Goal: Task Accomplishment & Management: Use online tool/utility

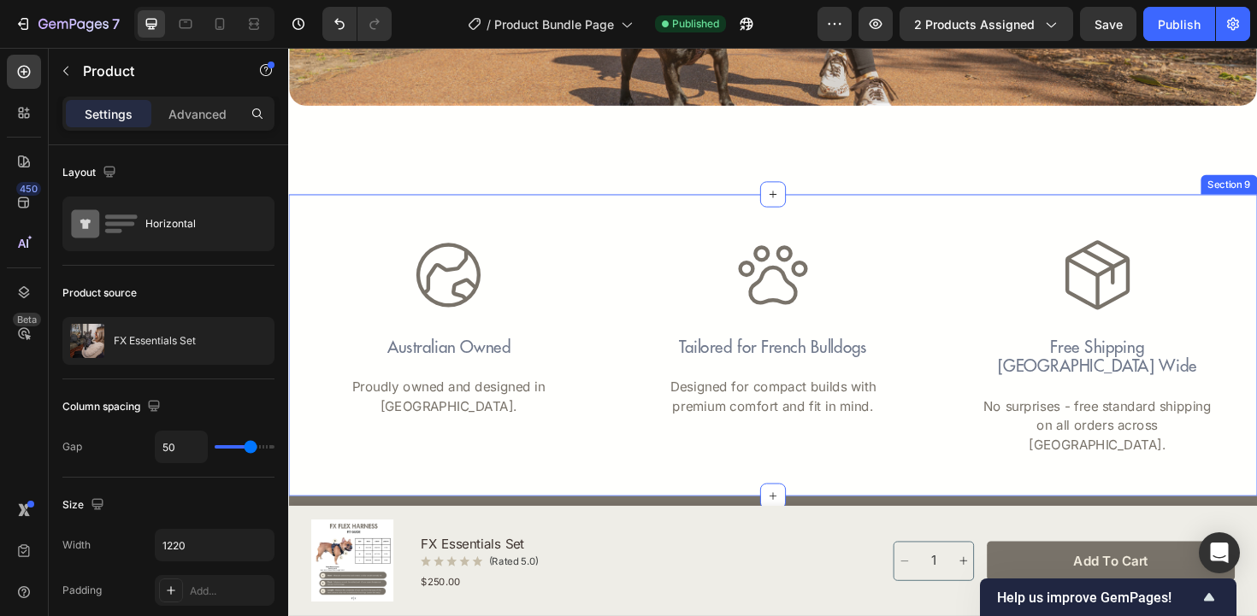
scroll to position [3709, 0]
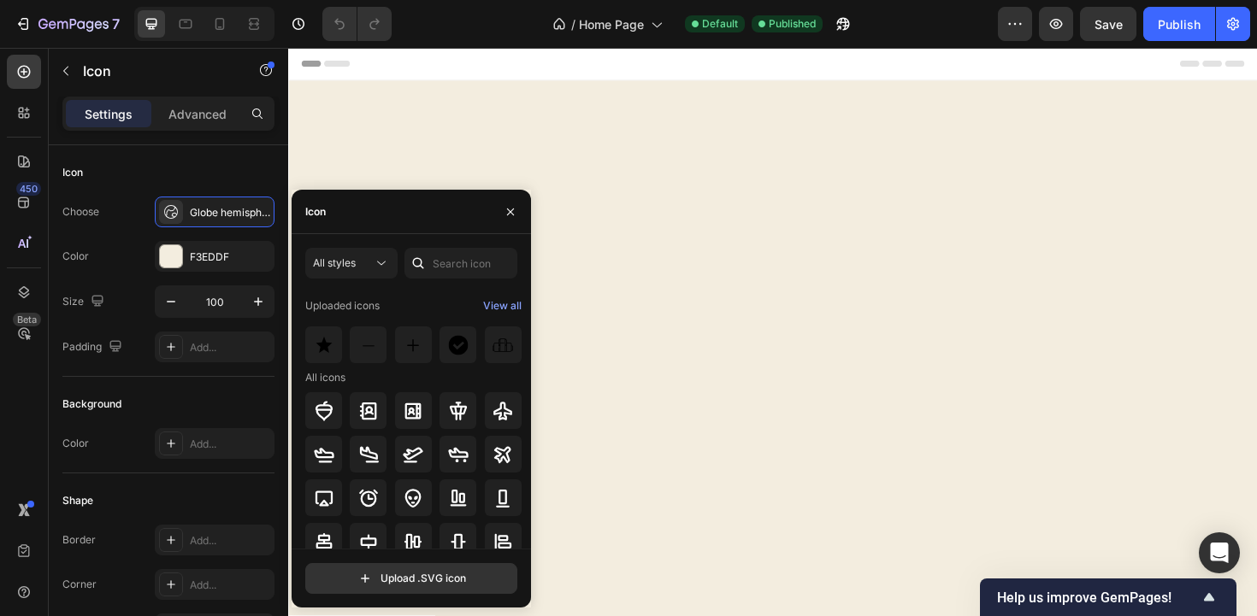
scroll to position [2858, 0]
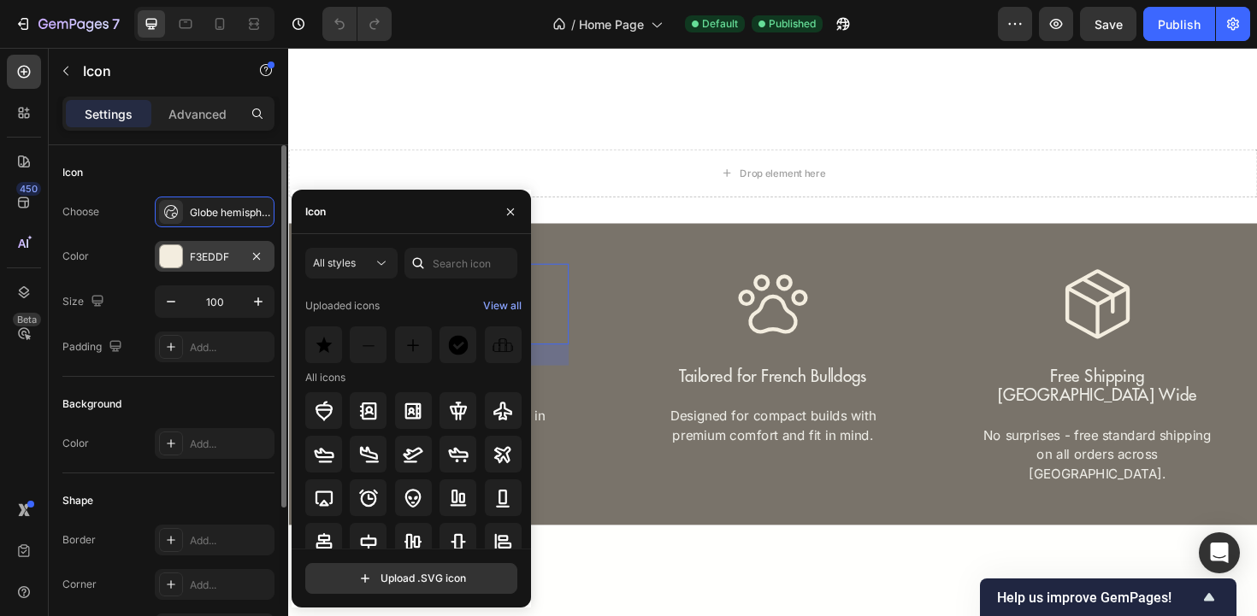
click at [231, 263] on div "F3EDDF" at bounding box center [215, 257] width 50 height 15
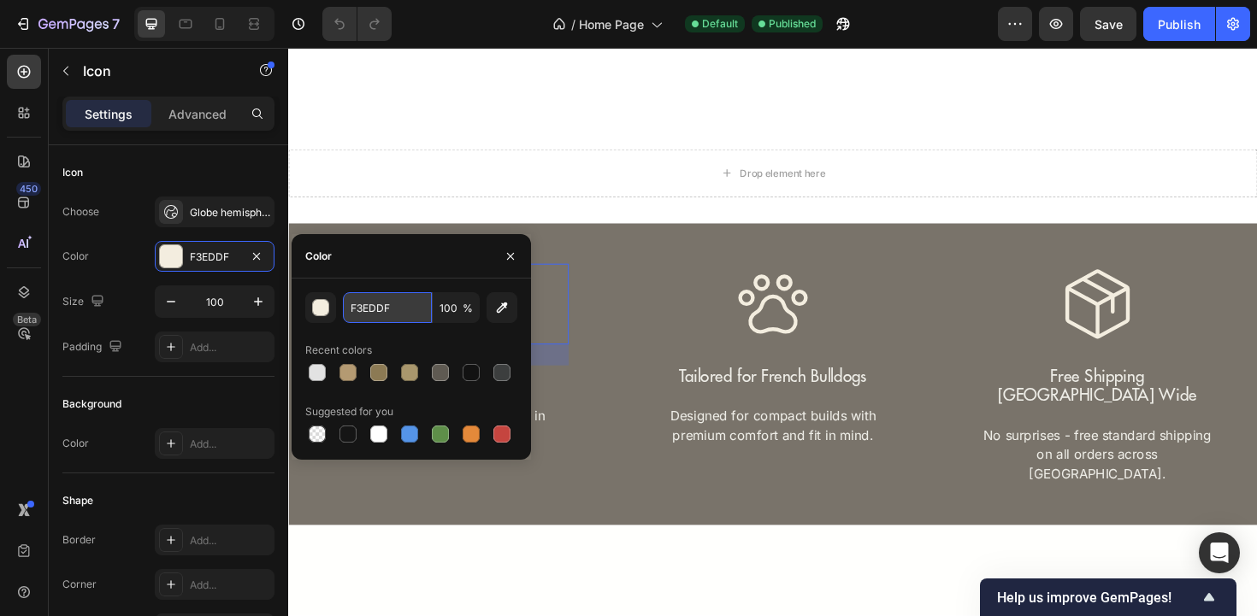
click at [404, 316] on input "F3EDDF" at bounding box center [387, 307] width 89 height 31
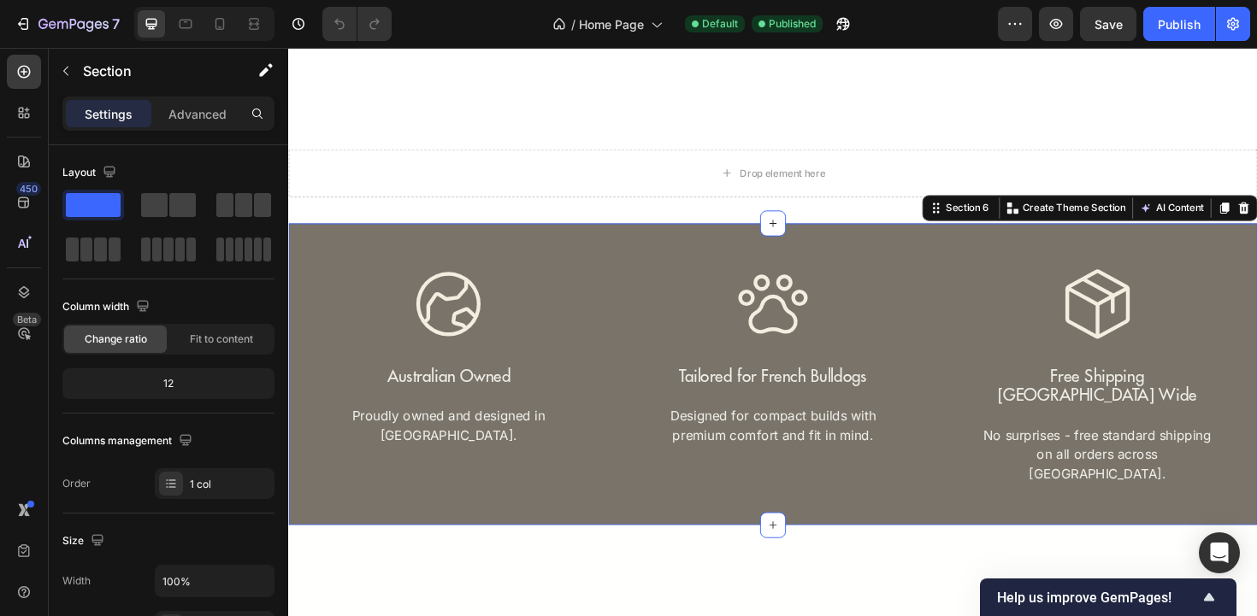
click at [679, 474] on div "Icon Australian Owned Text Block Proudly owned and designed in Australia. Text …" at bounding box center [801, 394] width 1026 height 320
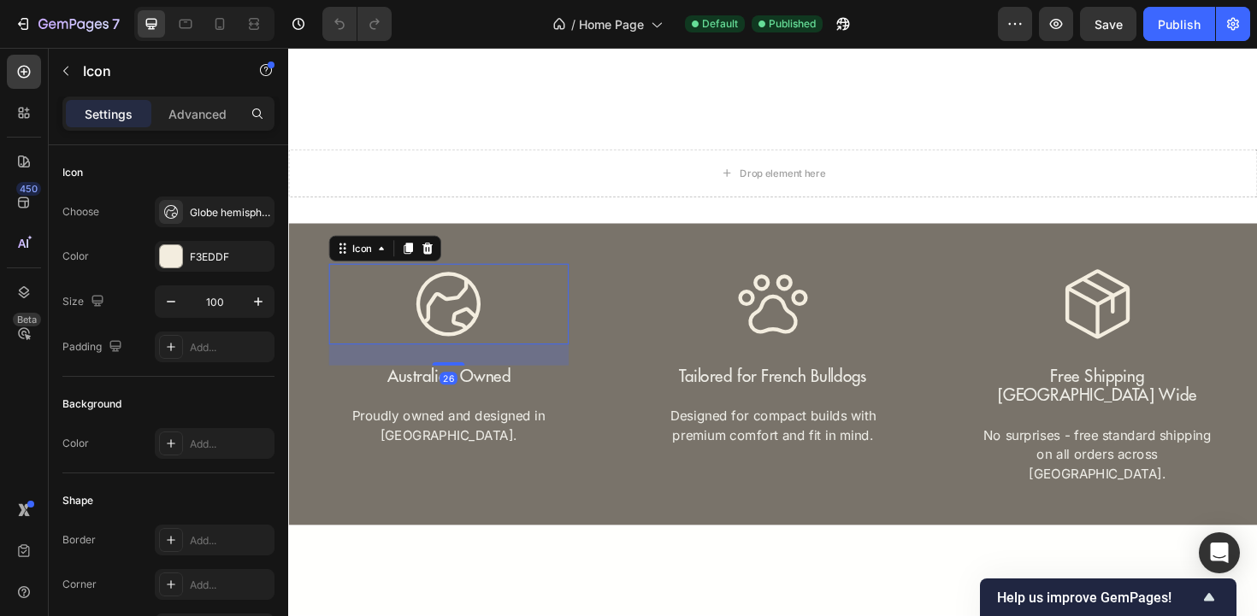
click at [473, 340] on icon at bounding box center [457, 320] width 68 height 68
click at [208, 211] on div "Globe hemisphere east light" at bounding box center [230, 212] width 80 height 15
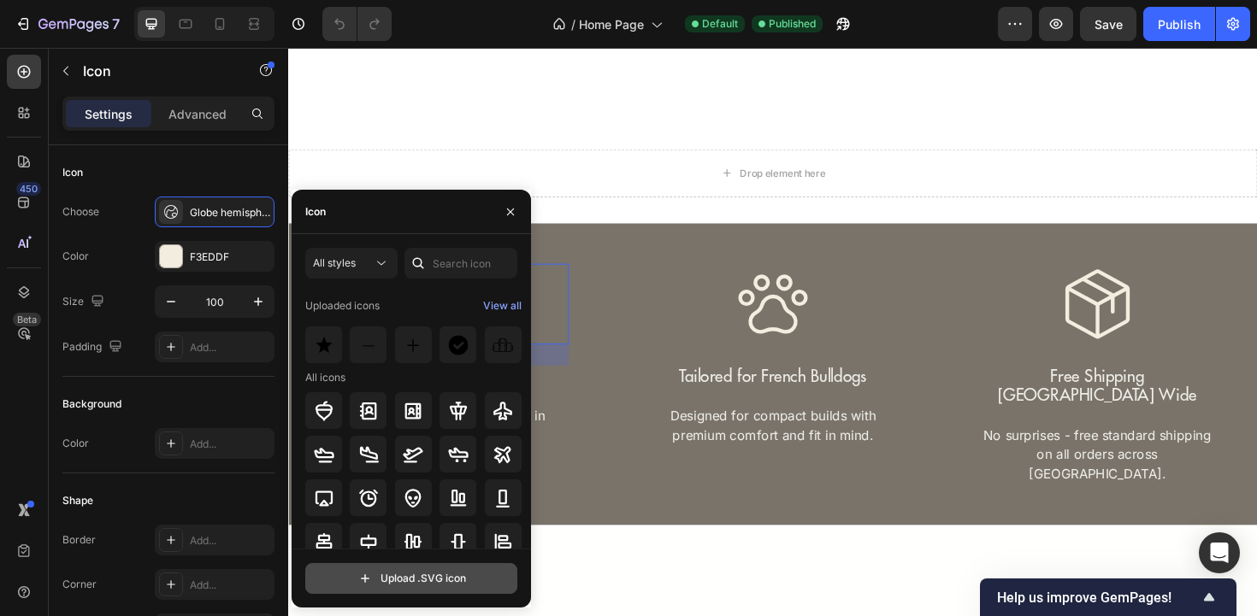
click at [404, 591] on input "file" at bounding box center [411, 578] width 210 height 29
type input "C:\fakepath\icon2.svg"
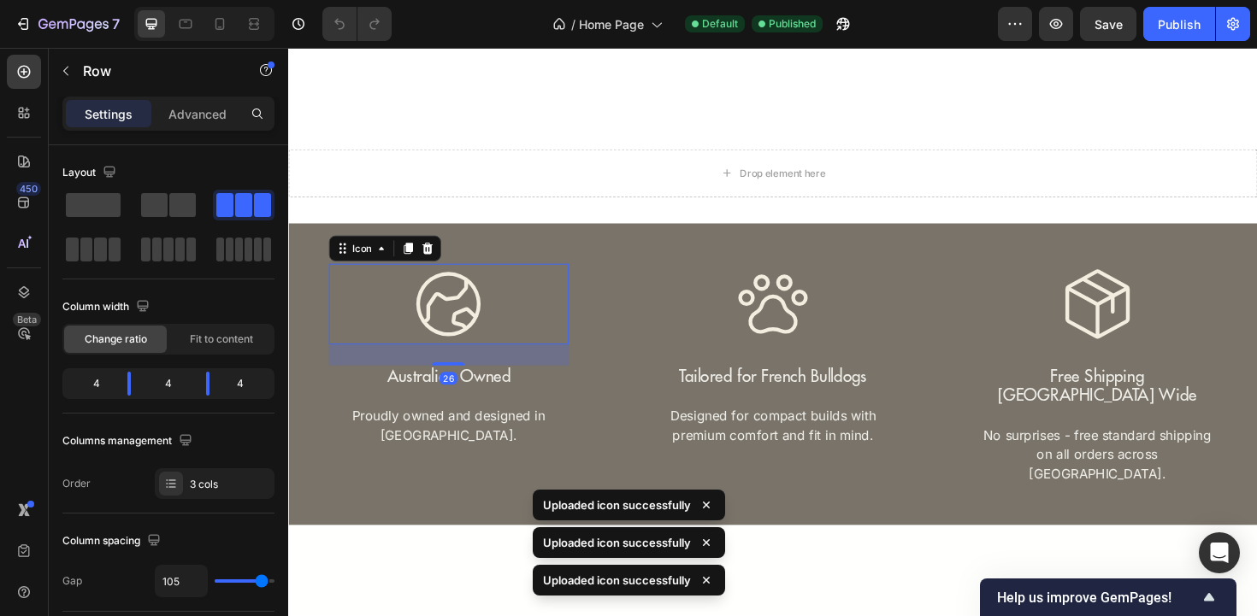
click at [426, 347] on icon at bounding box center [458, 320] width 86 height 86
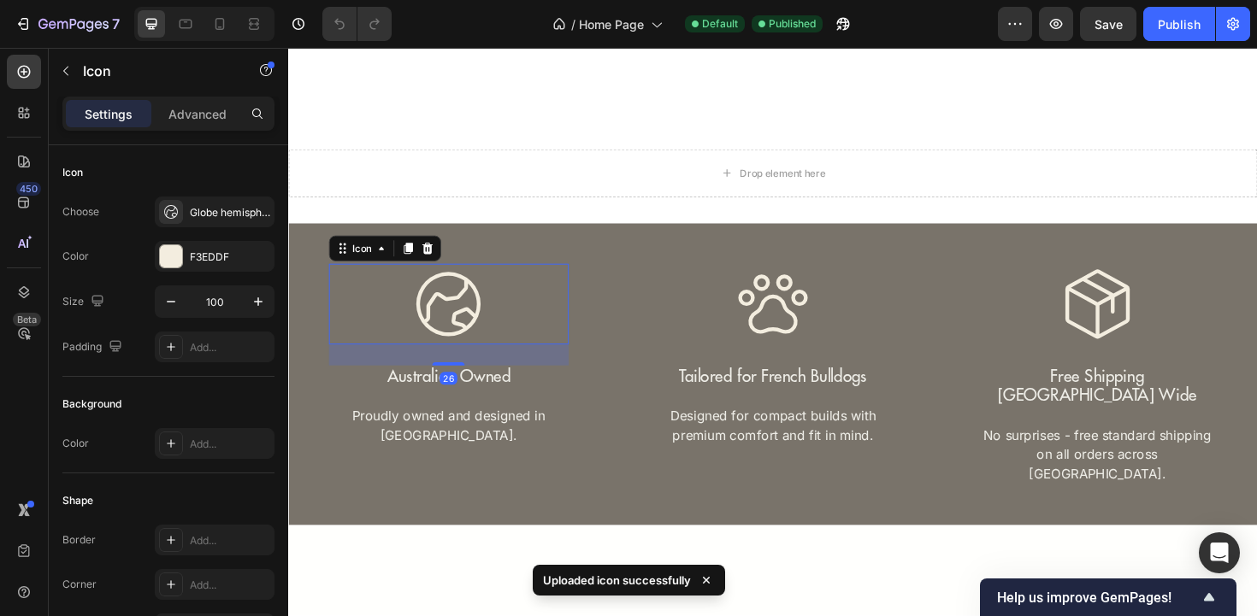
click at [445, 334] on icon at bounding box center [458, 320] width 86 height 86
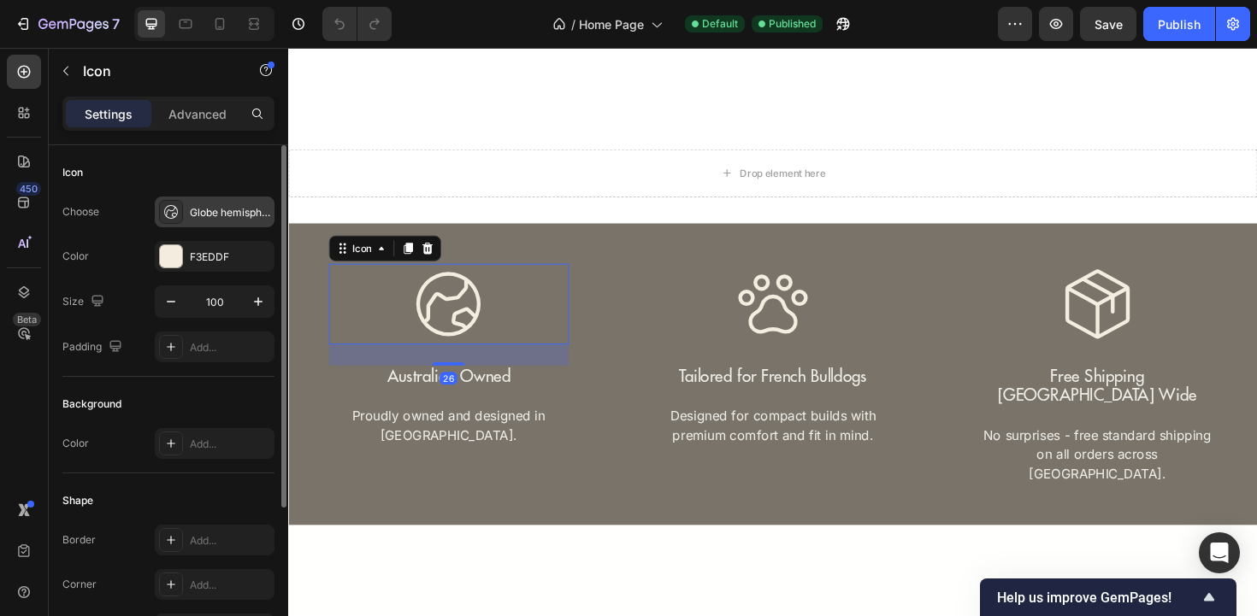
click at [235, 222] on div "Globe hemisphere east light" at bounding box center [215, 212] width 120 height 31
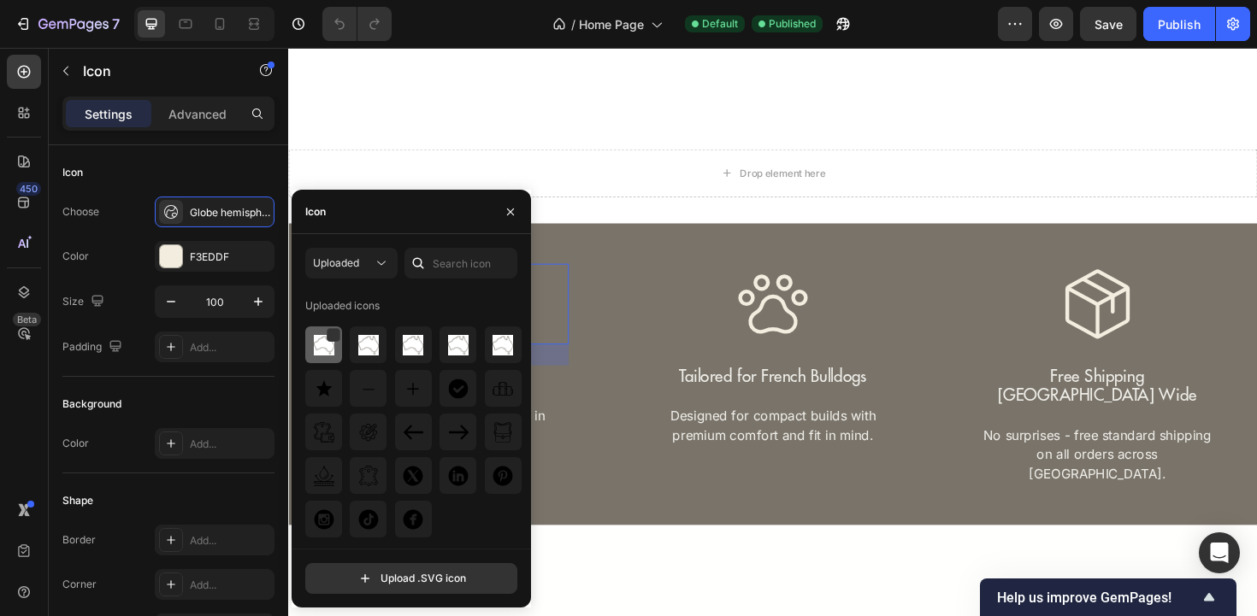
click at [329, 347] on img at bounding box center [324, 345] width 21 height 21
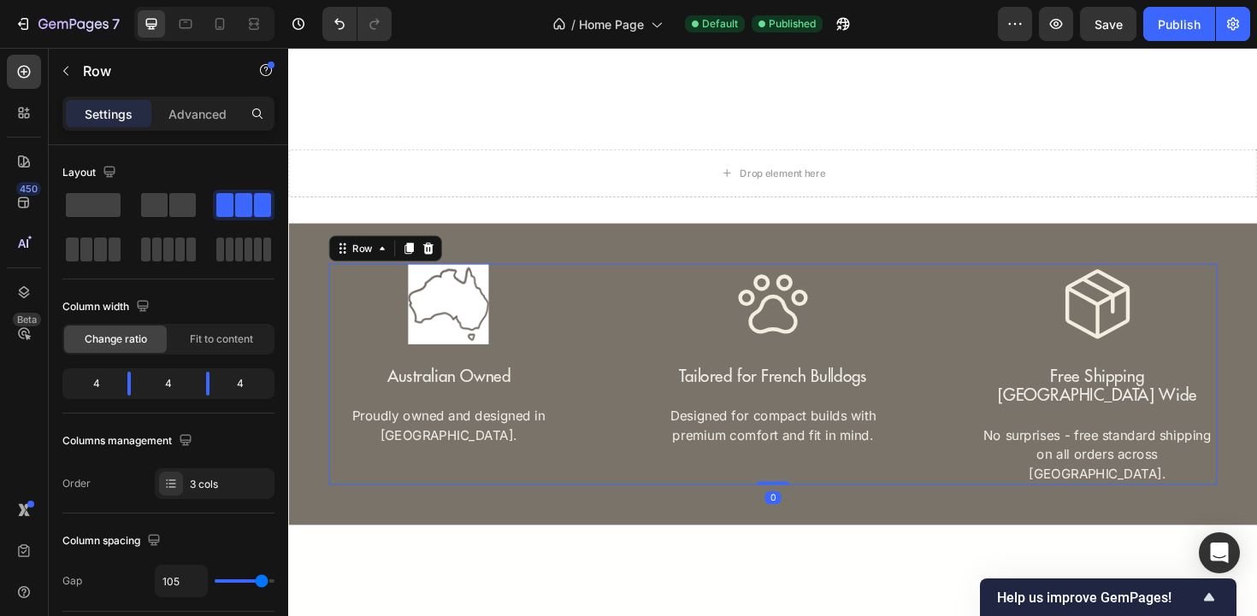
click at [613, 308] on div "Icon Australian Owned Text Block Proudly owned and designed in Australia. Text …" at bounding box center [801, 394] width 941 height 234
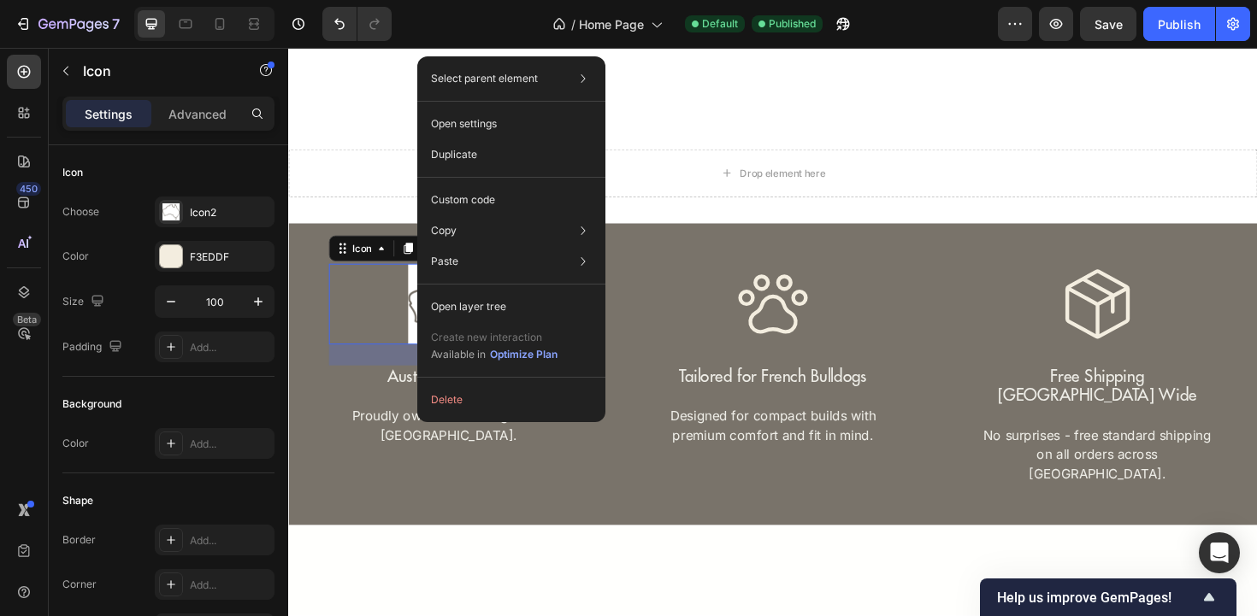
click at [380, 325] on div "Icon 26" at bounding box center [458, 320] width 254 height 86
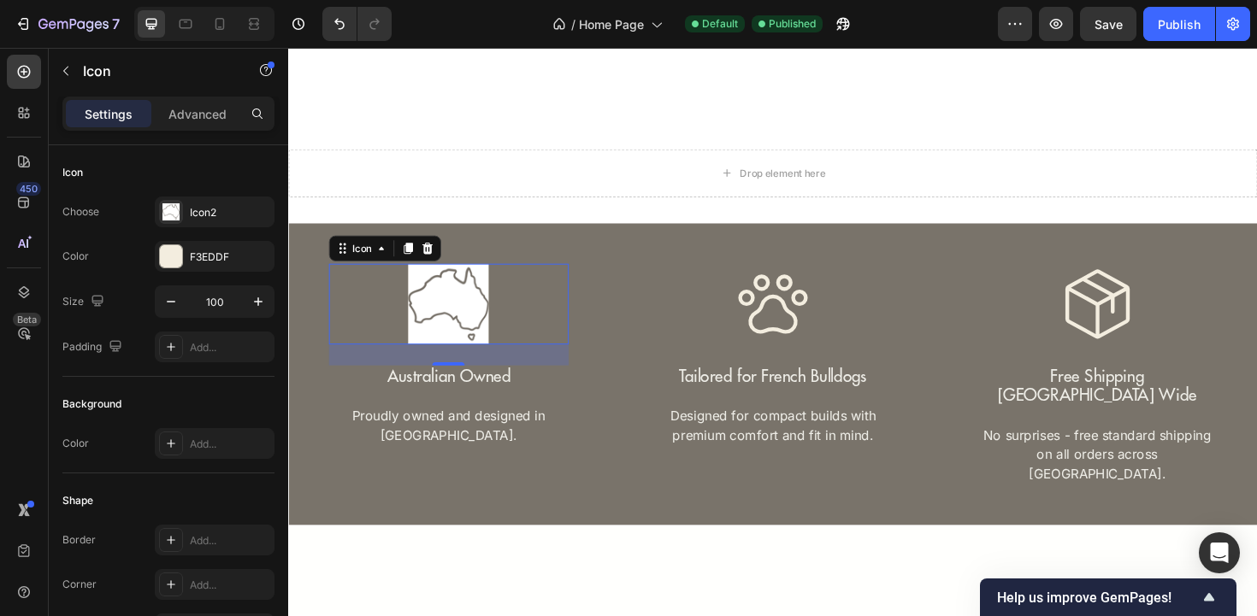
click at [400, 313] on div "Icon 26" at bounding box center [458, 320] width 254 height 86
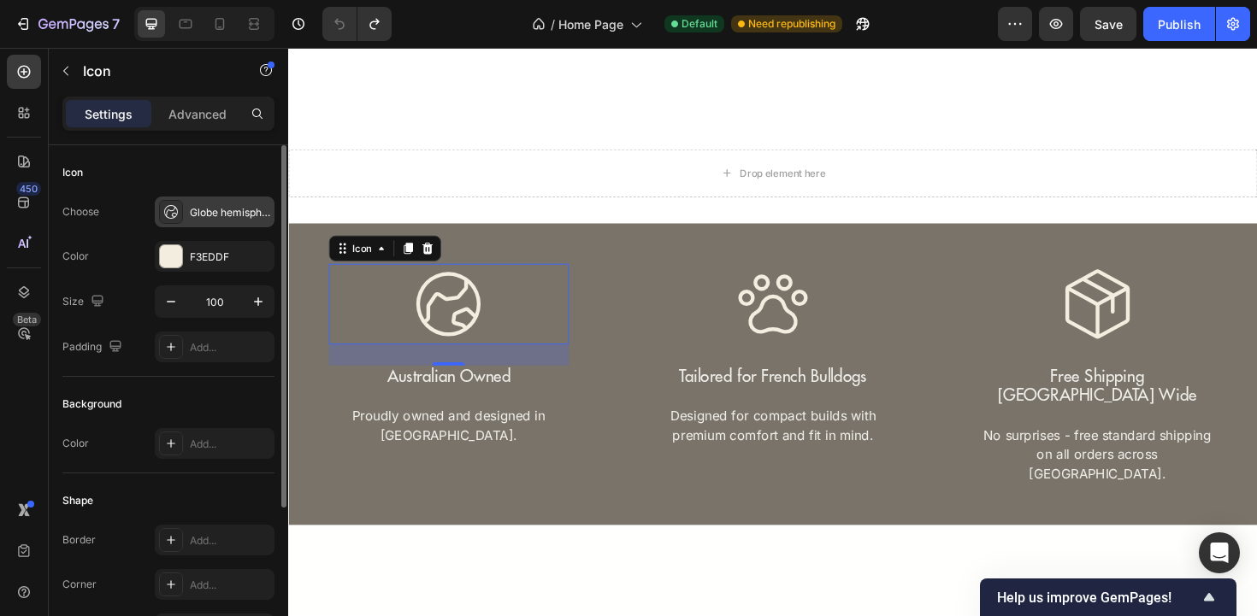
click at [221, 206] on div "Globe hemisphere east light" at bounding box center [230, 212] width 80 height 15
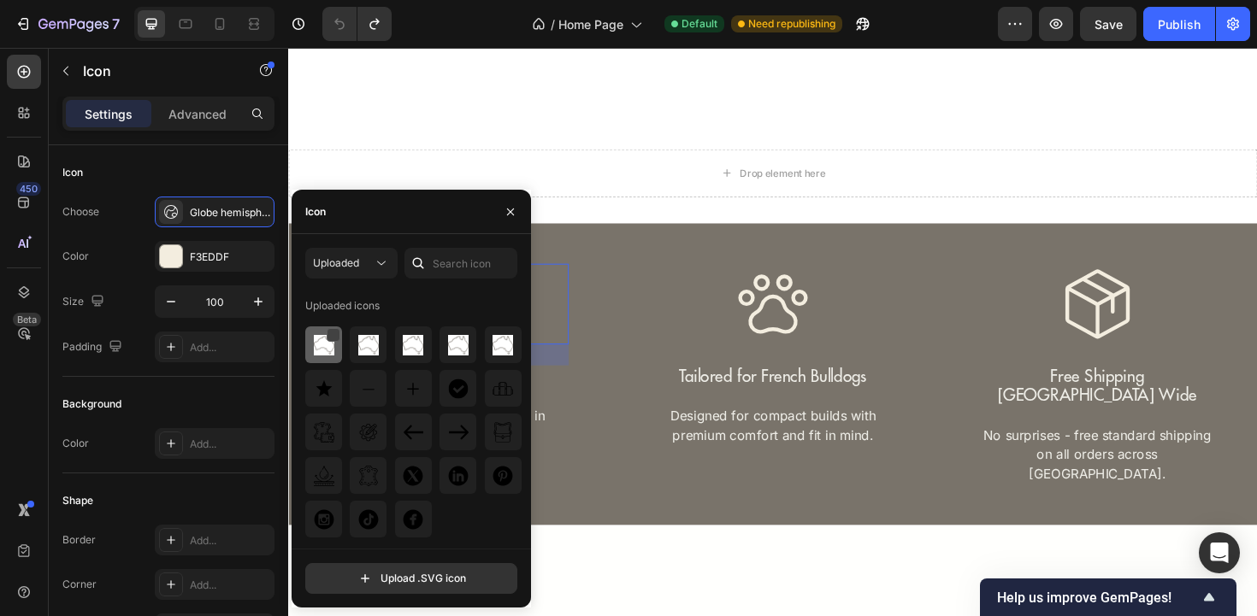
click at [337, 335] on div at bounding box center [334, 335] width 14 height 14
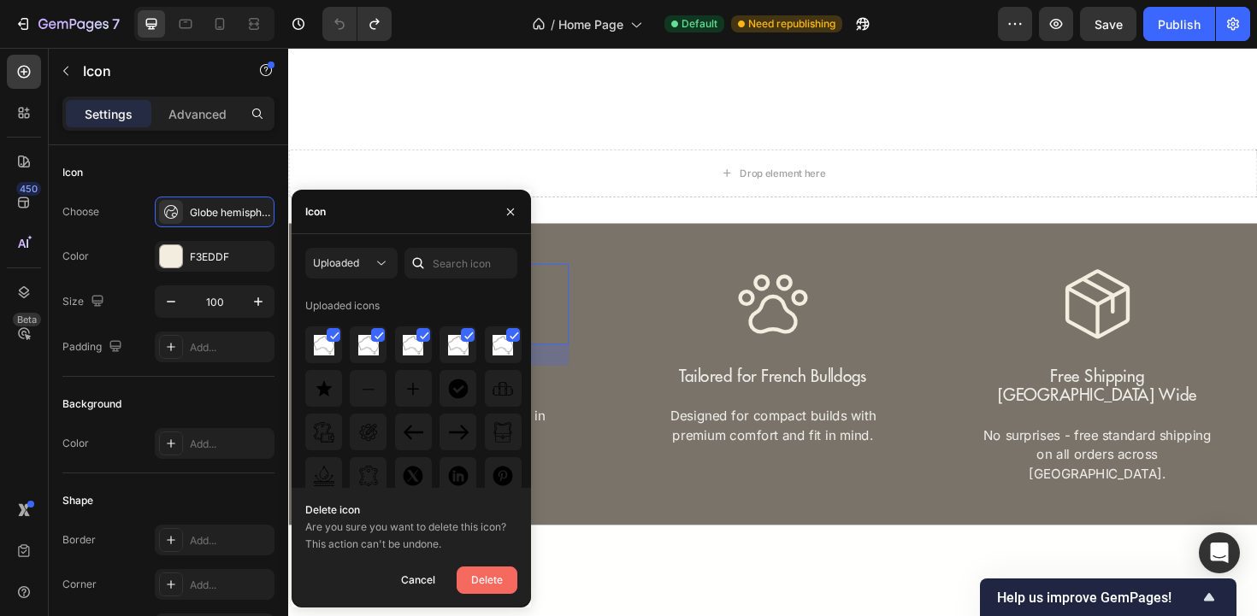
click at [474, 586] on div "Delete" at bounding box center [487, 580] width 32 height 21
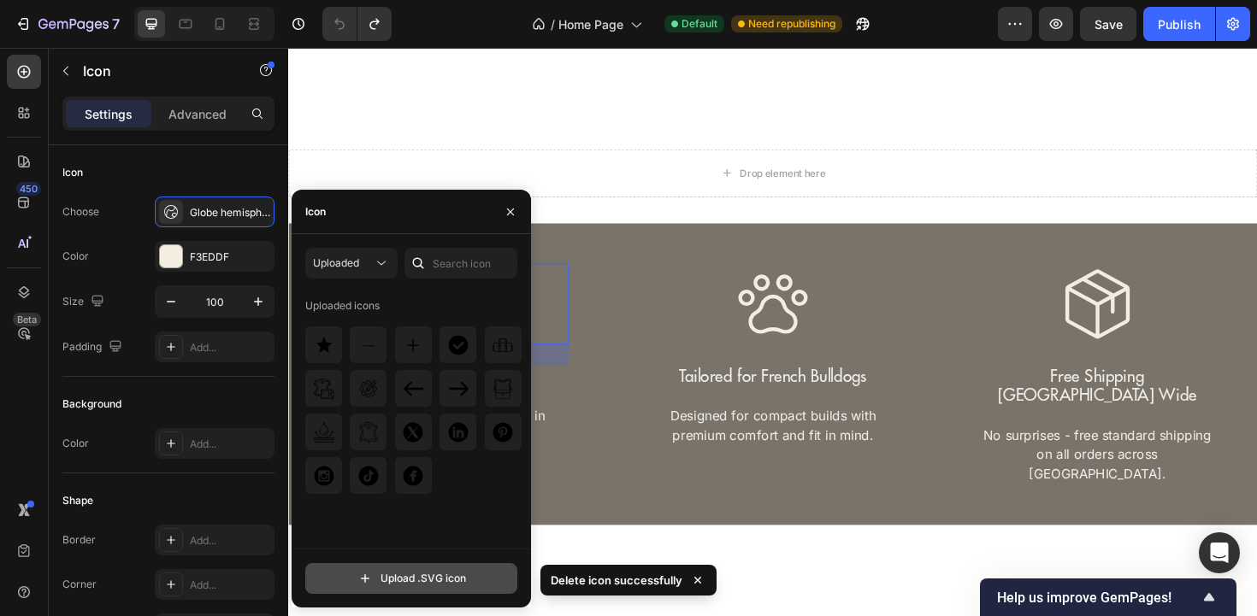
click at [398, 587] on input "file" at bounding box center [411, 578] width 210 height 29
click at [397, 587] on input "file" at bounding box center [411, 578] width 210 height 29
click at [424, 582] on input "file" at bounding box center [411, 578] width 210 height 29
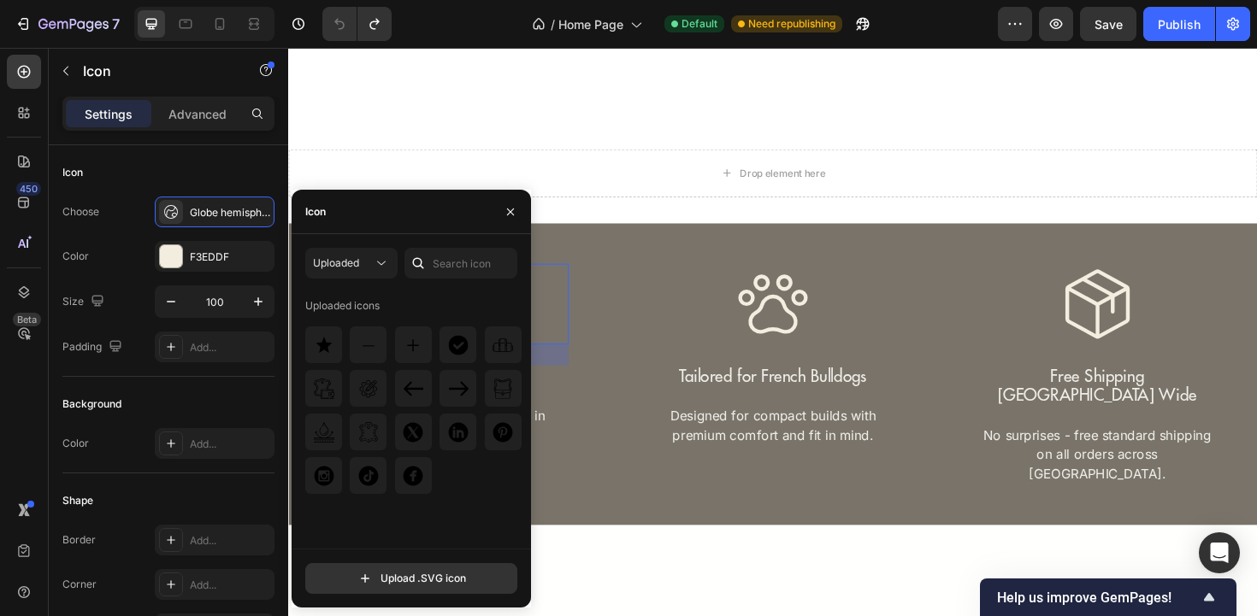
type input "C:\fakepath\Australia Icon (1).svg"
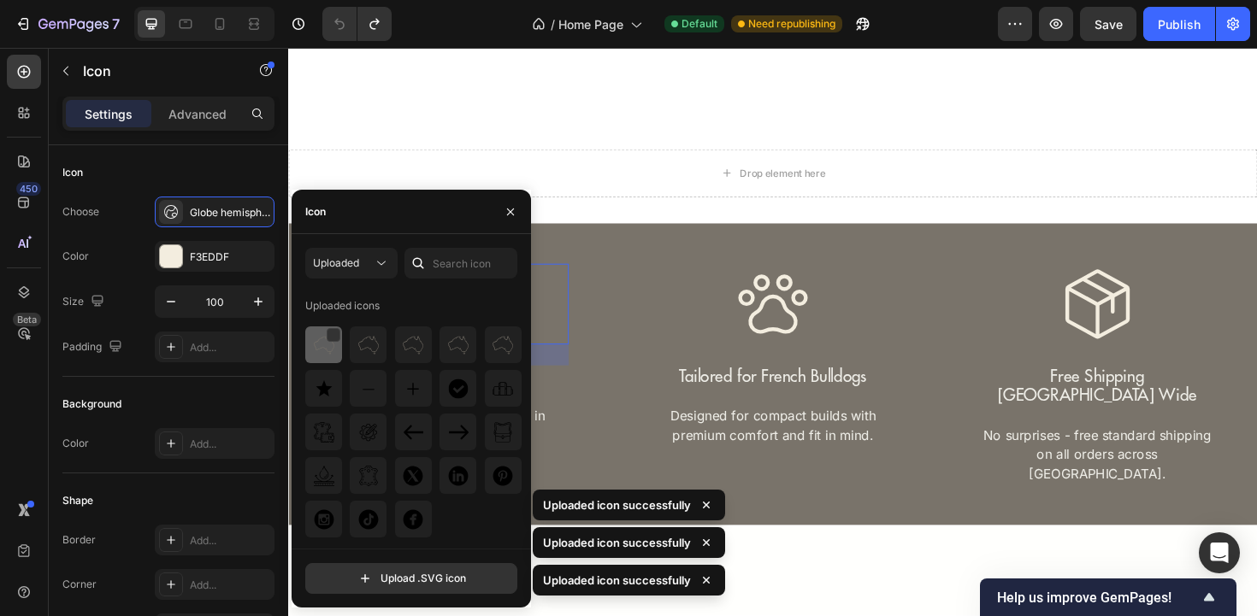
click at [331, 351] on img at bounding box center [324, 345] width 21 height 21
click at [330, 331] on div at bounding box center [333, 336] width 14 height 14
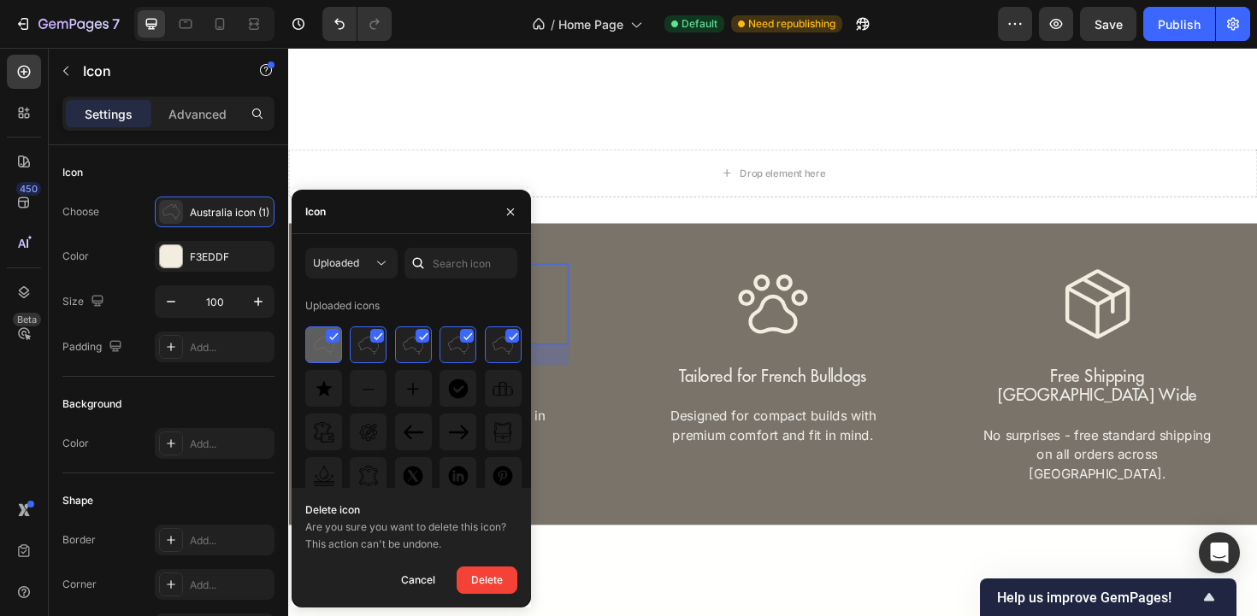
click at [332, 331] on div at bounding box center [333, 336] width 14 height 14
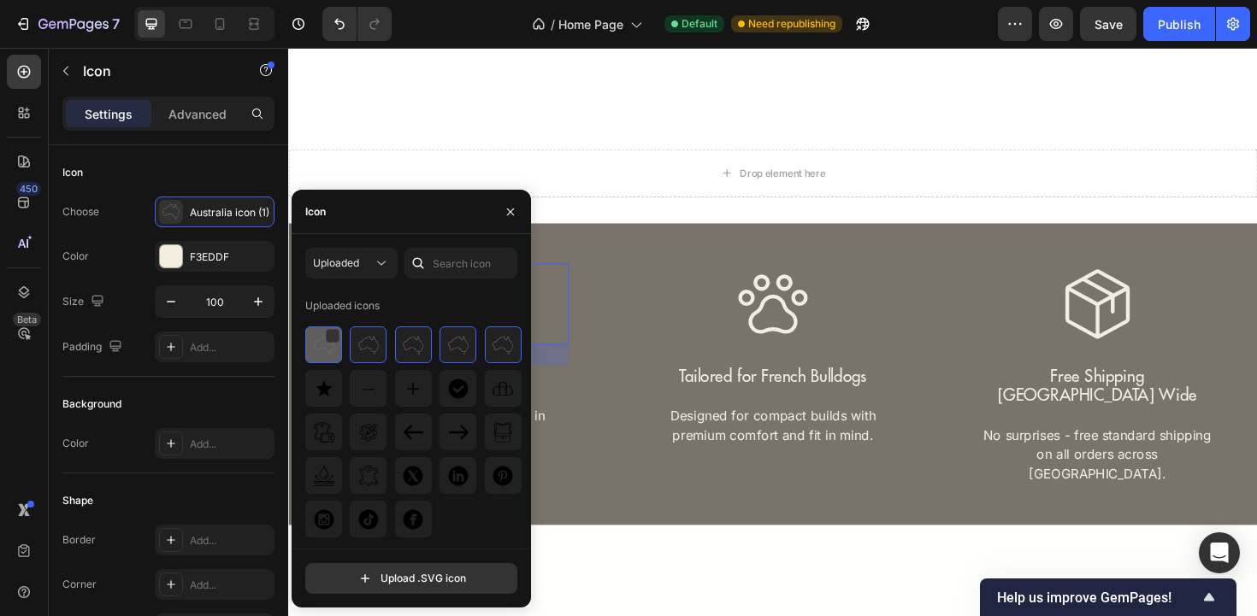
click at [318, 342] on img at bounding box center [324, 345] width 21 height 21
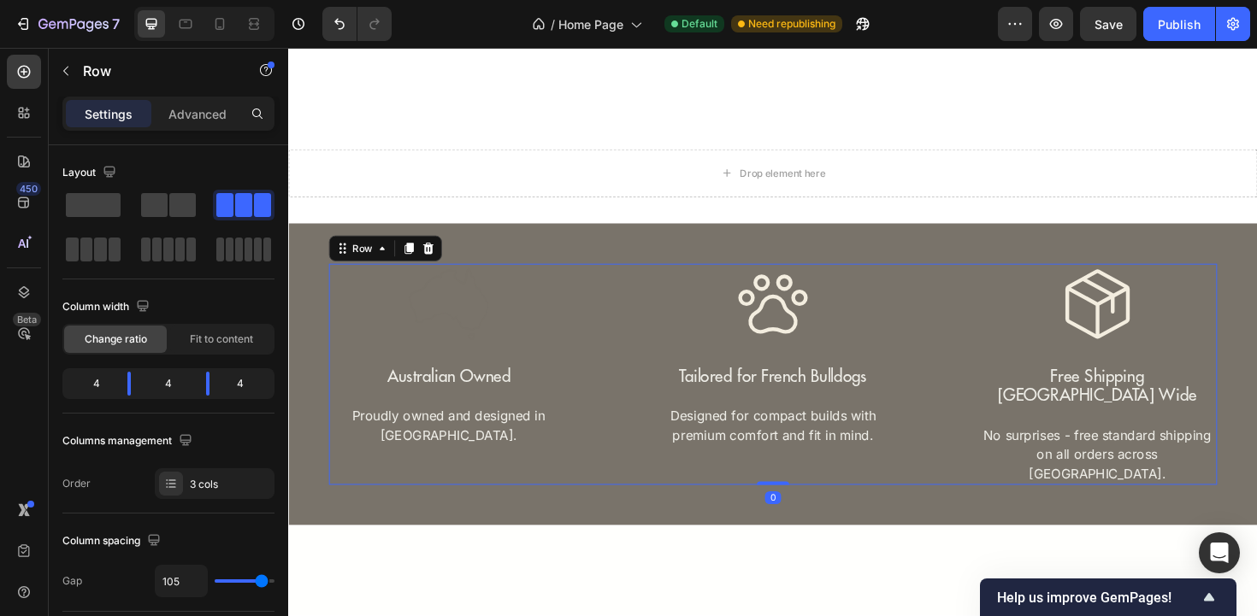
click at [619, 331] on div "Icon Australian Owned Text Block Proudly owned and designed in [GEOGRAPHIC_DATA…" at bounding box center [801, 394] width 941 height 234
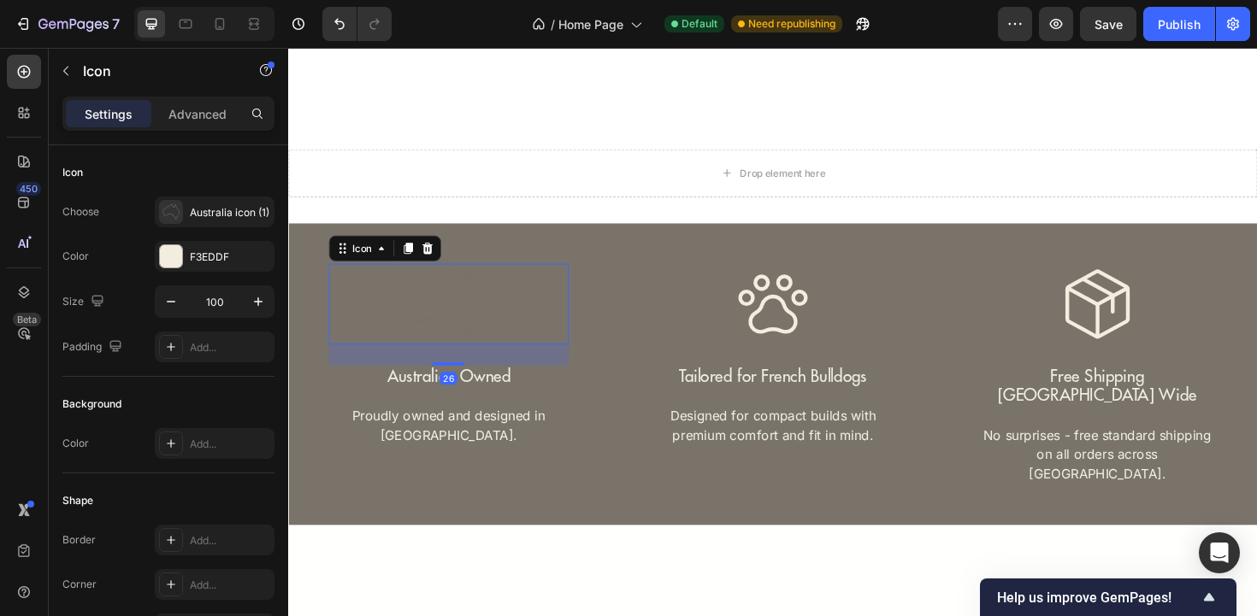
click at [472, 332] on icon at bounding box center [458, 320] width 86 height 86
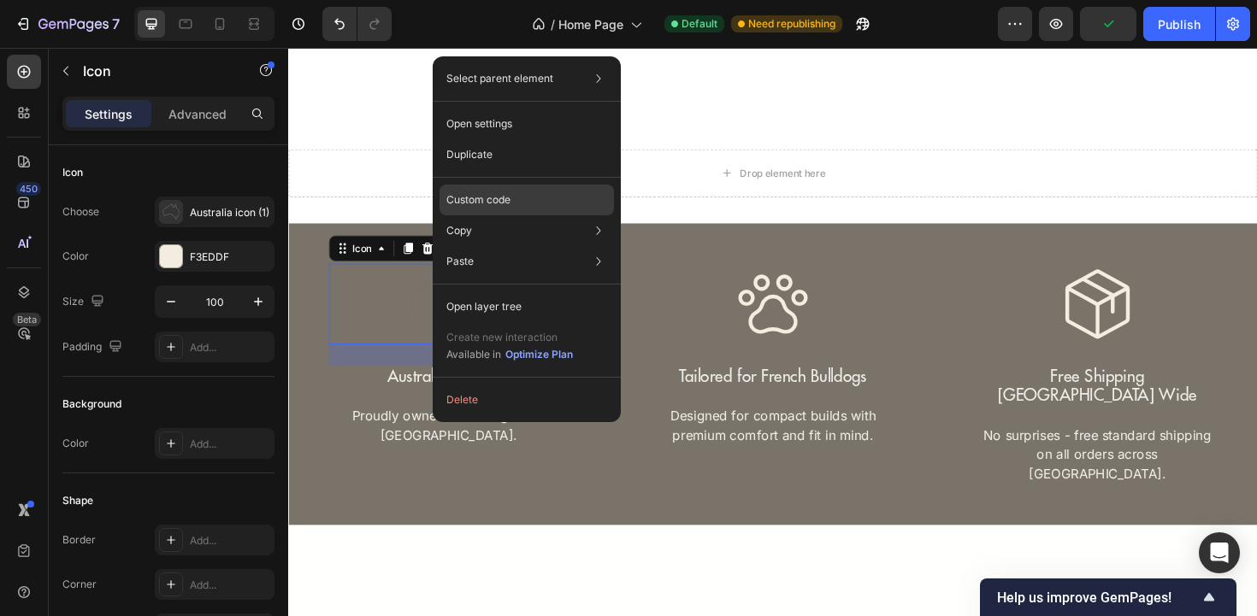
click at [517, 195] on div "Custom code" at bounding box center [526, 200] width 174 height 31
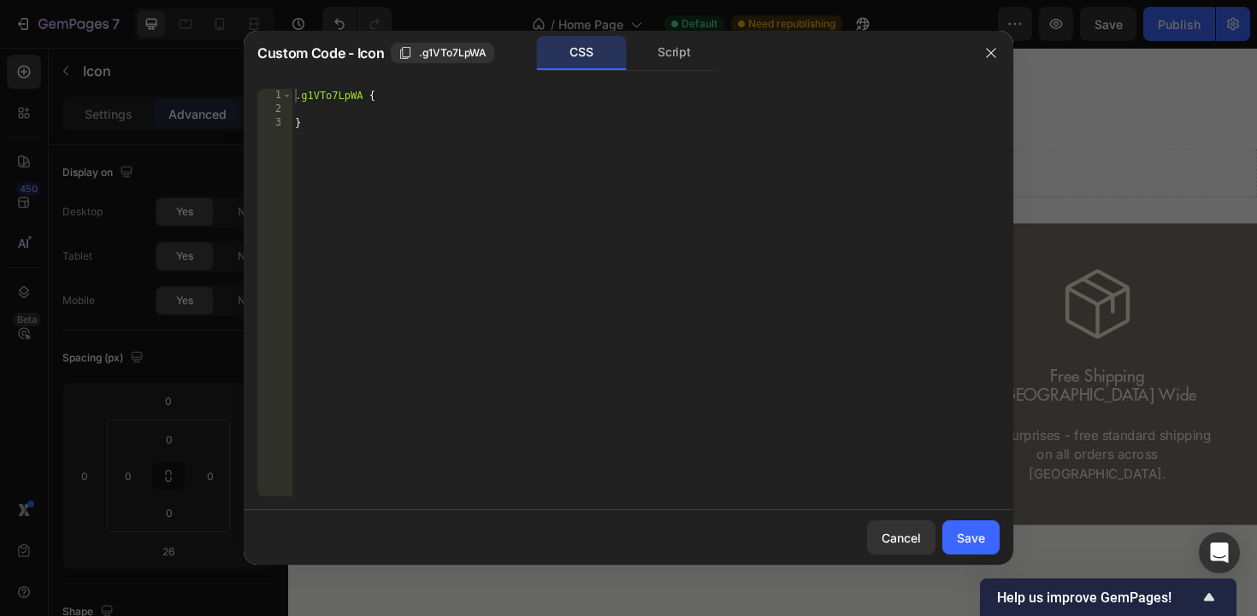
click at [493, 115] on div ".g1VTo7LpWA { }" at bounding box center [646, 306] width 708 height 435
paste textarea "}"
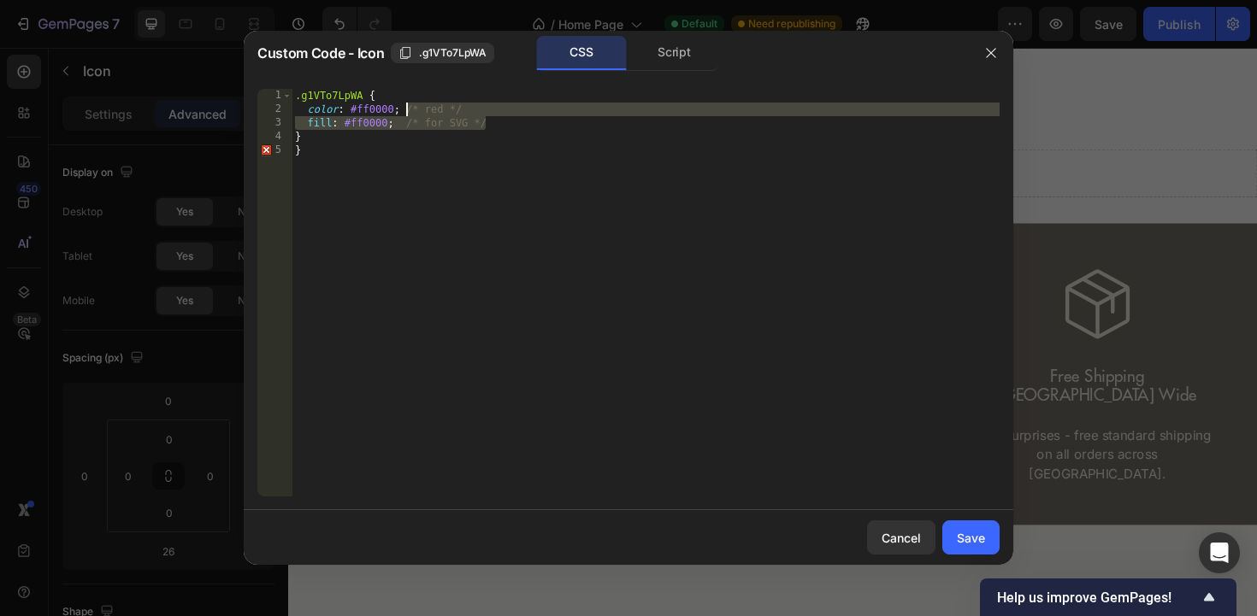
drag, startPoint x: 508, startPoint y: 127, endPoint x: 408, endPoint y: 111, distance: 101.4
click at [408, 111] on div ".g1VTo7LpWA { color : #ff0000 ; /* red */ fill : #ff0000 ; /* for SVG */ } }" at bounding box center [646, 306] width 708 height 435
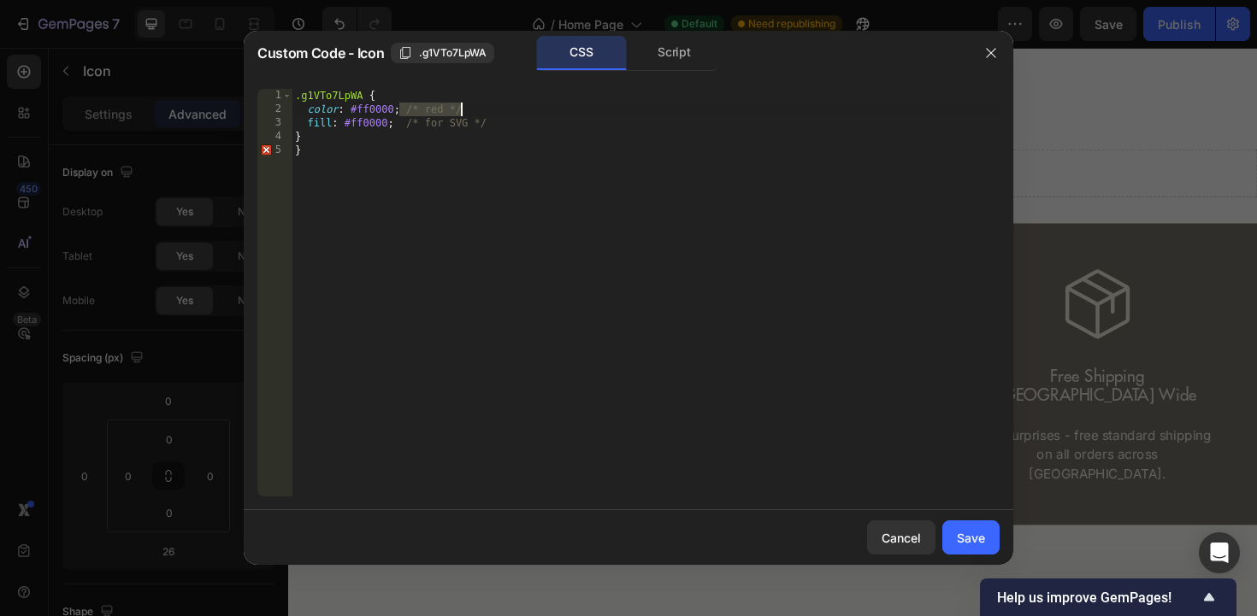
drag, startPoint x: 403, startPoint y: 111, endPoint x: 490, endPoint y: 108, distance: 87.3
click at [490, 108] on div ".g1VTo7LpWA { color : #ff0000 ; /* red */ fill : #ff0000 ; /* for SVG */ } }" at bounding box center [646, 306] width 708 height 435
drag, startPoint x: 495, startPoint y: 124, endPoint x: 398, endPoint y: 121, distance: 96.7
click at [398, 121] on div ".g1VTo7LpWA { color : #ff0000 ; fill : #ff0000 ; /* for SVG */ } }" at bounding box center [646, 306] width 708 height 435
type textarea "fill: #ff0000;"
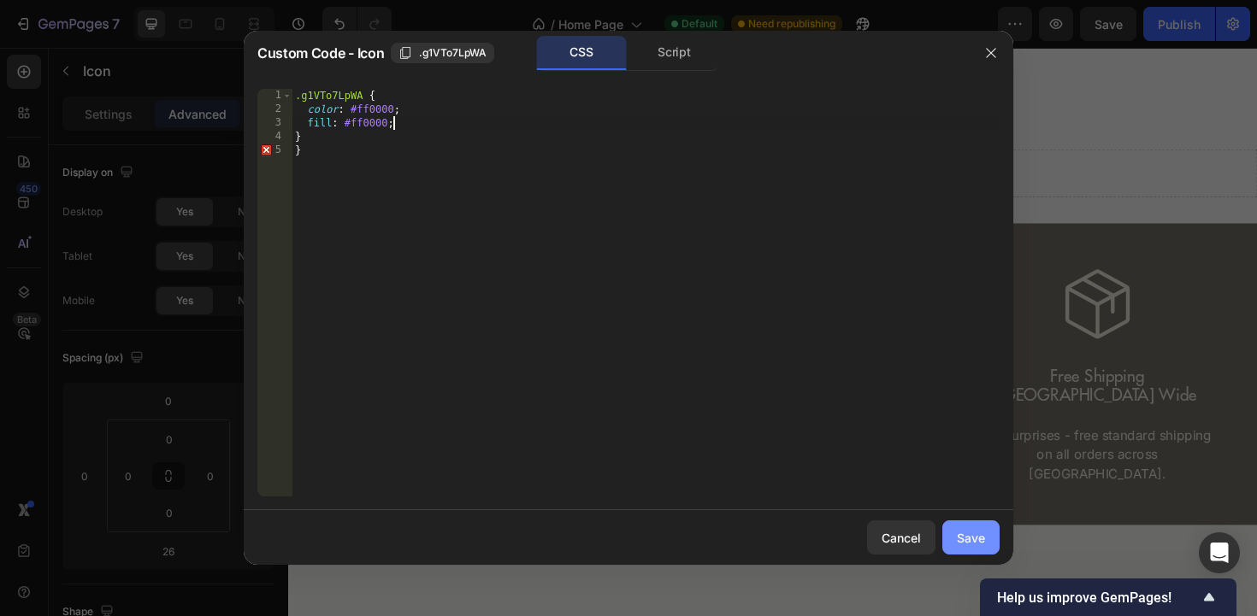
click at [963, 554] on button "Save" at bounding box center [970, 538] width 57 height 34
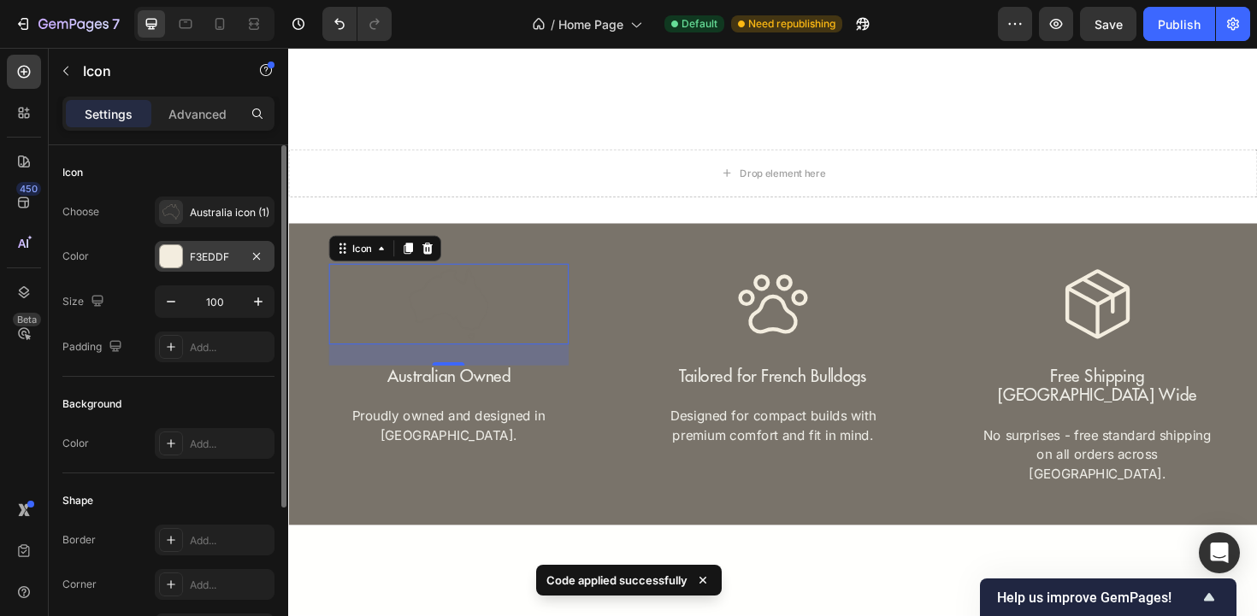
click at [209, 264] on div "F3EDDF" at bounding box center [215, 256] width 120 height 31
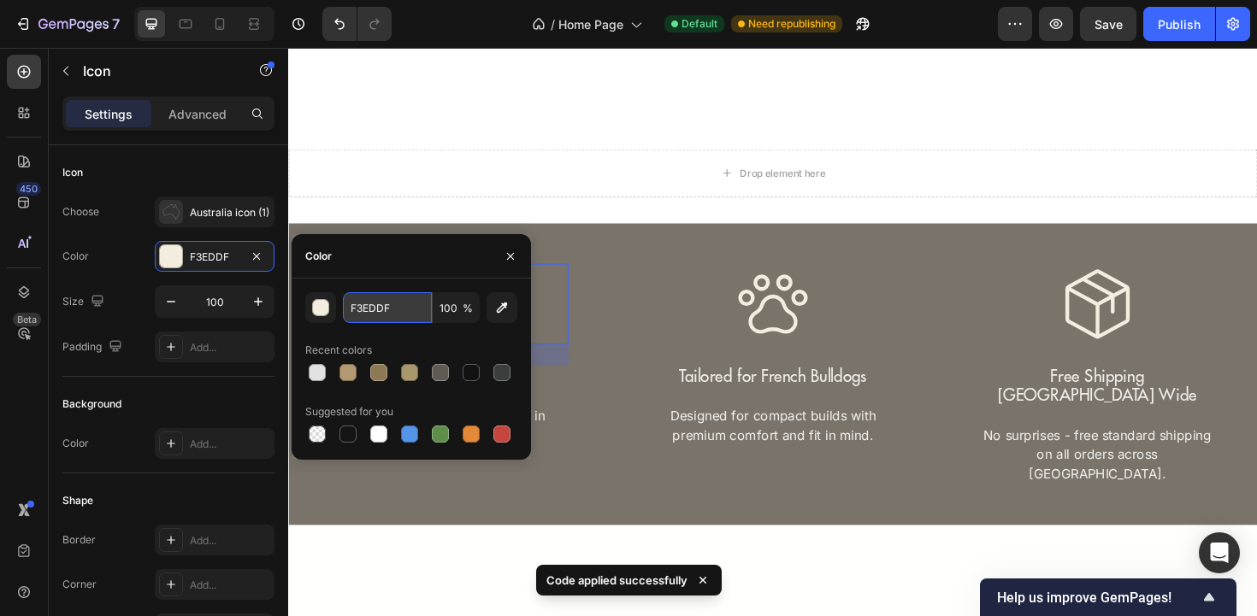
click at [382, 316] on input "F3EDDF" at bounding box center [387, 307] width 89 height 31
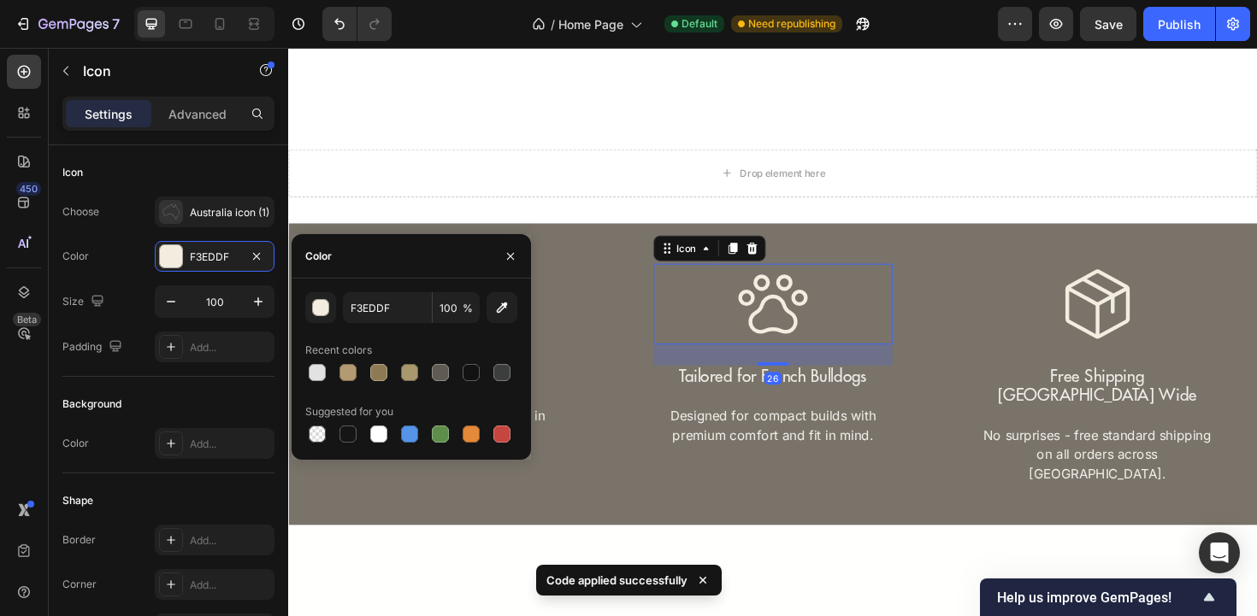
click at [694, 322] on div "Icon 26" at bounding box center [802, 320] width 254 height 86
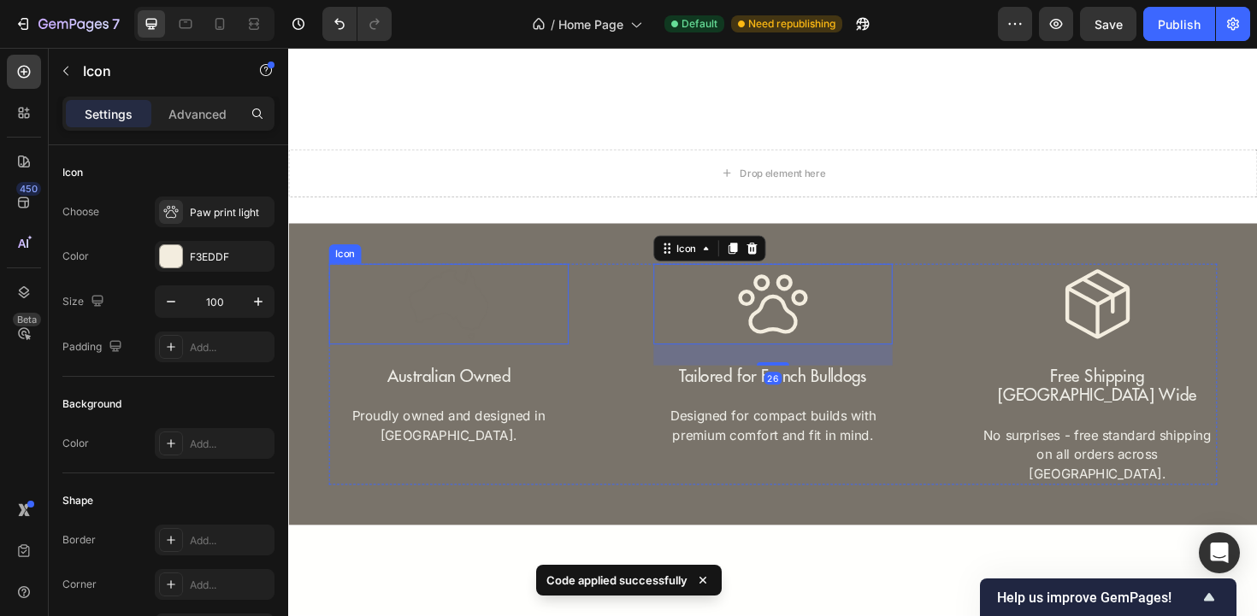
click at [514, 314] on div "Icon" at bounding box center [458, 320] width 254 height 86
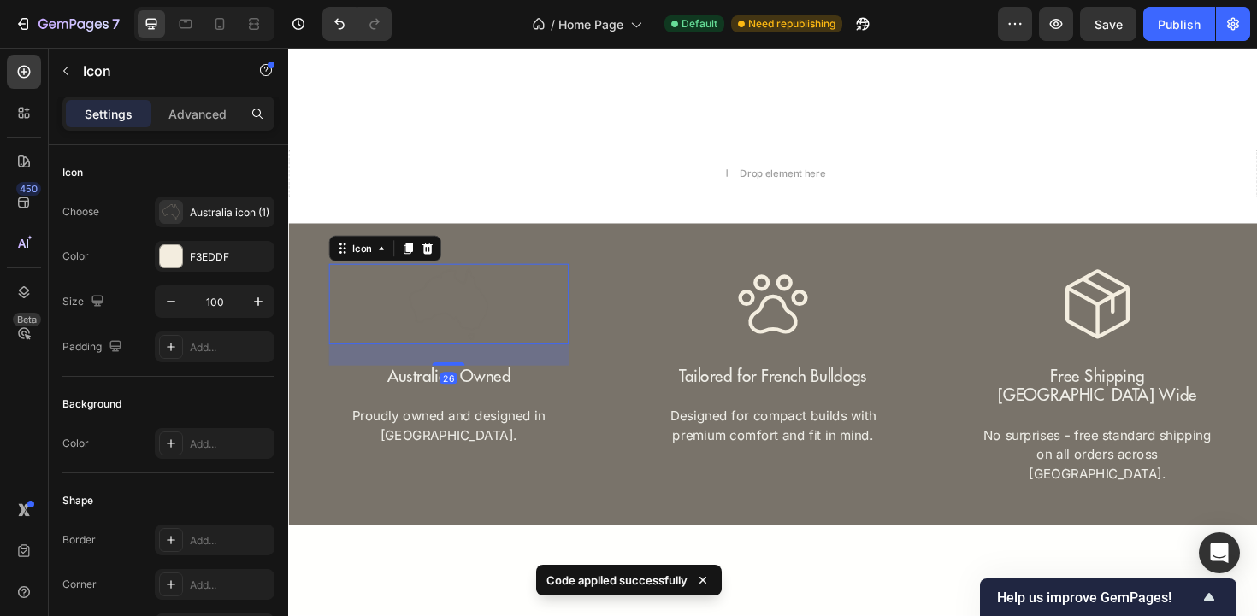
click at [514, 314] on div "Icon 26" at bounding box center [458, 320] width 254 height 86
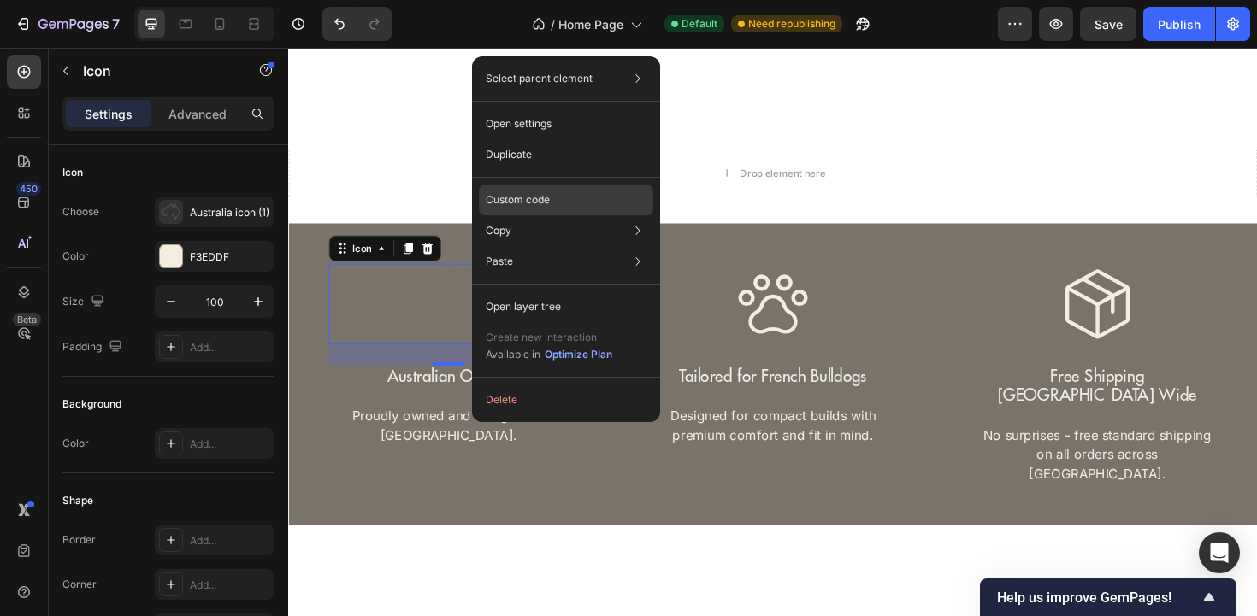
click at [566, 209] on div "Custom code" at bounding box center [566, 200] width 174 height 31
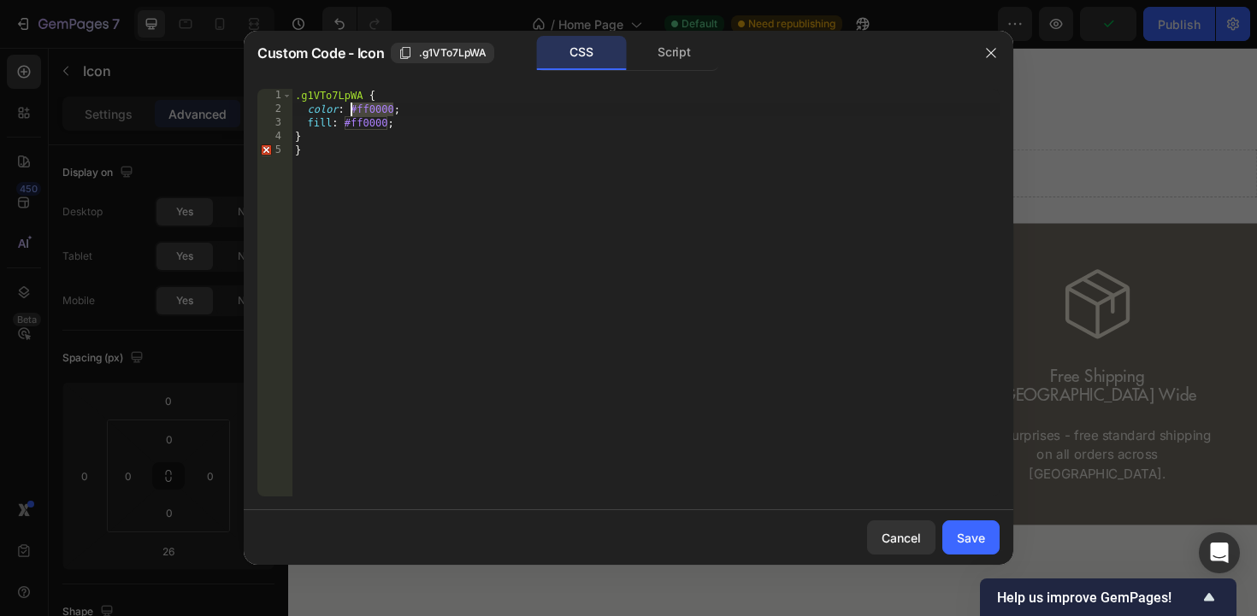
drag, startPoint x: 396, startPoint y: 110, endPoint x: 352, endPoint y: 106, distance: 43.8
click at [352, 106] on div ".g1VTo7LpWA { color : #ff0000 ; fill : #ff0000 ; } }" at bounding box center [646, 306] width 708 height 435
drag, startPoint x: 358, startPoint y: 107, endPoint x: 393, endPoint y: 112, distance: 35.4
click at [393, 112] on div ".g1VTo7LpWA { color : #ff0000 ; fill : #ff0000 ; } }" at bounding box center [646, 306] width 708 height 435
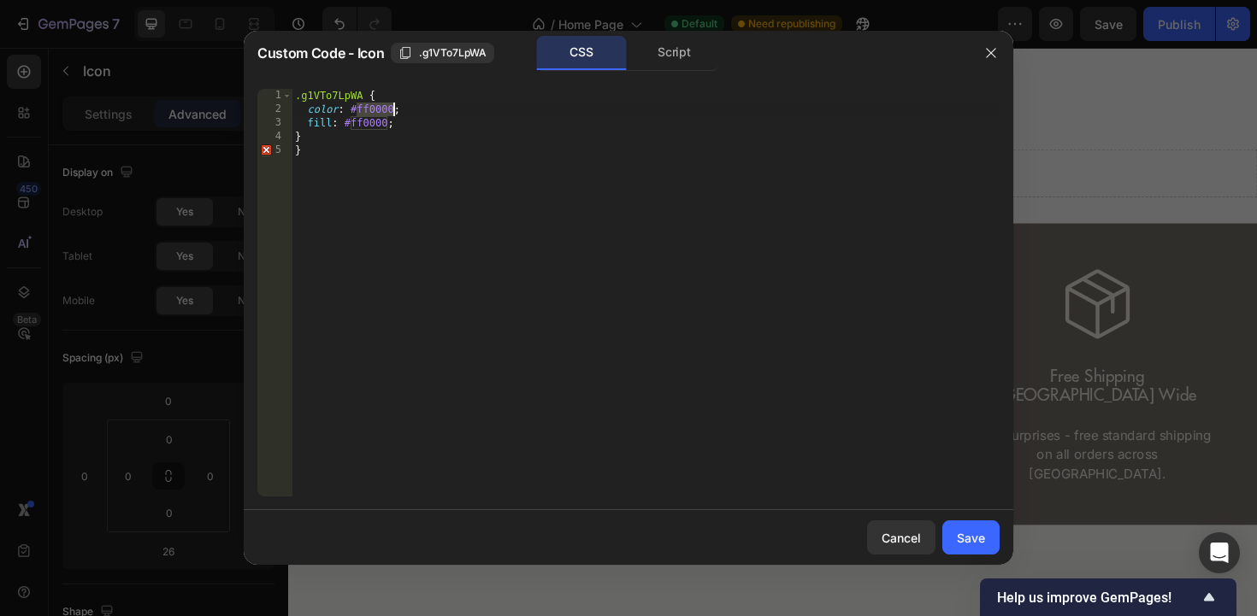
paste textarea "F3EDDF"
drag, startPoint x: 387, startPoint y: 121, endPoint x: 351, endPoint y: 122, distance: 36.8
click at [351, 122] on div ".g1VTo7LpWA { color : #F3EDDF ; fill : #ff0000 ; } }" at bounding box center [646, 306] width 708 height 435
paste textarea "F3EDDF"
type textarea "fill: #F3EDDF;"
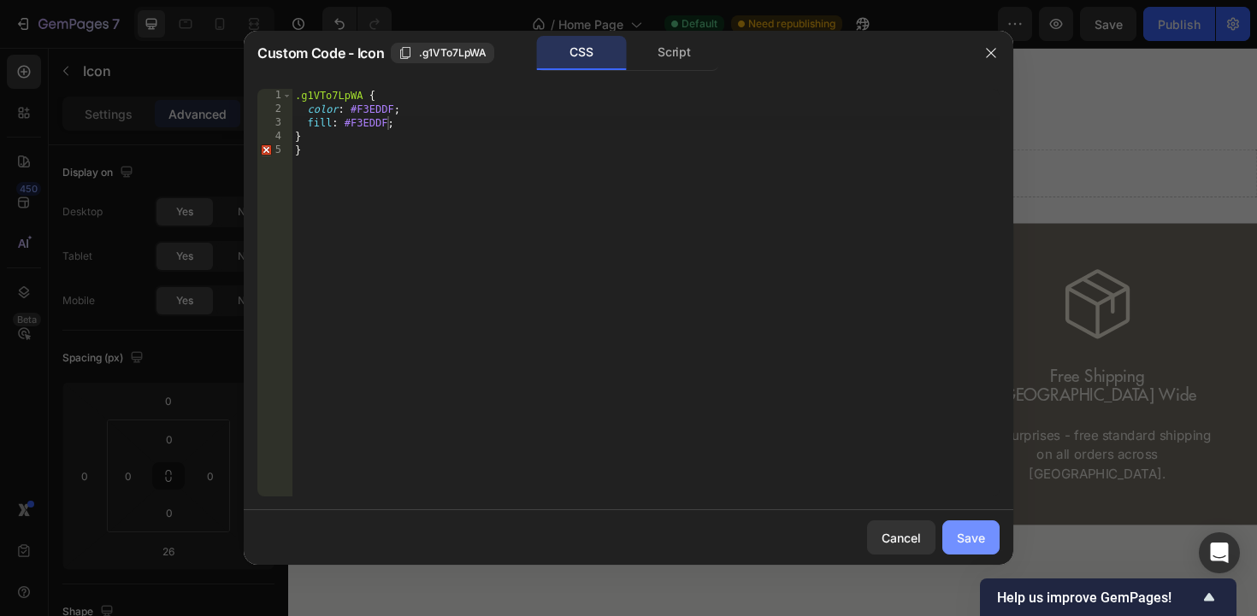
click at [982, 535] on div "Save" at bounding box center [971, 538] width 28 height 18
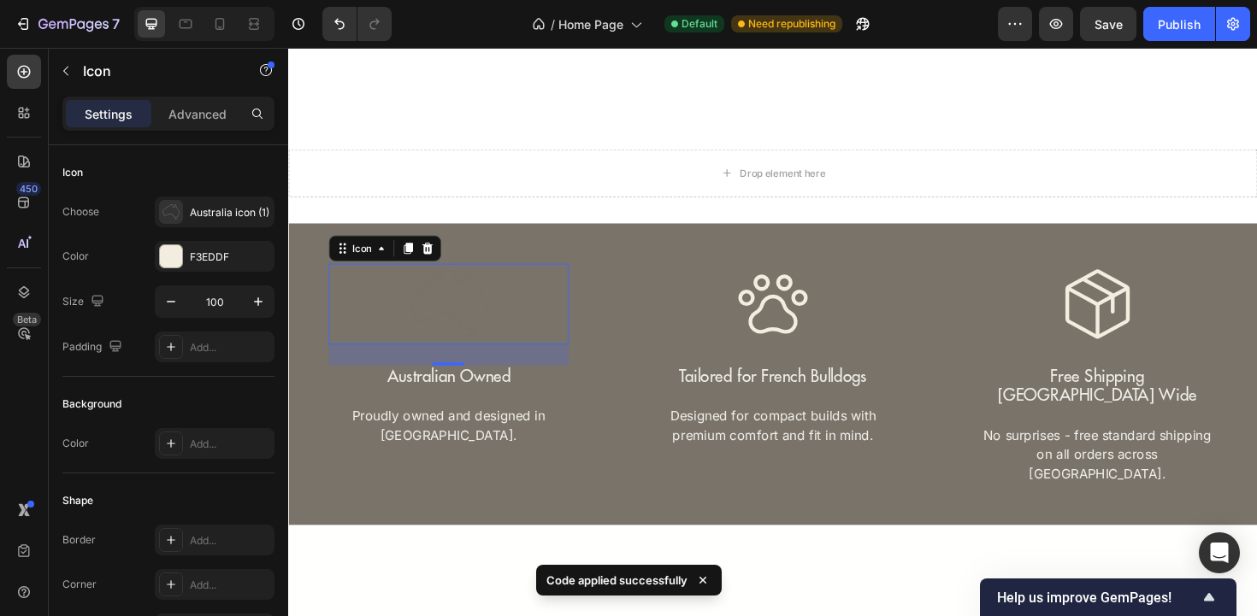
click at [456, 329] on icon at bounding box center [458, 319] width 85 height 77
click at [221, 223] on div "Australia icon (1)" at bounding box center [215, 212] width 120 height 31
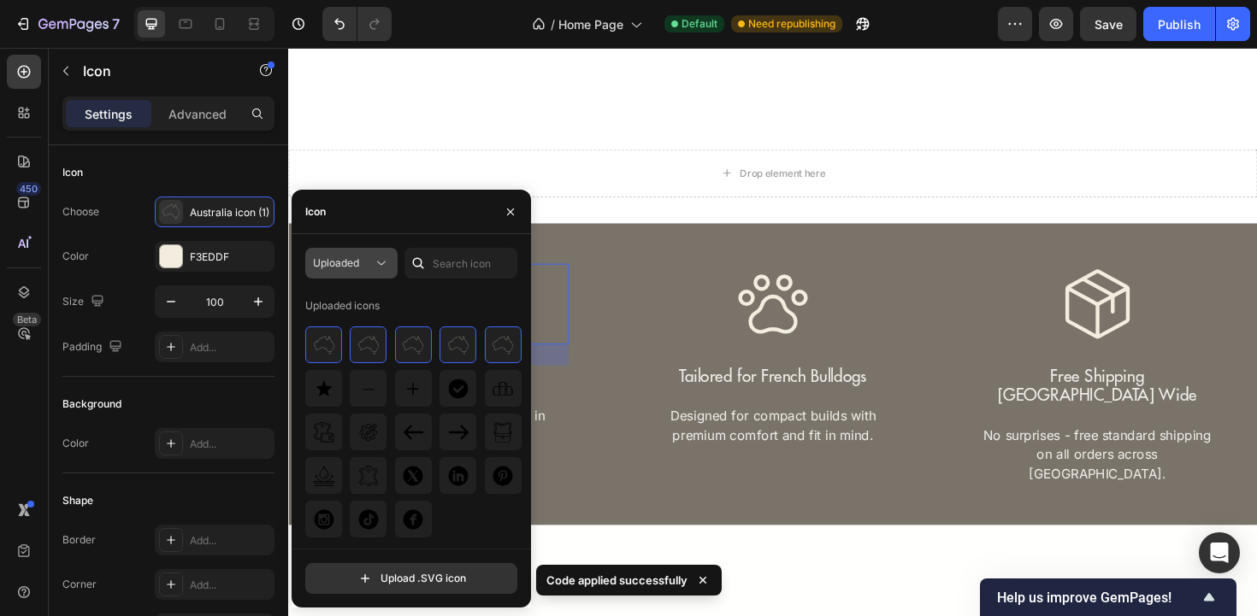
click at [380, 274] on button "Uploaded" at bounding box center [351, 263] width 92 height 31
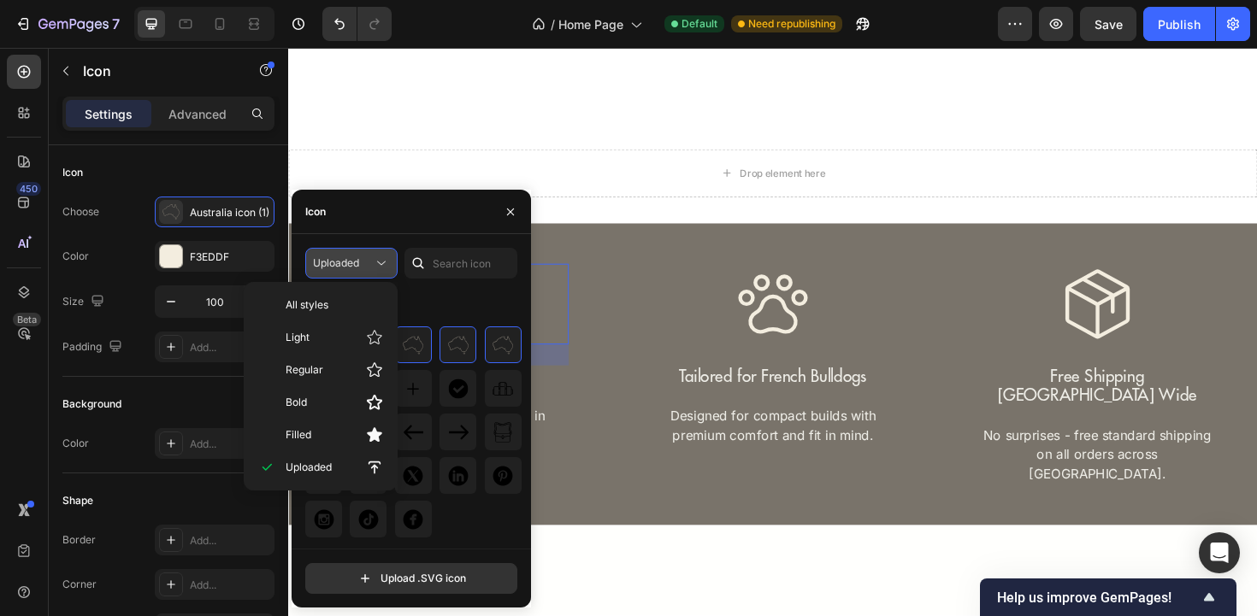
click at [380, 274] on button "Uploaded" at bounding box center [351, 263] width 92 height 31
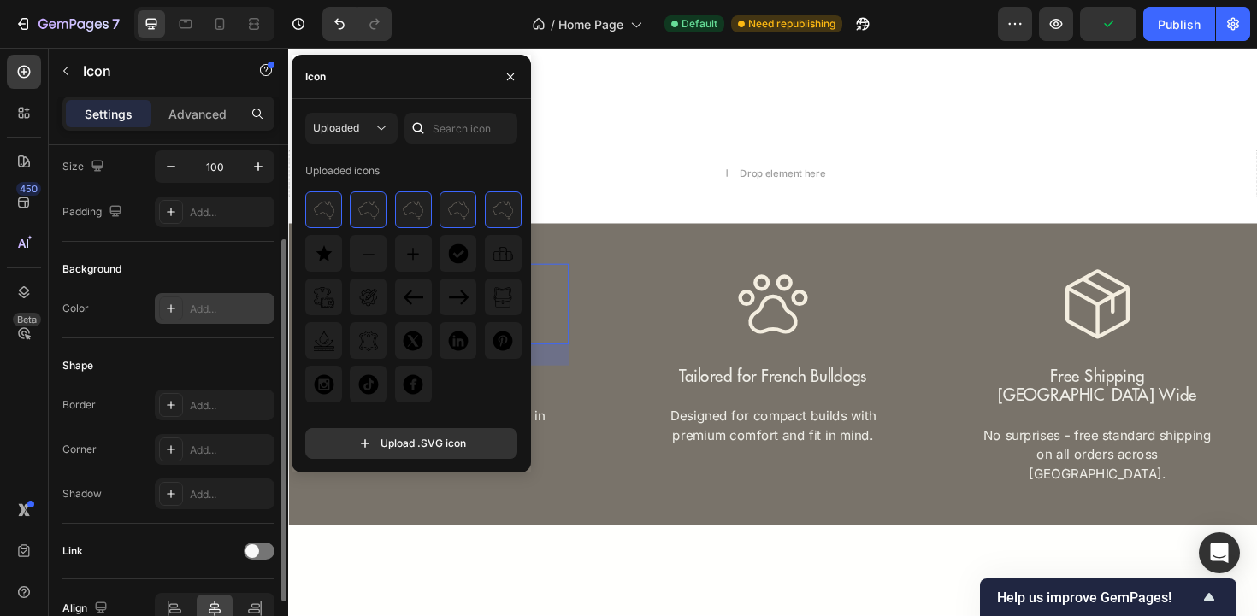
scroll to position [225, 0]
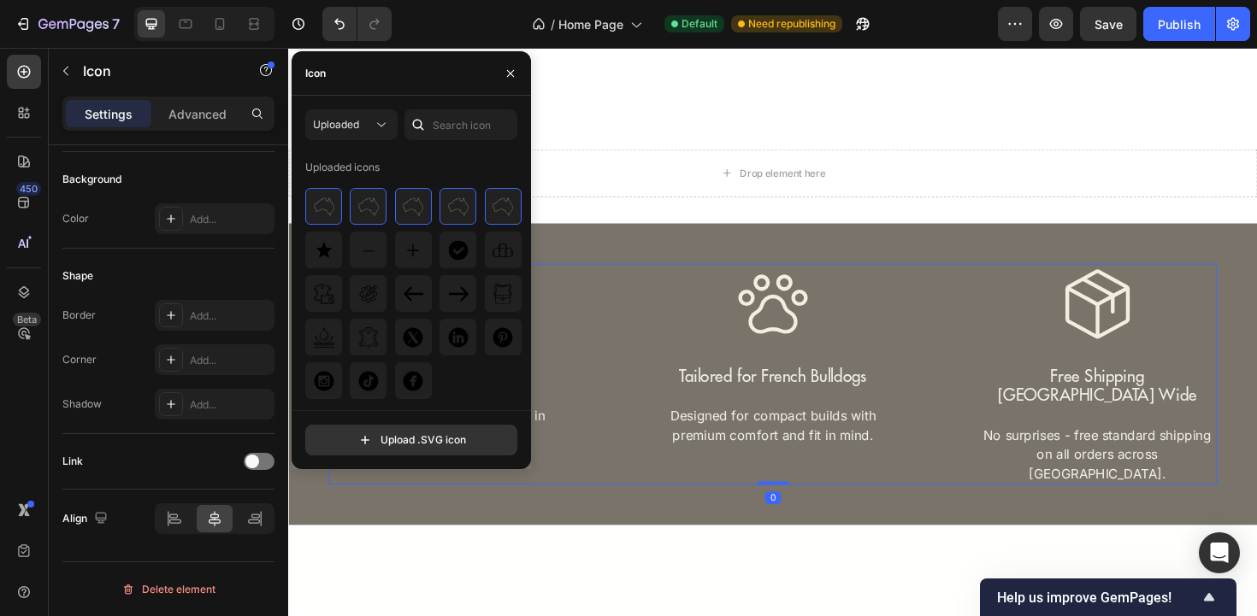
click at [575, 416] on div "Icon Australian Owned Text Block Proudly owned and designed in Australia. Text …" at bounding box center [458, 394] width 254 height 234
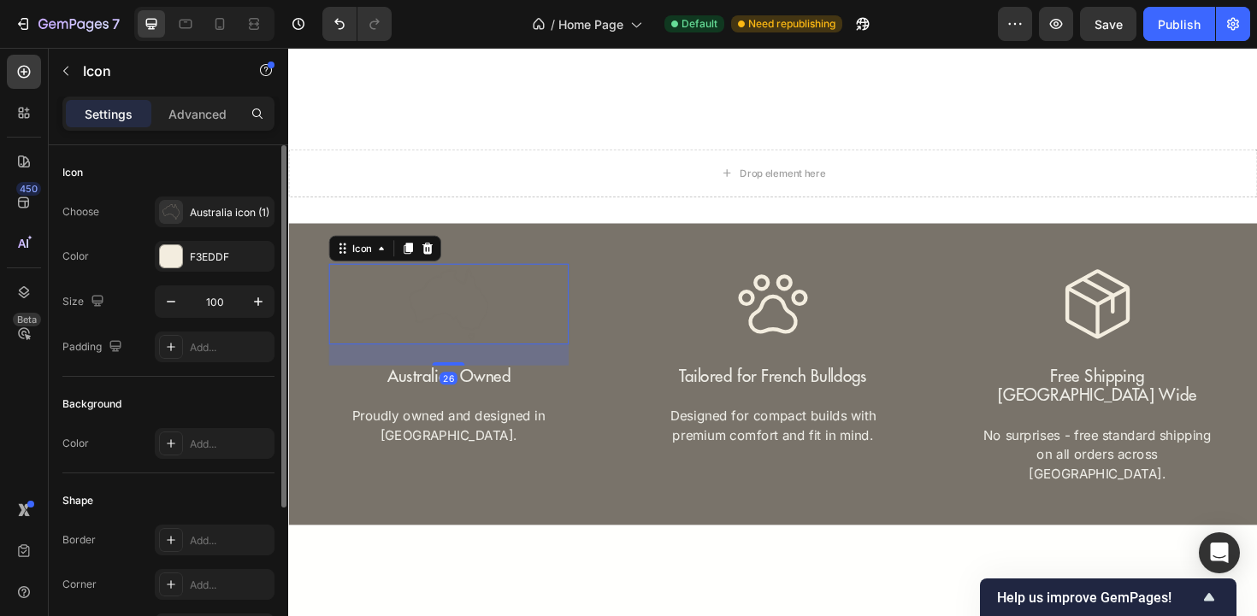
click at [511, 347] on div "Icon 26" at bounding box center [458, 320] width 254 height 86
click at [340, 29] on icon "Undo/Redo" at bounding box center [339, 24] width 10 height 11
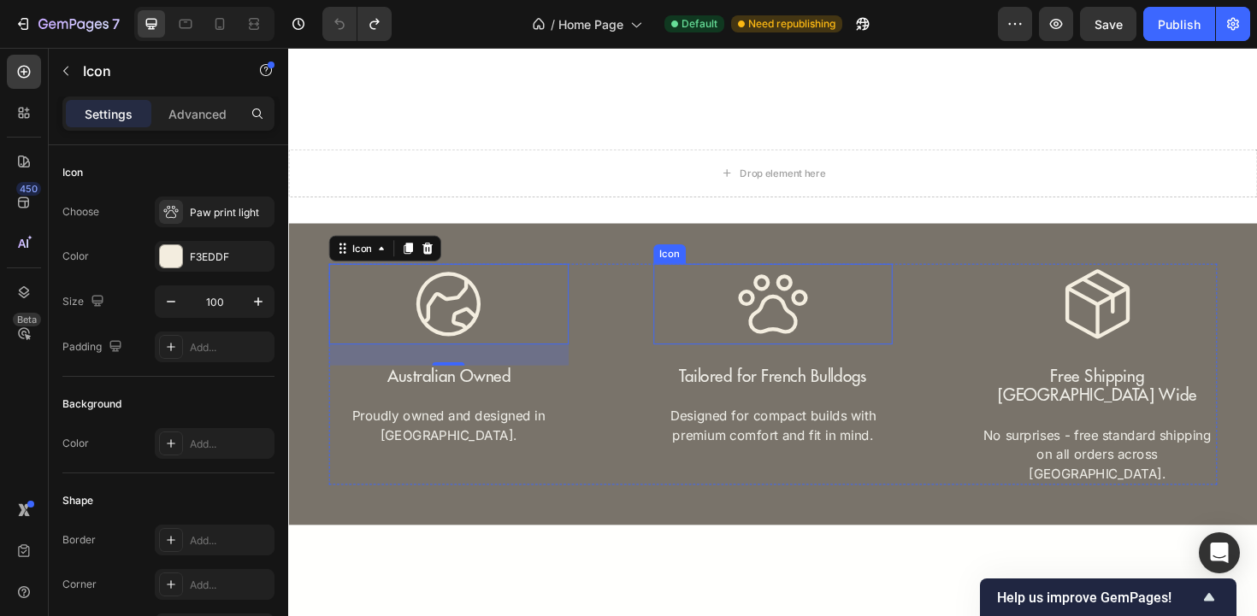
click at [788, 339] on icon at bounding box center [801, 320] width 86 height 86
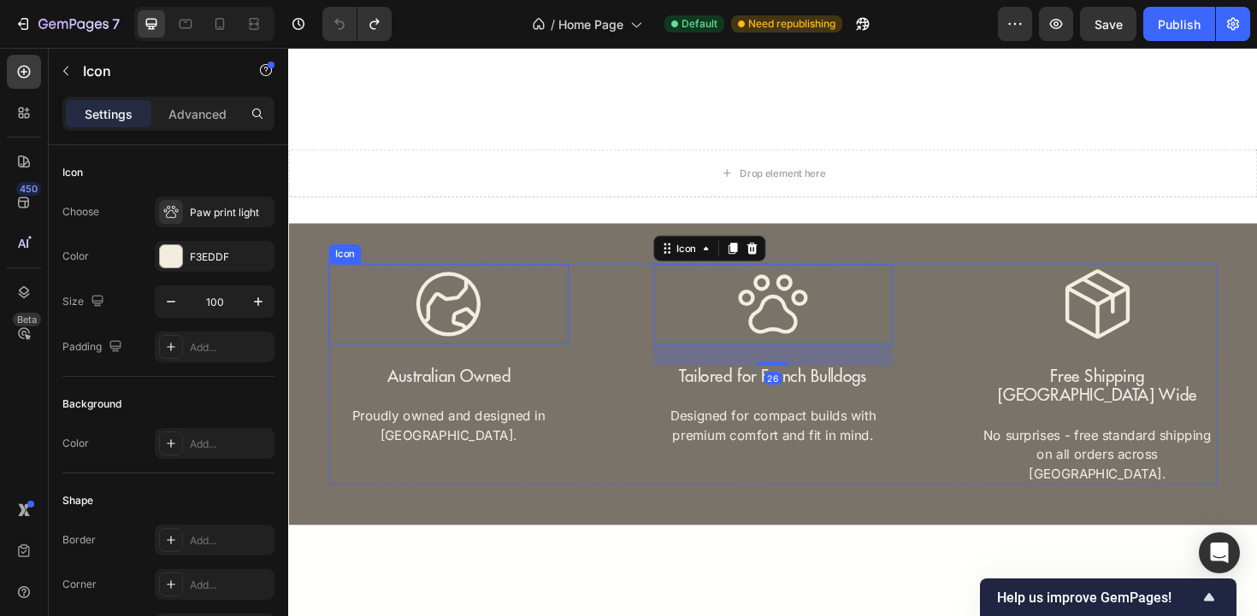
click at [457, 316] on icon at bounding box center [458, 320] width 86 height 86
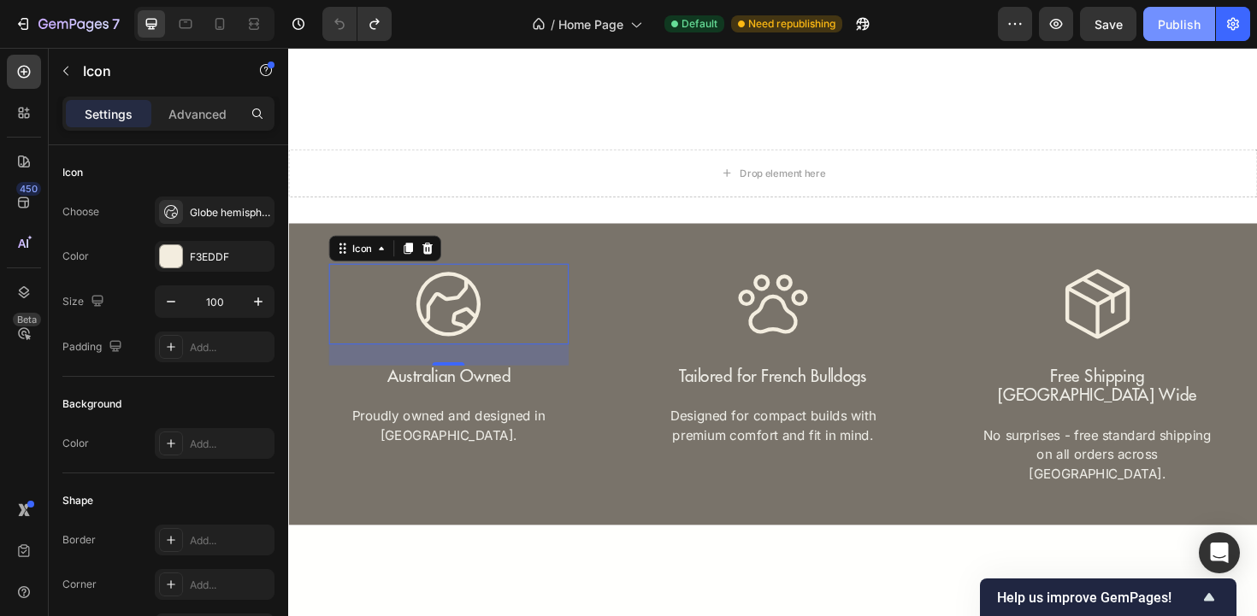
click at [1182, 23] on div "Publish" at bounding box center [1179, 24] width 43 height 18
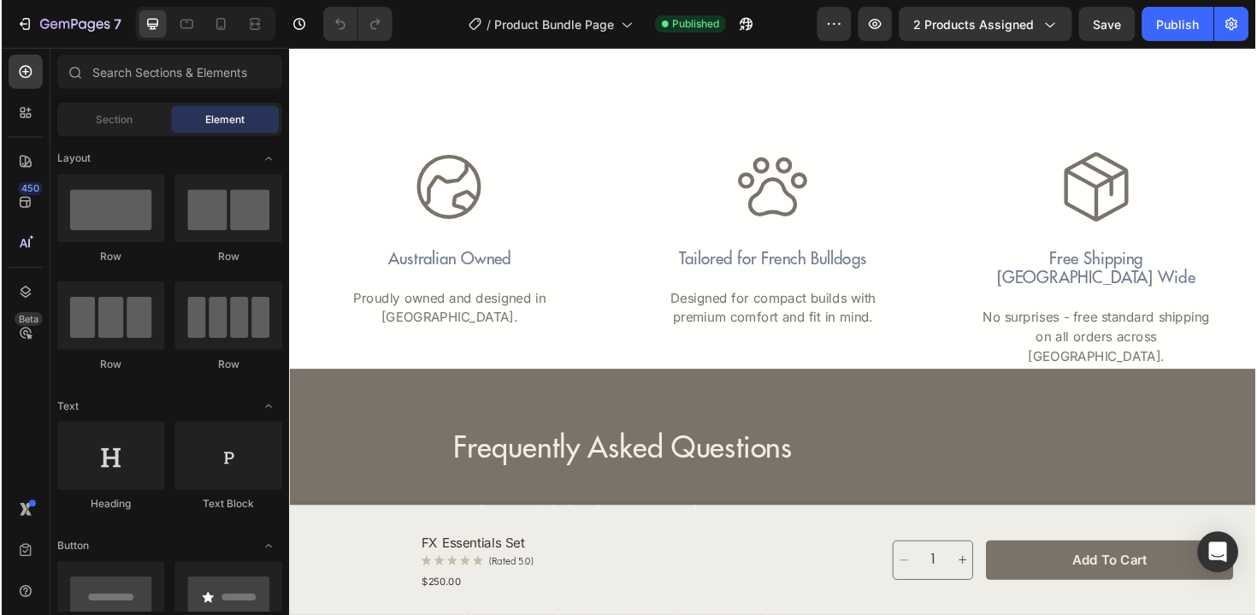
scroll to position [4326, 0]
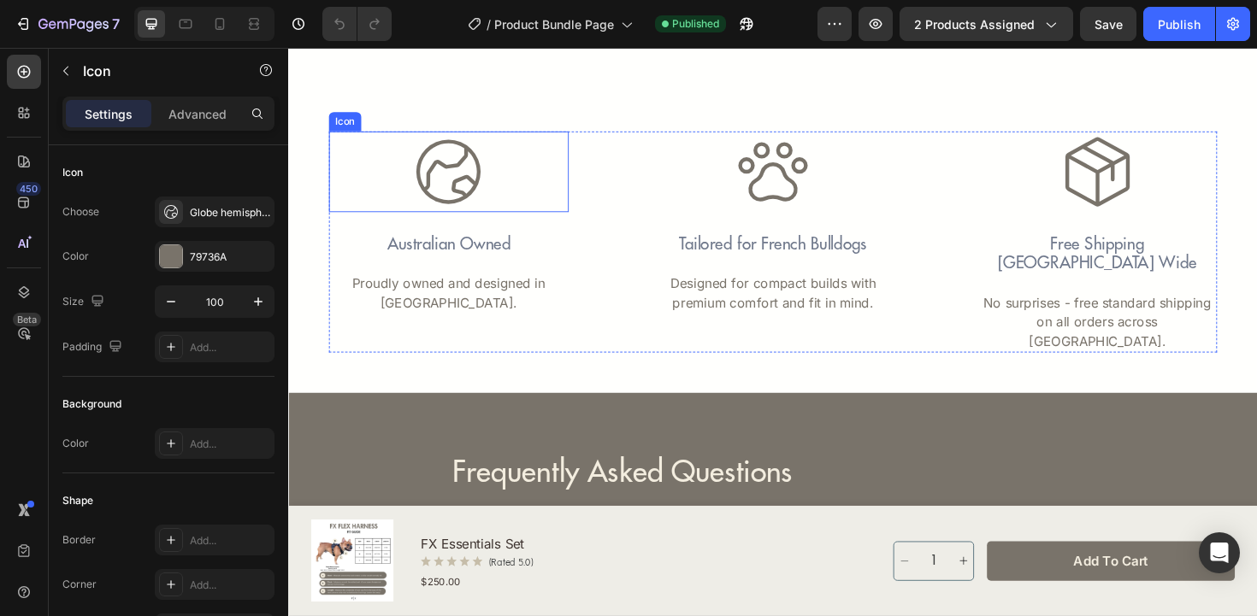
click at [469, 197] on icon at bounding box center [458, 180] width 86 height 86
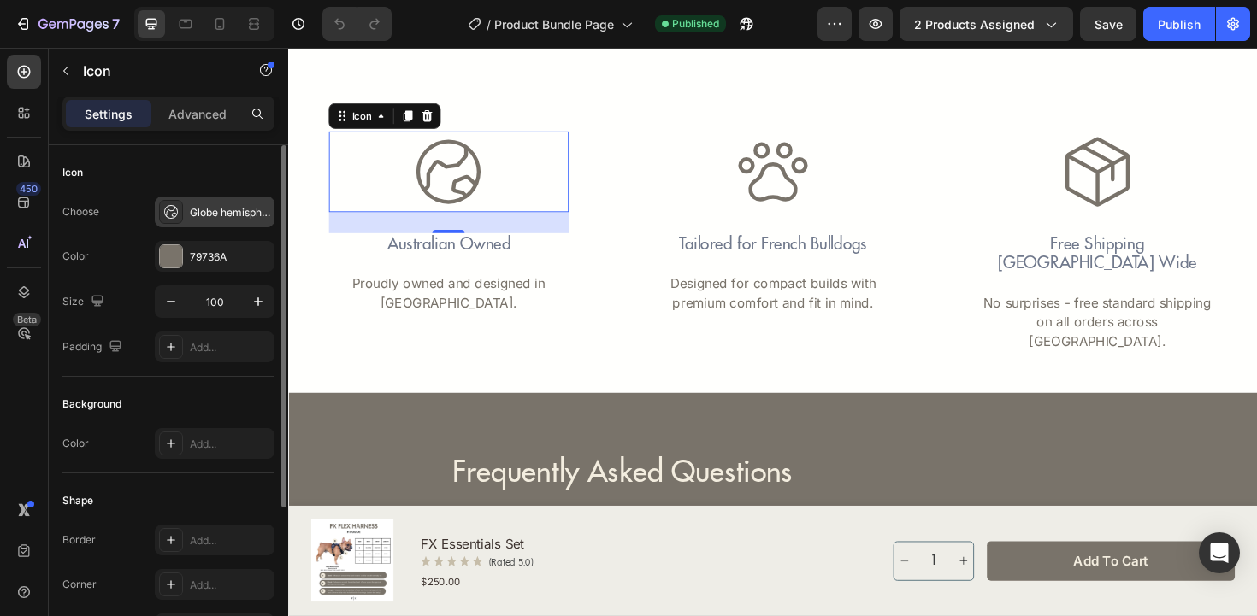
click at [212, 224] on div "Globe hemisphere east light" at bounding box center [215, 212] width 120 height 31
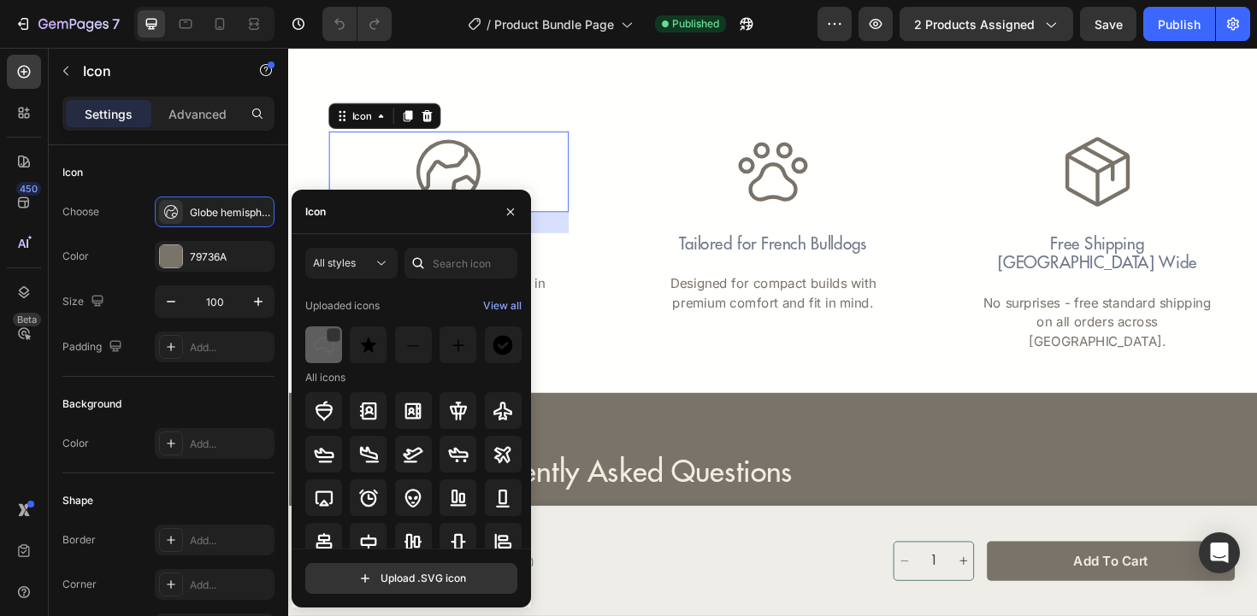
click at [318, 343] on img at bounding box center [324, 345] width 21 height 21
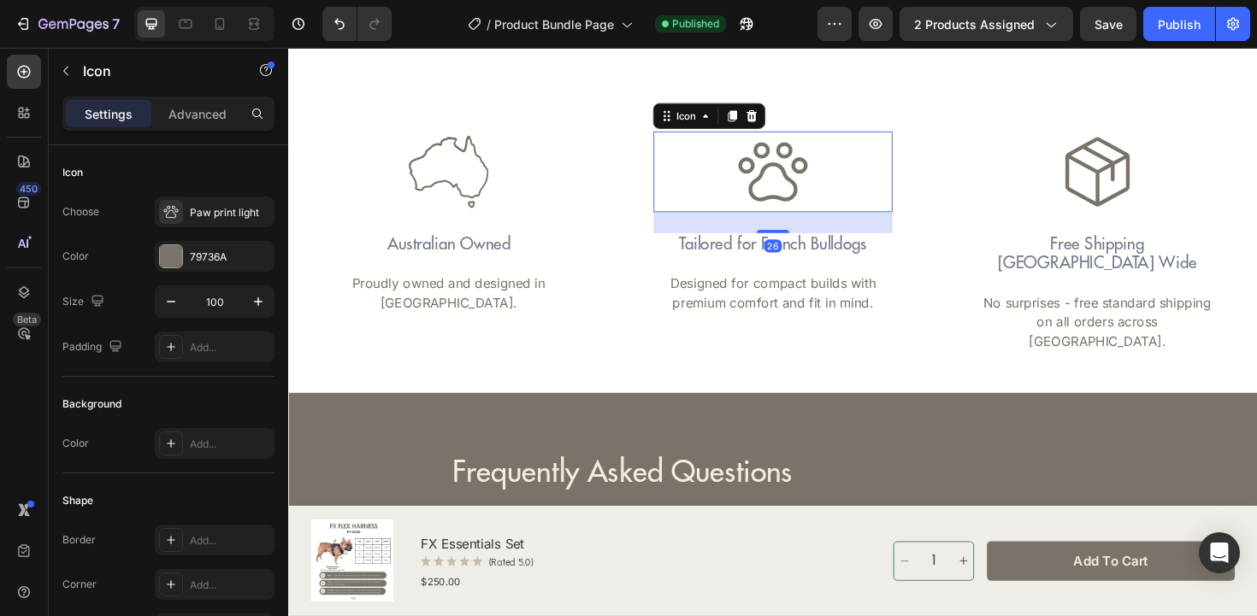
click at [767, 204] on icon at bounding box center [801, 180] width 86 height 86
click at [204, 221] on div "Paw print light" at bounding box center [215, 212] width 120 height 31
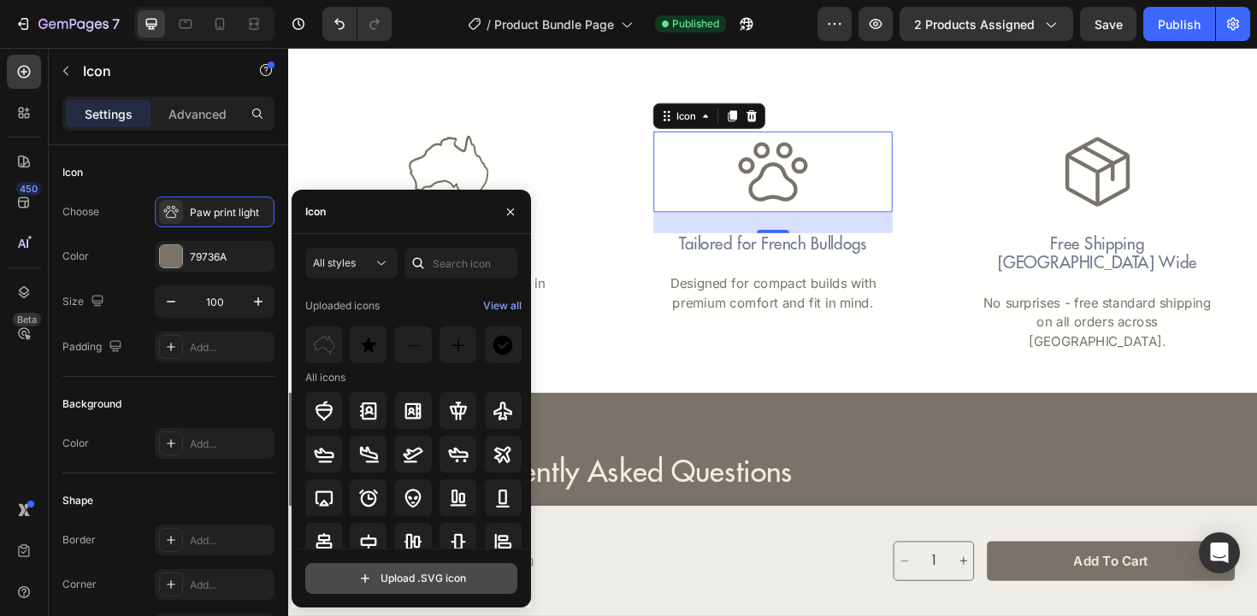
click at [445, 578] on input "file" at bounding box center [411, 578] width 210 height 29
type input "C:\fakepath\Australia Icon.svg"
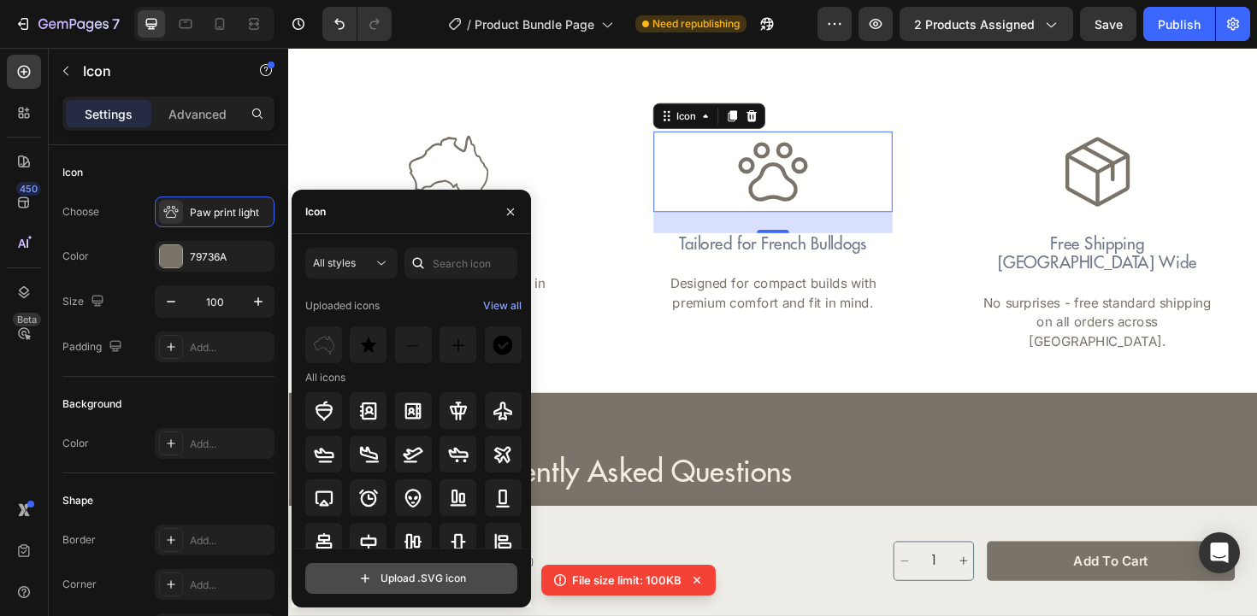
click at [369, 576] on input "file" at bounding box center [411, 578] width 210 height 29
click at [376, 579] on input "file" at bounding box center [411, 578] width 210 height 29
click at [428, 587] on input "file" at bounding box center [411, 578] width 210 height 29
type input "C:\fakepath\Australia Icon (2) (1).svg"
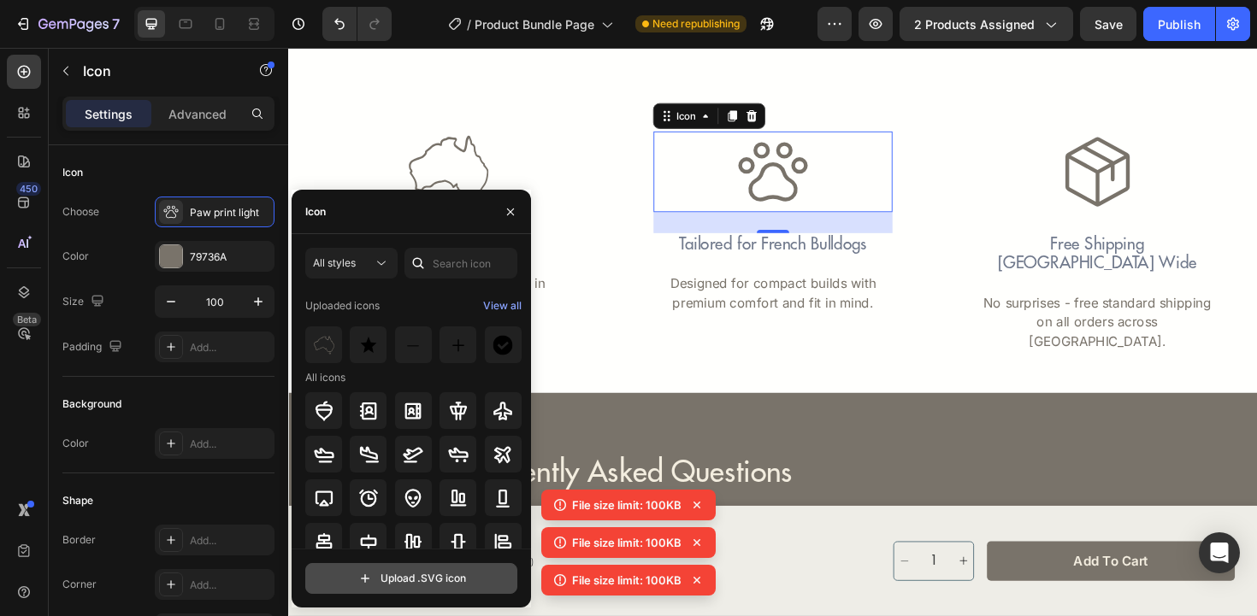
click at [409, 590] on input "file" at bounding box center [411, 578] width 210 height 29
click at [408, 577] on input "file" at bounding box center [411, 578] width 210 height 29
type input "C:\fakepath\Australia Icon (2) (1) (1) (1).svg"
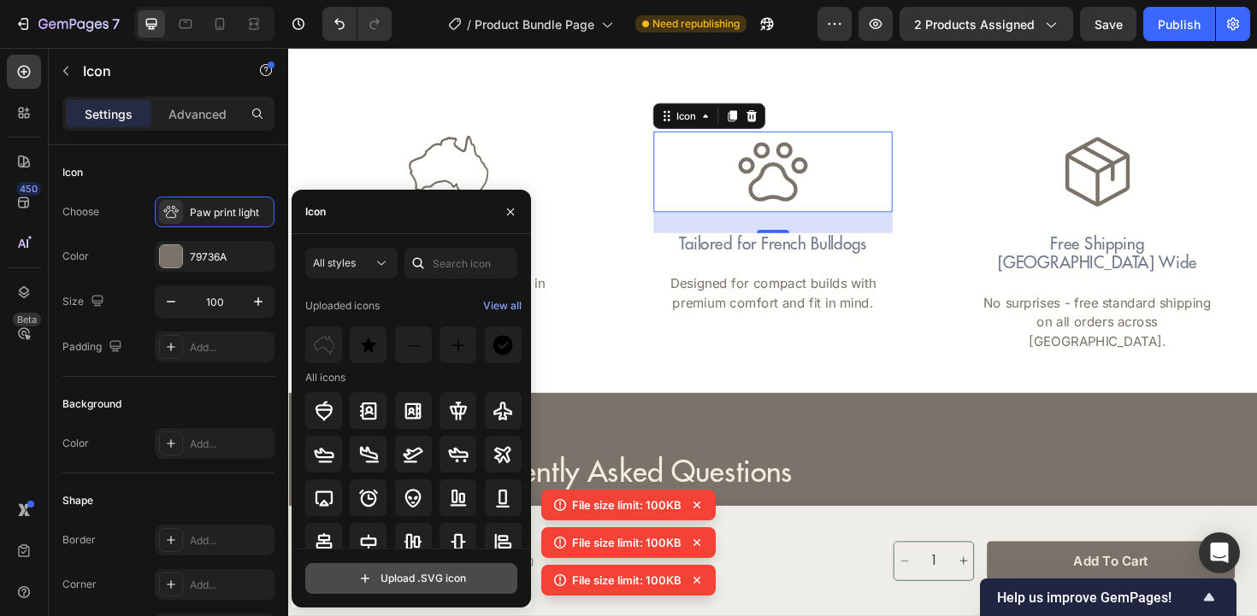
click at [387, 579] on input "file" at bounding box center [411, 578] width 210 height 29
click at [394, 584] on input "file" at bounding box center [411, 578] width 210 height 29
type input "C:\fakepath\Australia Icon (2).svg"
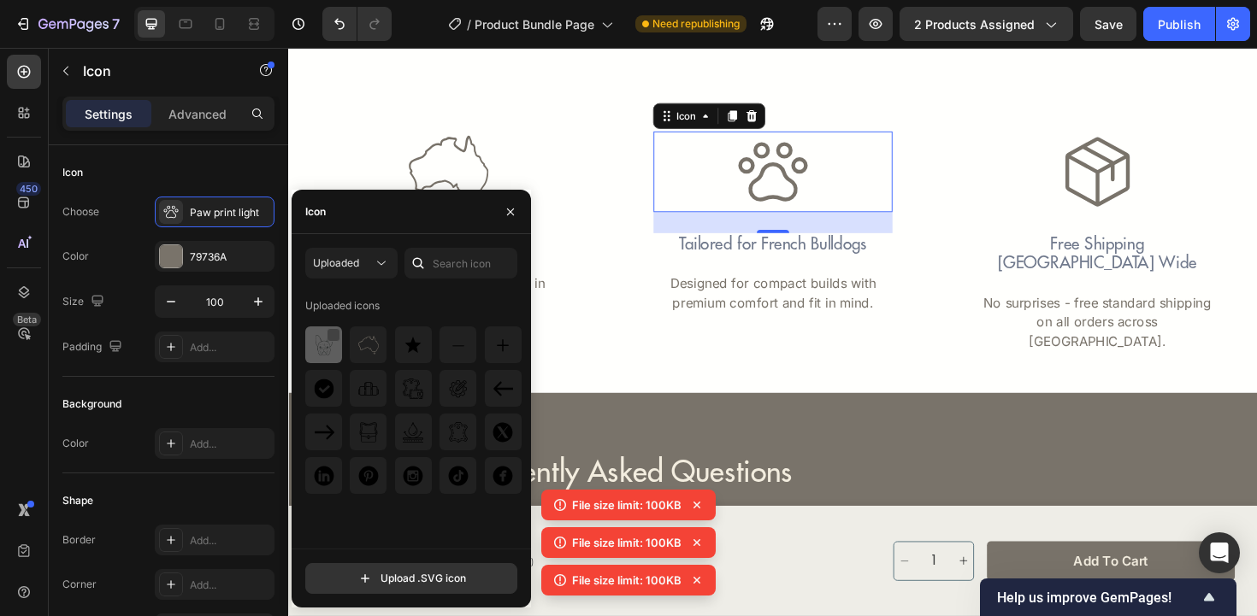
click at [328, 337] on div at bounding box center [334, 335] width 14 height 14
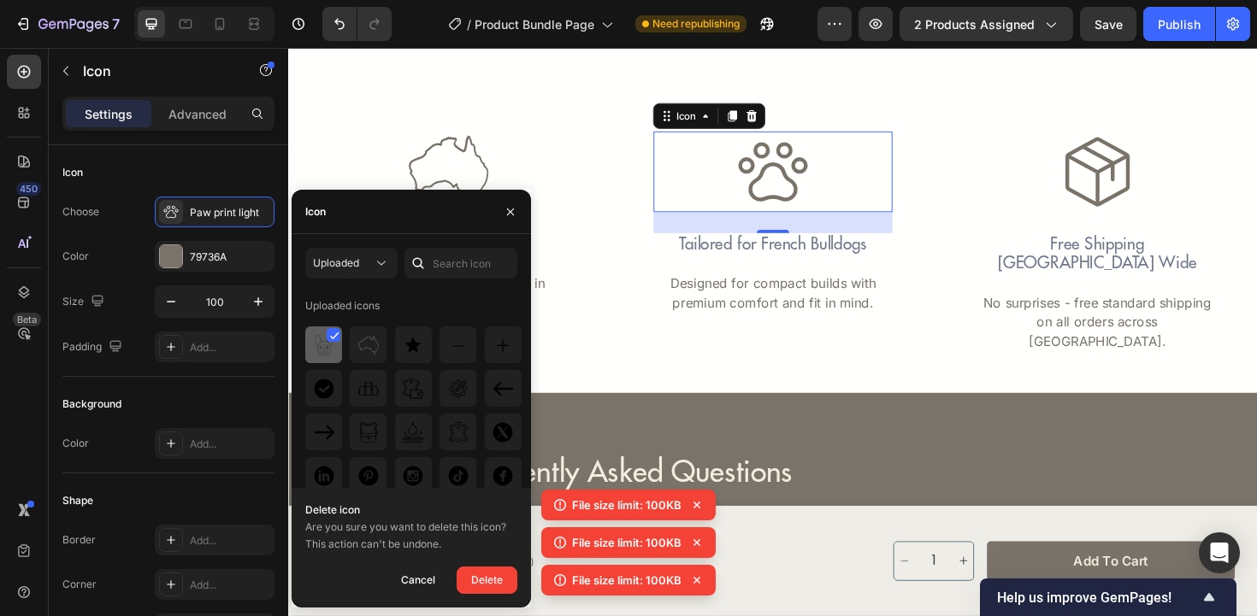
click at [321, 356] on div at bounding box center [323, 345] width 37 height 37
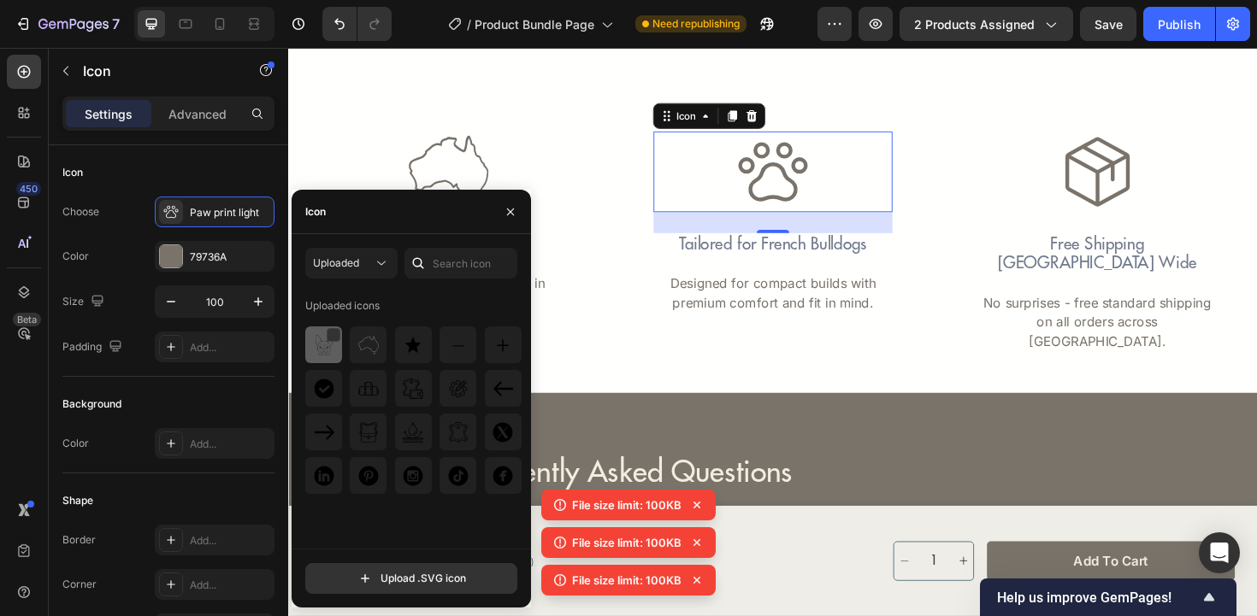
click at [321, 356] on div at bounding box center [323, 345] width 37 height 37
click at [334, 338] on div at bounding box center [333, 336] width 14 height 14
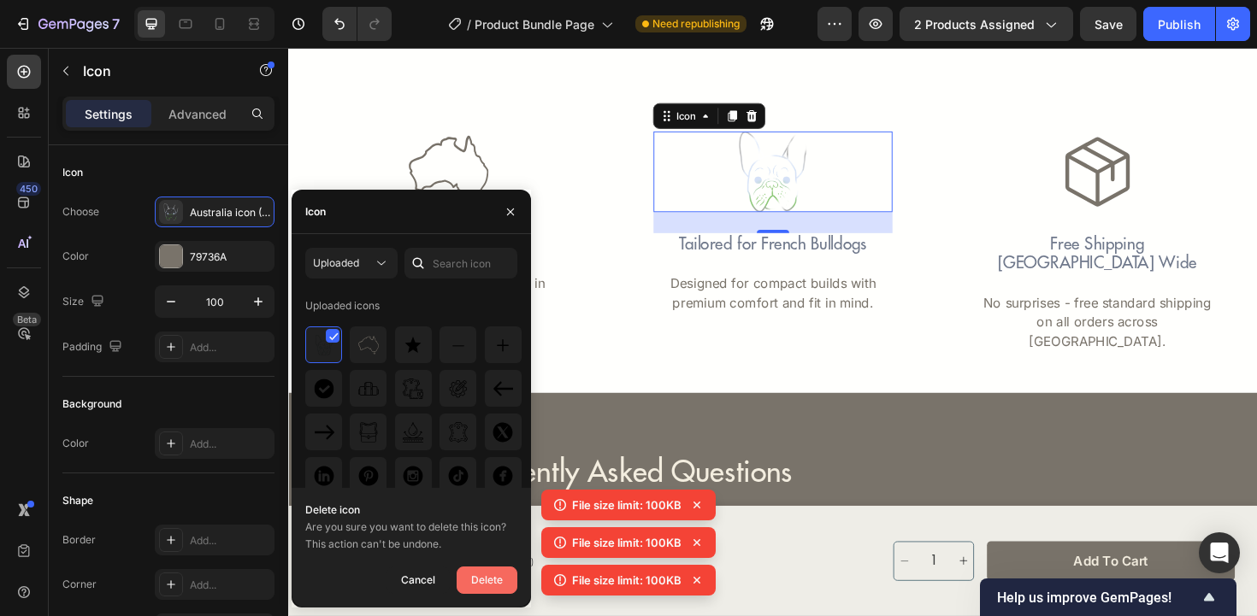
click at [491, 585] on div "Delete" at bounding box center [487, 580] width 32 height 21
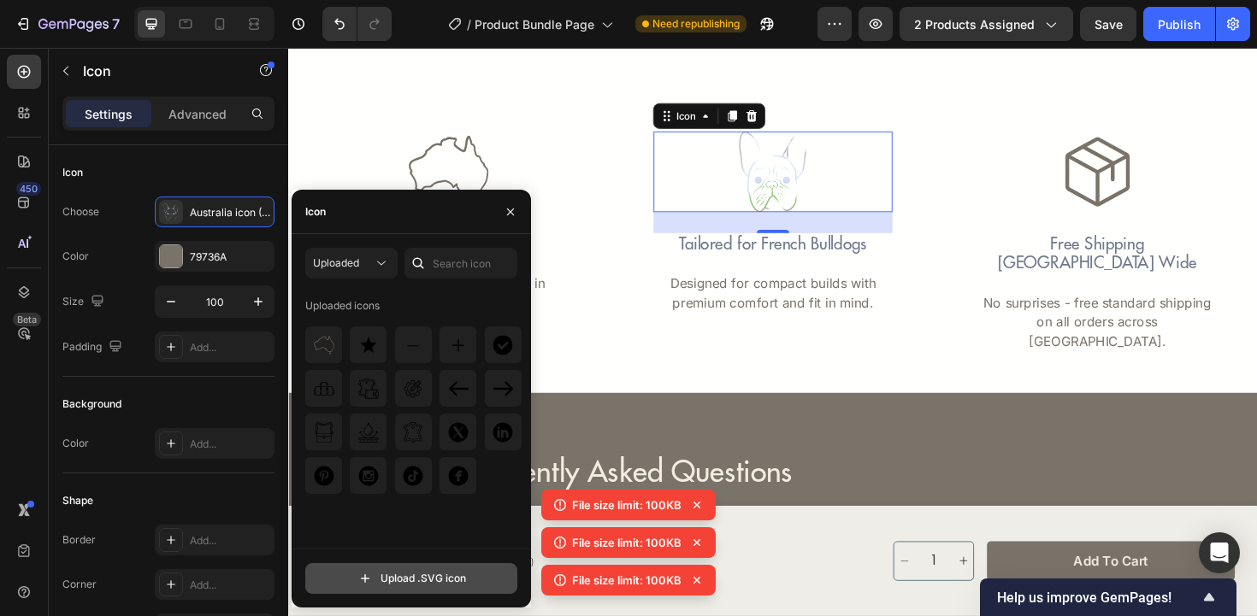
click at [392, 583] on input "file" at bounding box center [411, 578] width 210 height 29
click at [399, 587] on input "file" at bounding box center [411, 578] width 210 height 29
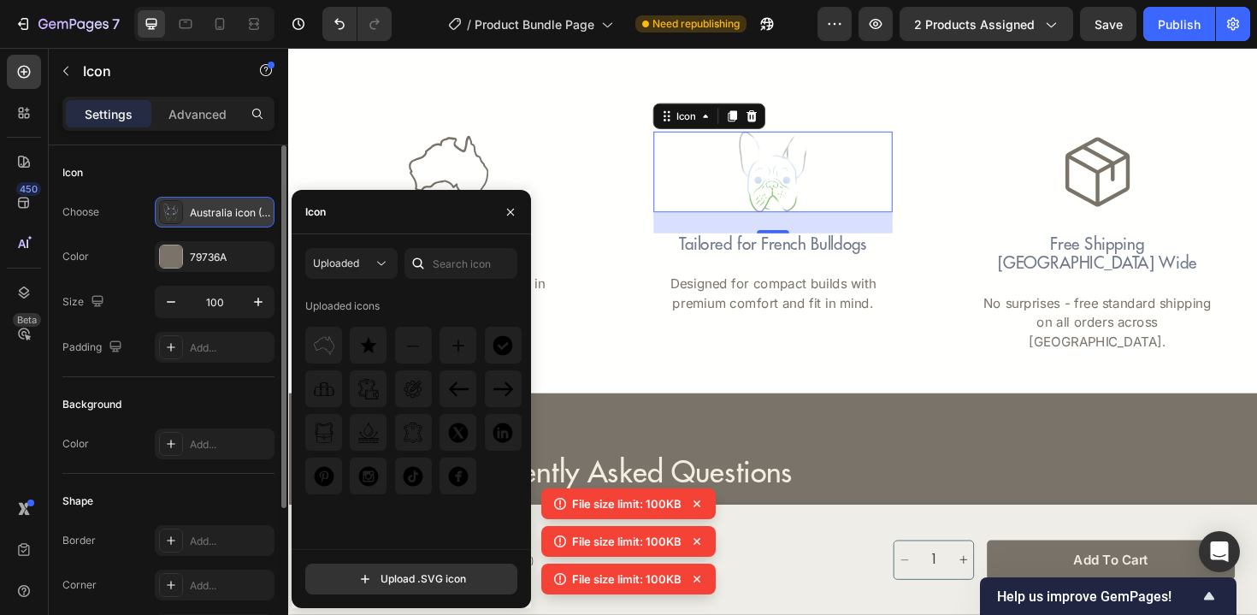
click at [222, 209] on div "Australia icon (2)" at bounding box center [230, 212] width 80 height 15
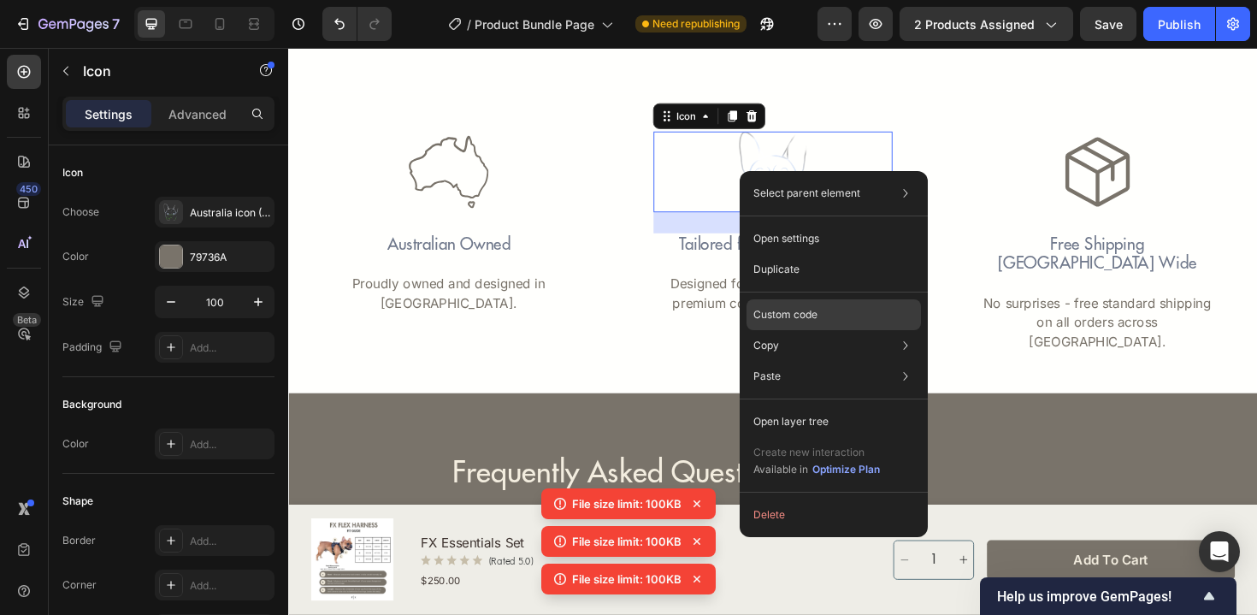
click at [788, 317] on p "Custom code" at bounding box center [785, 314] width 64 height 15
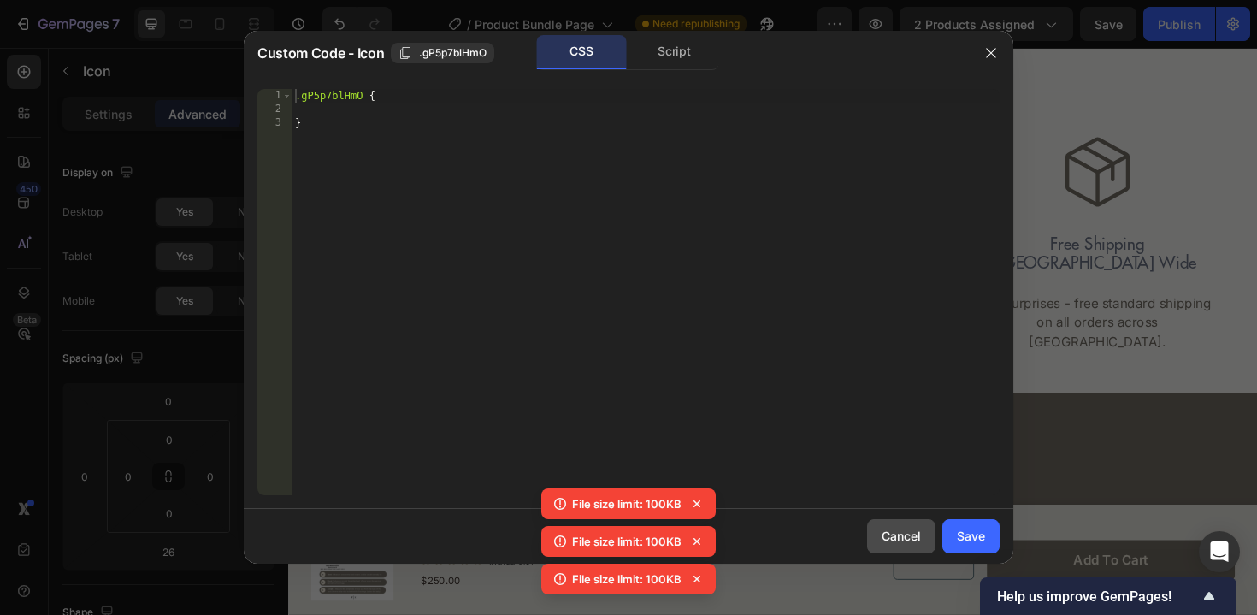
click at [910, 528] on div "Cancel" at bounding box center [901, 536] width 39 height 18
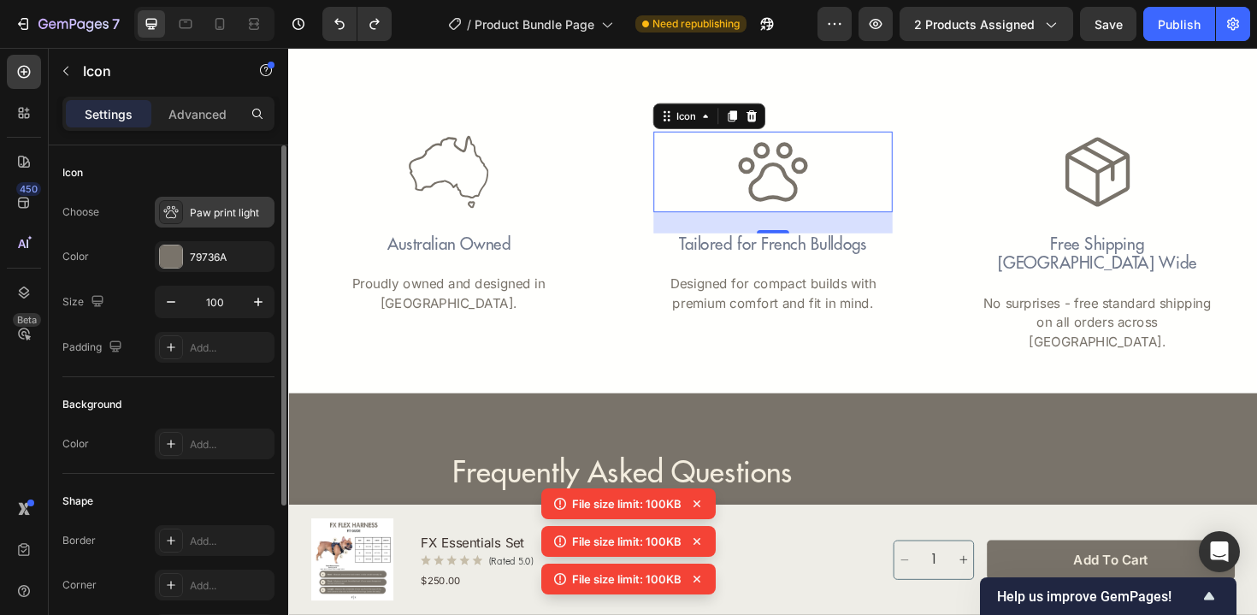
click at [197, 216] on div "Paw print light" at bounding box center [230, 212] width 80 height 15
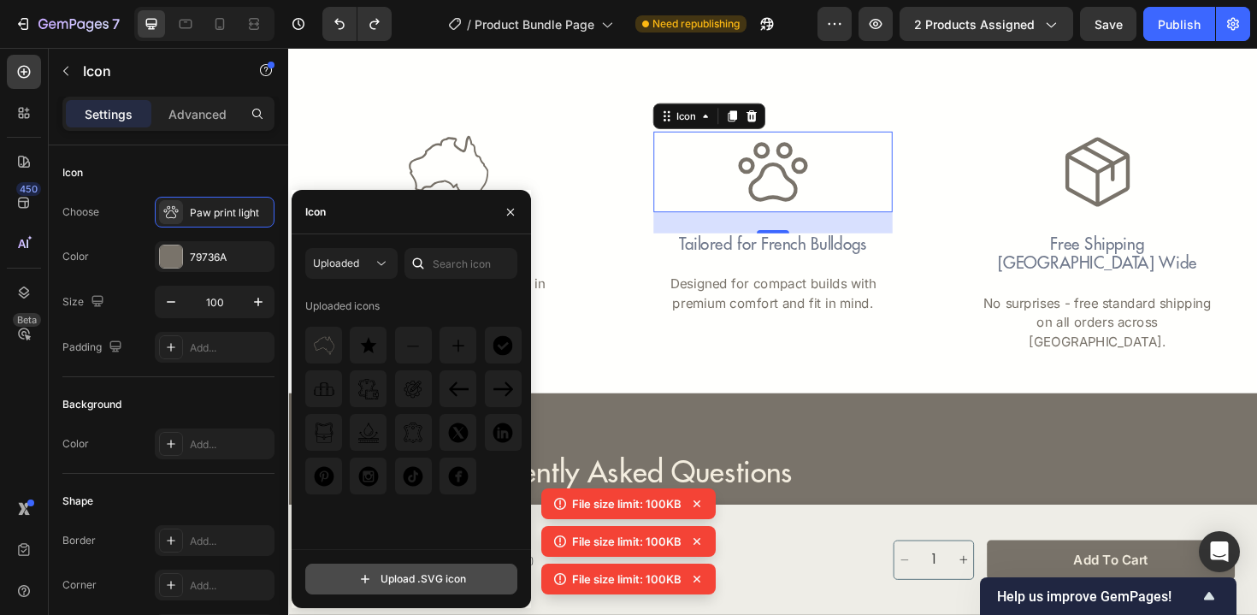
click at [390, 590] on input "file" at bounding box center [411, 578] width 210 height 29
click at [422, 583] on input "file" at bounding box center [411, 578] width 210 height 29
click at [379, 572] on input "file" at bounding box center [411, 578] width 210 height 29
type input "C:\fakepath\Australia Icon (6).svg"
click at [383, 575] on input "file" at bounding box center [411, 578] width 210 height 29
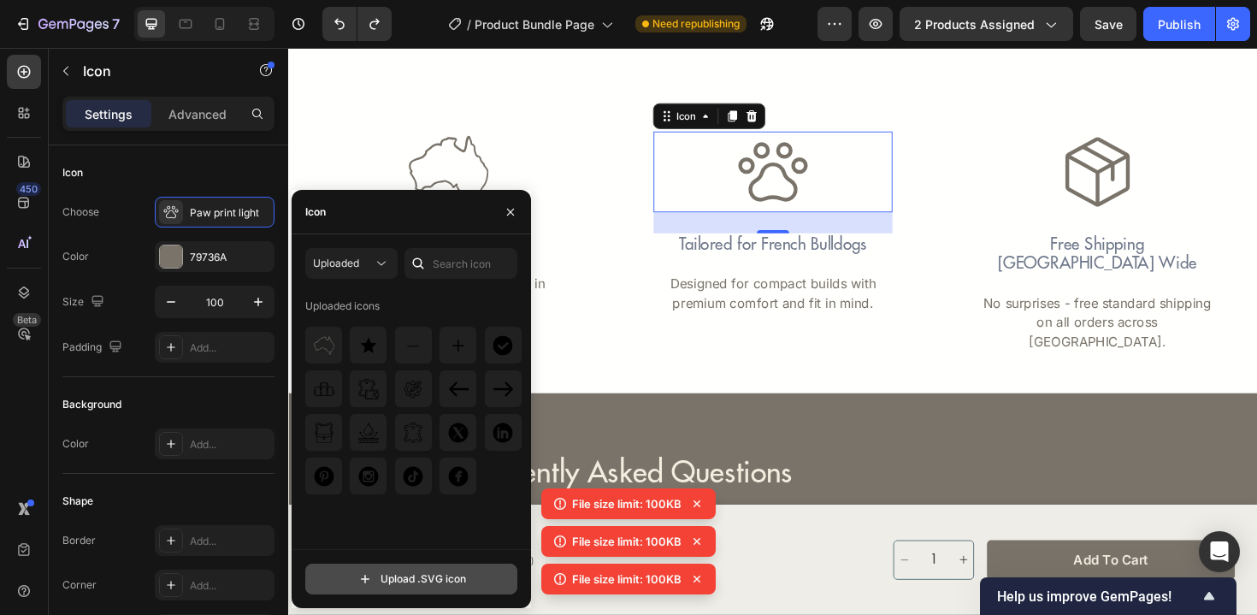
click at [401, 593] on button "Upload .SVG icon" at bounding box center [411, 578] width 212 height 31
click at [440, 586] on input "file" at bounding box center [411, 578] width 210 height 29
click at [325, 344] on img at bounding box center [324, 345] width 21 height 21
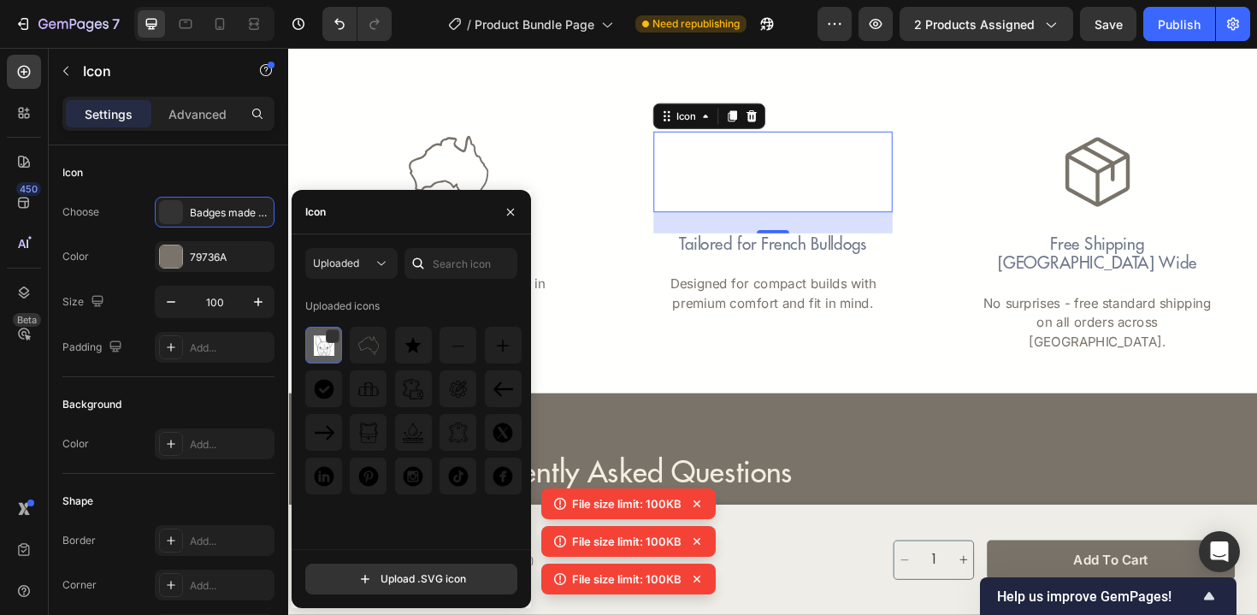
click at [314, 353] on img at bounding box center [324, 345] width 21 height 21
click at [331, 339] on div at bounding box center [333, 336] width 14 height 14
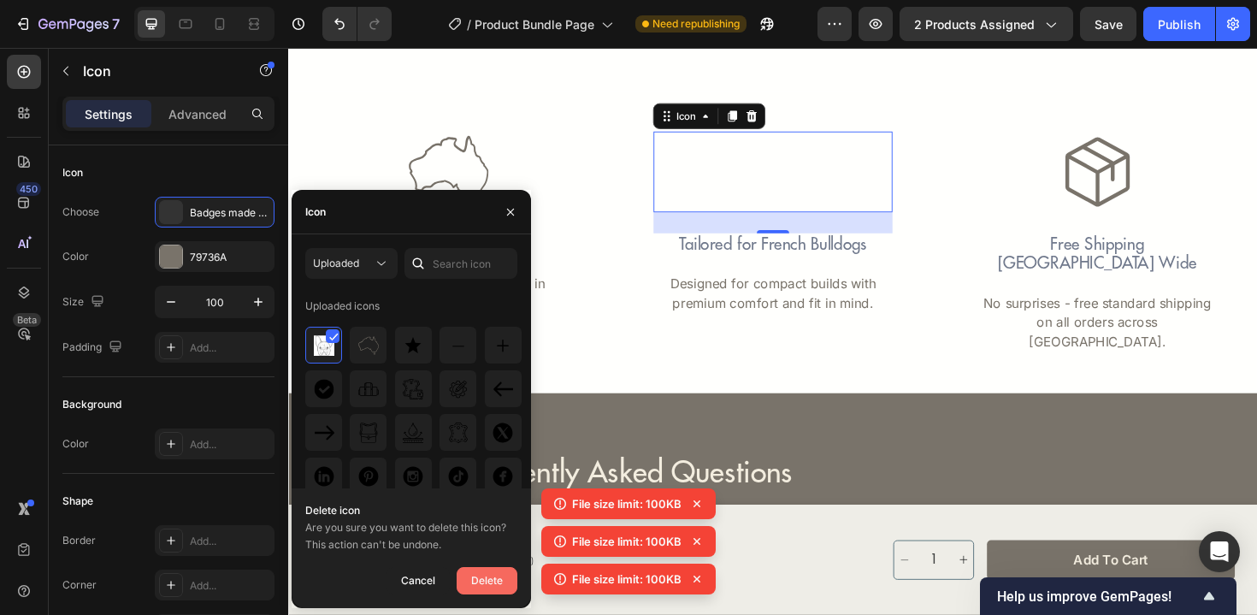
click at [492, 582] on div "Delete" at bounding box center [487, 580] width 32 height 21
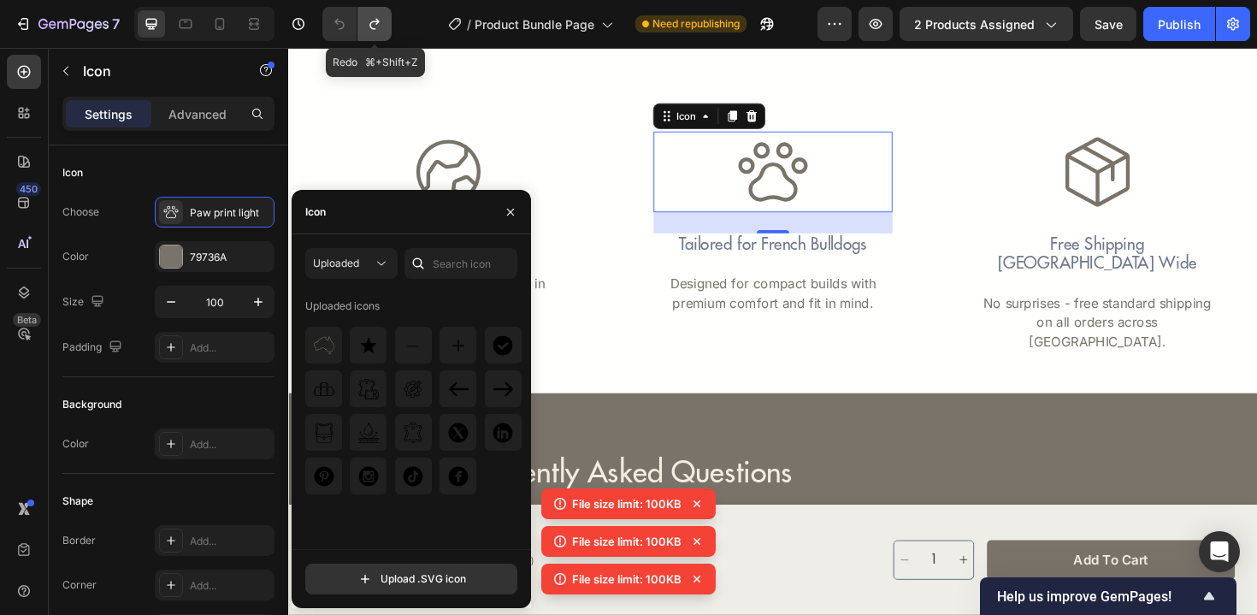
click at [375, 25] on icon "Undo/Redo" at bounding box center [374, 23] width 17 height 17
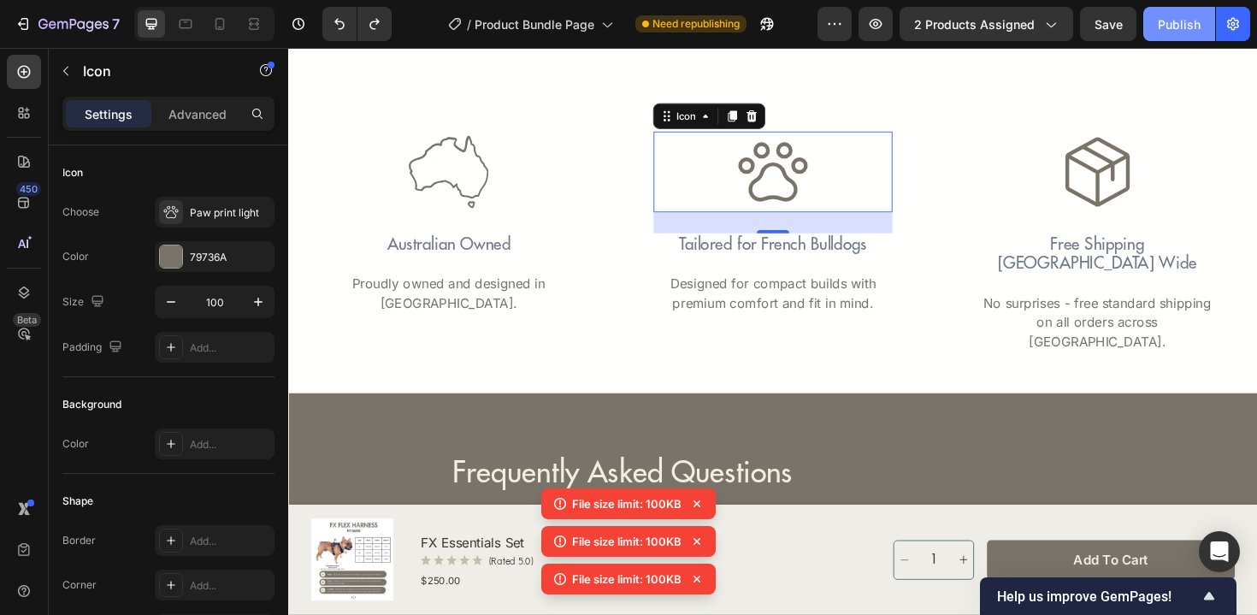
click at [1164, 34] on button "Publish" at bounding box center [1179, 24] width 72 height 34
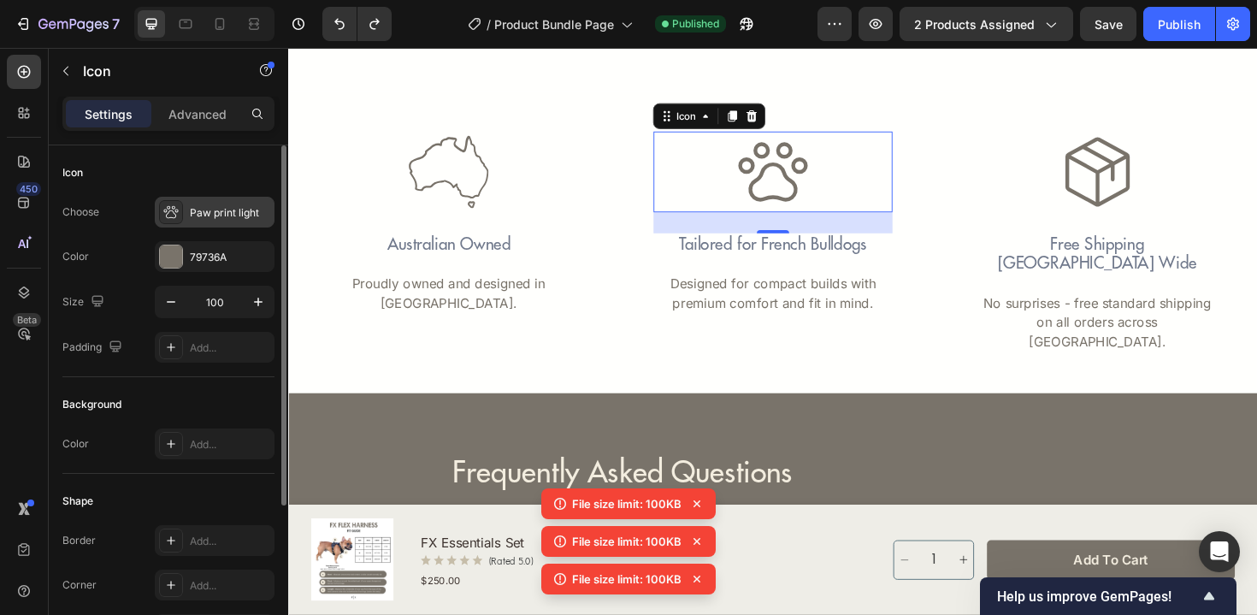
click at [215, 227] on div "Paw print light" at bounding box center [215, 212] width 120 height 31
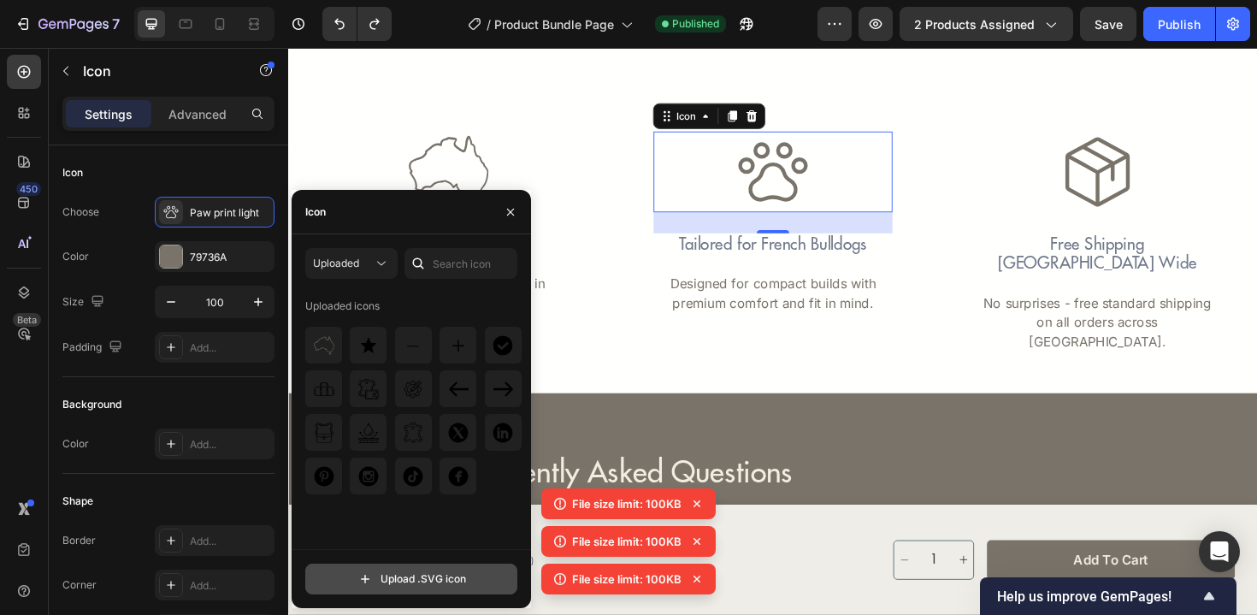
click at [360, 590] on input "file" at bounding box center [411, 578] width 210 height 29
click at [320, 346] on img at bounding box center [324, 345] width 21 height 21
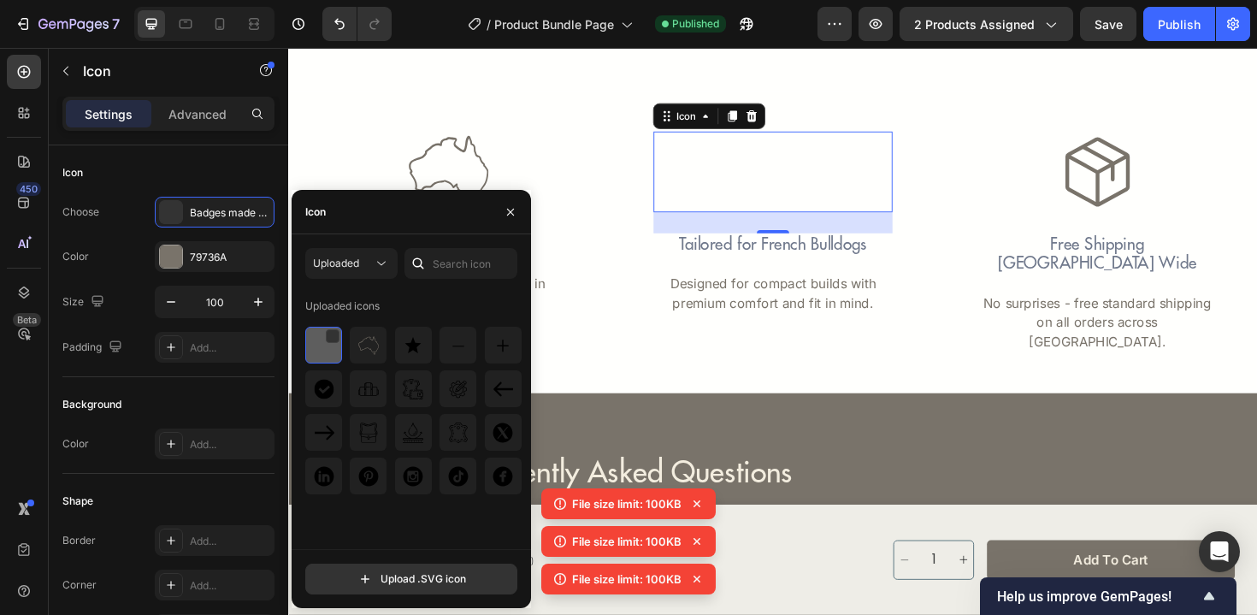
click at [322, 351] on img at bounding box center [324, 345] width 21 height 21
click at [329, 335] on div at bounding box center [333, 336] width 14 height 14
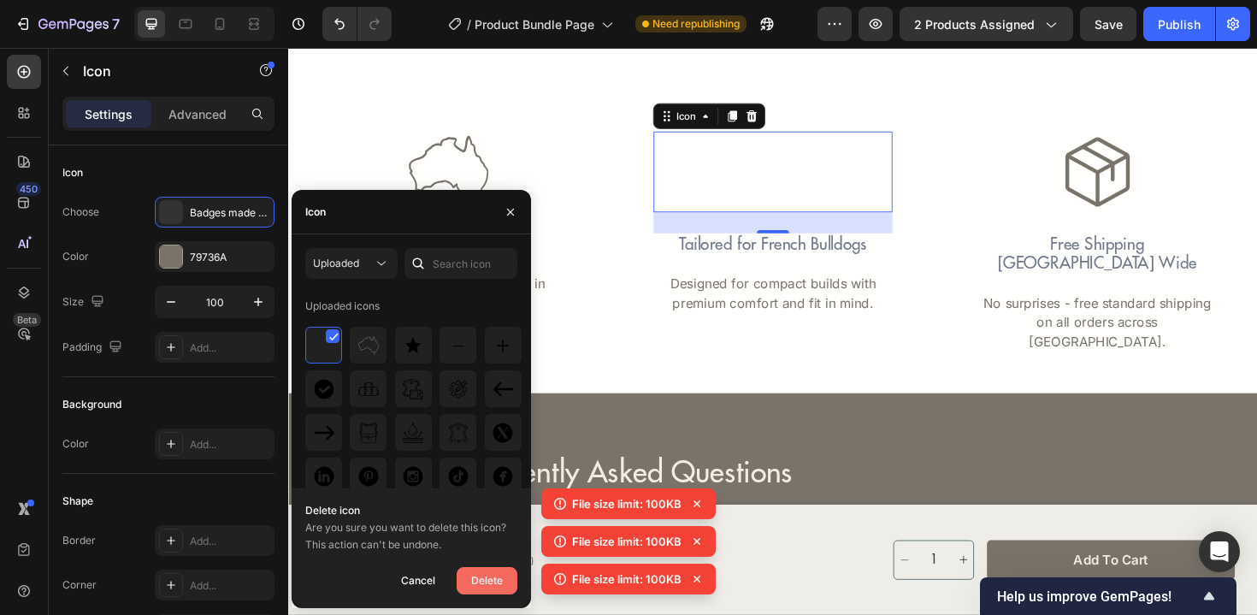
click at [481, 587] on div "Delete" at bounding box center [487, 580] width 32 height 21
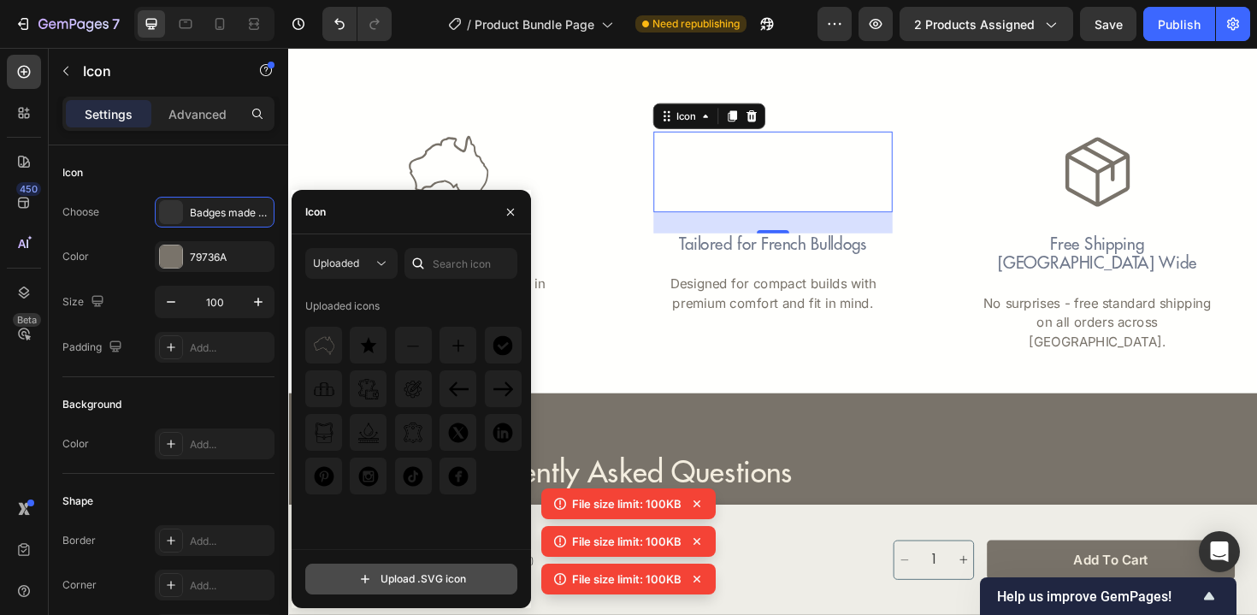
click at [447, 573] on input "file" at bounding box center [411, 578] width 210 height 29
type input "C:\fakepath\French Bulldog (1) 1.svg"
click at [356, 585] on input "file" at bounding box center [411, 578] width 210 height 29
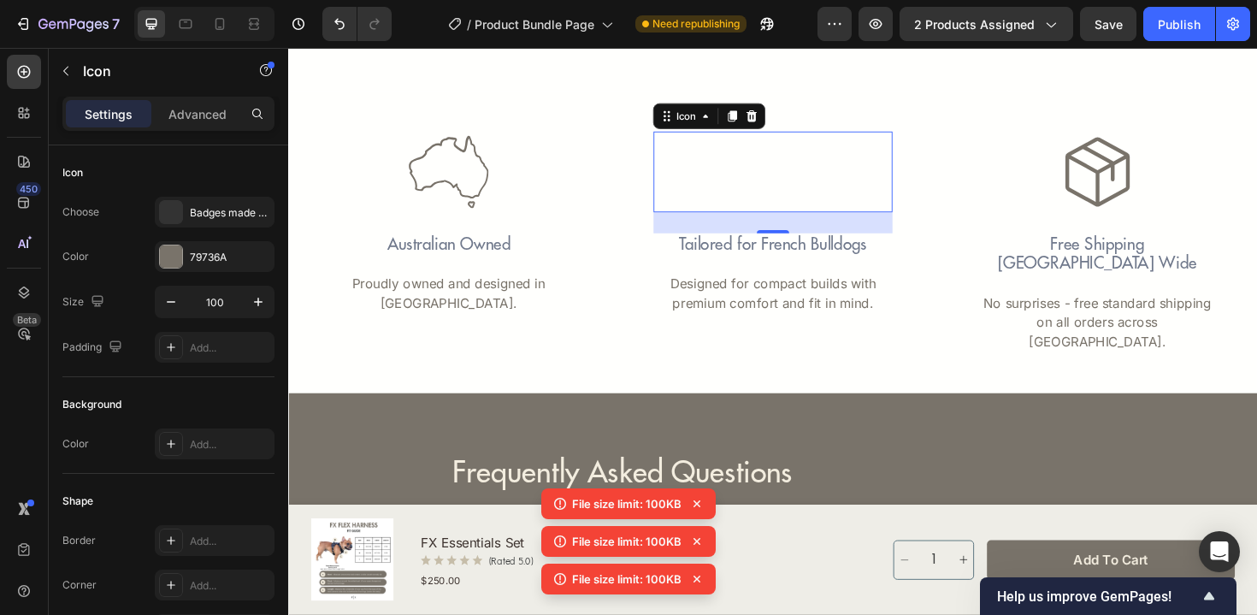
click at [699, 499] on icon at bounding box center [696, 503] width 17 height 17
click at [699, 501] on icon at bounding box center [696, 503] width 7 height 7
click at [705, 544] on icon at bounding box center [696, 541] width 17 height 17
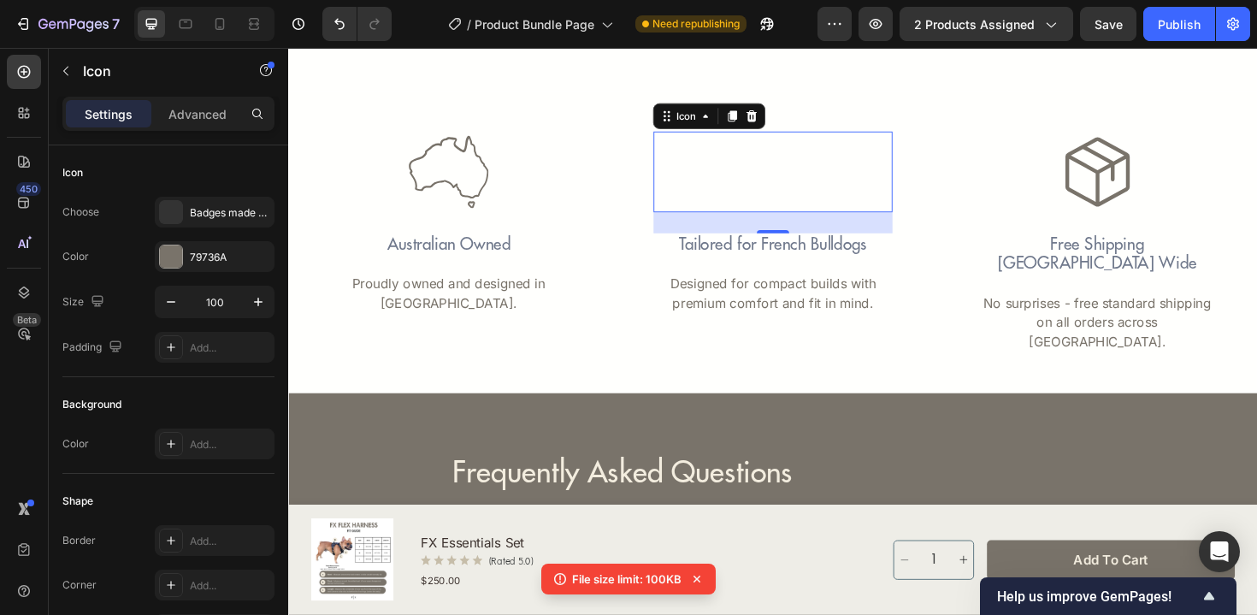
click at [686, 581] on div "File size limit: 100KB" at bounding box center [628, 578] width 174 height 31
click at [695, 581] on icon at bounding box center [696, 578] width 17 height 17
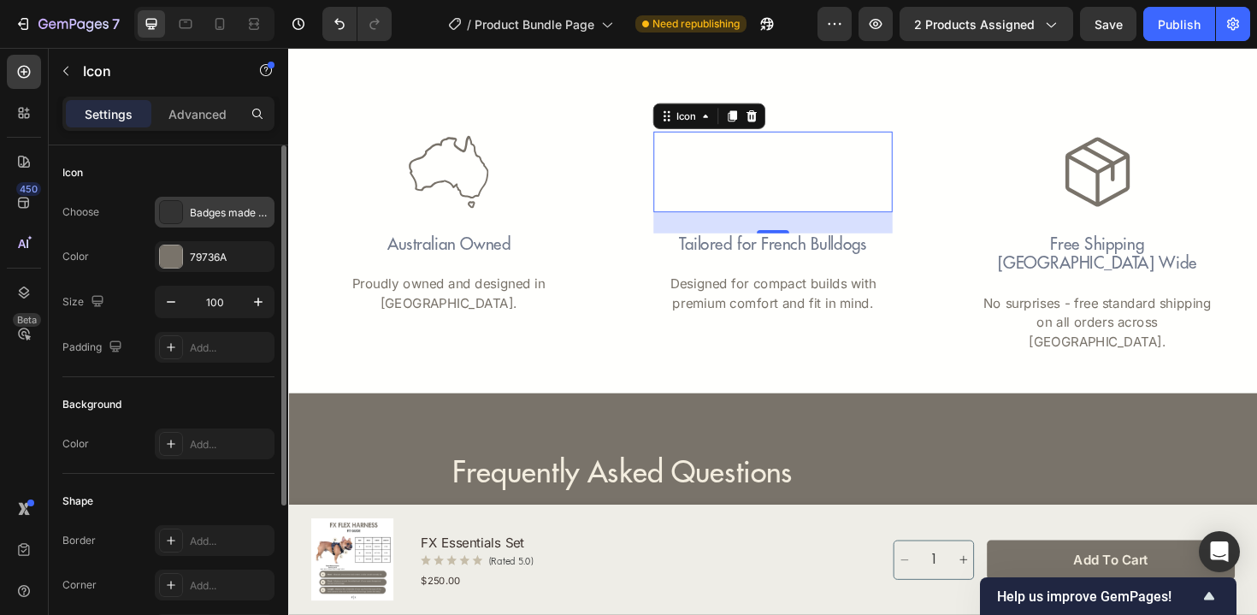
click at [223, 214] on div "Badges made by warda (100 x 100 px) 2" at bounding box center [230, 212] width 80 height 15
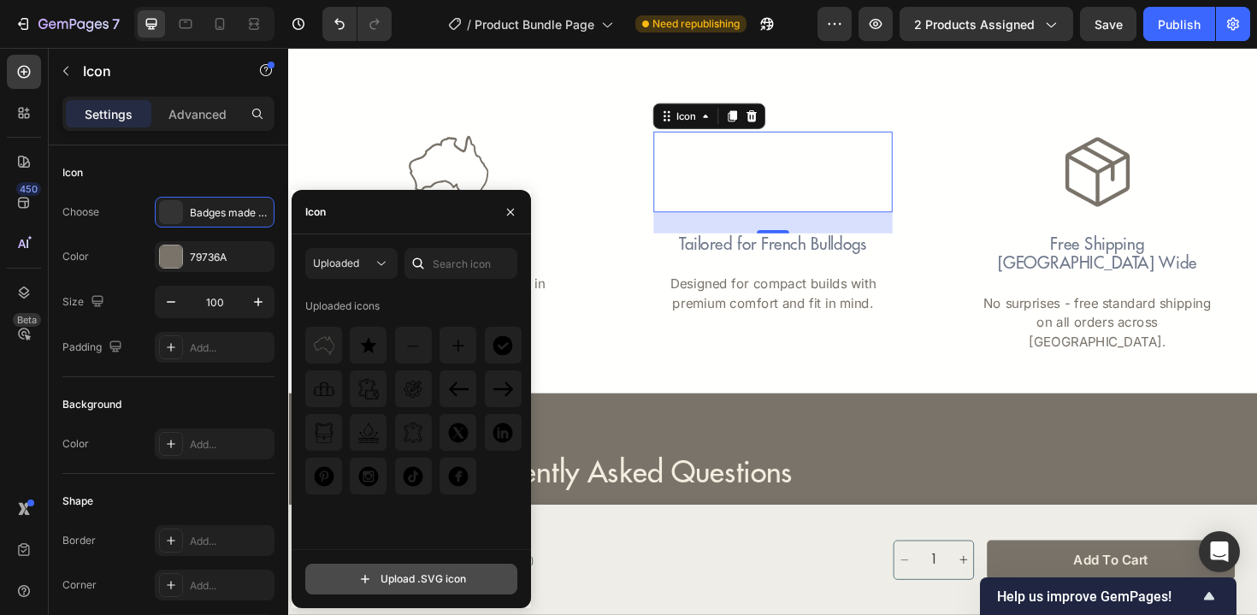
click at [373, 591] on input "file" at bounding box center [411, 578] width 210 height 29
type input "C:\fakepath\French Bulldog (1) 1 1.svg"
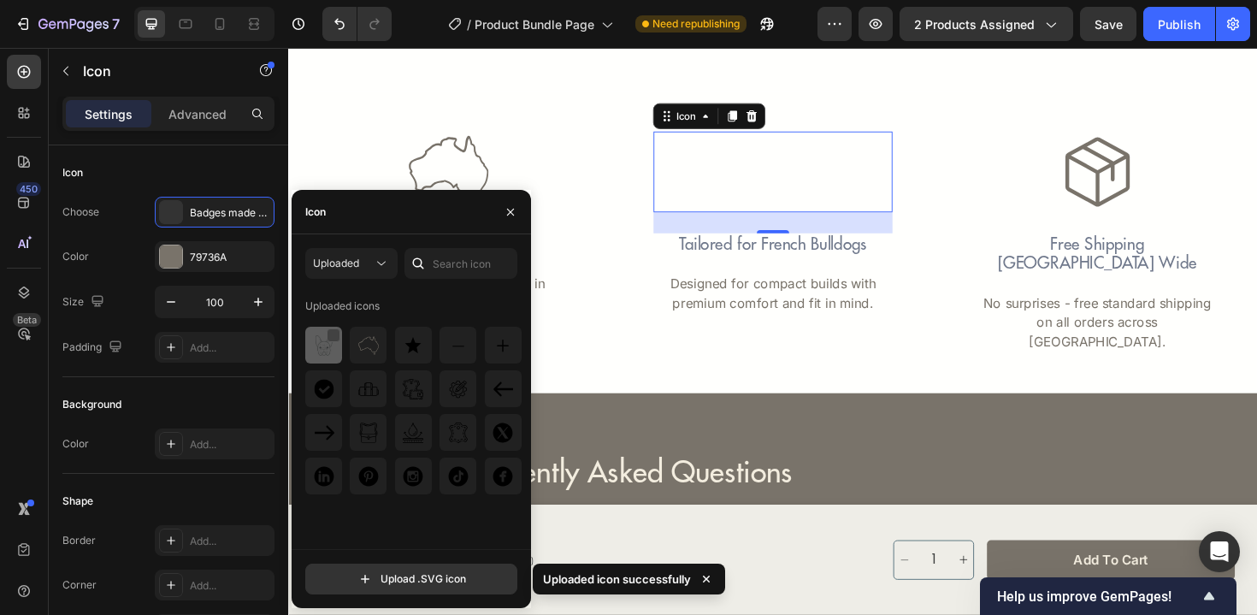
click at [333, 335] on div at bounding box center [334, 335] width 14 height 14
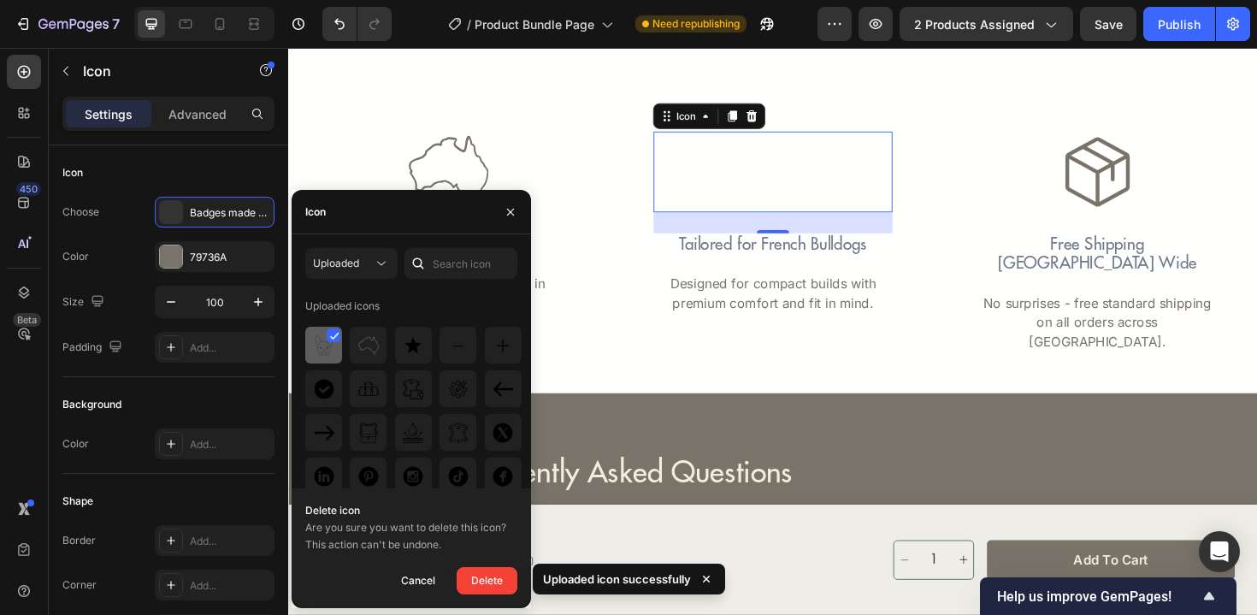
click at [317, 351] on img at bounding box center [324, 345] width 21 height 21
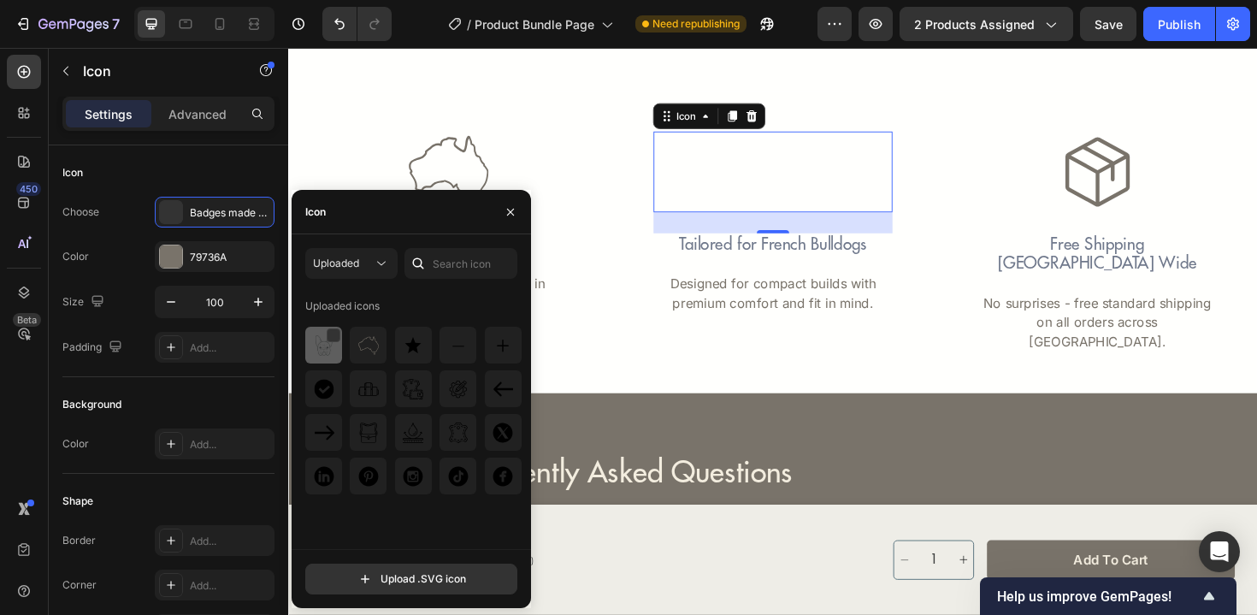
click at [331, 357] on div at bounding box center [323, 345] width 37 height 37
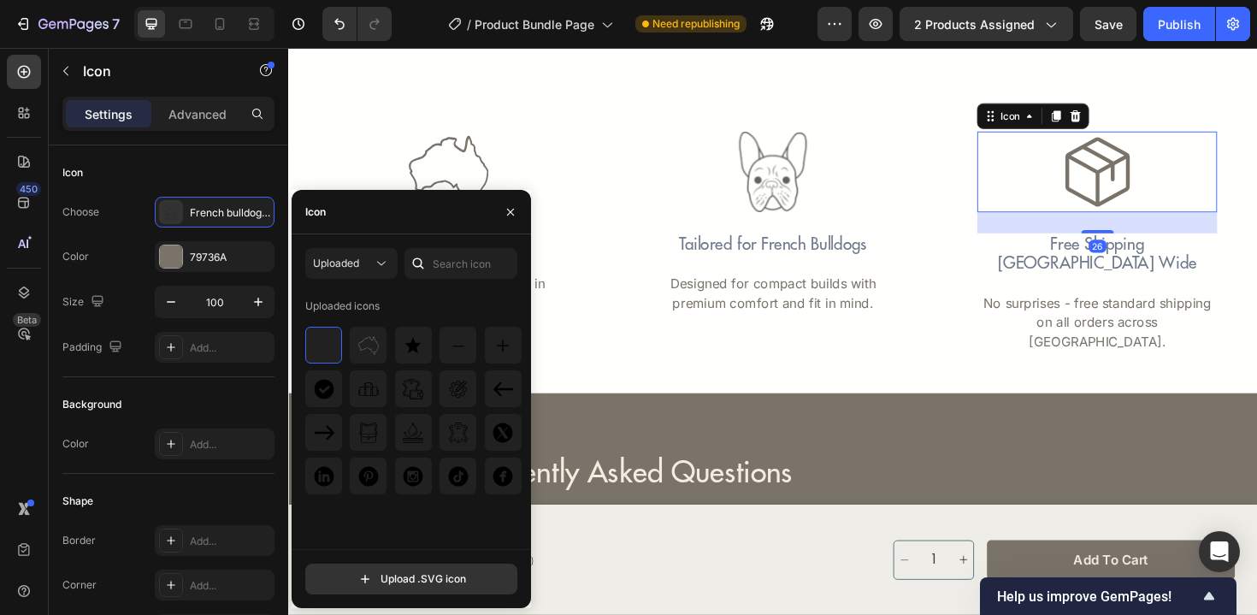
click at [1144, 191] on icon at bounding box center [1145, 180] width 68 height 74
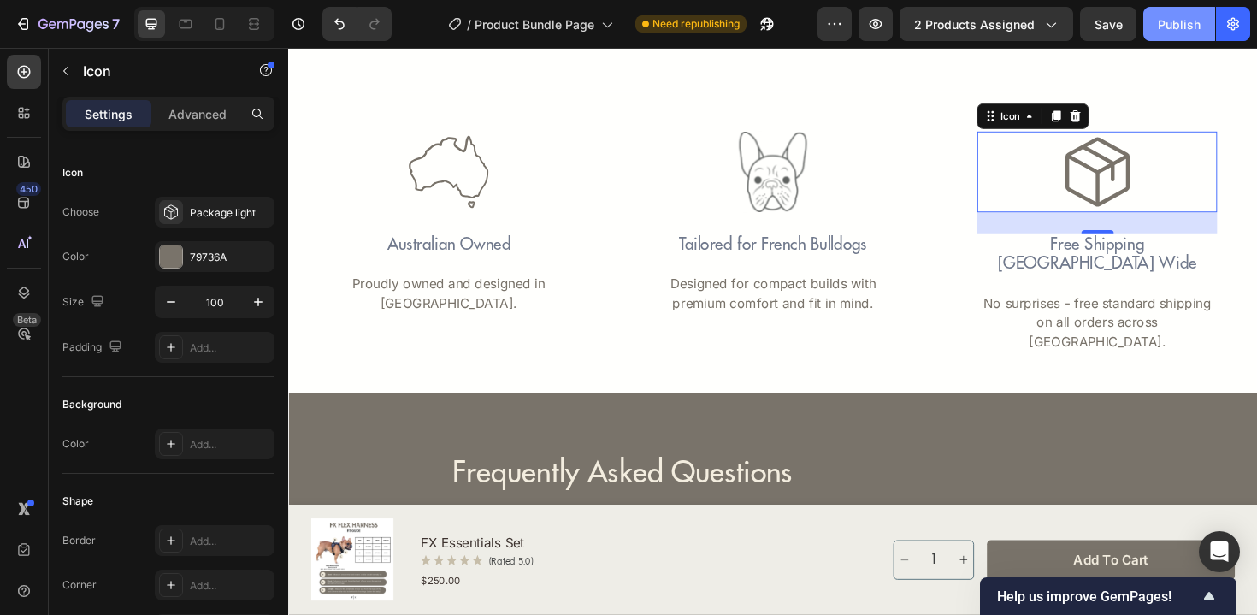
click at [1187, 23] on div "Publish" at bounding box center [1179, 24] width 43 height 18
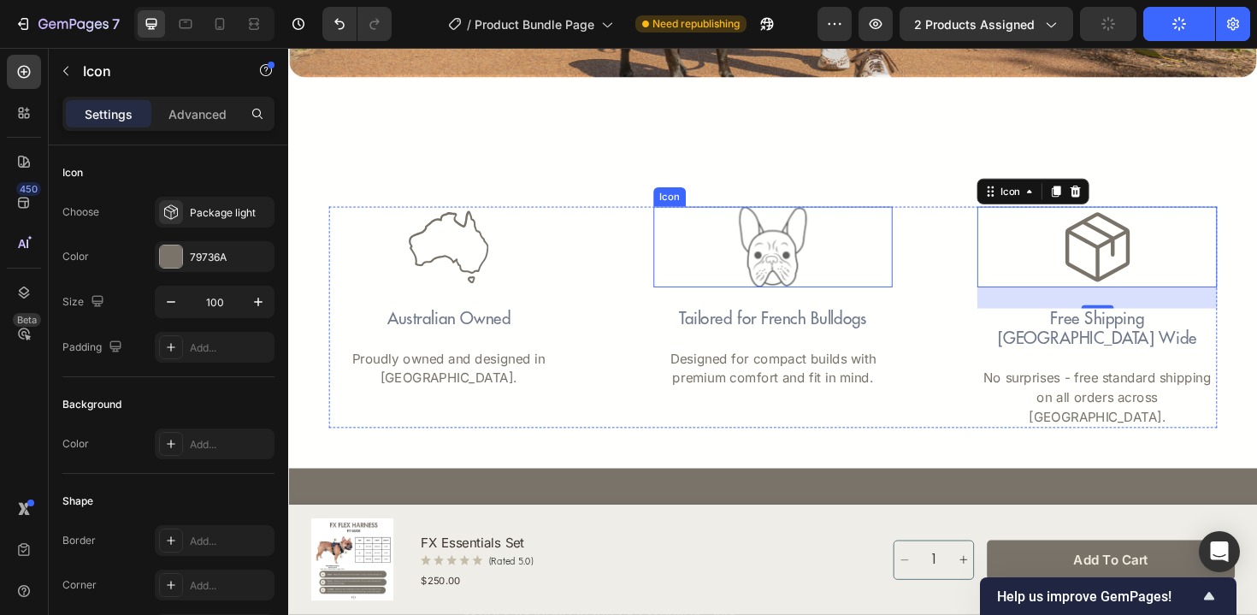
scroll to position [4238, 0]
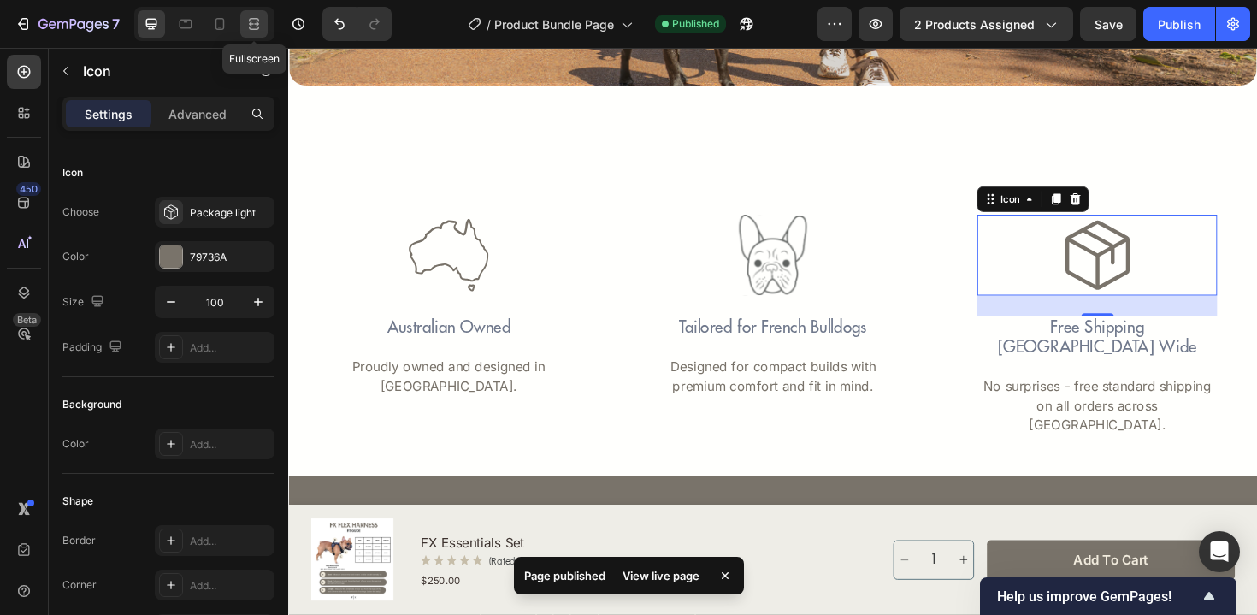
click at [257, 27] on icon at bounding box center [253, 23] width 17 height 17
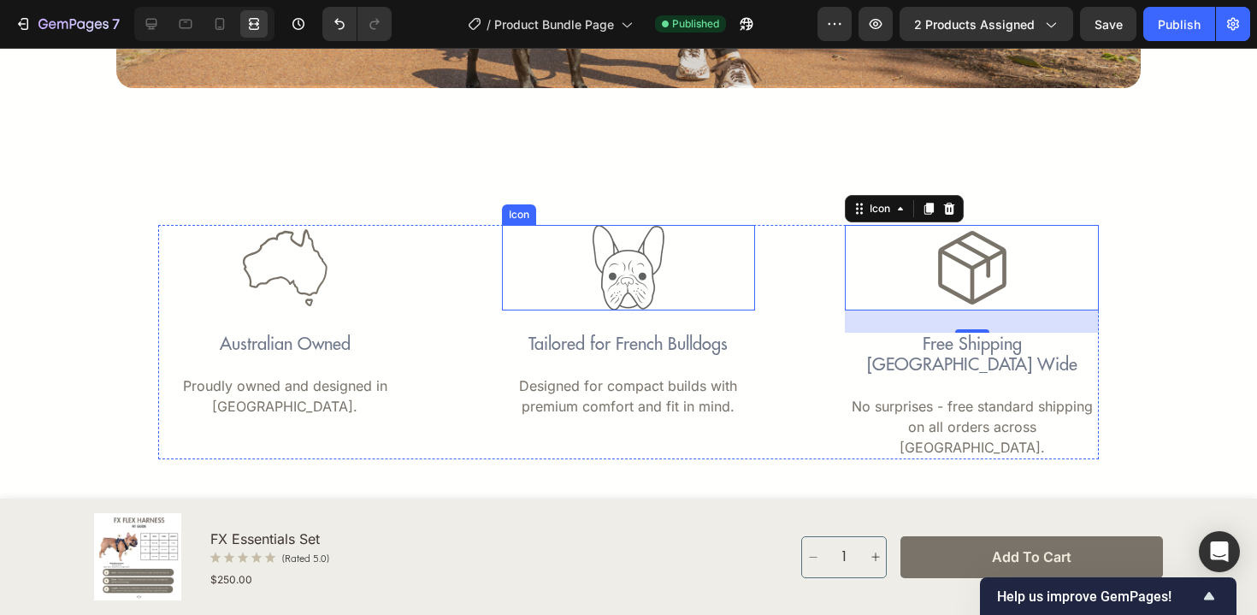
click at [599, 262] on rect at bounding box center [629, 268] width 86 height 86
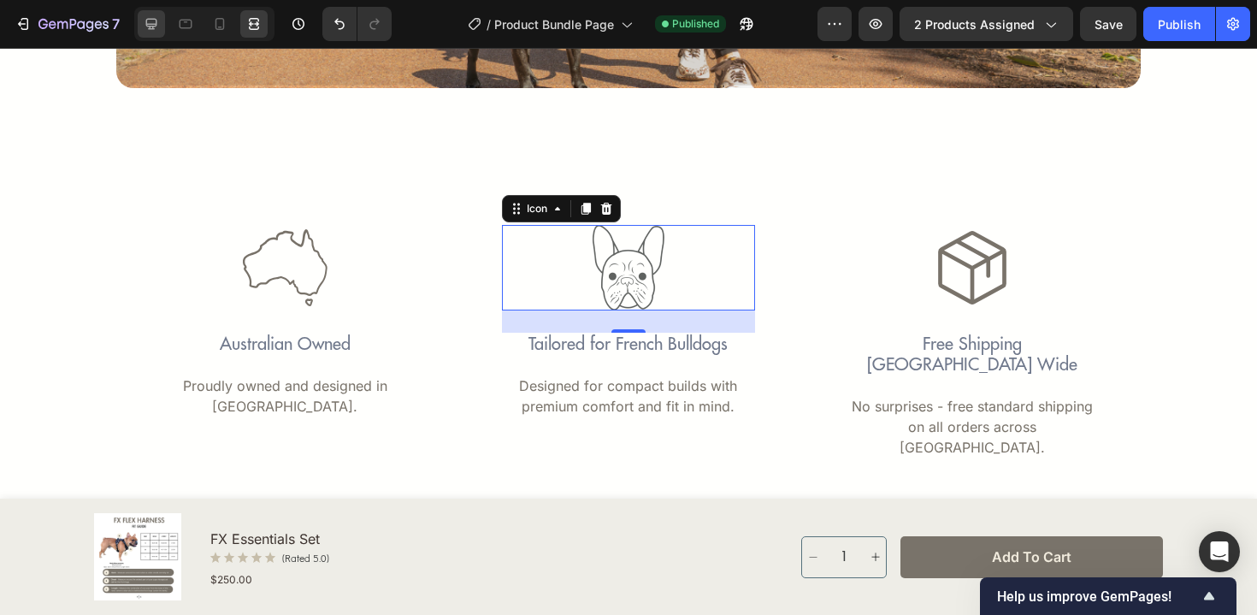
click at [157, 23] on icon at bounding box center [151, 23] width 17 height 17
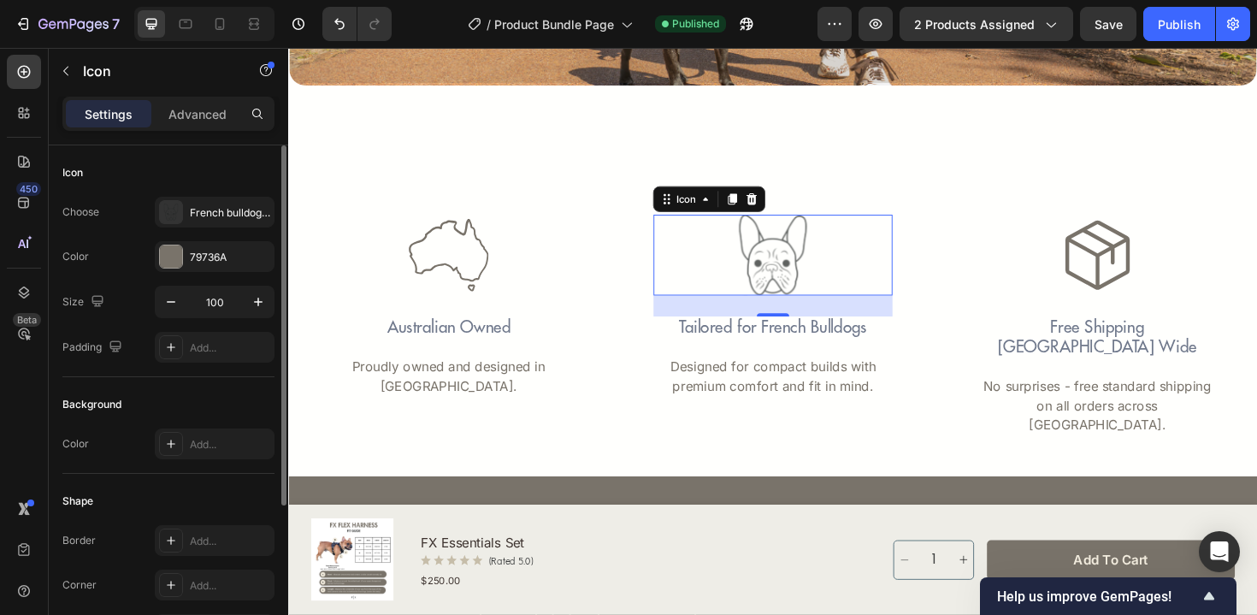
click at [225, 227] on div "Choose French bulldog (1) 1 1 Color 79736A Size 100 Padding Add..." at bounding box center [168, 280] width 212 height 166
click at [224, 216] on div "French bulldog (1) 1 1" at bounding box center [230, 212] width 80 height 15
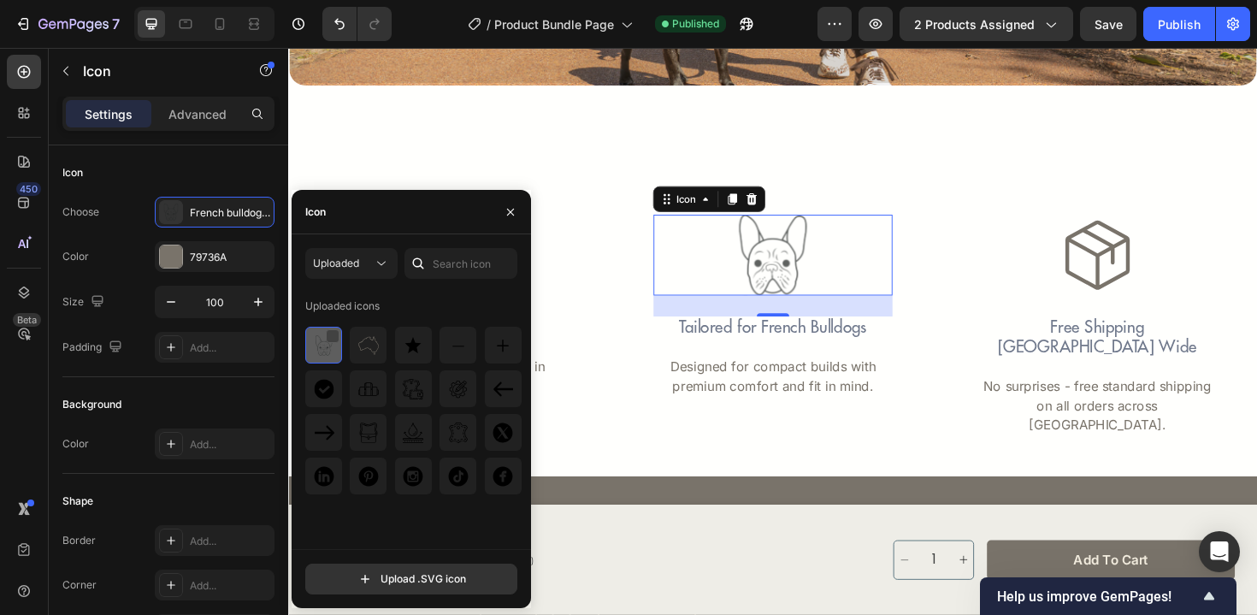
click at [331, 337] on div at bounding box center [333, 336] width 14 height 14
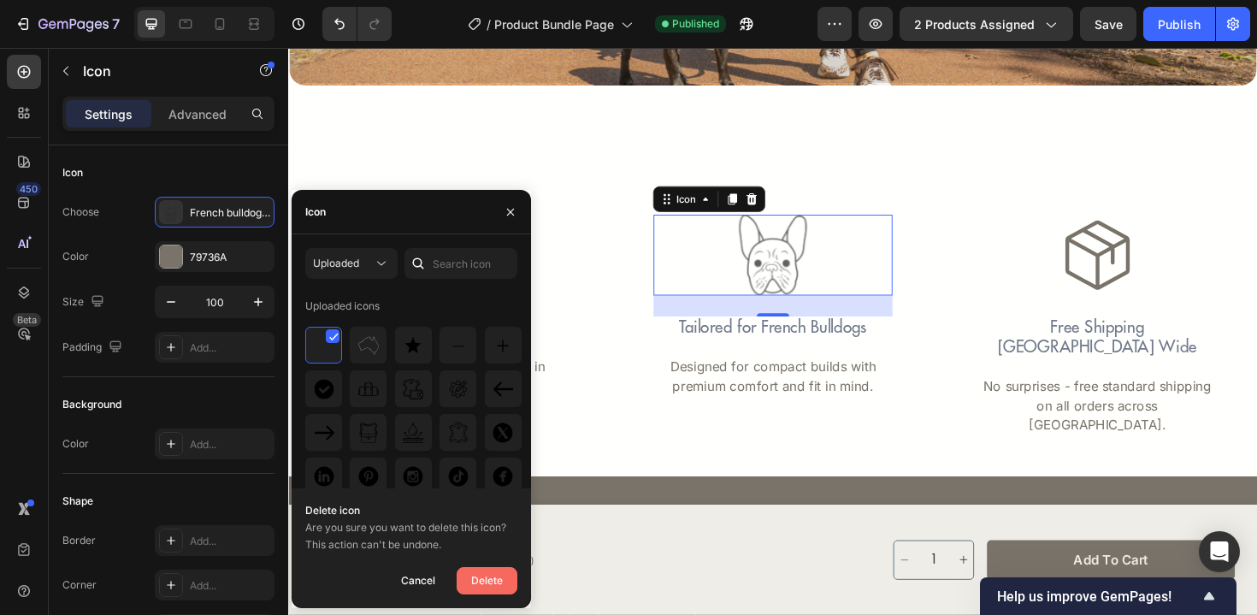
click at [481, 581] on div "Delete" at bounding box center [487, 580] width 32 height 21
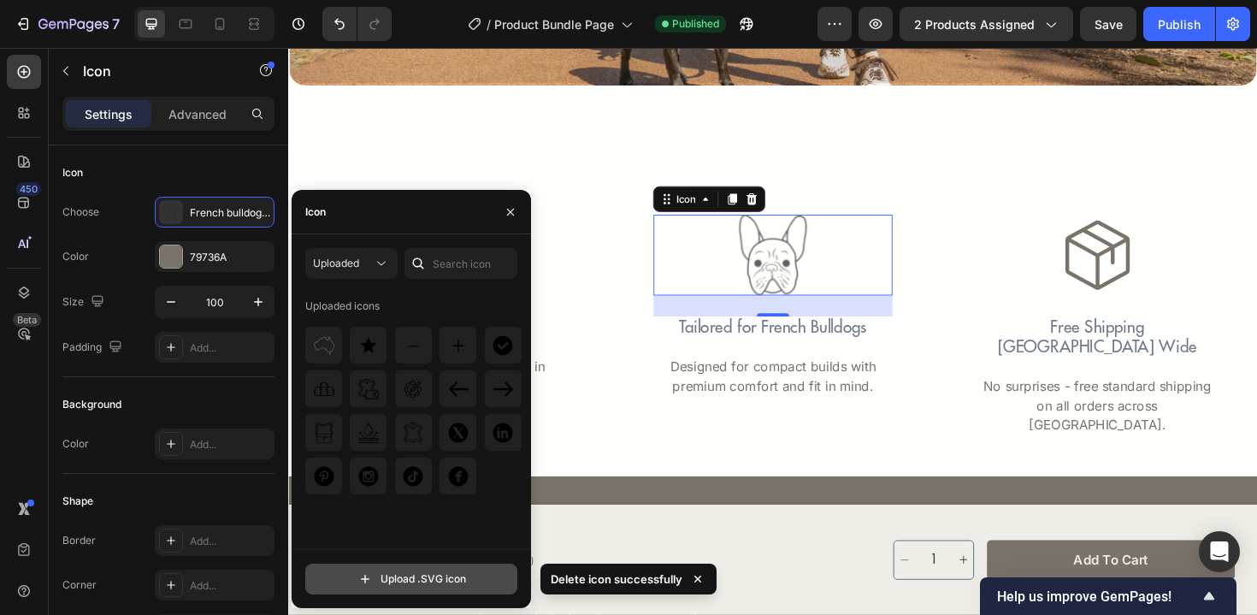
click at [456, 577] on input "file" at bounding box center [411, 578] width 210 height 29
type input "C:\fakepath\French Bulldog 1.svg"
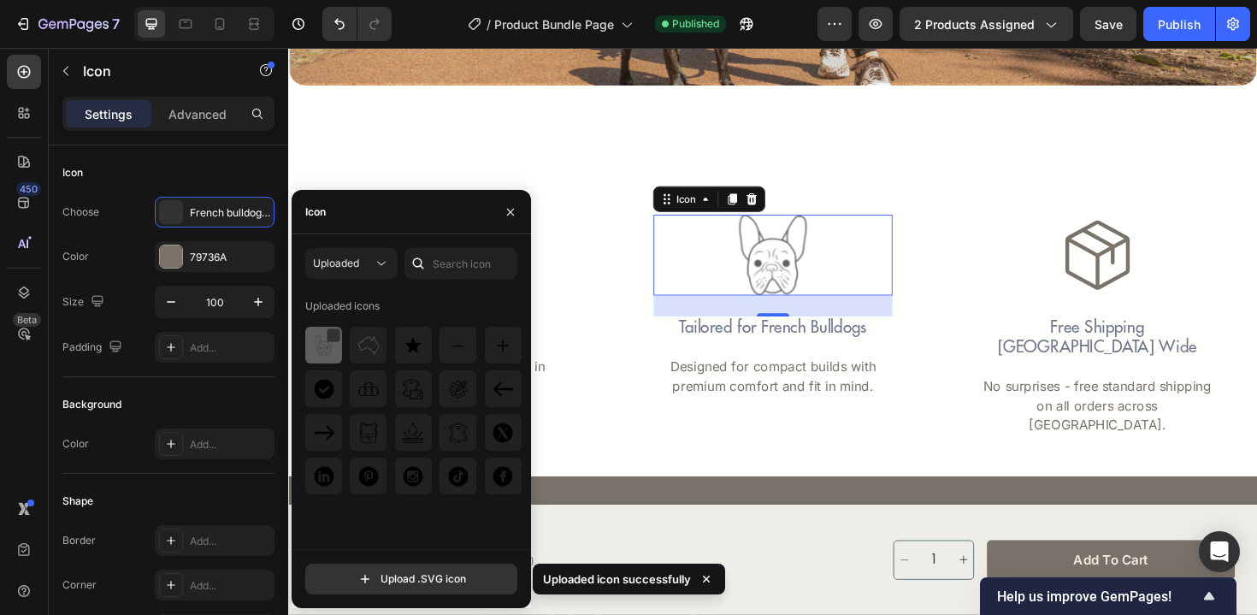
click at [321, 350] on img at bounding box center [324, 345] width 21 height 21
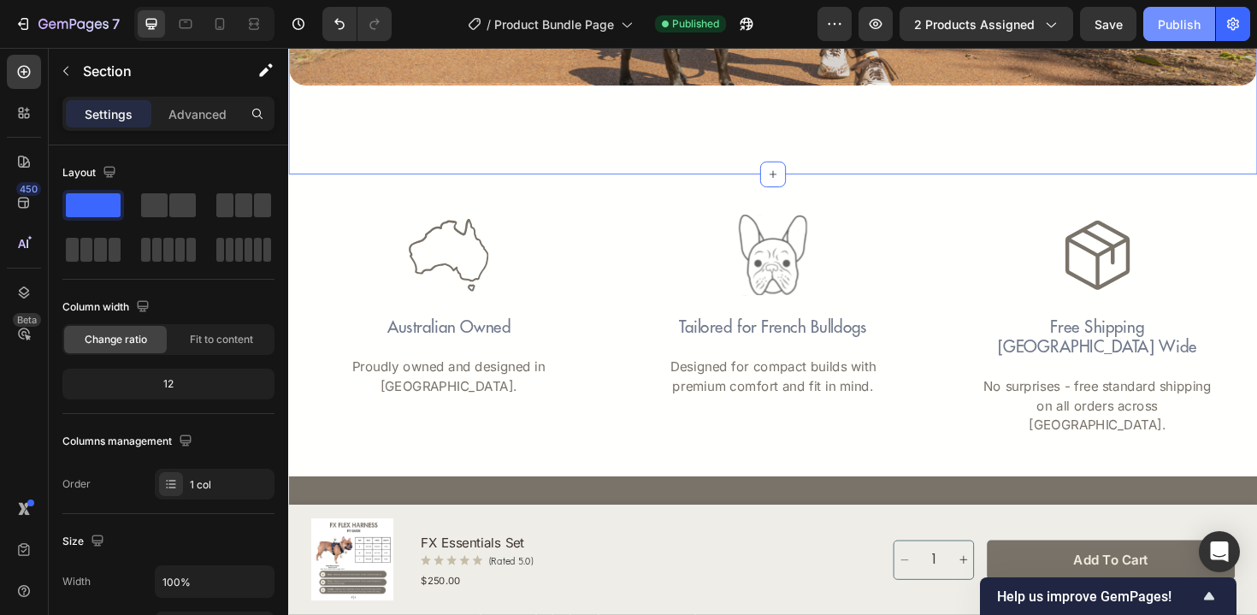
click at [1188, 12] on button "Publish" at bounding box center [1179, 24] width 72 height 34
click at [1177, 26] on div "Publish" at bounding box center [1179, 24] width 43 height 18
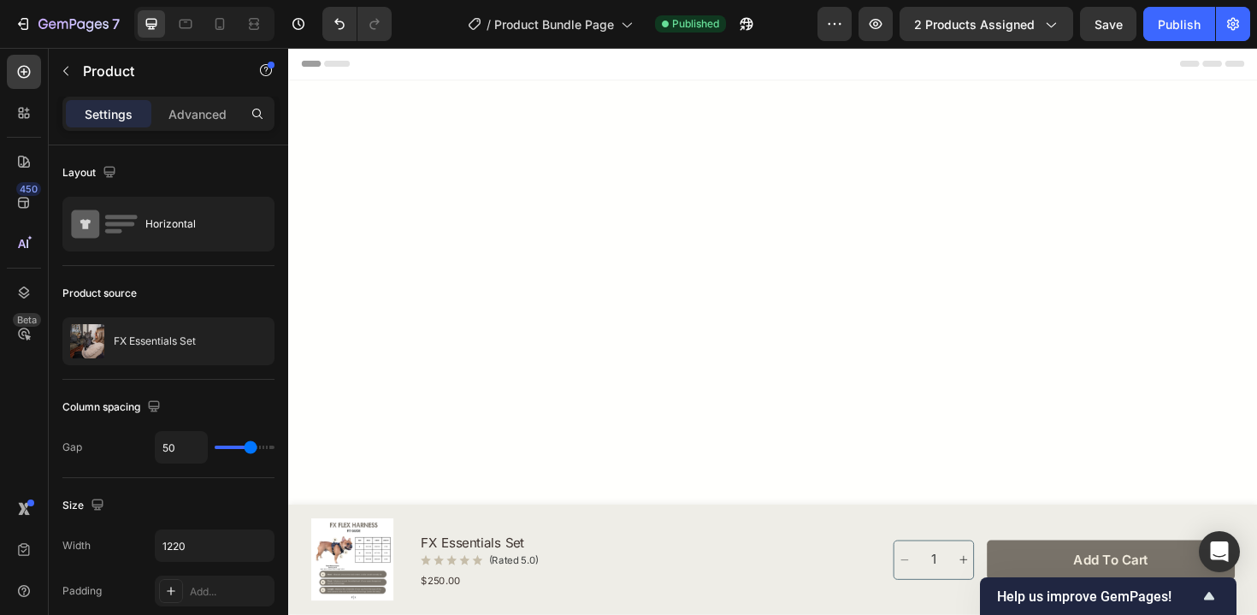
scroll to position [3709, 0]
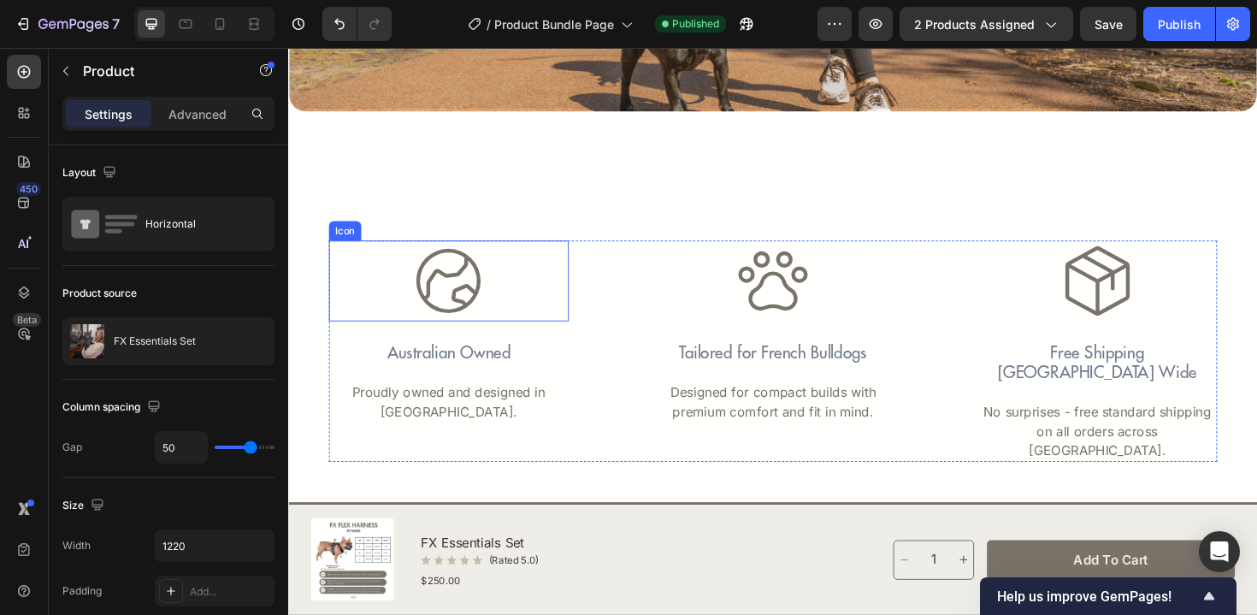
click at [419, 325] on icon at bounding box center [458, 295] width 86 height 86
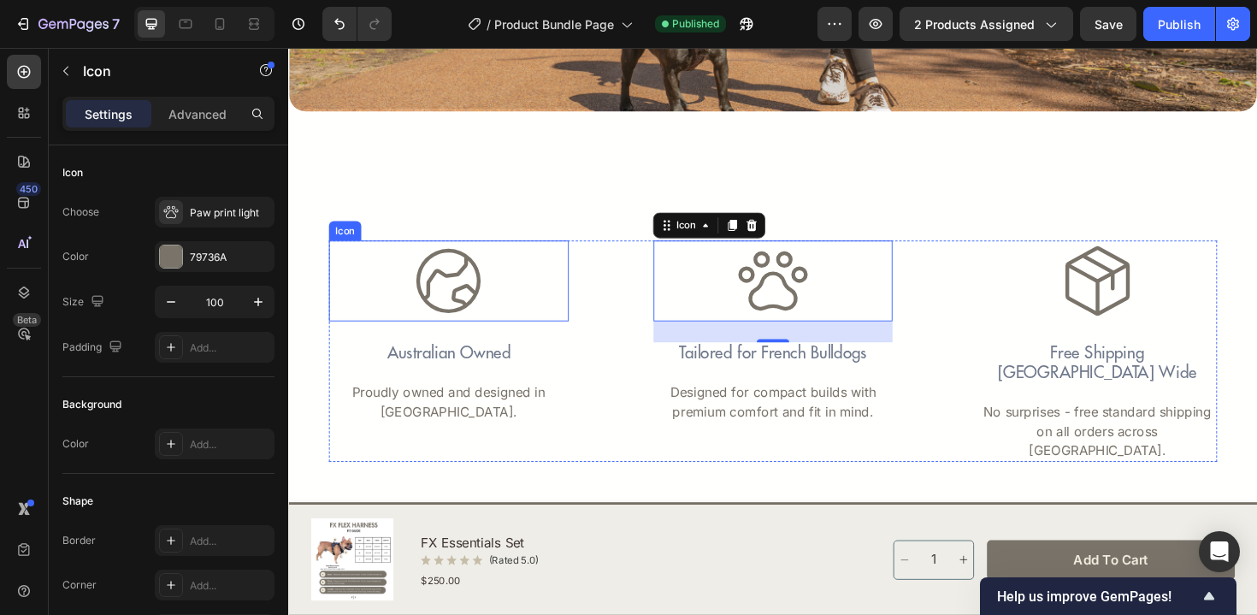
click at [439, 294] on icon at bounding box center [457, 296] width 68 height 68
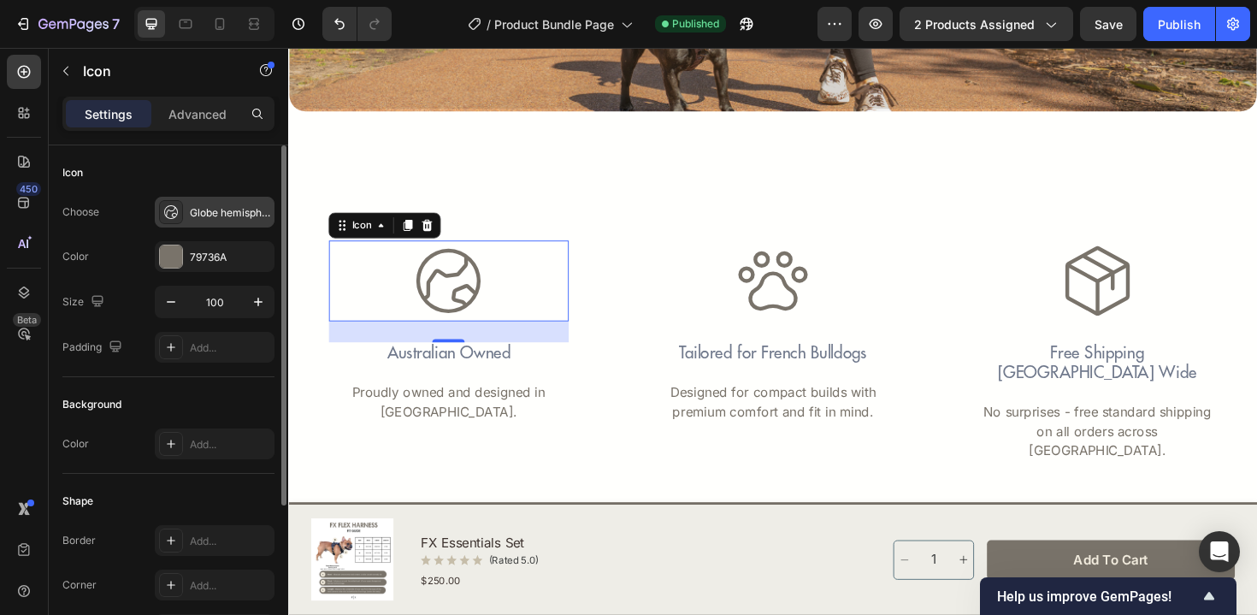
click at [211, 217] on div "Globe hemisphere east light" at bounding box center [230, 212] width 80 height 15
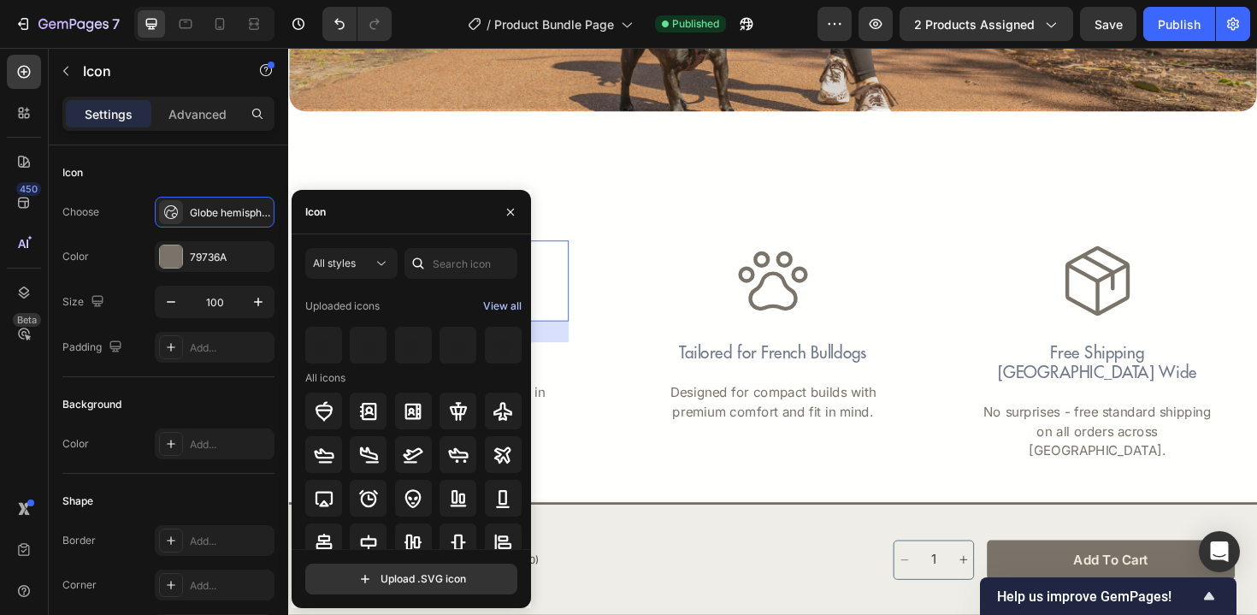
click at [510, 304] on div "View all" at bounding box center [502, 306] width 38 height 21
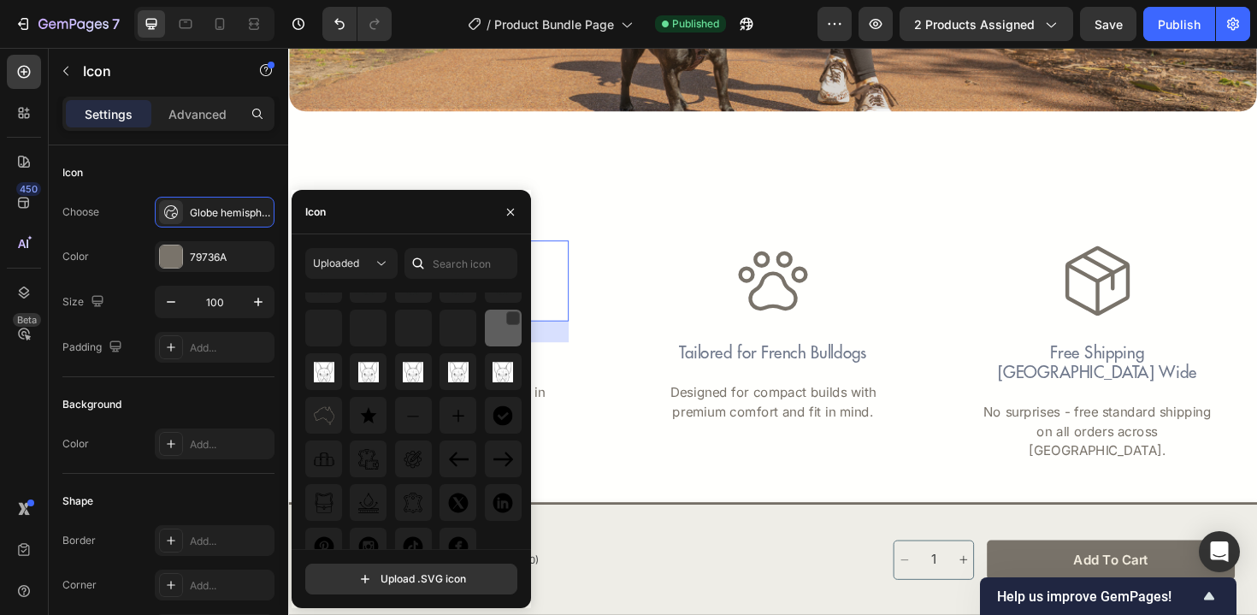
scroll to position [85, 0]
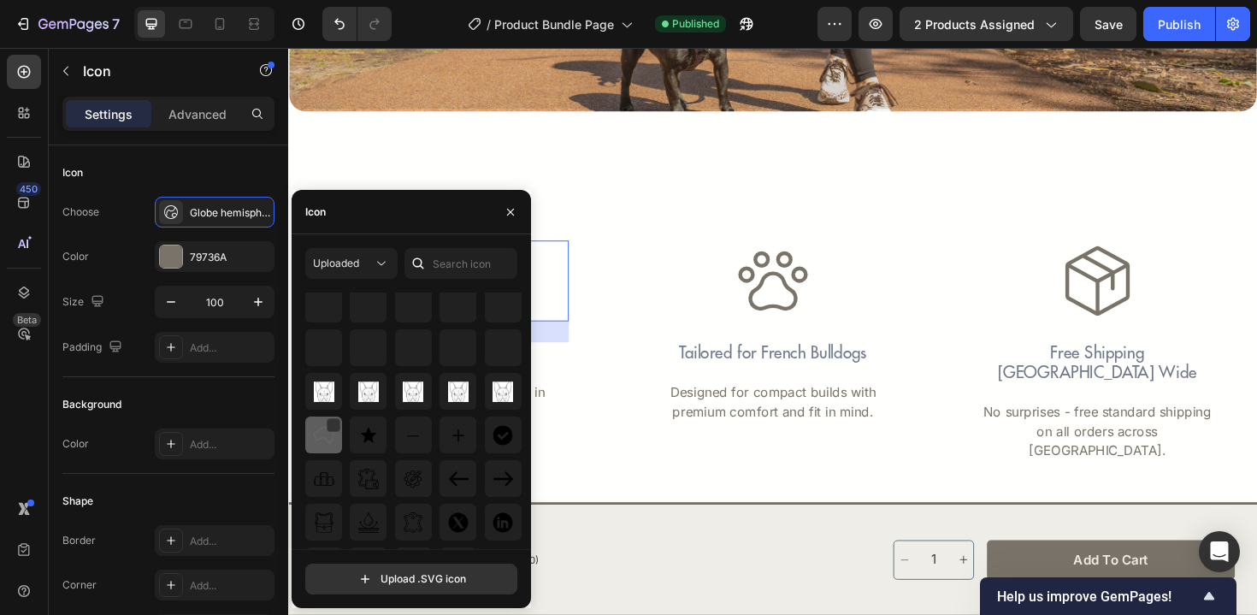
click at [318, 439] on img at bounding box center [324, 435] width 21 height 21
click at [780, 298] on icon at bounding box center [801, 295] width 86 height 86
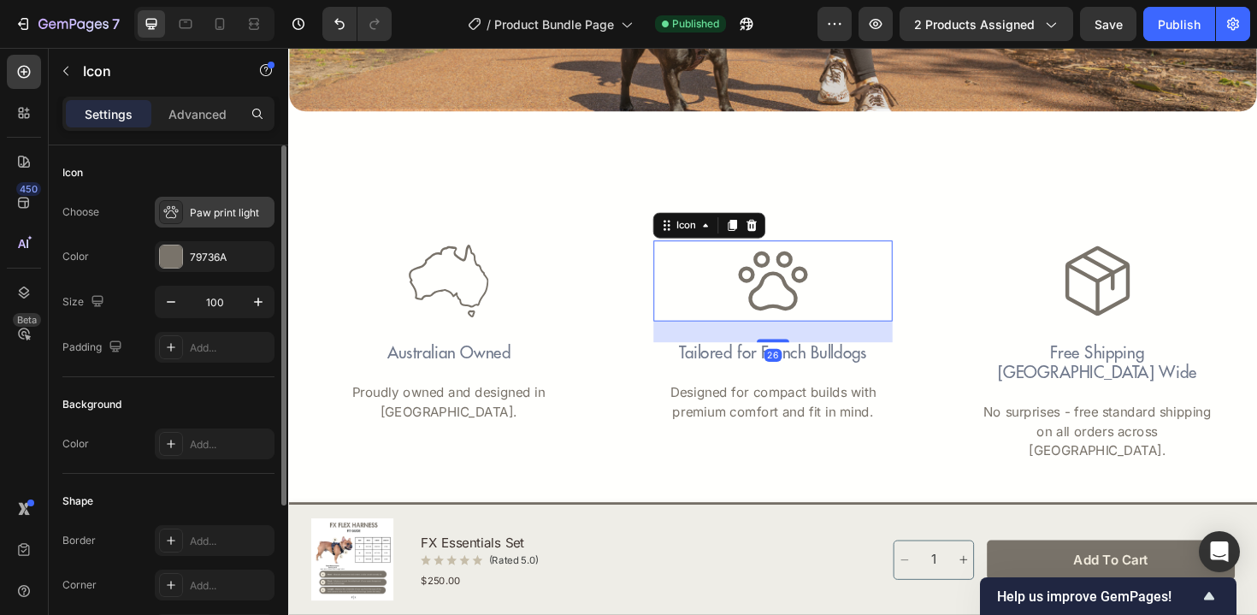
click at [192, 225] on div "Paw print light" at bounding box center [215, 212] width 120 height 31
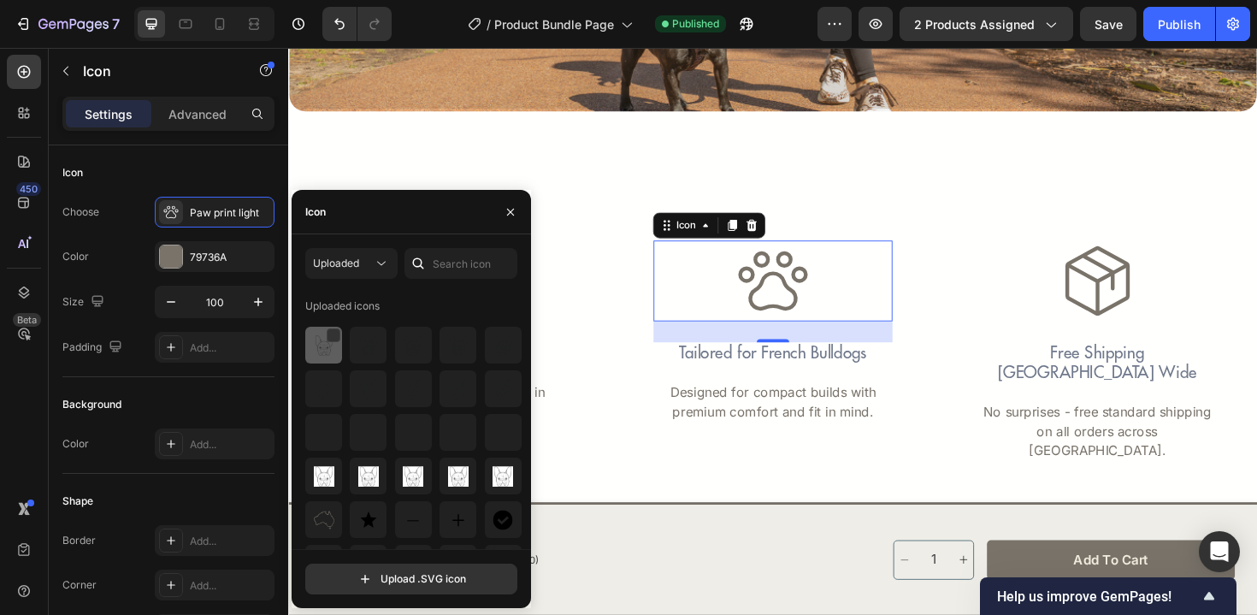
click at [324, 350] on img at bounding box center [324, 345] width 21 height 21
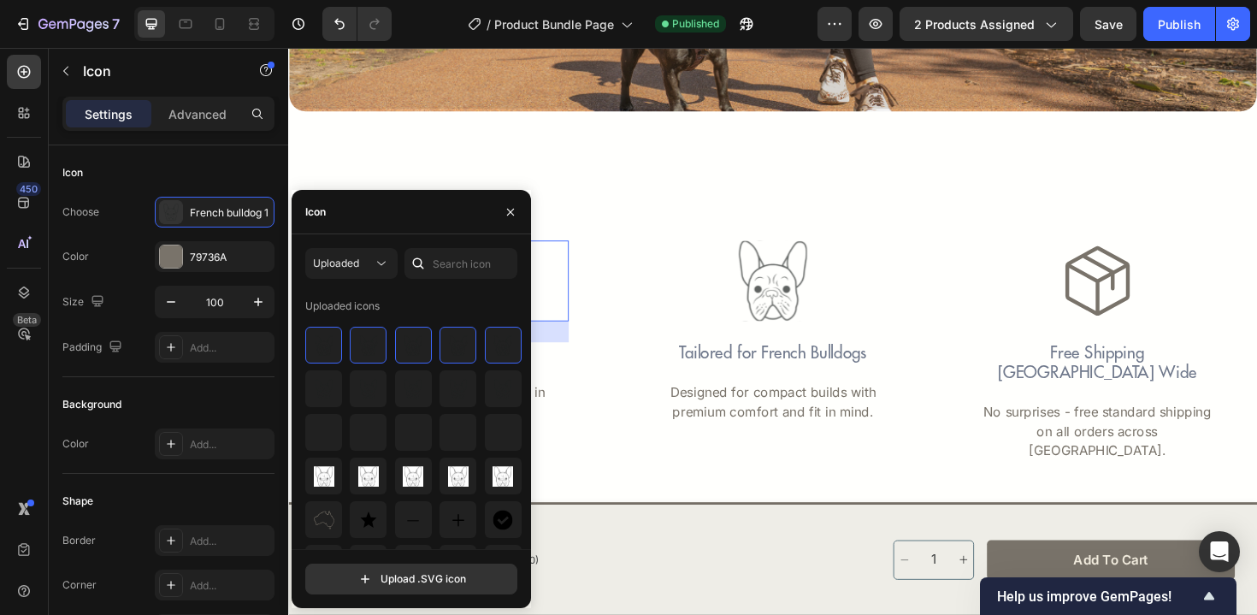
click at [560, 312] on div "Icon 26" at bounding box center [458, 295] width 254 height 86
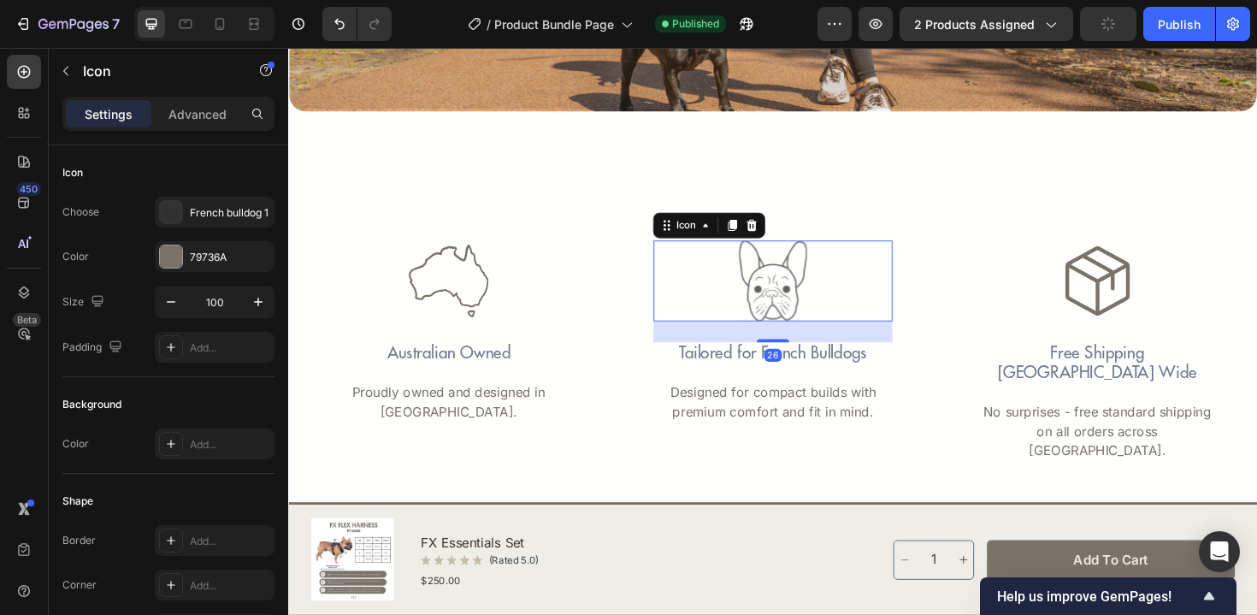
click at [798, 309] on rect at bounding box center [801, 295] width 86 height 86
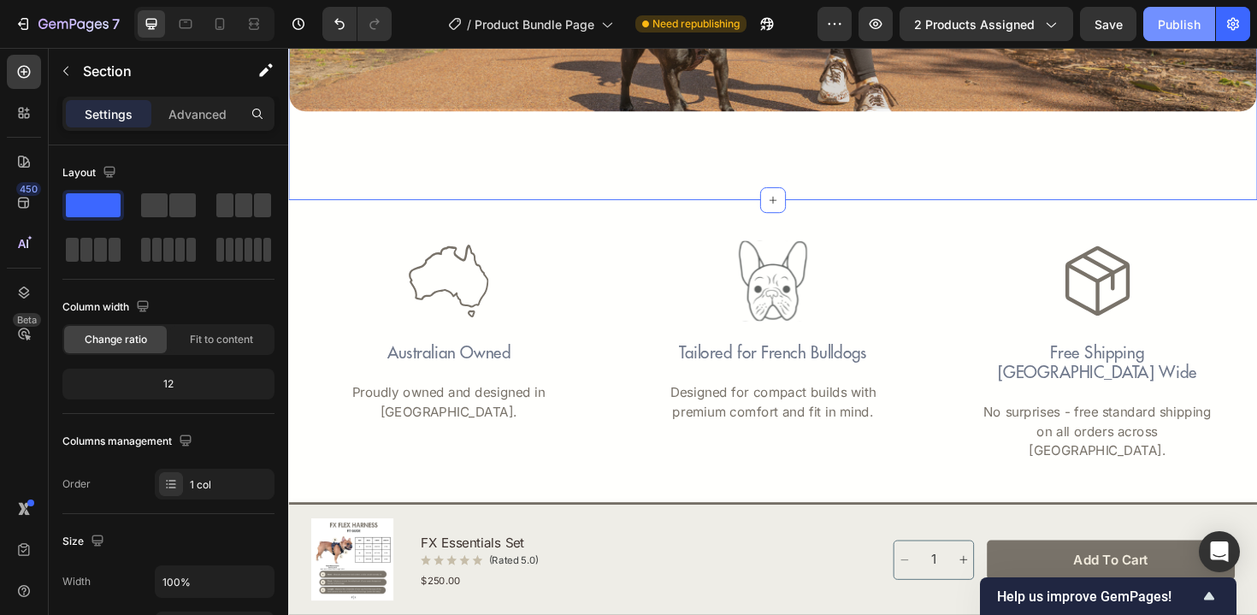
click at [1172, 22] on div "Publish" at bounding box center [1179, 24] width 43 height 18
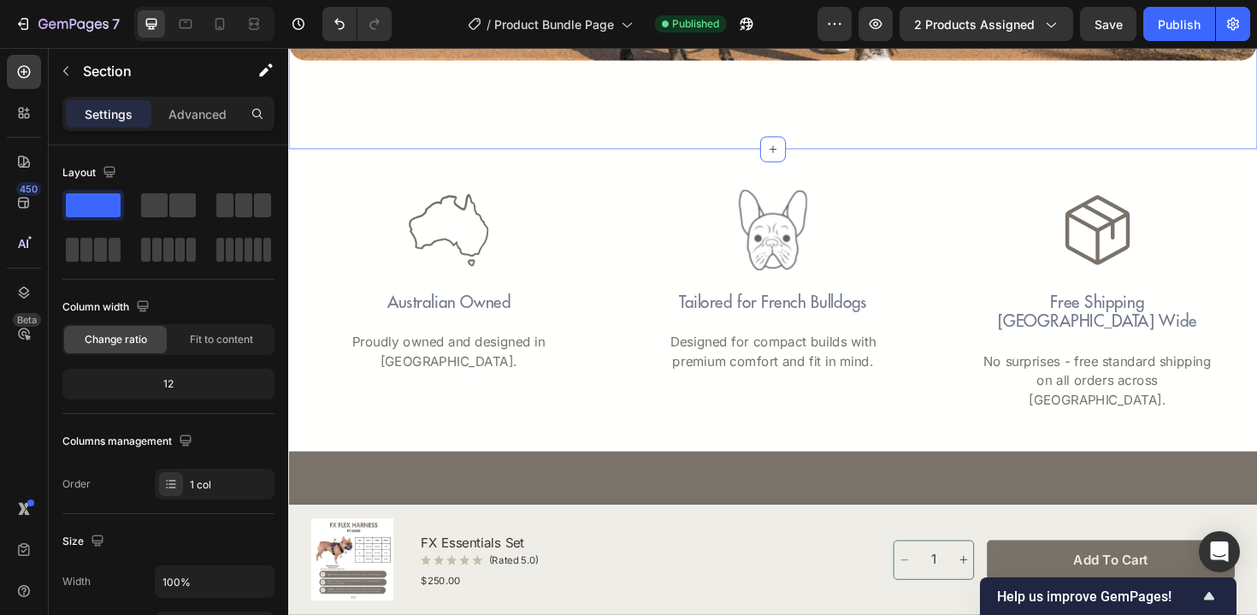
scroll to position [3764, 0]
click at [1175, 38] on button "Publish" at bounding box center [1179, 24] width 72 height 34
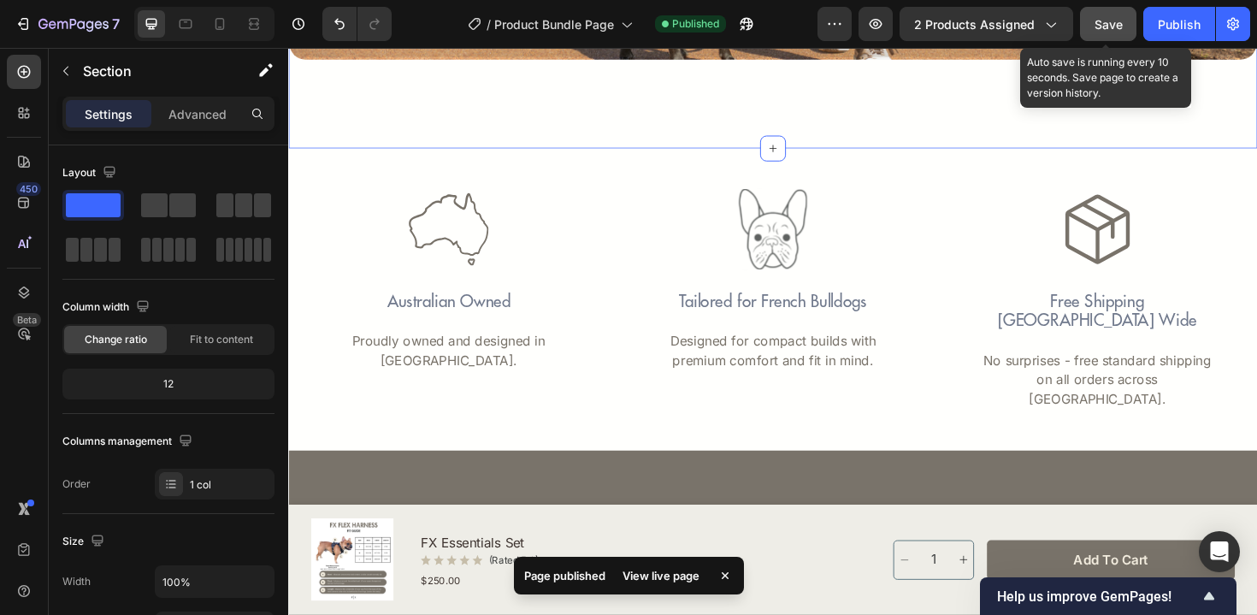
click at [1102, 30] on span "Save" at bounding box center [1108, 24] width 28 height 15
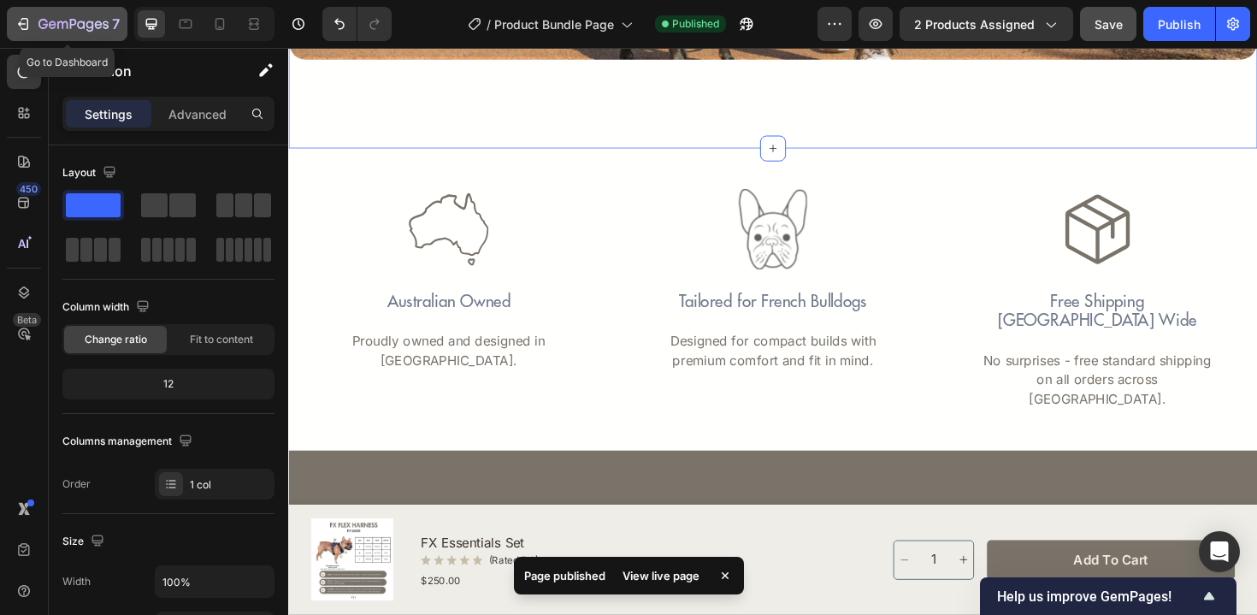
click at [102, 14] on div "7" at bounding box center [78, 24] width 81 height 21
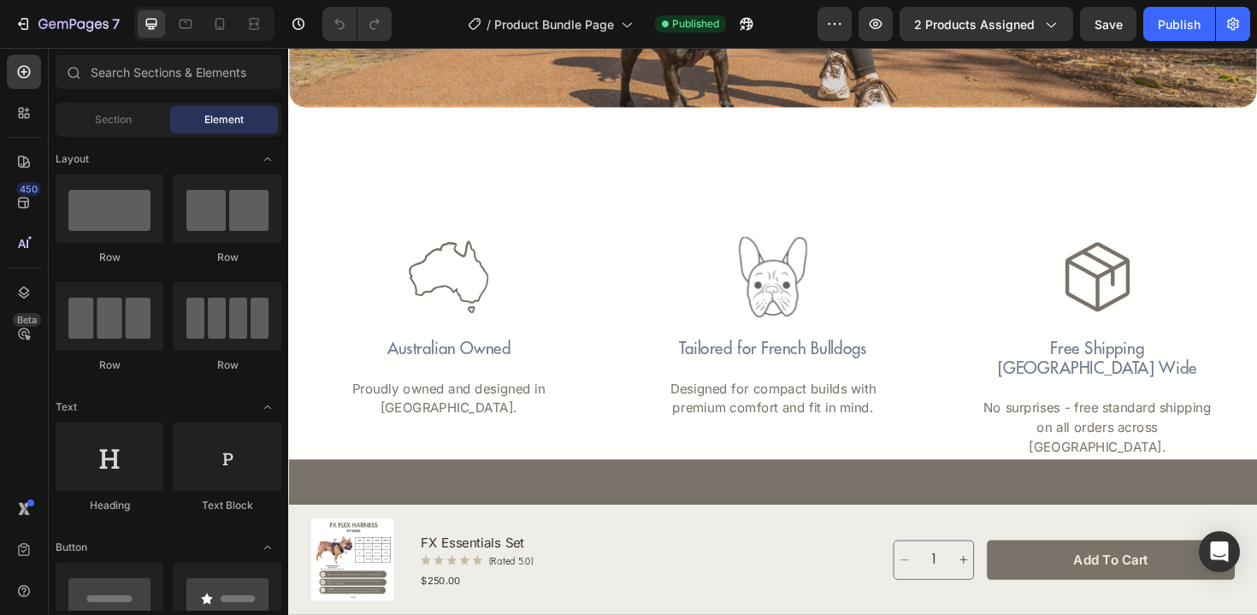
scroll to position [3764, 0]
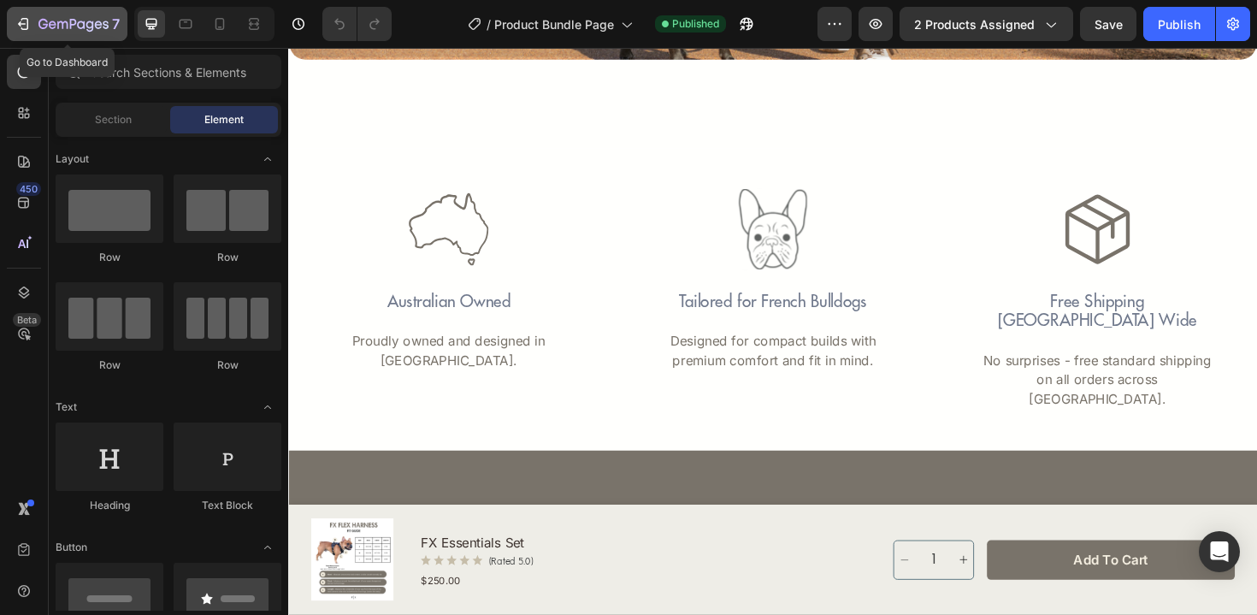
click at [44, 20] on icon "button" at bounding box center [42, 24] width 9 height 10
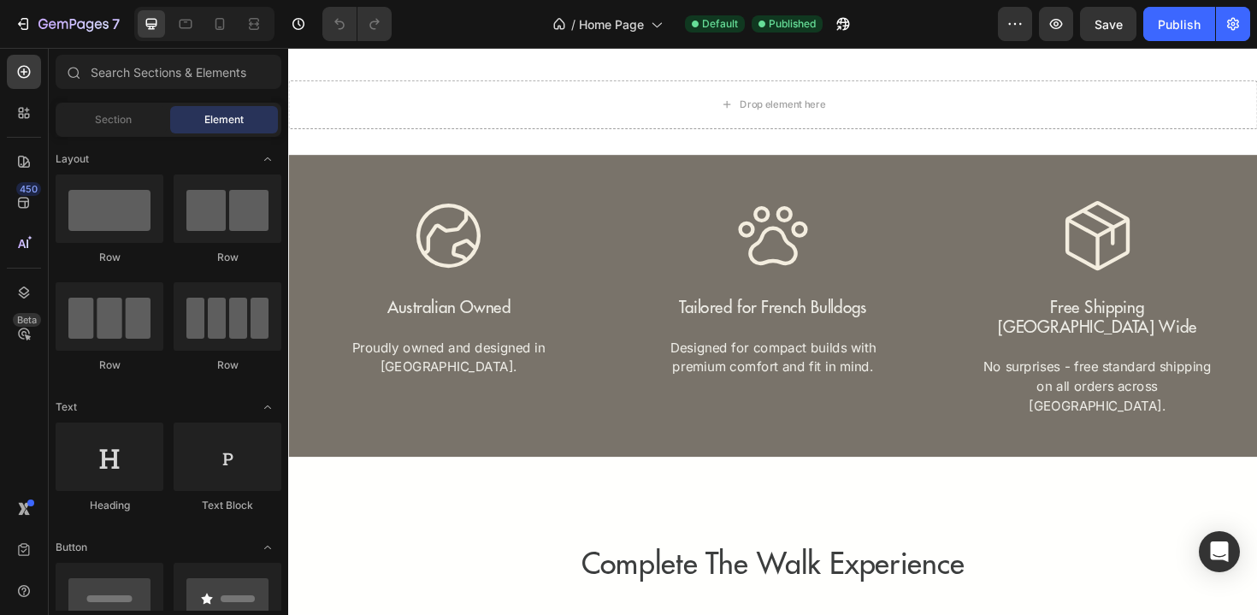
scroll to position [2648, 0]
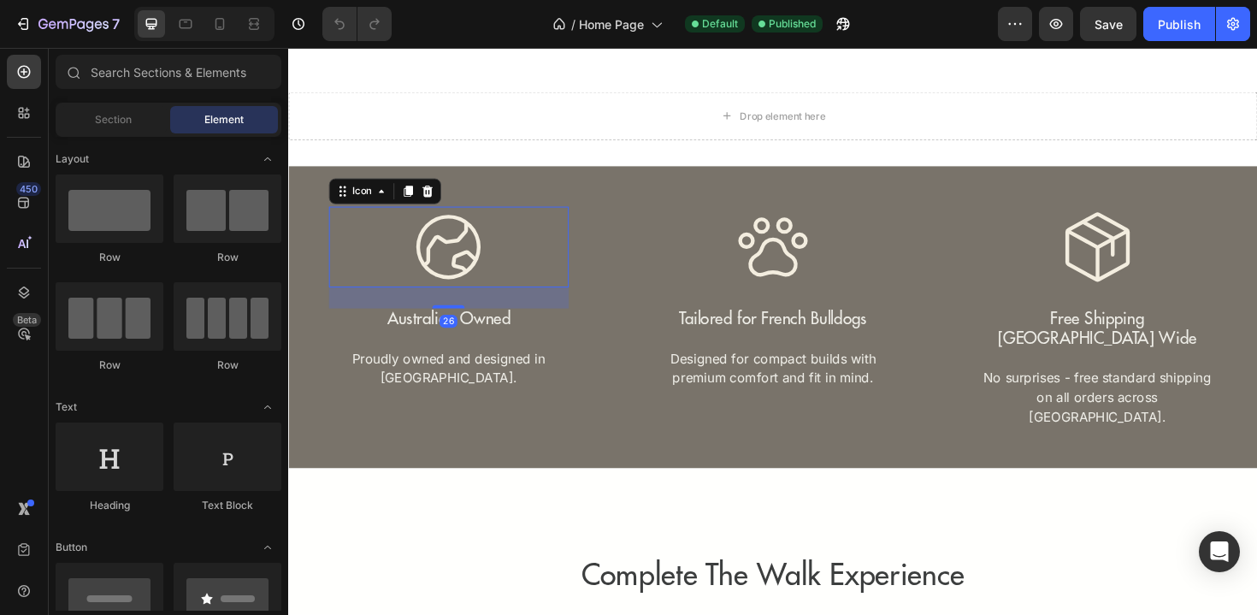
click at [461, 251] on icon at bounding box center [457, 259] width 68 height 68
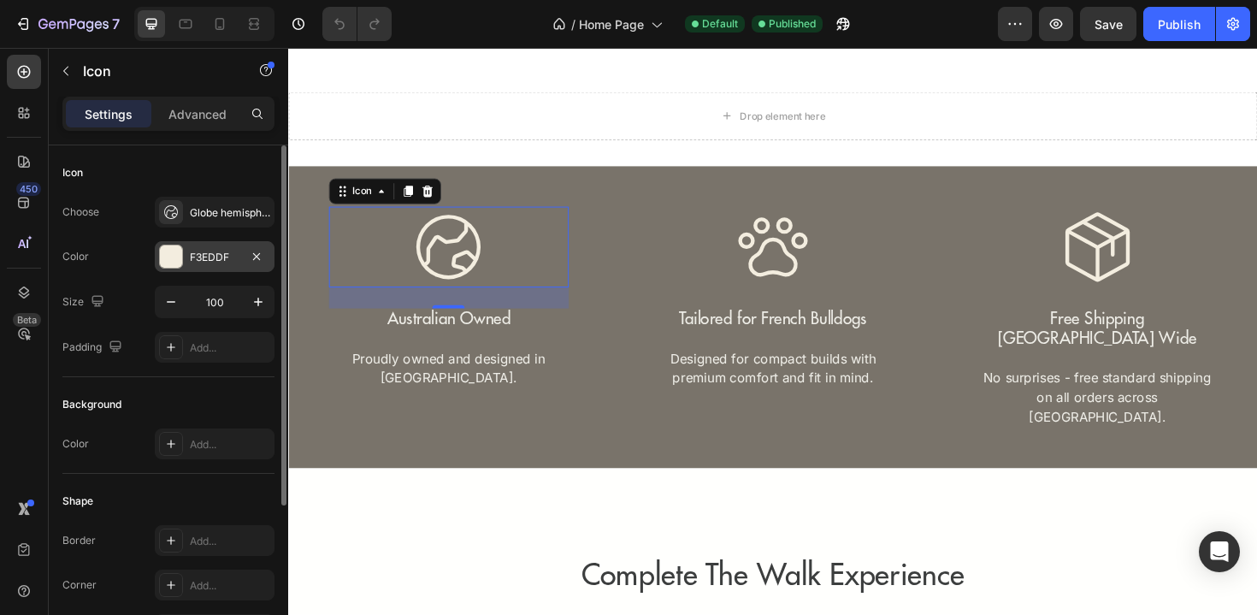
click at [196, 258] on div "F3EDDF" at bounding box center [215, 257] width 50 height 15
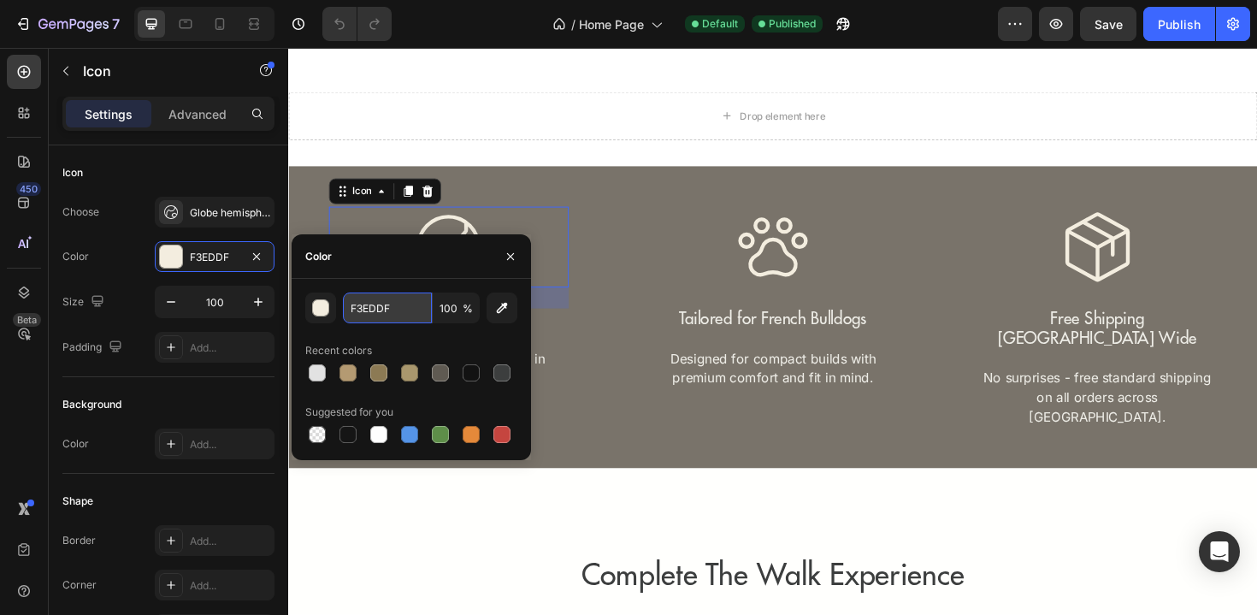
click at [382, 315] on input "F3EDDF" at bounding box center [387, 307] width 89 height 31
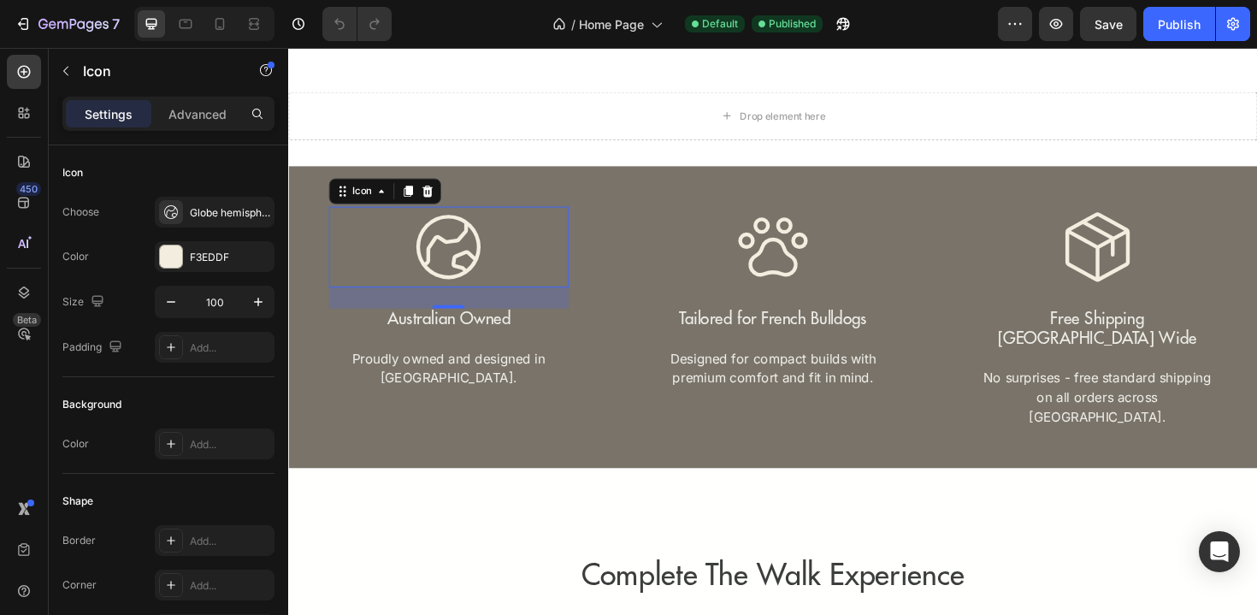
click at [508, 233] on div "Icon 26" at bounding box center [458, 259] width 254 height 86
click at [241, 221] on div "Globe hemisphere east light" at bounding box center [215, 212] width 120 height 31
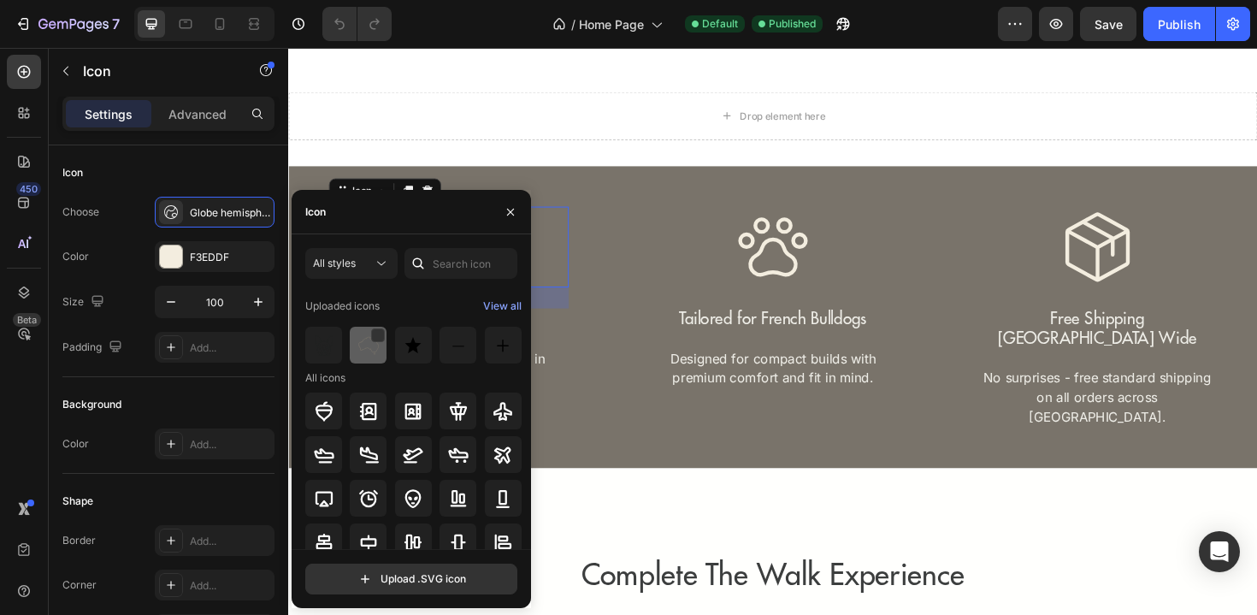
click at [366, 353] on img at bounding box center [368, 345] width 21 height 21
click at [809, 283] on icon at bounding box center [801, 259] width 86 height 86
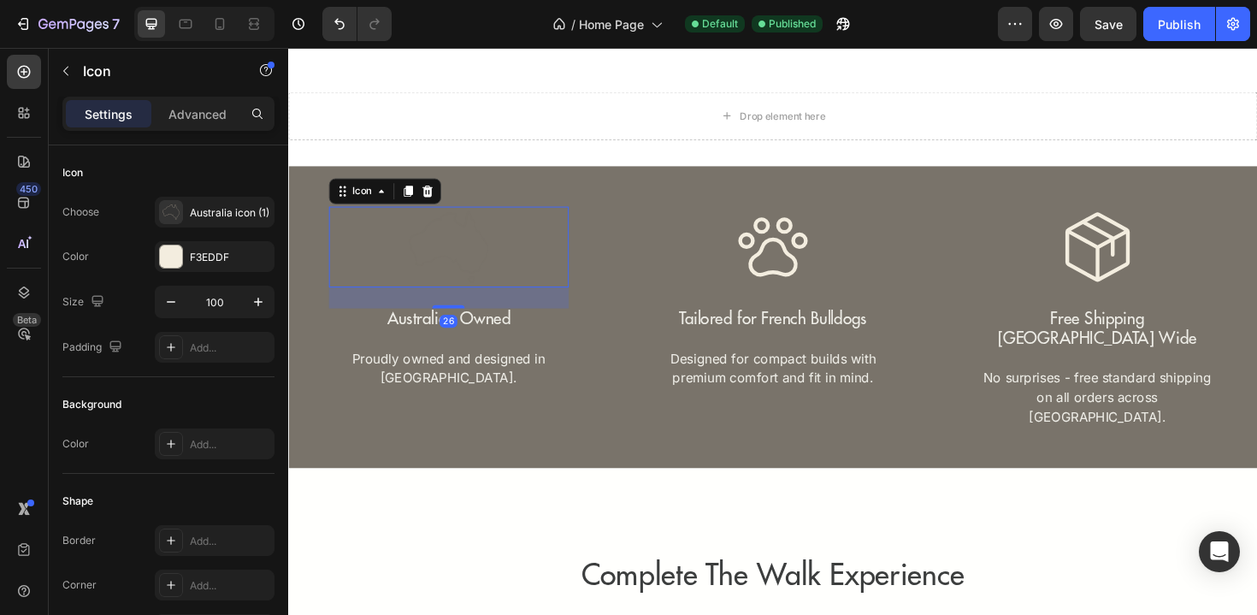
click at [424, 272] on icon at bounding box center [458, 259] width 85 height 77
click at [227, 221] on div "Australia icon (1)" at bounding box center [215, 212] width 120 height 31
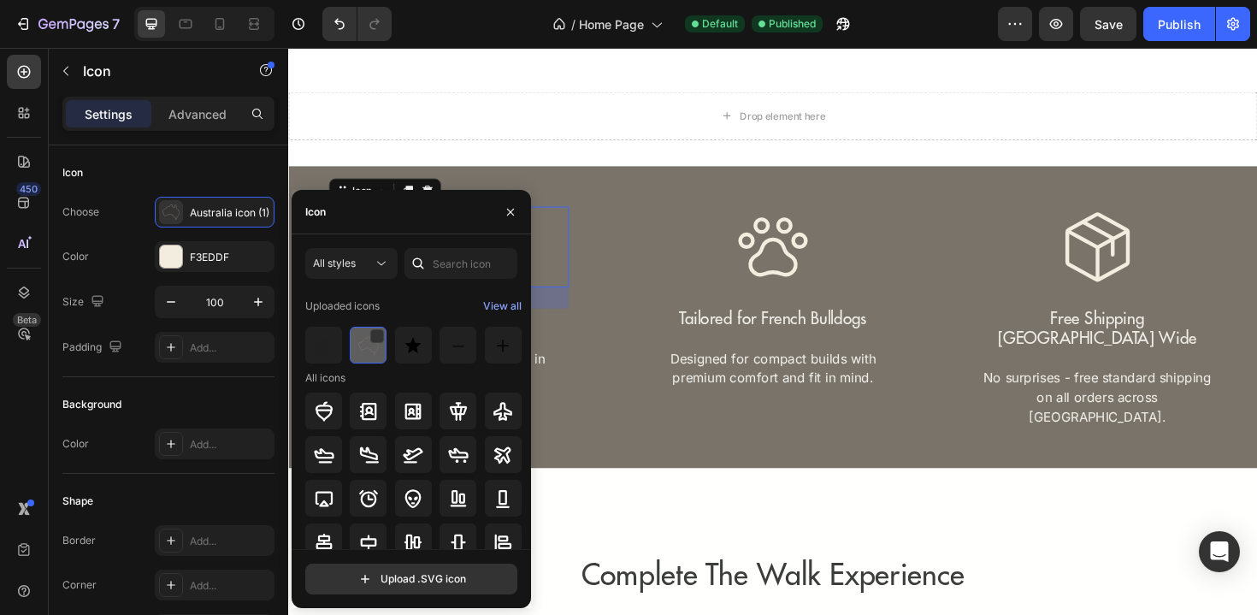
click at [358, 349] on img at bounding box center [368, 345] width 21 height 21
click at [639, 248] on div "Icon Australian Owned Text Block Proudly owned and designed in Australia. Text …" at bounding box center [801, 333] width 941 height 234
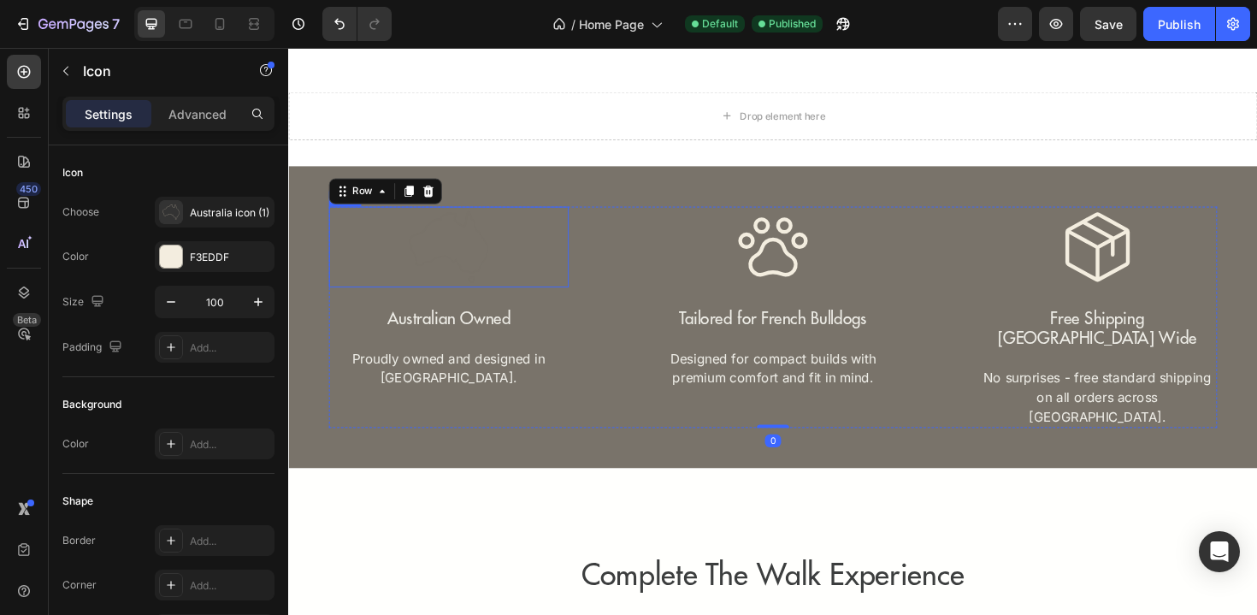
click at [487, 286] on icon at bounding box center [458, 259] width 86 height 86
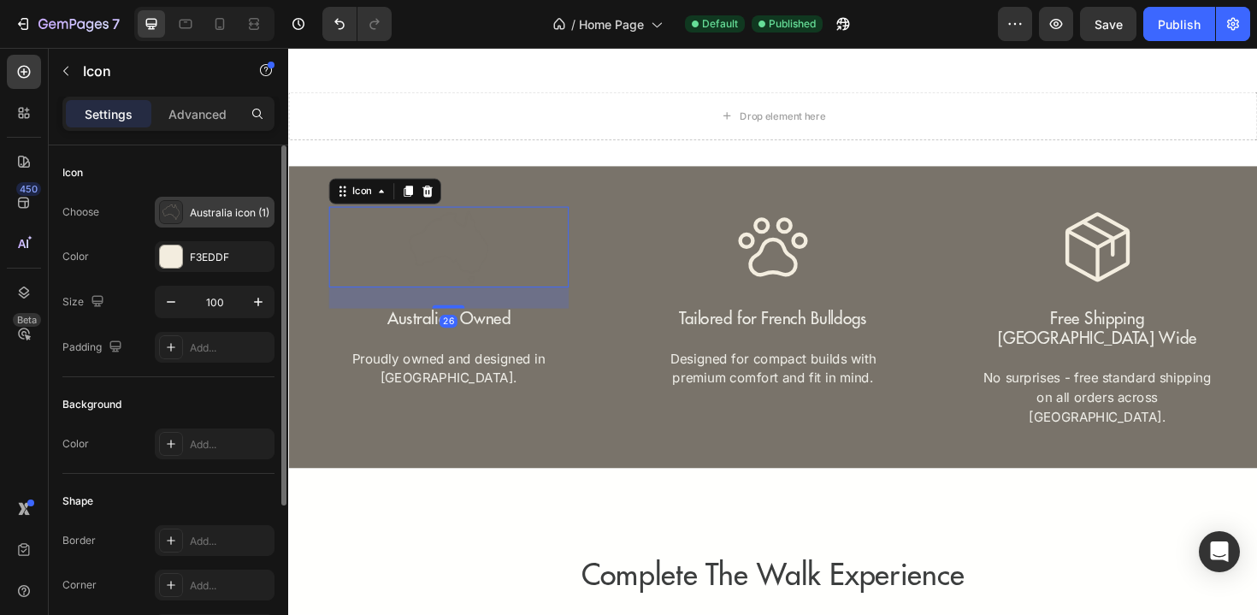
click at [239, 212] on div "Australia icon (1)" at bounding box center [230, 212] width 80 height 15
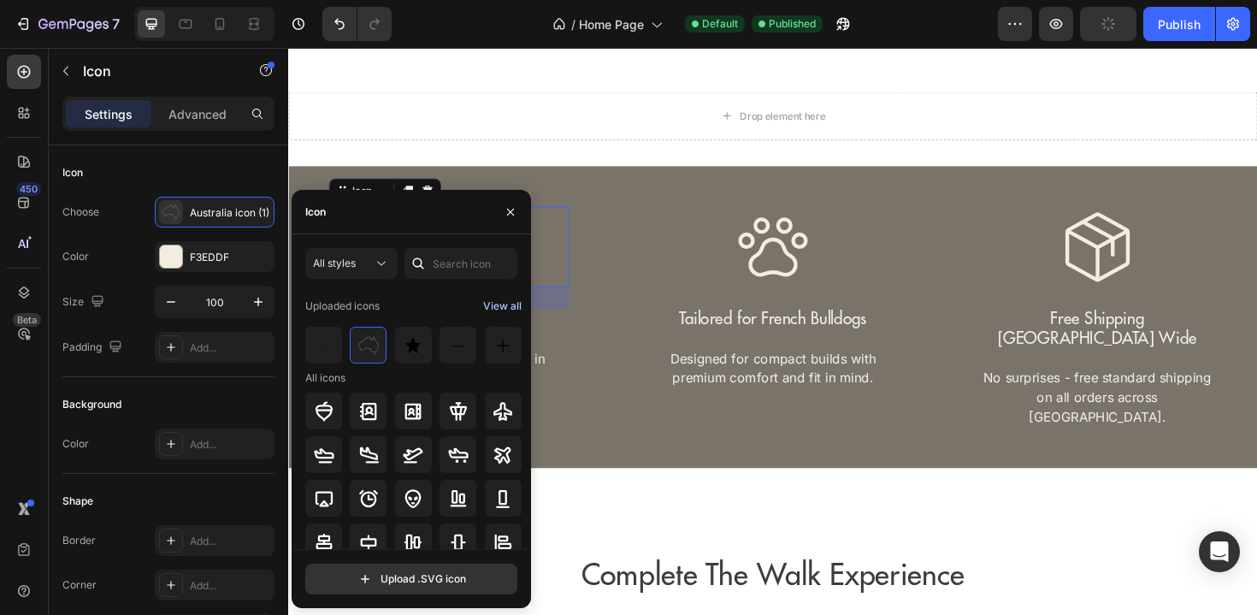
click at [508, 303] on div "View all" at bounding box center [502, 306] width 38 height 21
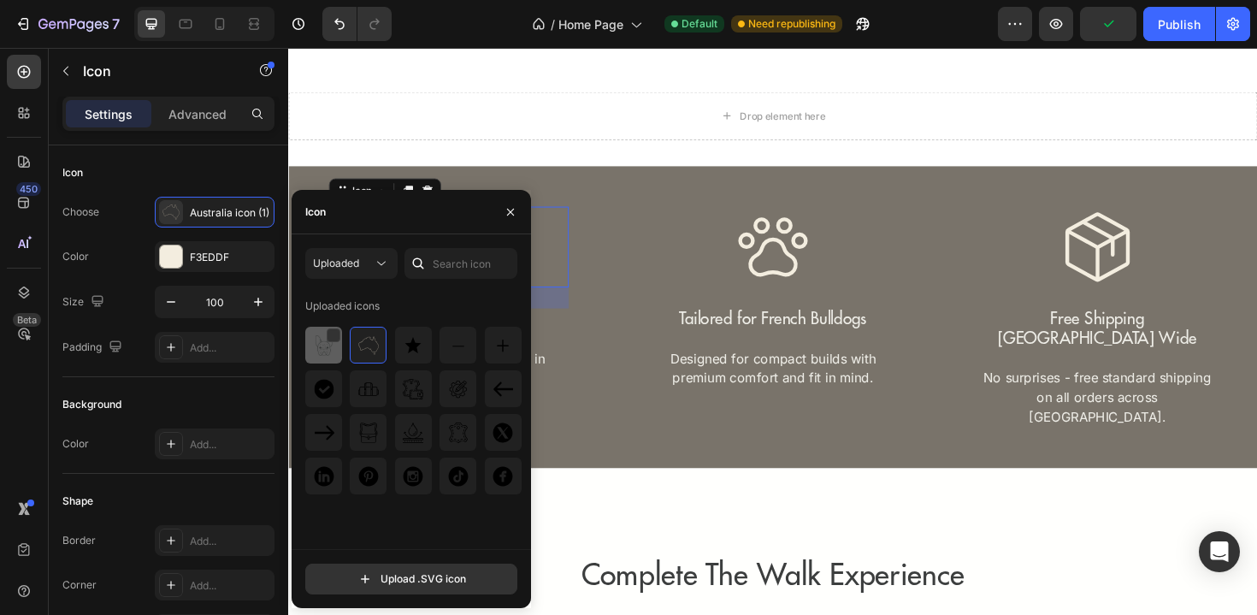
click at [326, 349] on img at bounding box center [324, 345] width 21 height 21
click at [667, 235] on div "Icon 26 Australian Owned Text Block Proudly owned and designed in Australia. Te…" at bounding box center [801, 333] width 941 height 234
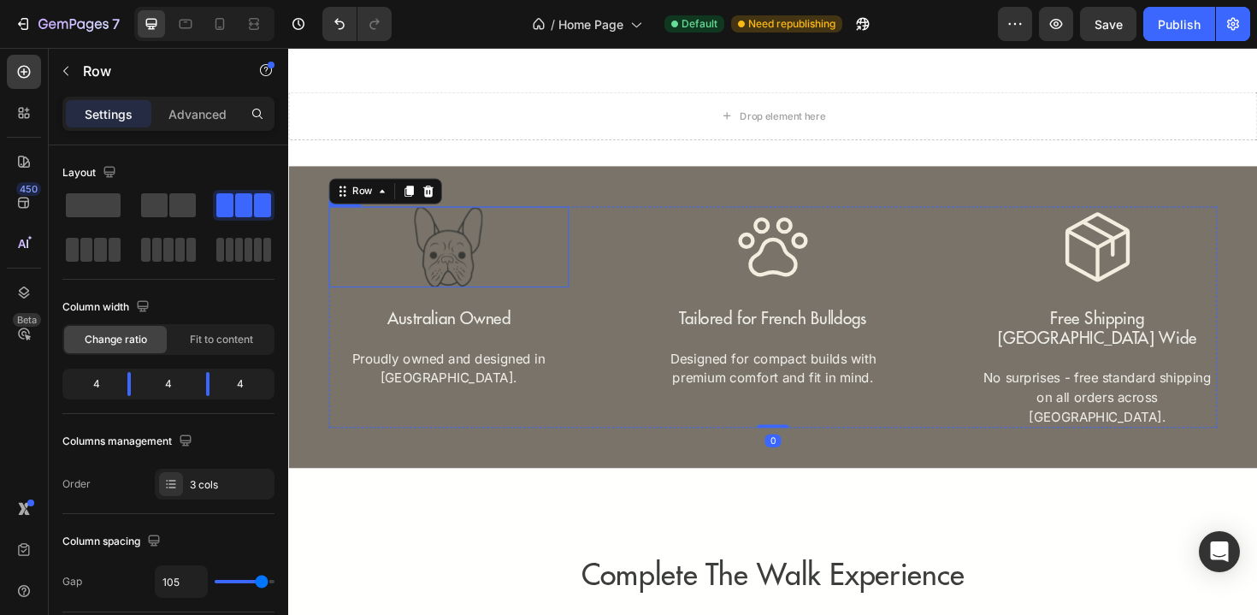
click at [481, 288] on rect at bounding box center [458, 259] width 86 height 86
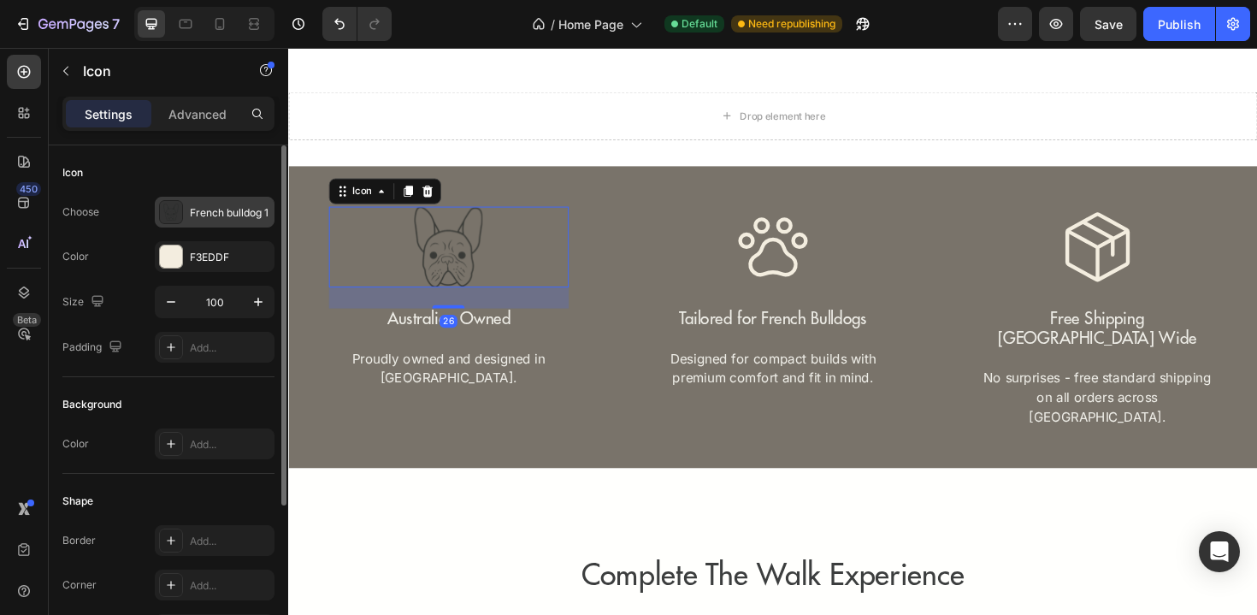
click at [229, 219] on div "French bulldog 1" at bounding box center [230, 212] width 80 height 15
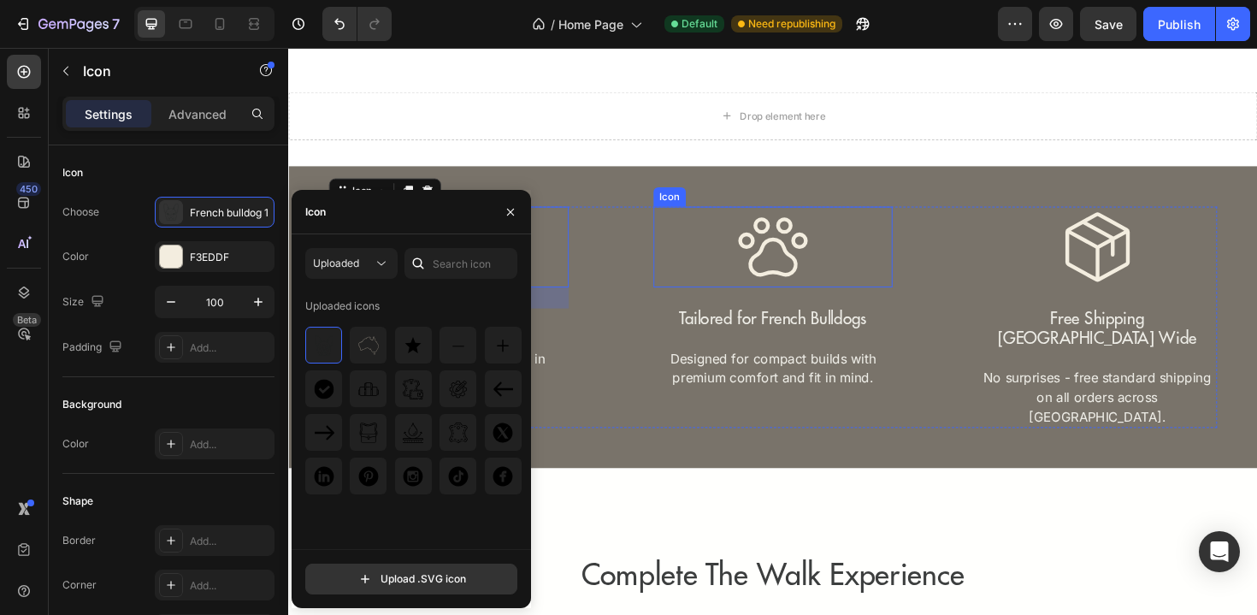
click at [781, 286] on icon at bounding box center [801, 258] width 74 height 62
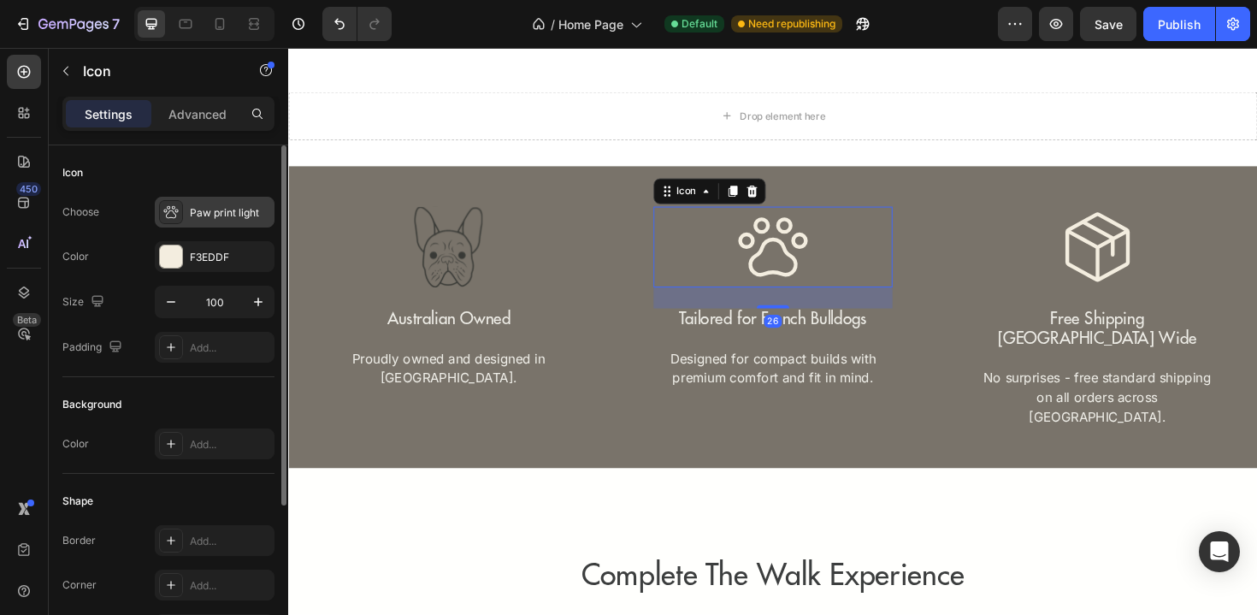
click at [209, 209] on div "Paw print light" at bounding box center [230, 212] width 80 height 15
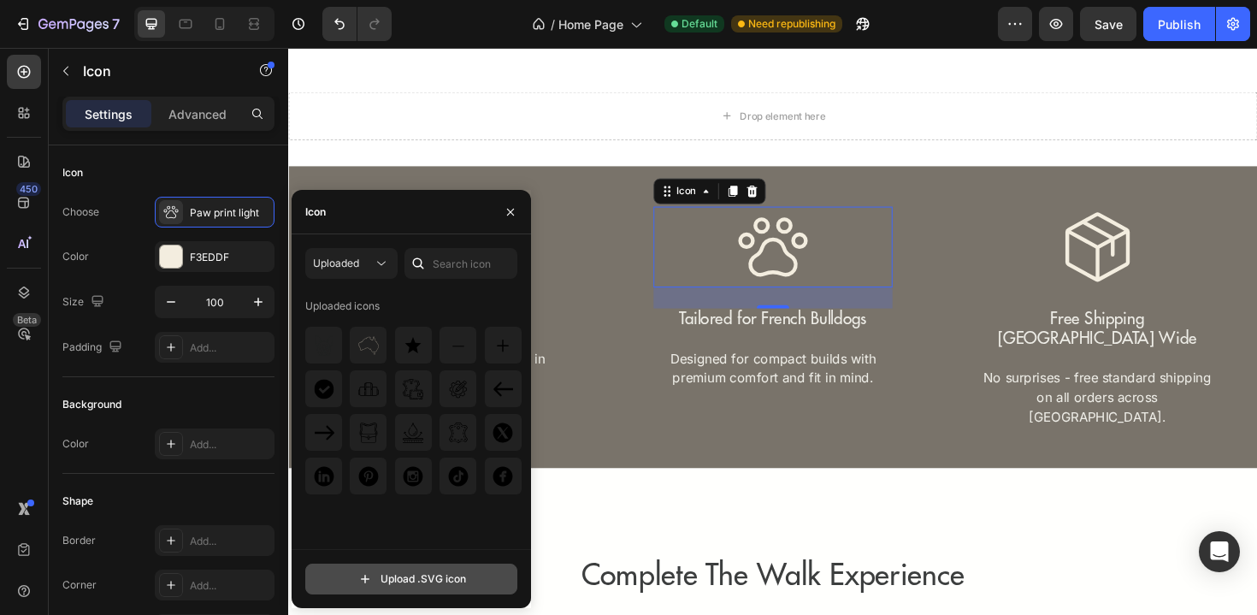
click at [373, 582] on input "file" at bounding box center [411, 578] width 210 height 29
type input "C:\fakepath\French Bulldog 1.svg"
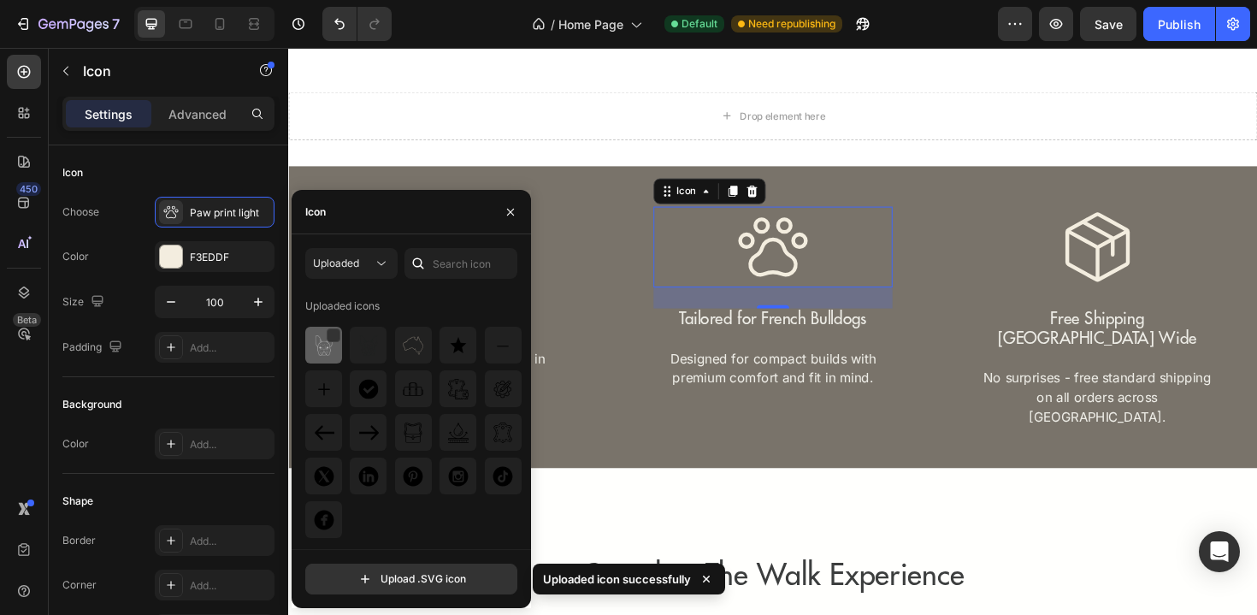
click at [332, 351] on img at bounding box center [324, 345] width 21 height 21
click at [328, 355] on div at bounding box center [323, 345] width 37 height 37
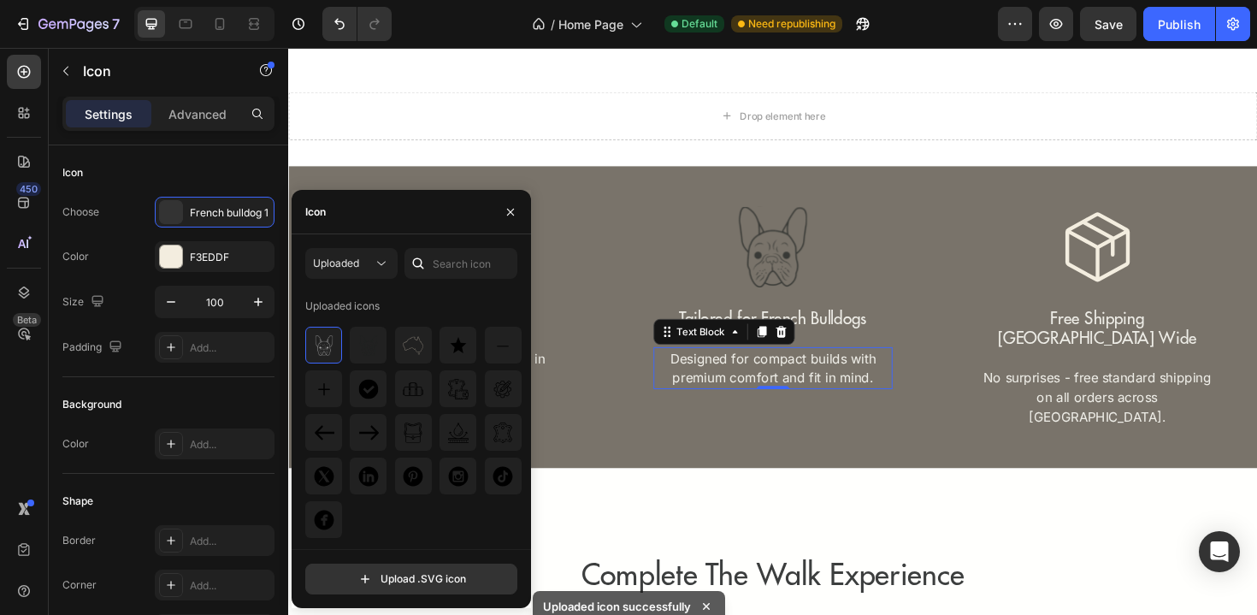
click at [705, 388] on p "Designed for compact builds with premium comfort and fit in mind." at bounding box center [801, 387] width 251 height 41
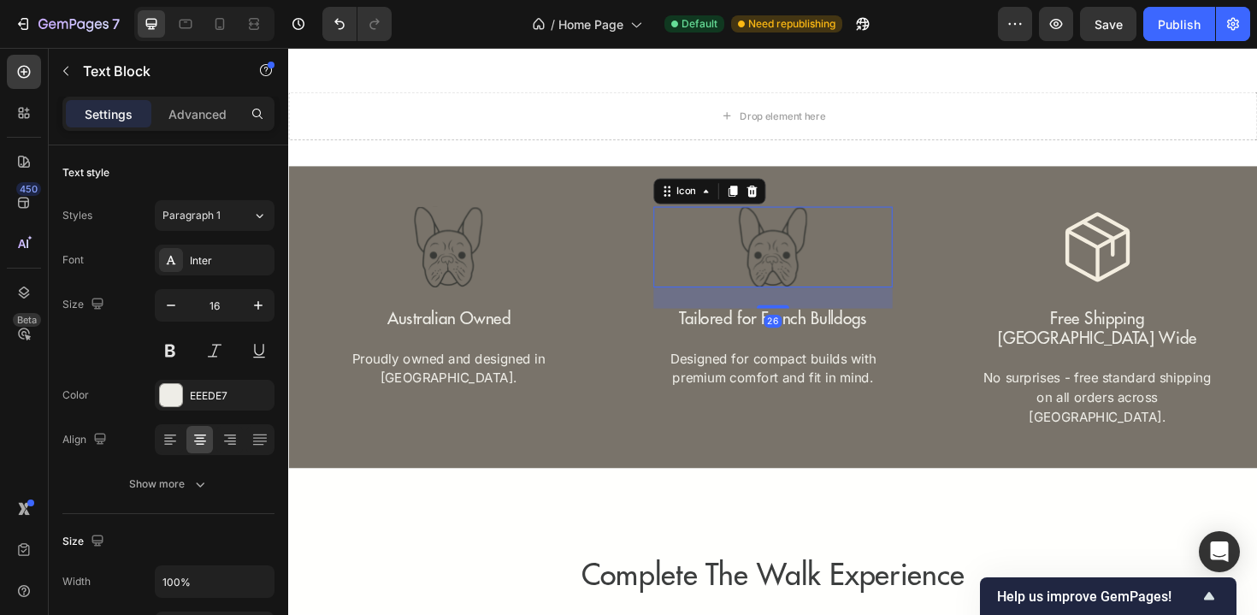
click at [752, 261] on div "Icon 26" at bounding box center [802, 259] width 254 height 86
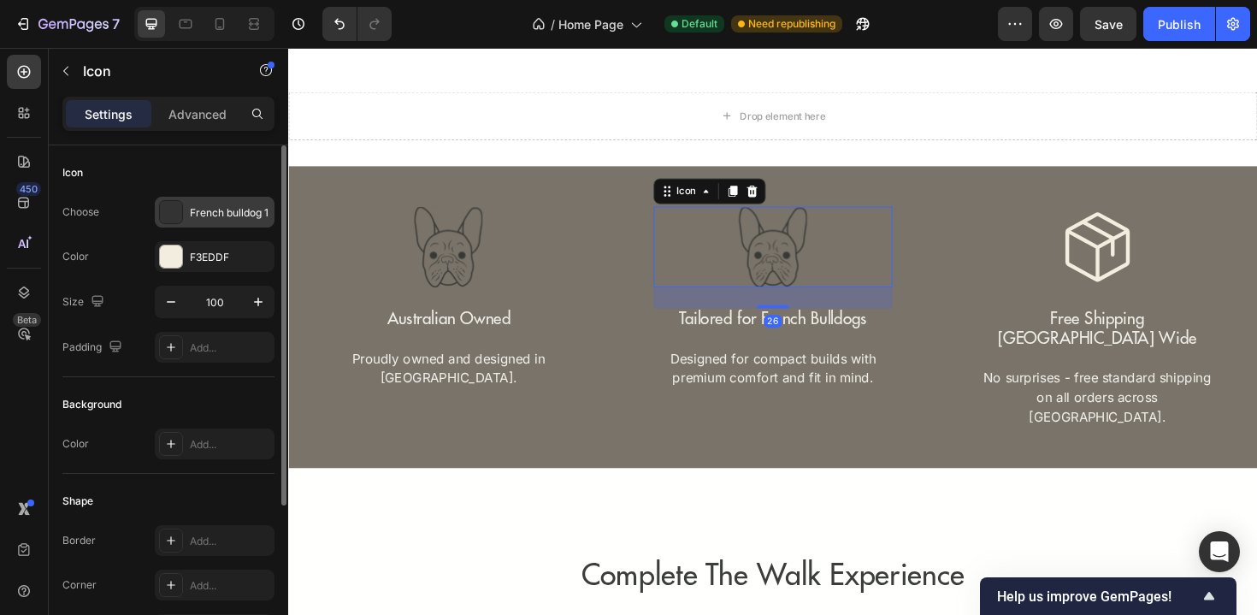
click at [213, 219] on div "French bulldog 1" at bounding box center [230, 212] width 80 height 15
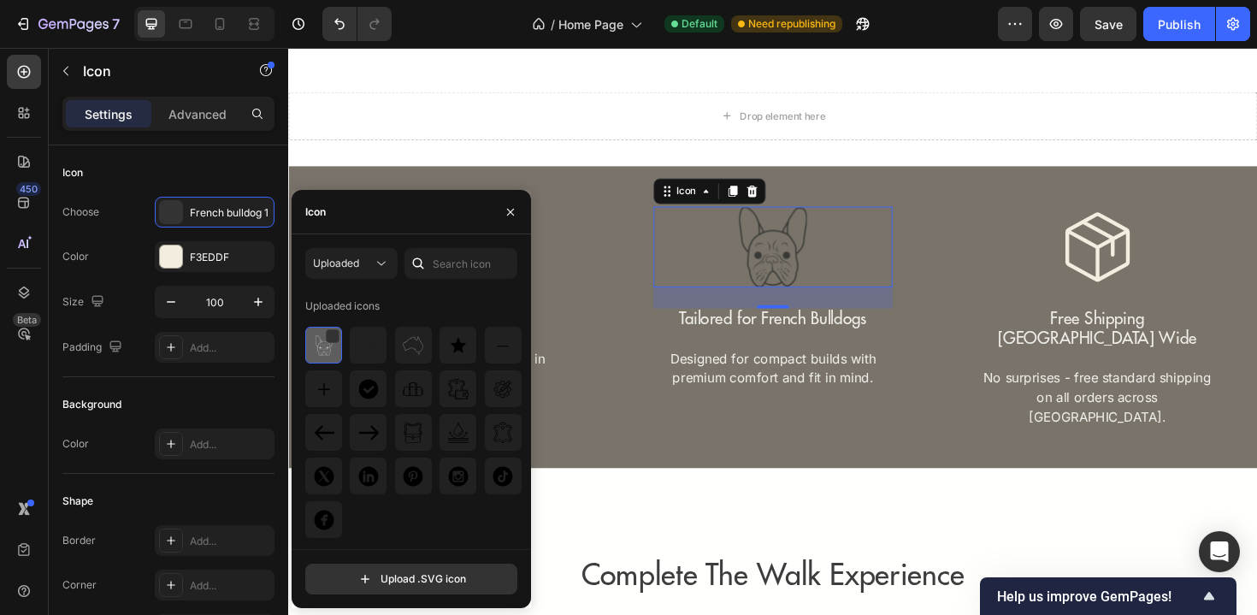
click at [318, 347] on img at bounding box center [324, 345] width 21 height 21
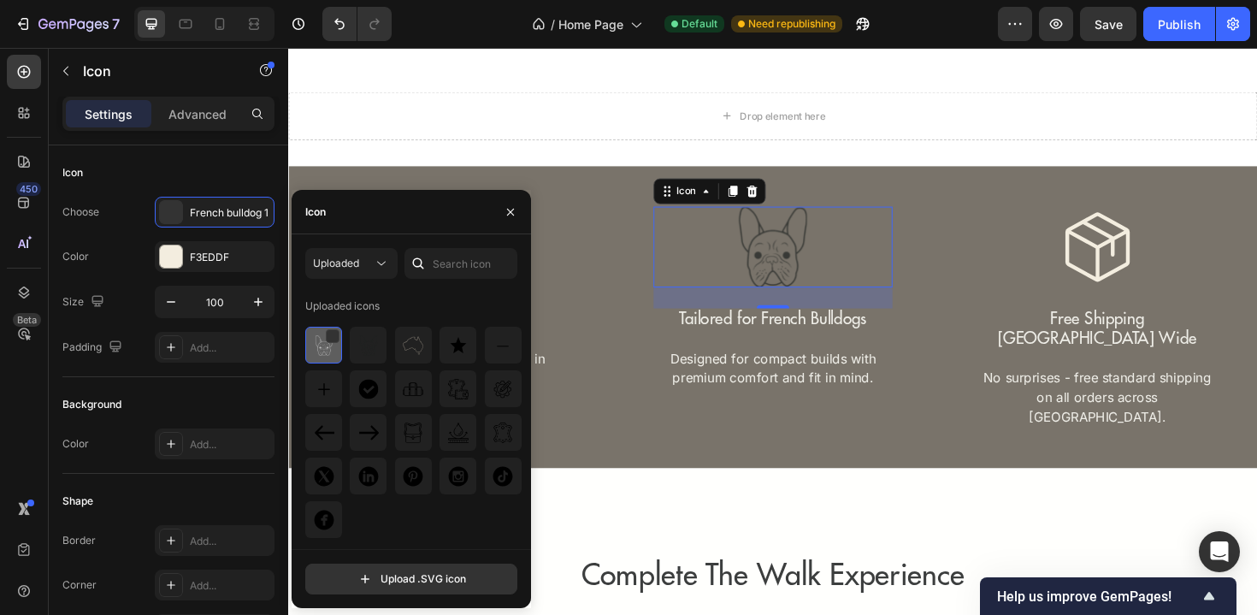
click at [318, 347] on img at bounding box center [324, 345] width 21 height 21
click at [194, 251] on div "F3EDDF" at bounding box center [215, 257] width 50 height 15
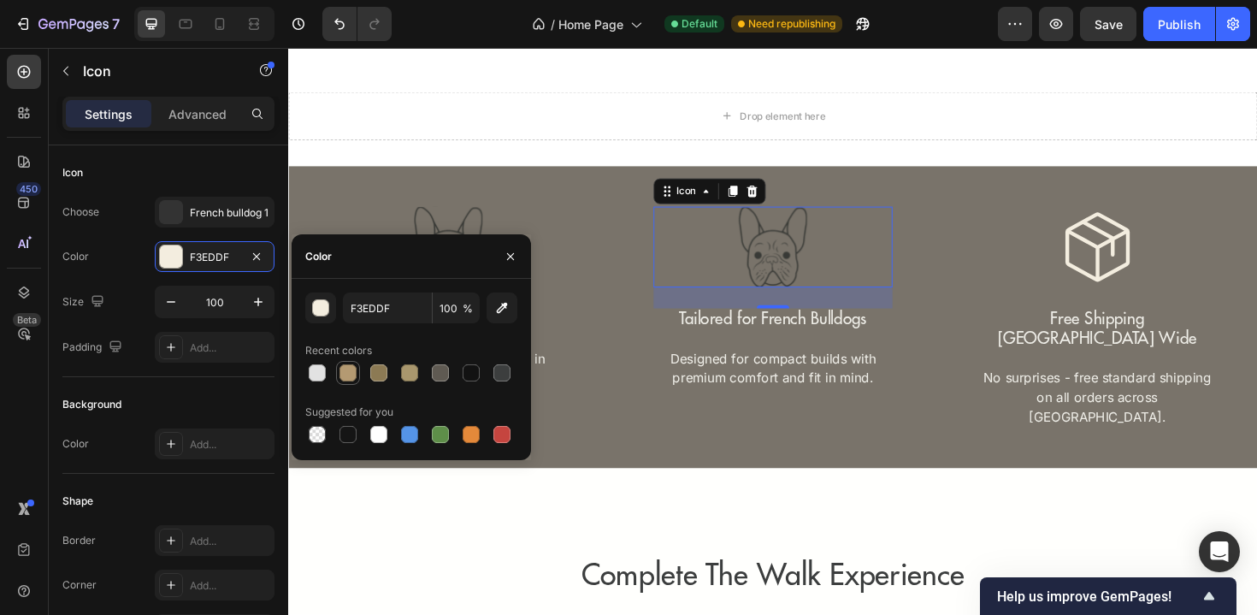
click at [358, 376] on div at bounding box center [348, 373] width 24 height 24
click at [320, 371] on div at bounding box center [317, 372] width 17 height 17
type input "F3EDDF"
click at [204, 216] on div "French bulldog 1" at bounding box center [230, 212] width 80 height 15
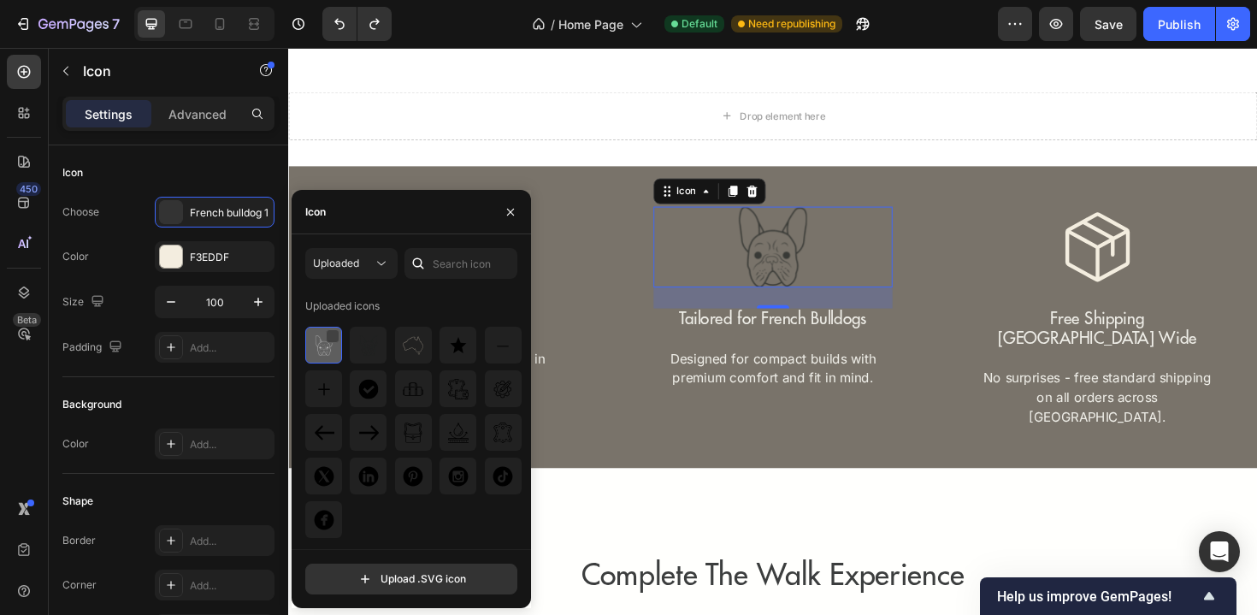
click at [330, 335] on div at bounding box center [333, 336] width 14 height 14
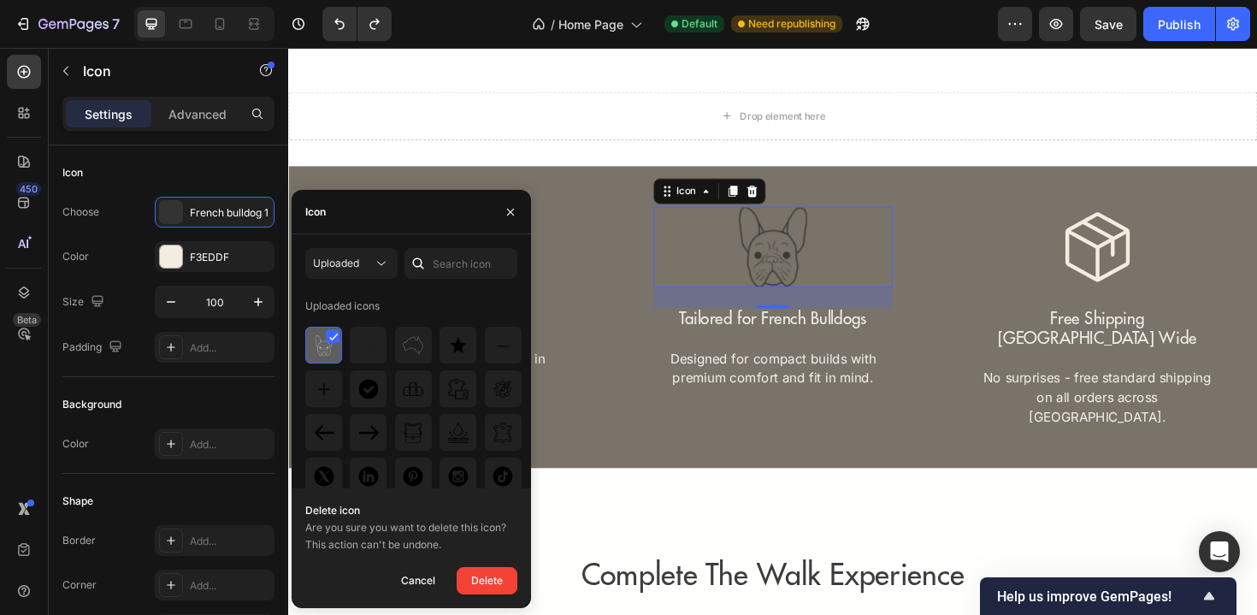
click at [333, 336] on icon at bounding box center [333, 337] width 9 height 9
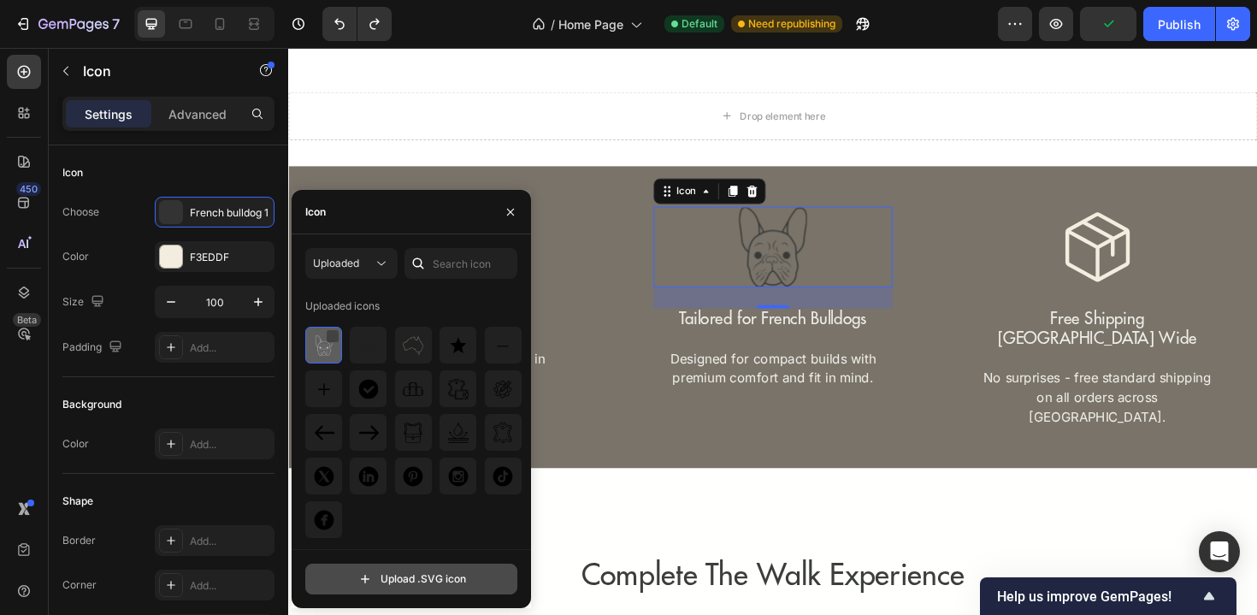
click at [399, 574] on input "file" at bounding box center [411, 578] width 210 height 29
click at [404, 586] on input "file" at bounding box center [411, 578] width 210 height 29
type input "C:\fakepath\French Bulldog 1 2.svg"
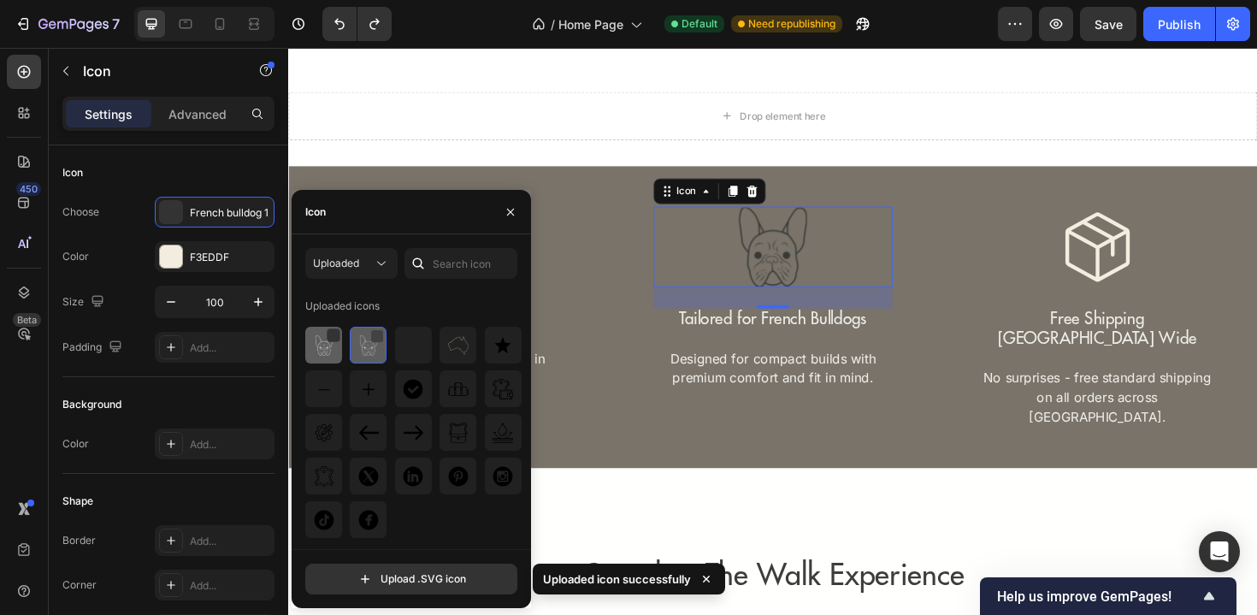
click at [332, 351] on img at bounding box center [324, 345] width 21 height 21
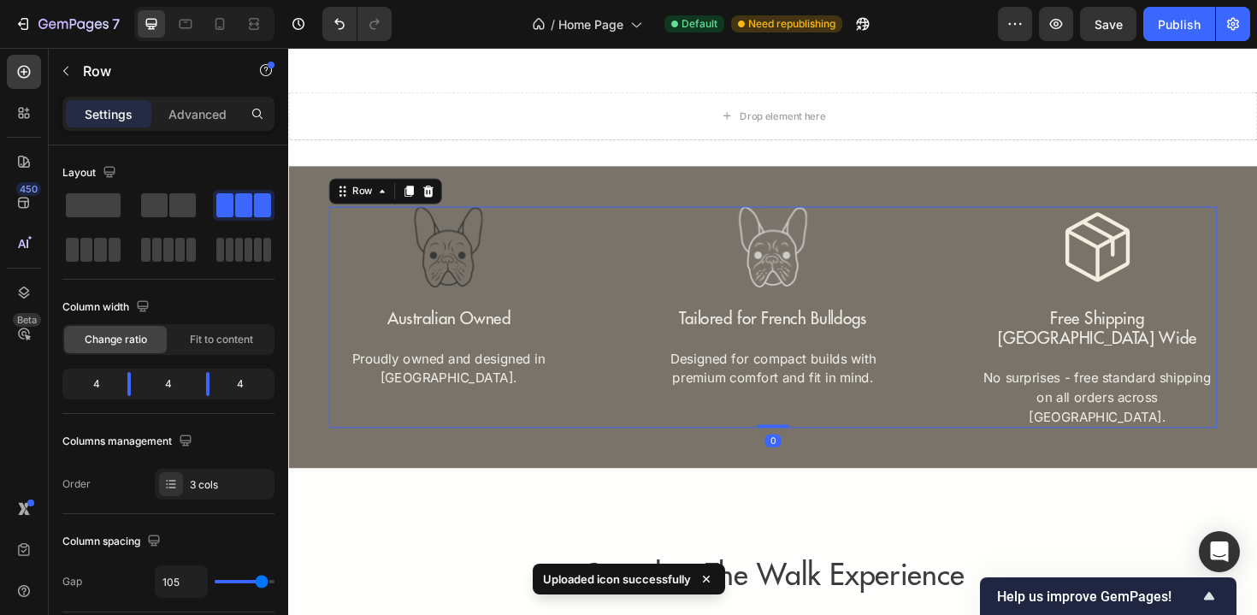
click at [983, 255] on div "Icon Australian Owned Text Block Proudly owned and designed in Australia. Text …" at bounding box center [801, 333] width 941 height 234
click at [473, 247] on rect at bounding box center [458, 259] width 86 height 86
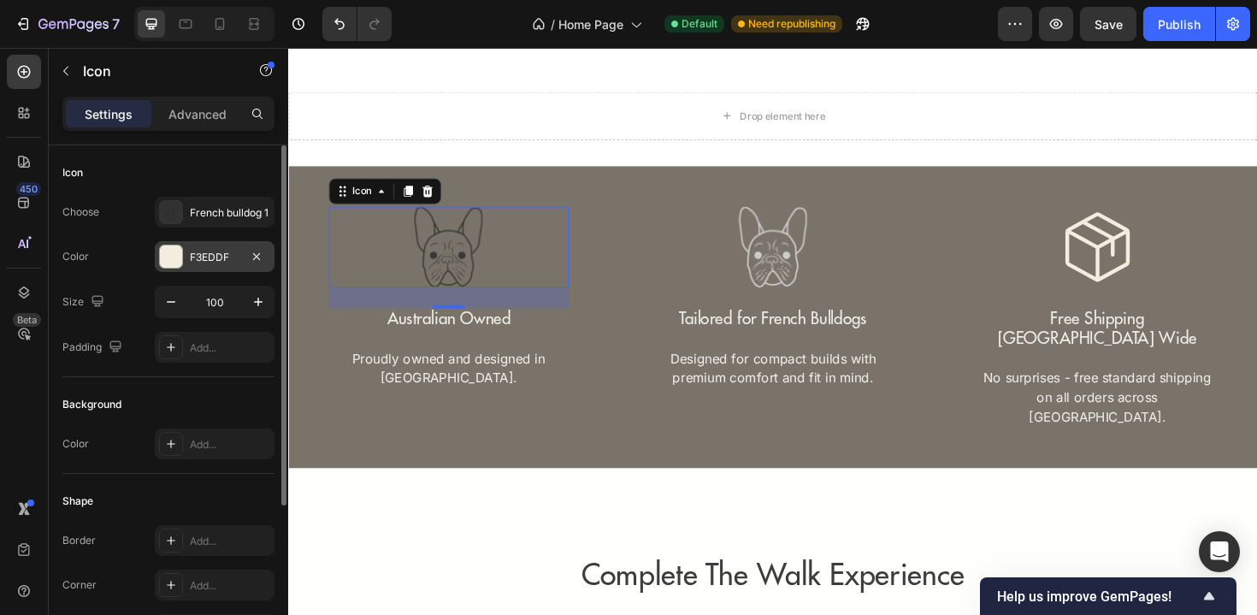
click at [201, 261] on div "F3EDDF" at bounding box center [215, 257] width 50 height 15
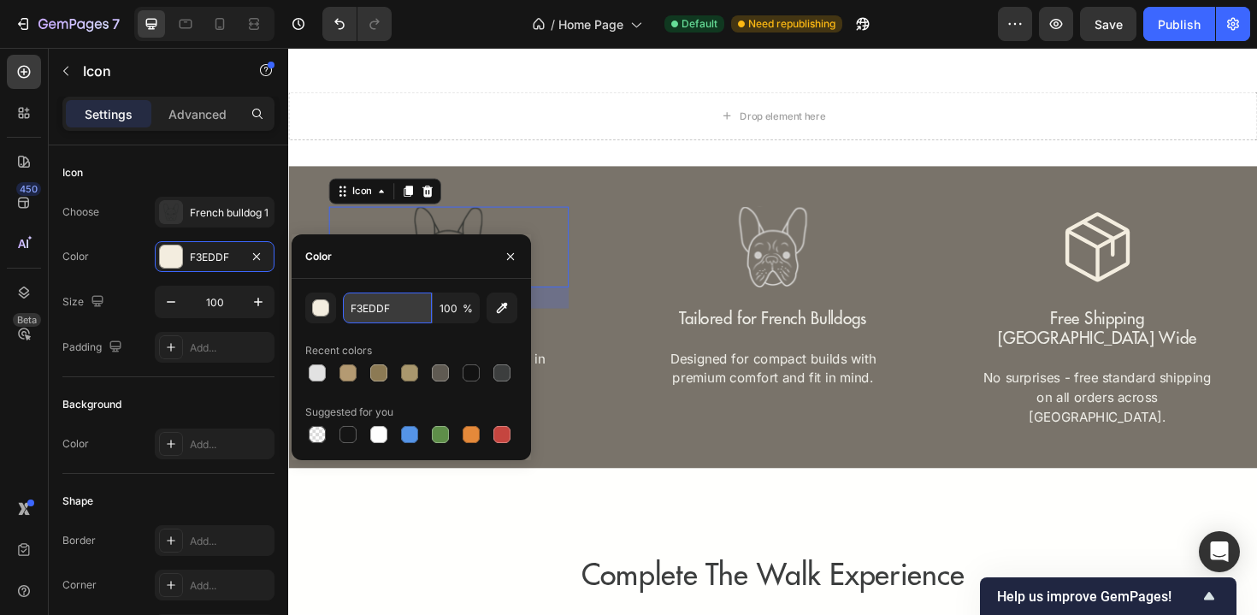
click at [373, 310] on input "F3EDDF" at bounding box center [387, 307] width 89 height 31
click at [1131, 280] on icon at bounding box center [1145, 259] width 86 height 86
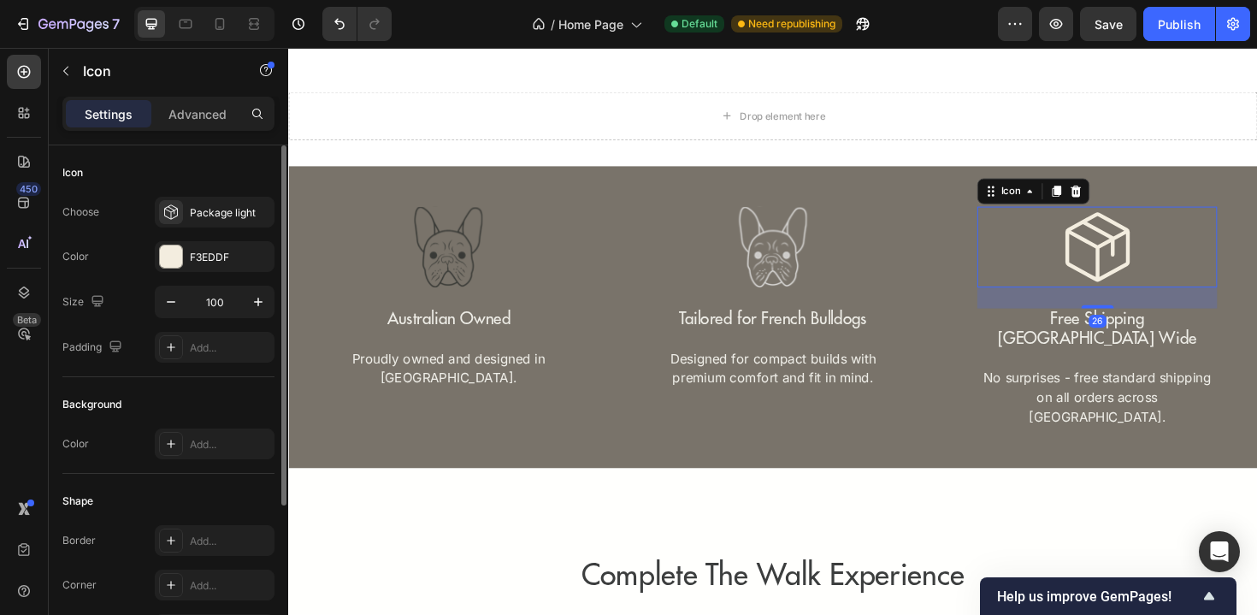
click at [189, 273] on div "Choose Package light Color F3EDDF Size 100 Padding Add..." at bounding box center [168, 280] width 212 height 166
click at [200, 259] on div "F3EDDF" at bounding box center [215, 257] width 50 height 15
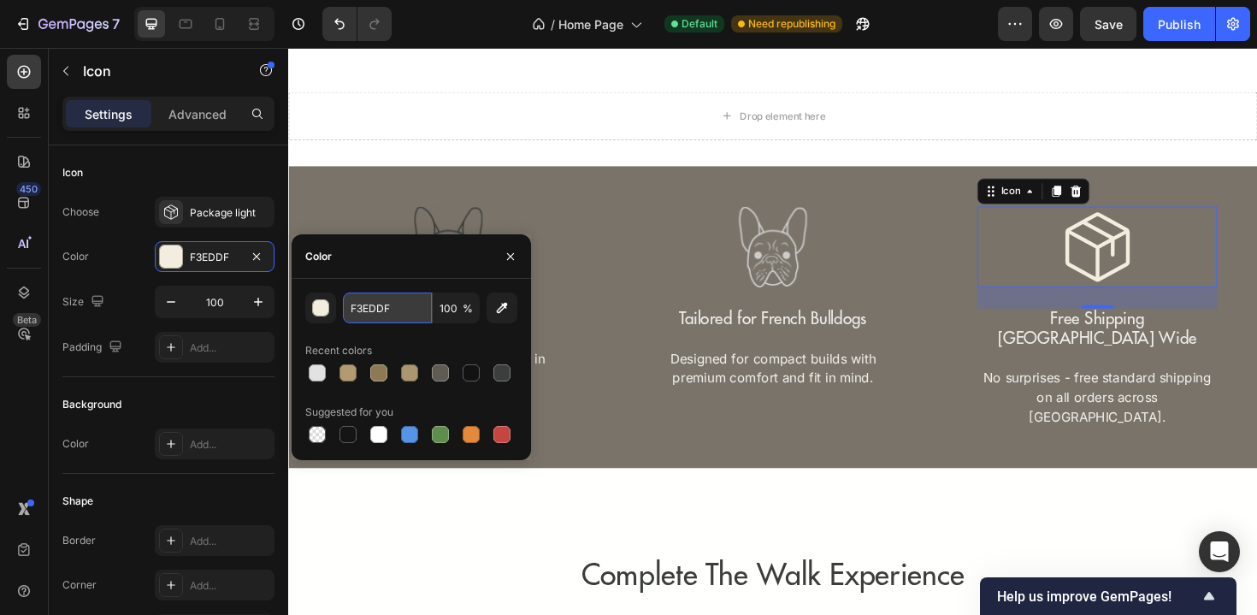
click at [383, 322] on input "F3EDDF" at bounding box center [387, 307] width 89 height 31
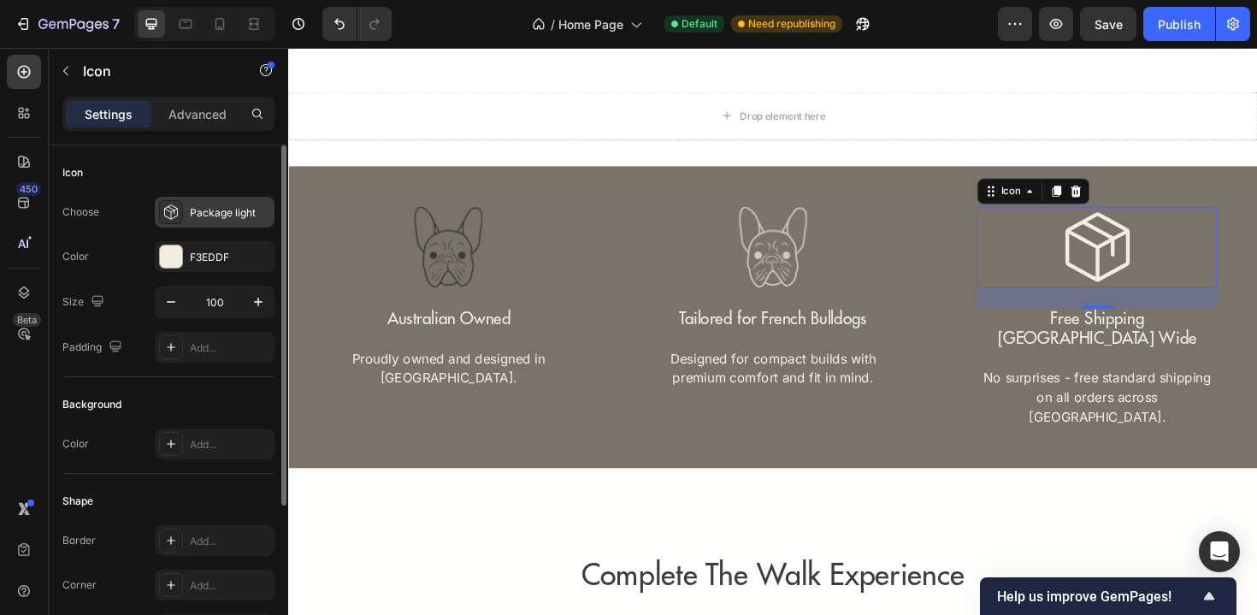
click at [226, 214] on div "Package light" at bounding box center [230, 212] width 80 height 15
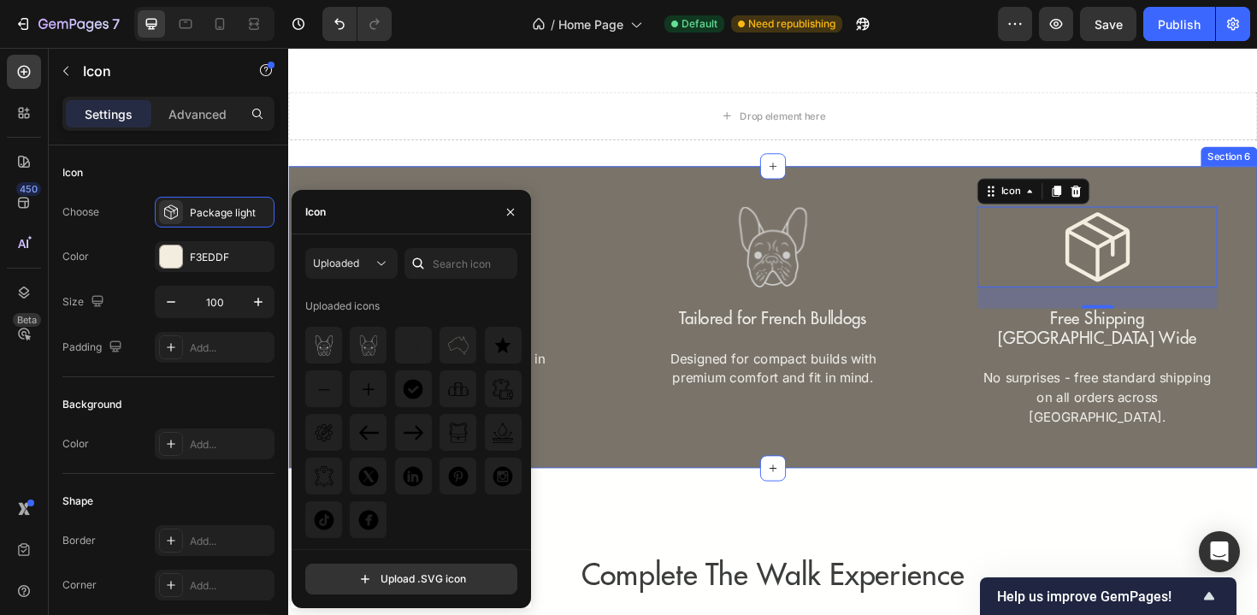
click at [799, 212] on div "Icon Australian Owned Text Block Proudly owned and designed in Australia. Text …" at bounding box center [801, 334] width 1026 height 320
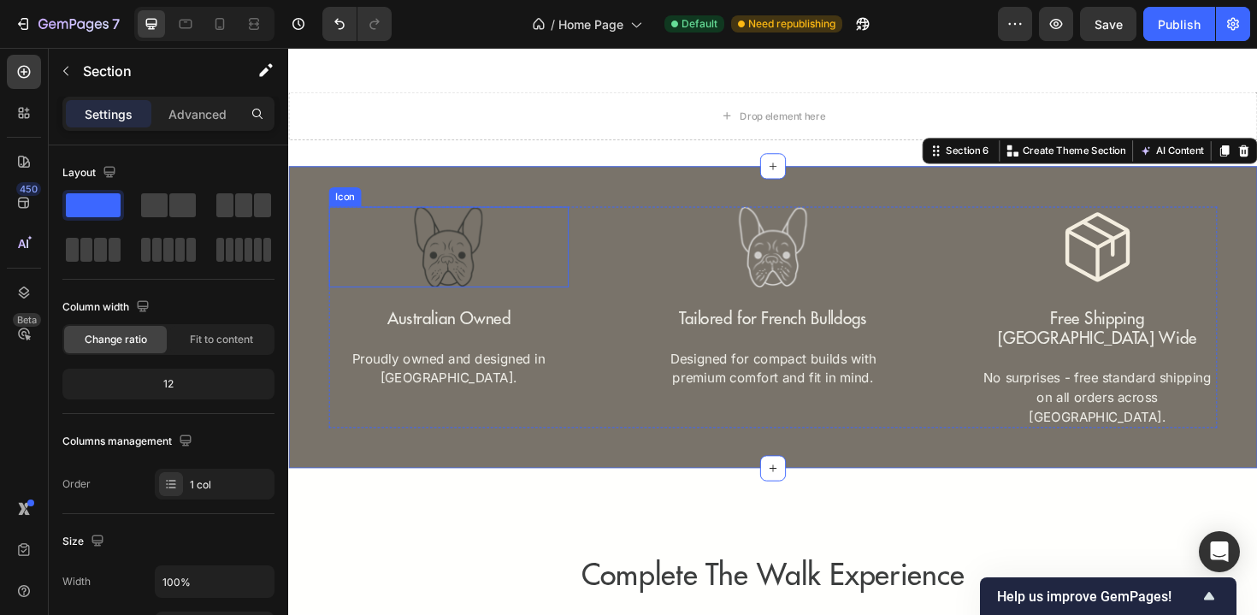
click at [465, 269] on rect at bounding box center [458, 259] width 86 height 86
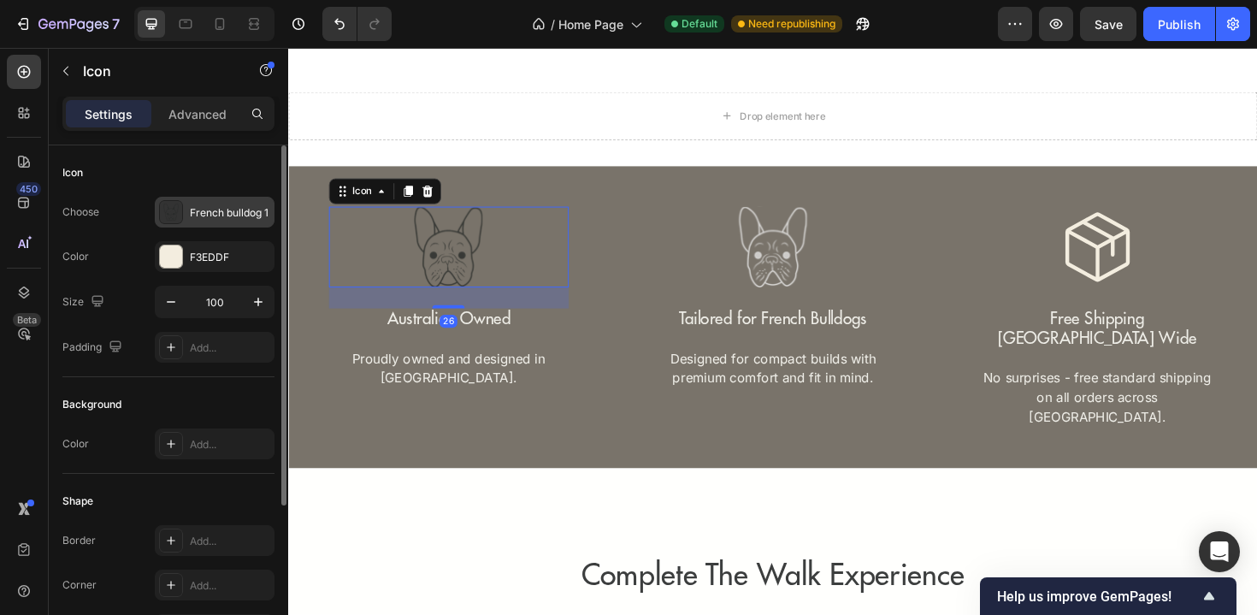
click at [221, 214] on div "French bulldog 1" at bounding box center [230, 212] width 80 height 15
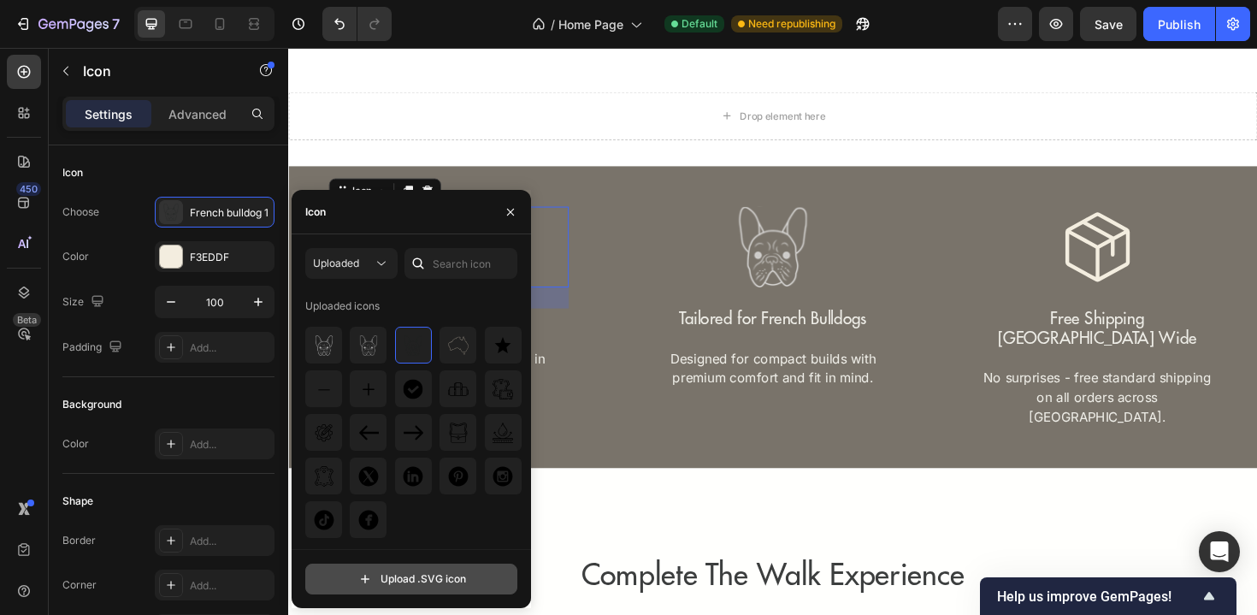
click at [404, 581] on input "file" at bounding box center [411, 578] width 210 height 29
type input "C:\fakepath\Australian Icon.svg"
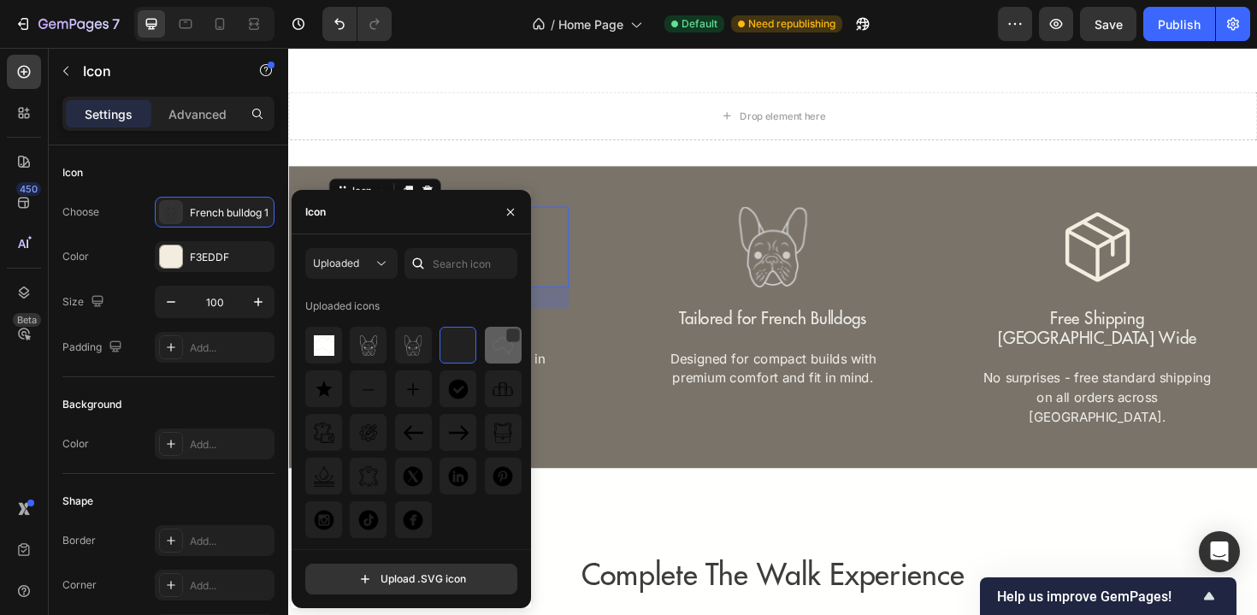
click at [505, 351] on img at bounding box center [503, 345] width 21 height 21
click at [615, 338] on div "Icon 26 Australian Owned Text Block Proudly owned and designed in Australia. Te…" at bounding box center [801, 333] width 941 height 234
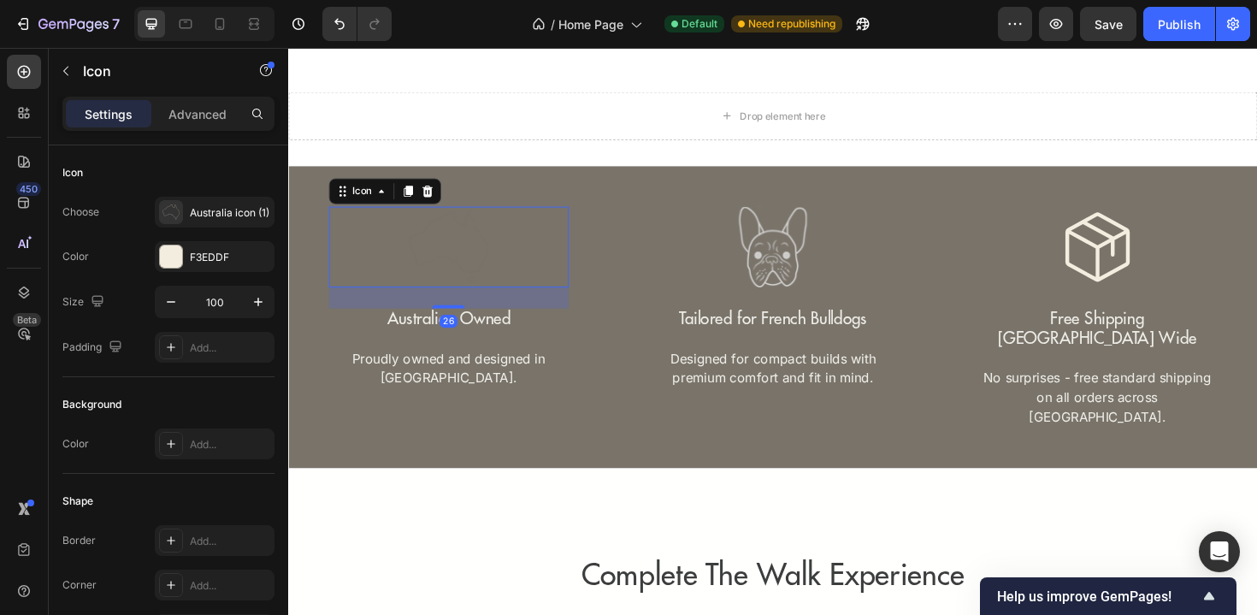
click at [428, 256] on icon at bounding box center [458, 259] width 86 height 86
click at [231, 206] on div "Australia icon (1)" at bounding box center [230, 212] width 80 height 15
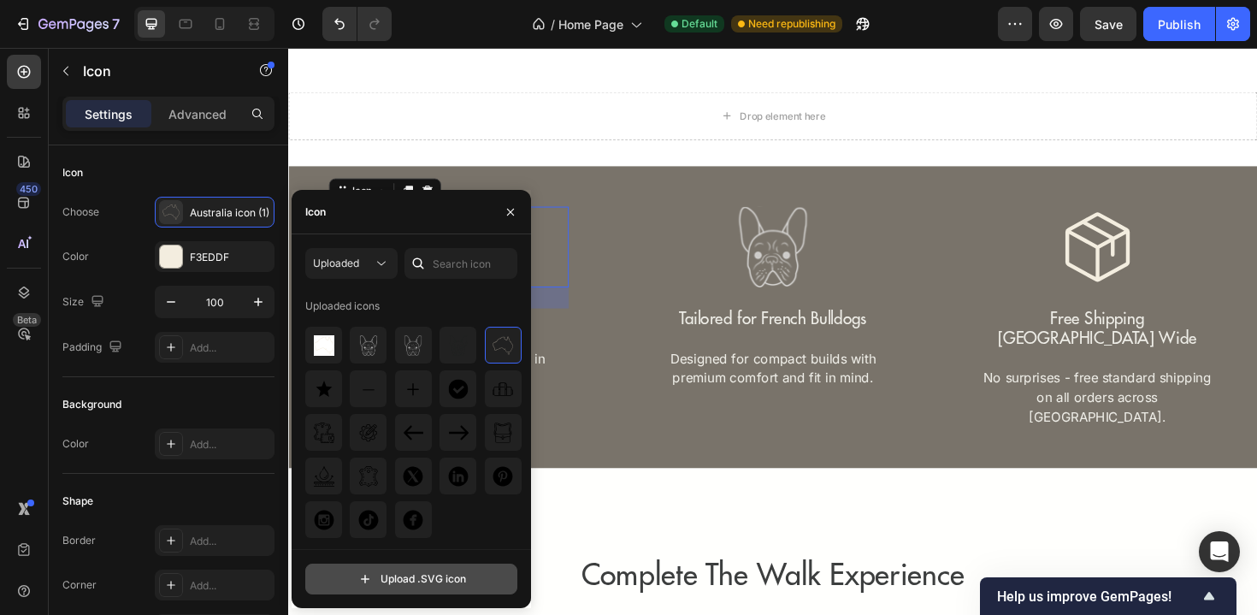
click at [354, 579] on input "file" at bounding box center [411, 578] width 210 height 29
click at [357, 568] on input "file" at bounding box center [411, 578] width 210 height 29
type input "C:\fakepath\Australian Icon (1).svg"
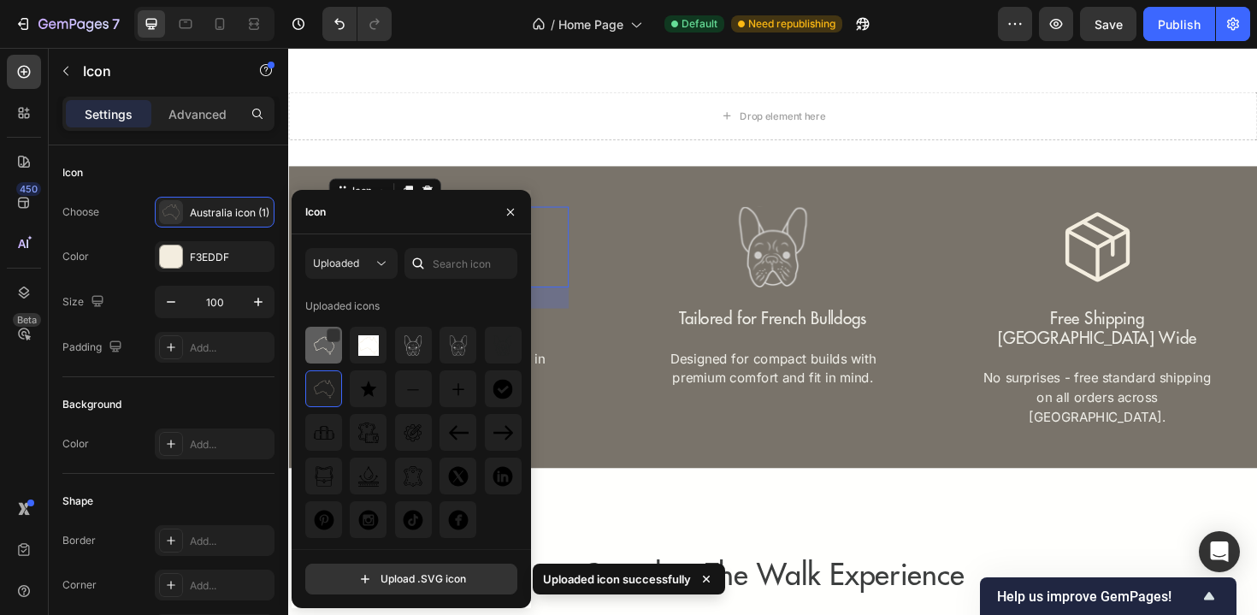
click at [324, 350] on img at bounding box center [324, 345] width 21 height 21
click at [633, 305] on div "Icon Australian Owned Text Block Proudly owned and designed in Australia. Text …" at bounding box center [801, 333] width 941 height 234
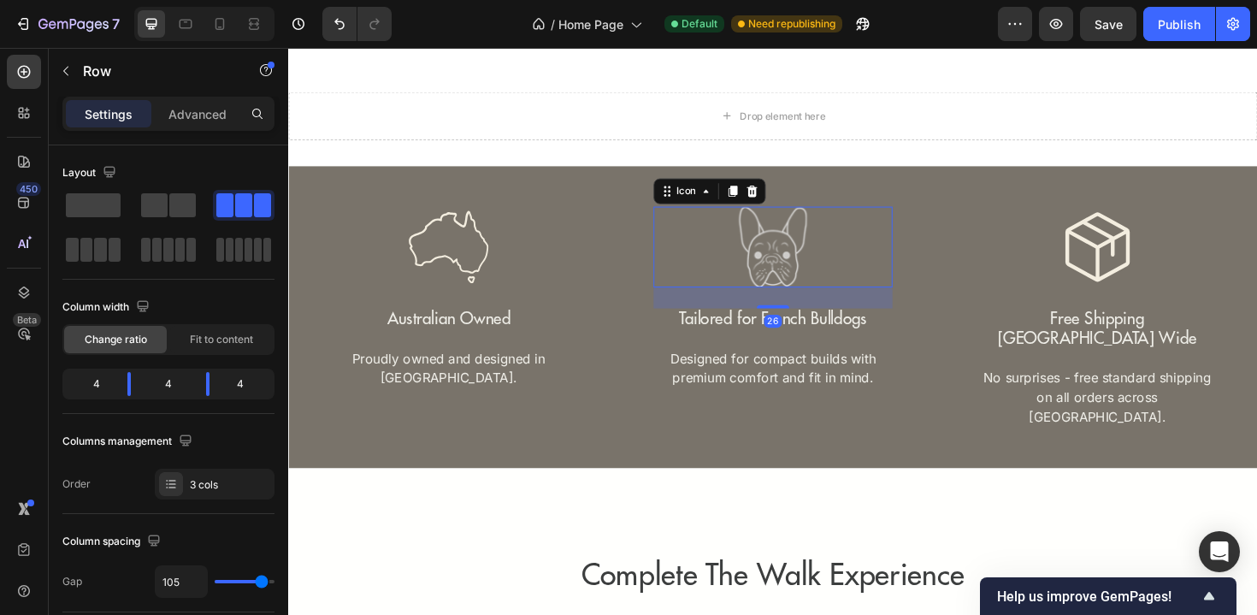
click at [769, 281] on rect at bounding box center [801, 259] width 86 height 86
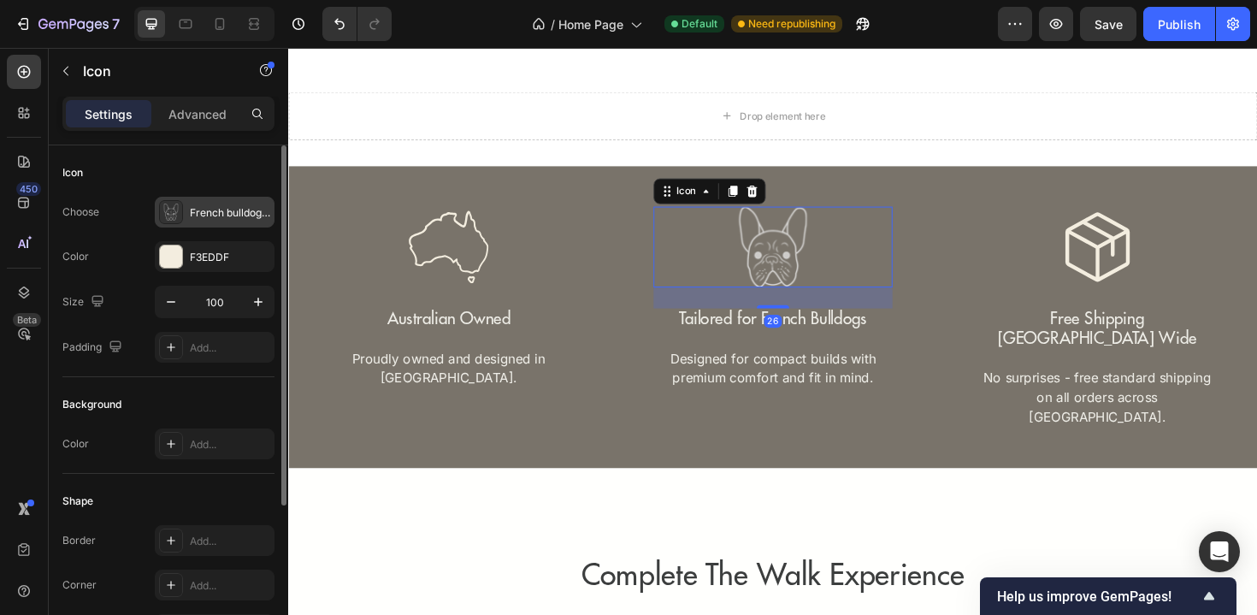
click at [178, 215] on rect at bounding box center [170, 212] width 17 height 17
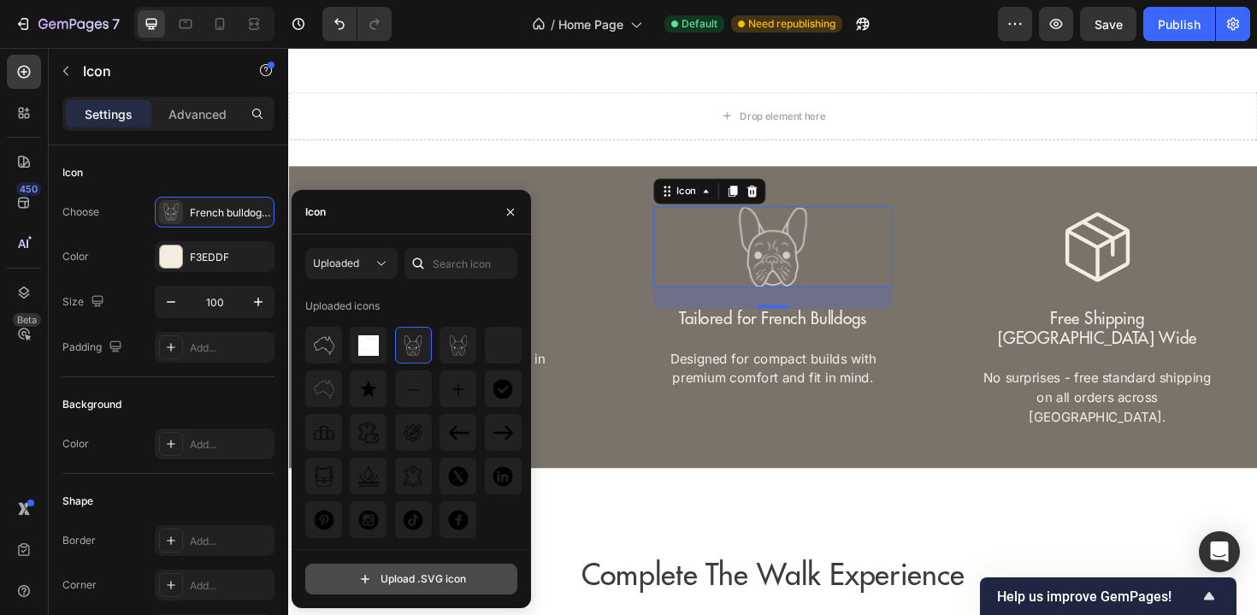
click at [378, 593] on input "file" at bounding box center [411, 578] width 210 height 29
click at [424, 587] on input "file" at bounding box center [411, 578] width 210 height 29
type input "C:\fakepath\French Bulldog 1 2 (1).svg"
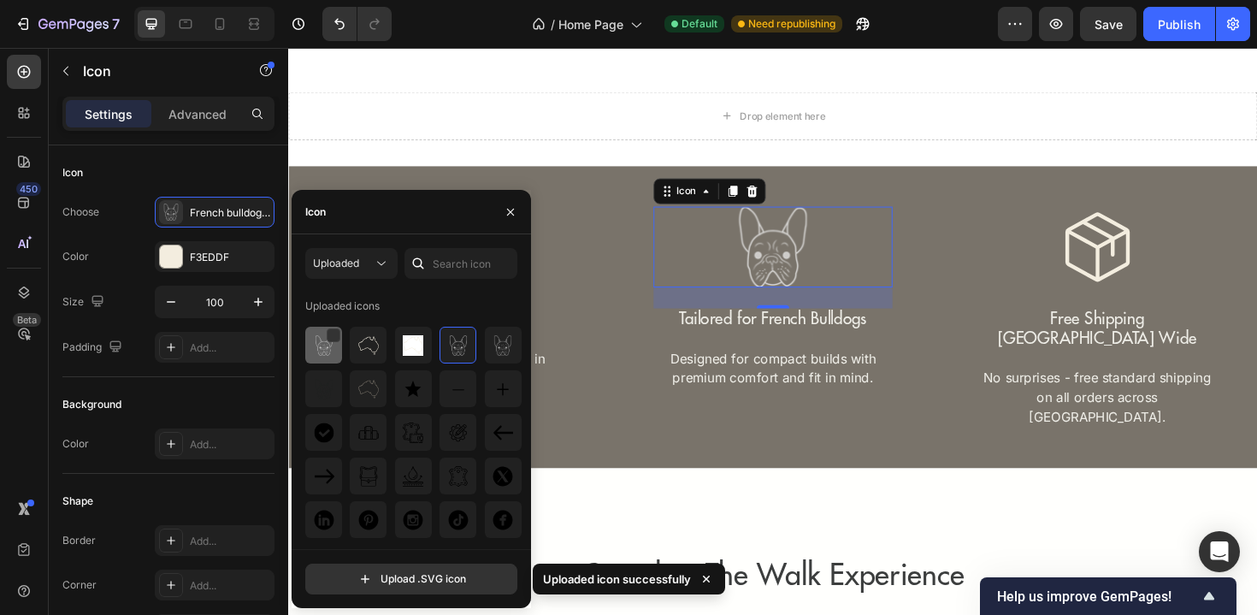
click at [319, 345] on img at bounding box center [324, 345] width 21 height 21
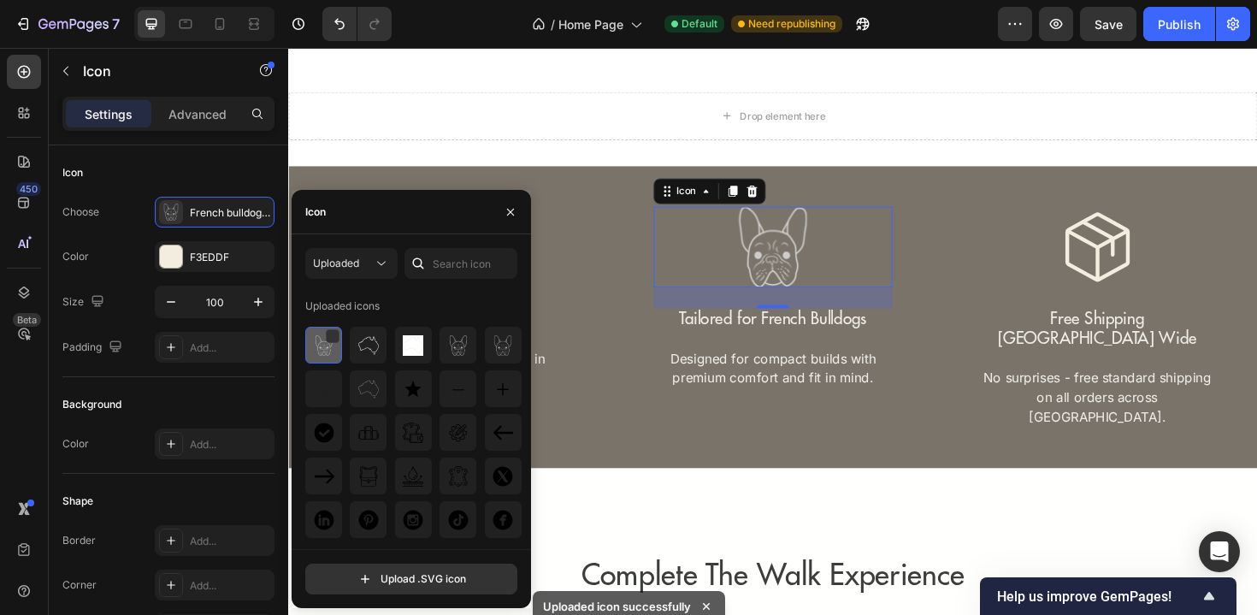
click at [319, 345] on img at bounding box center [324, 345] width 21 height 21
click at [330, 352] on img at bounding box center [324, 345] width 21 height 21
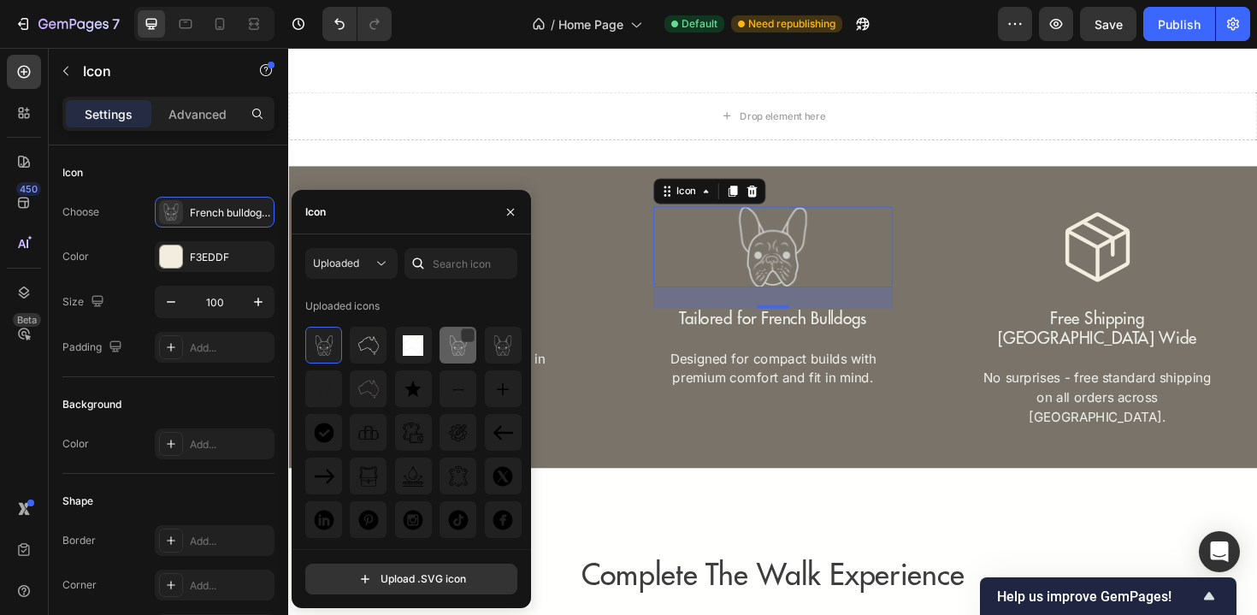
click at [454, 351] on img at bounding box center [458, 345] width 21 height 21
click at [417, 353] on img at bounding box center [413, 345] width 21 height 21
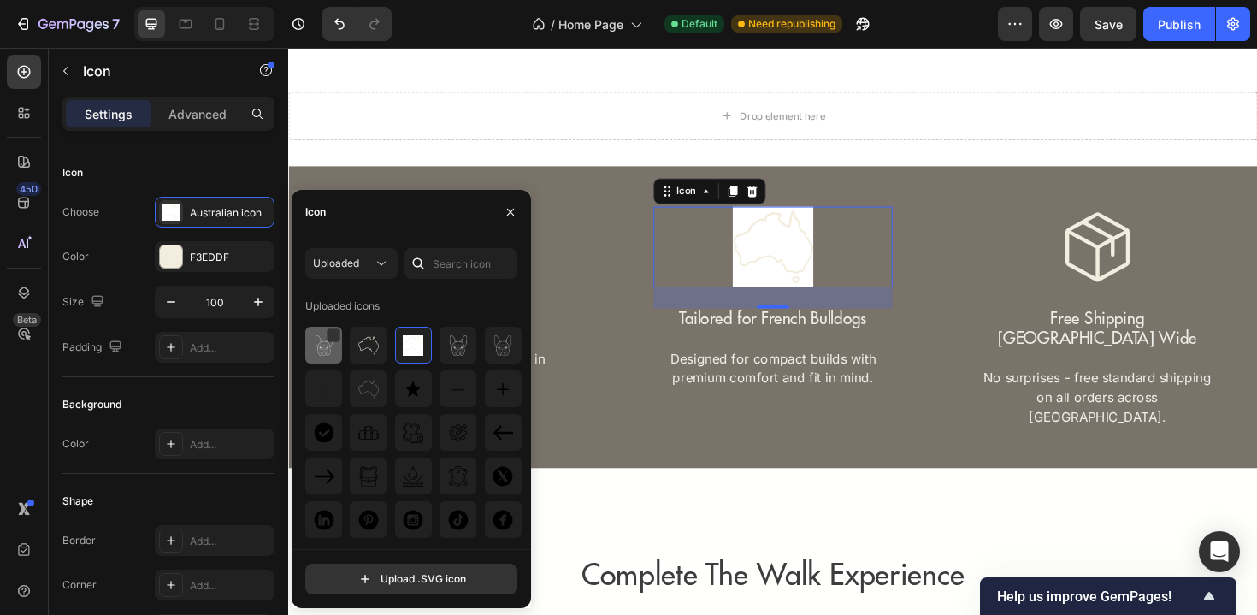
click at [317, 355] on div at bounding box center [323, 345] width 37 height 37
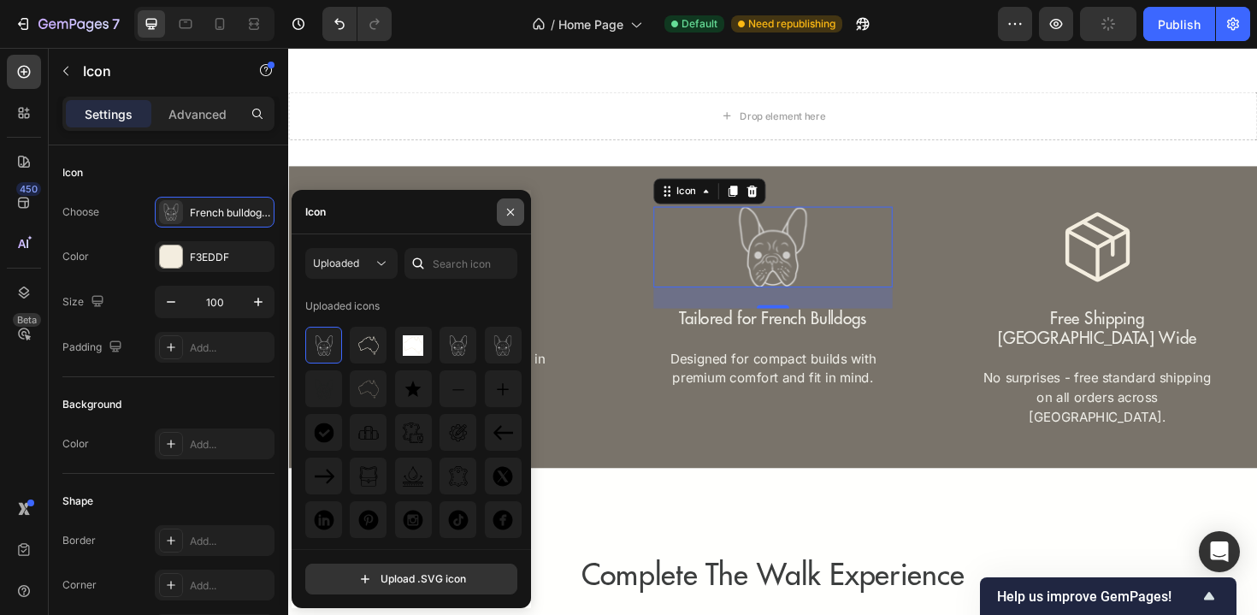
click at [513, 219] on button "button" at bounding box center [510, 211] width 27 height 27
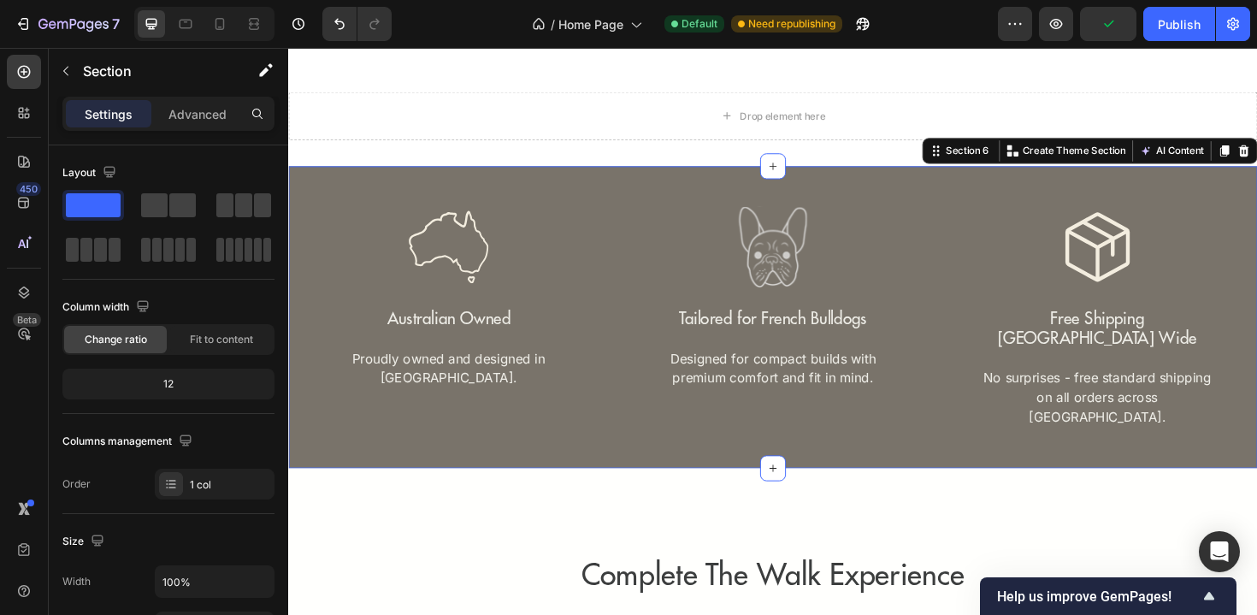
click at [625, 414] on div "Icon Australian Owned Text Block Proudly owned and designed in Australia. Text …" at bounding box center [801, 334] width 1026 height 320
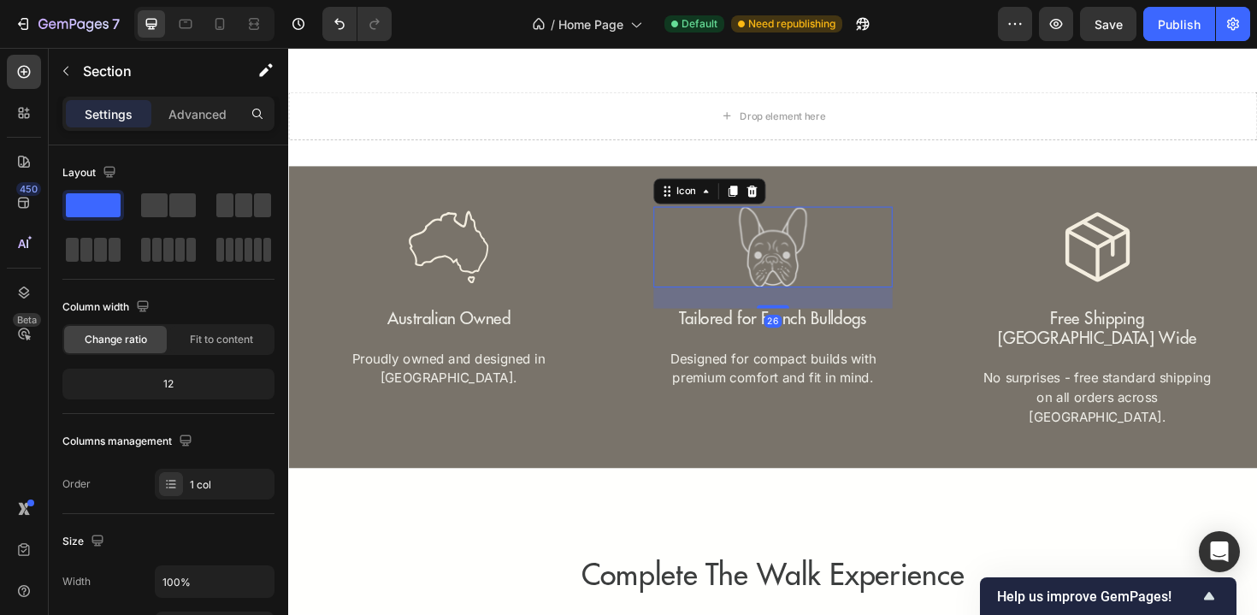
click at [816, 261] on rect at bounding box center [801, 259] width 86 height 86
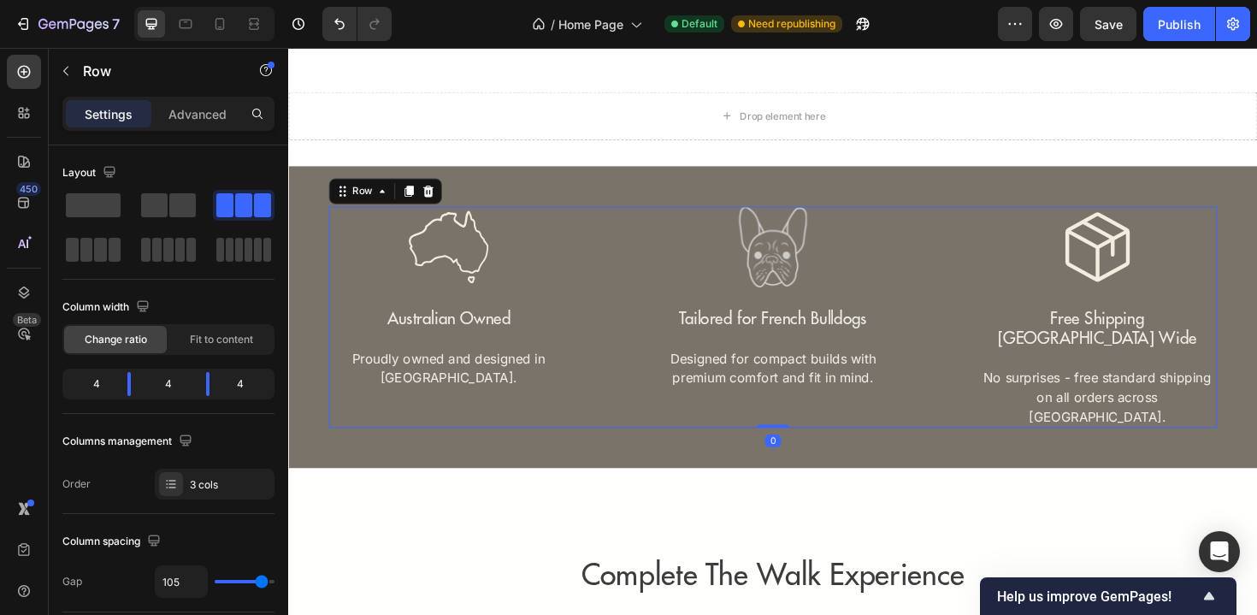
click at [976, 284] on div "Icon Australian Owned Text Block Proudly owned and designed in Australia. Text …" at bounding box center [801, 333] width 941 height 234
click at [1194, 40] on button "Publish" at bounding box center [1179, 24] width 72 height 34
click at [255, 28] on icon at bounding box center [254, 28] width 10 height 3
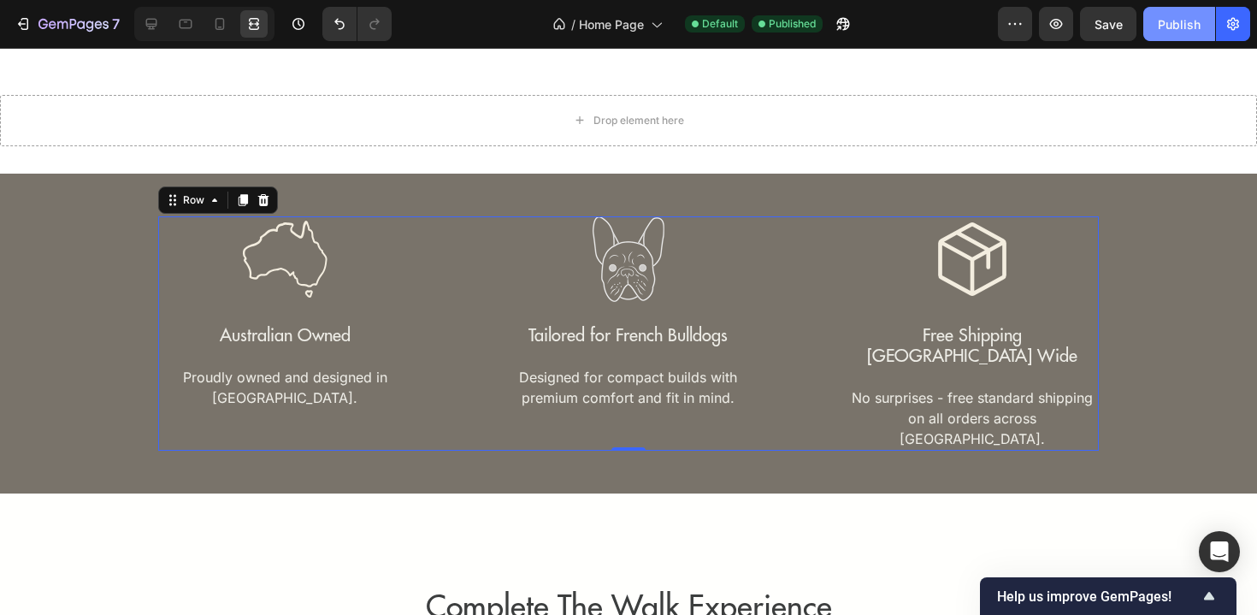
click at [1180, 17] on div "Publish" at bounding box center [1179, 24] width 43 height 18
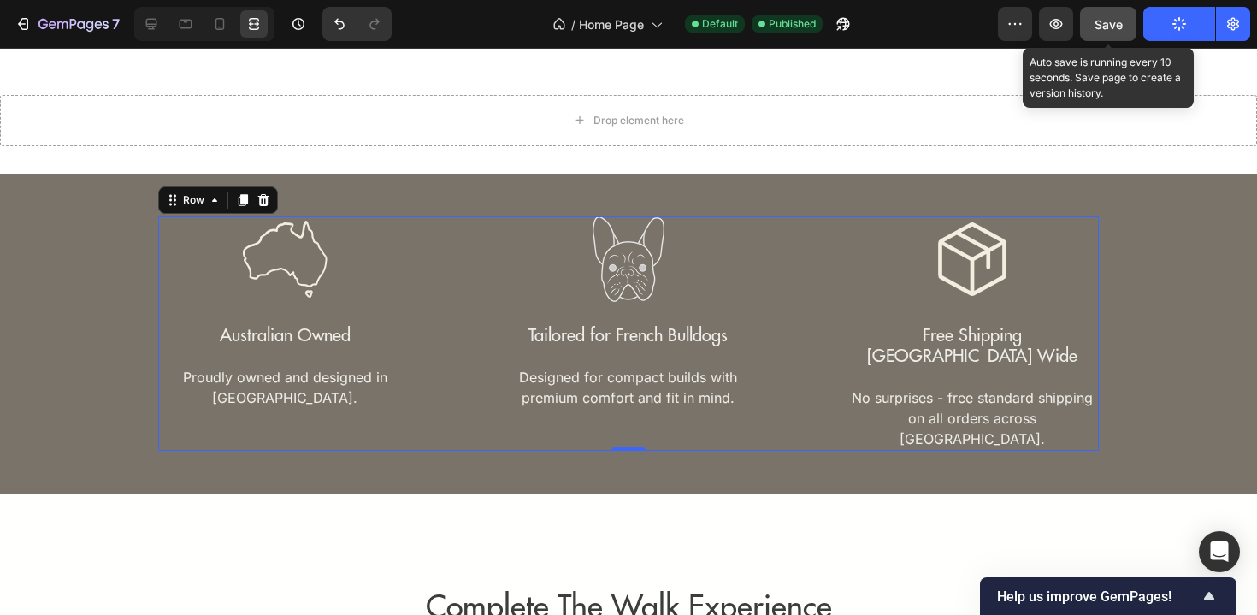
click at [1100, 30] on span "Save" at bounding box center [1108, 24] width 28 height 15
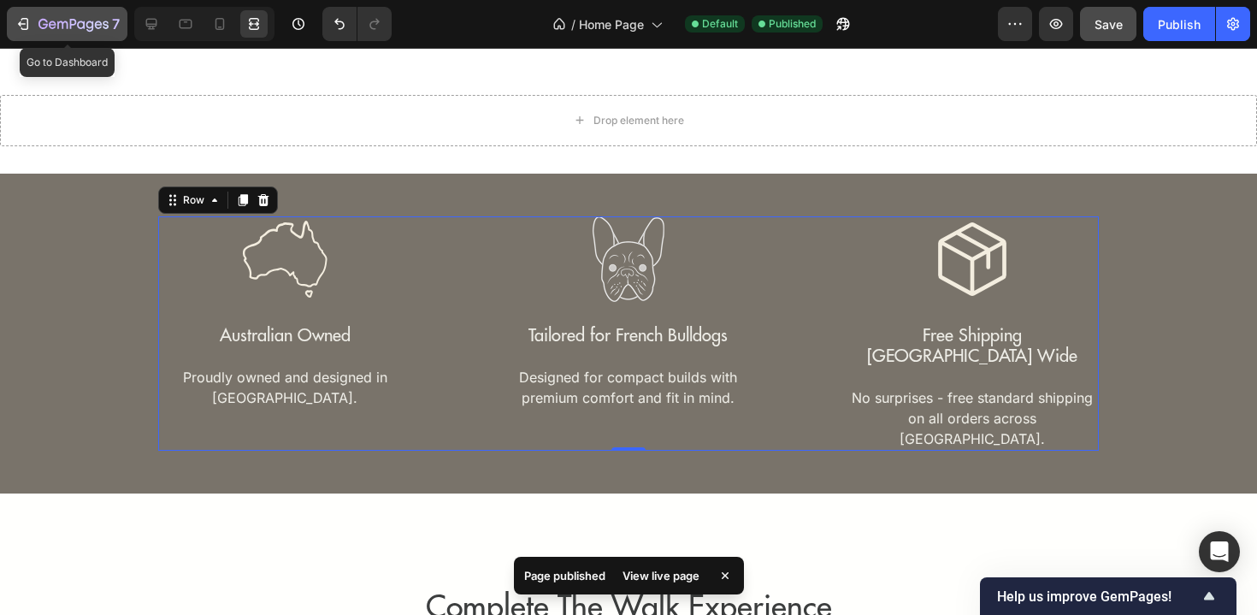
click at [103, 25] on icon "button" at bounding box center [106, 25] width 6 height 8
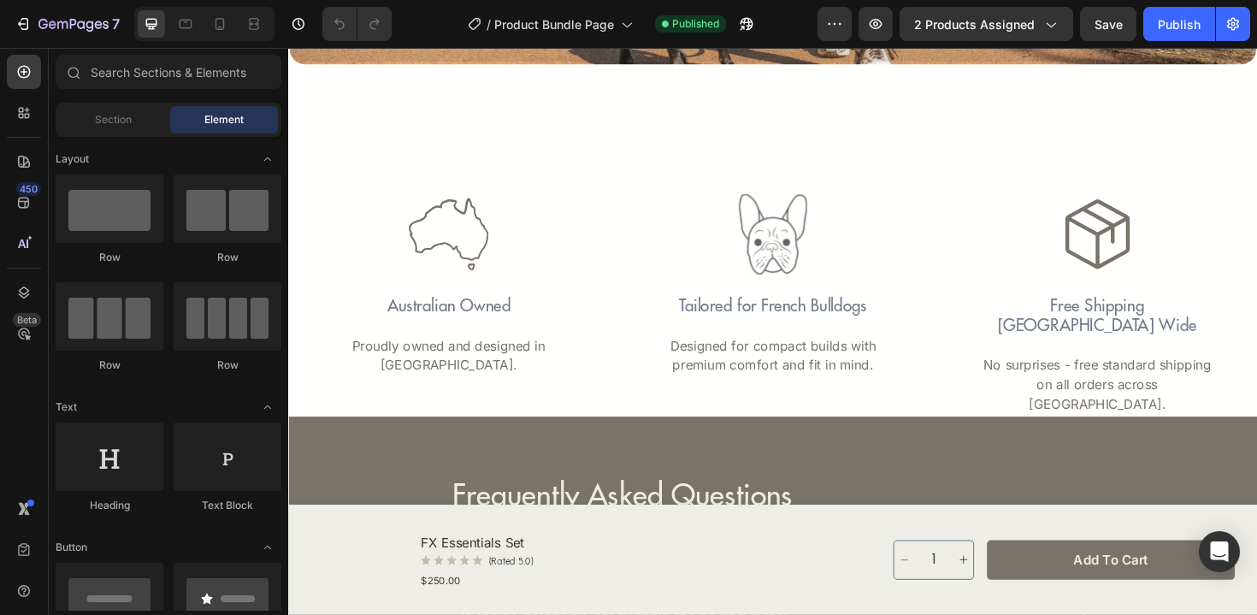
scroll to position [4267, 0]
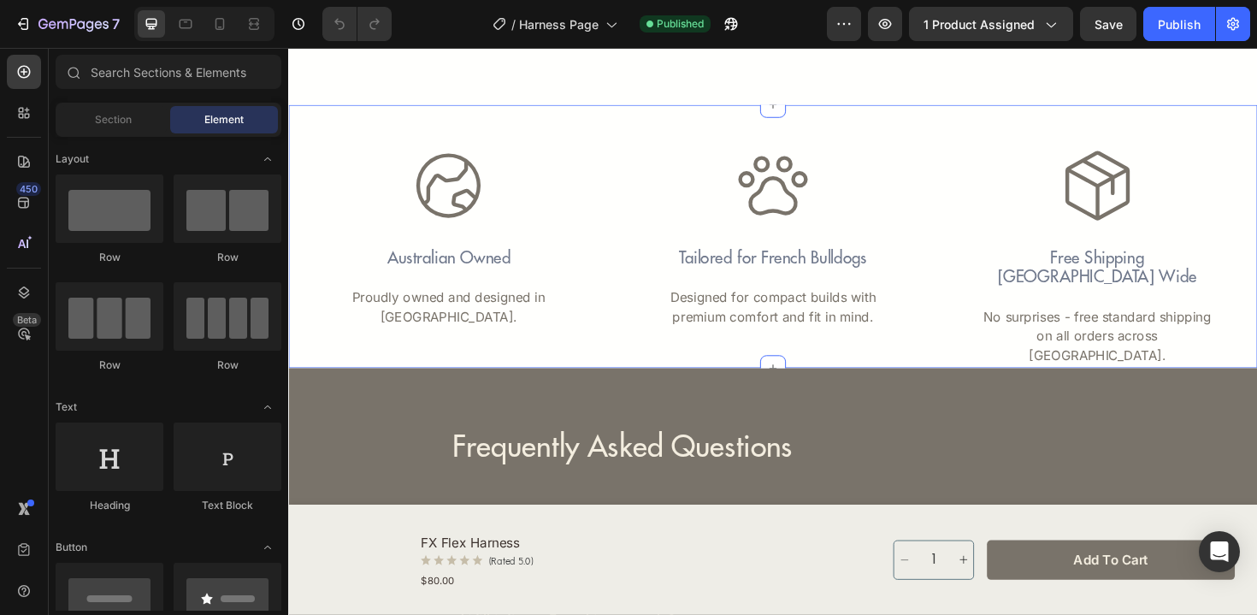
scroll to position [2817, 0]
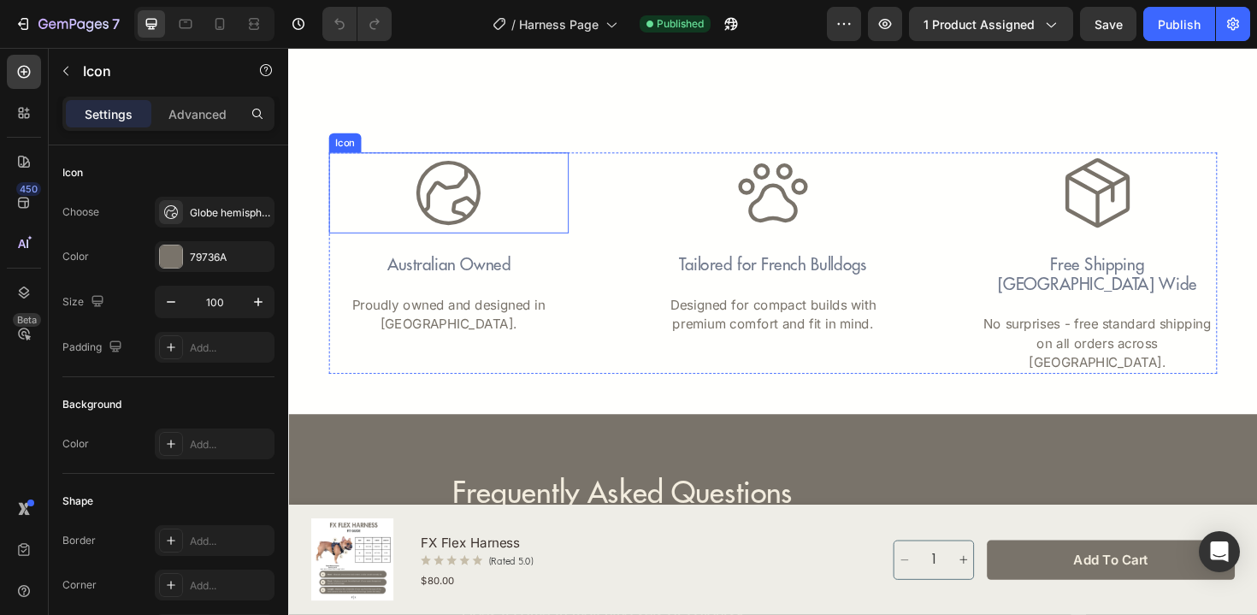
click at [468, 229] on icon at bounding box center [458, 202] width 86 height 86
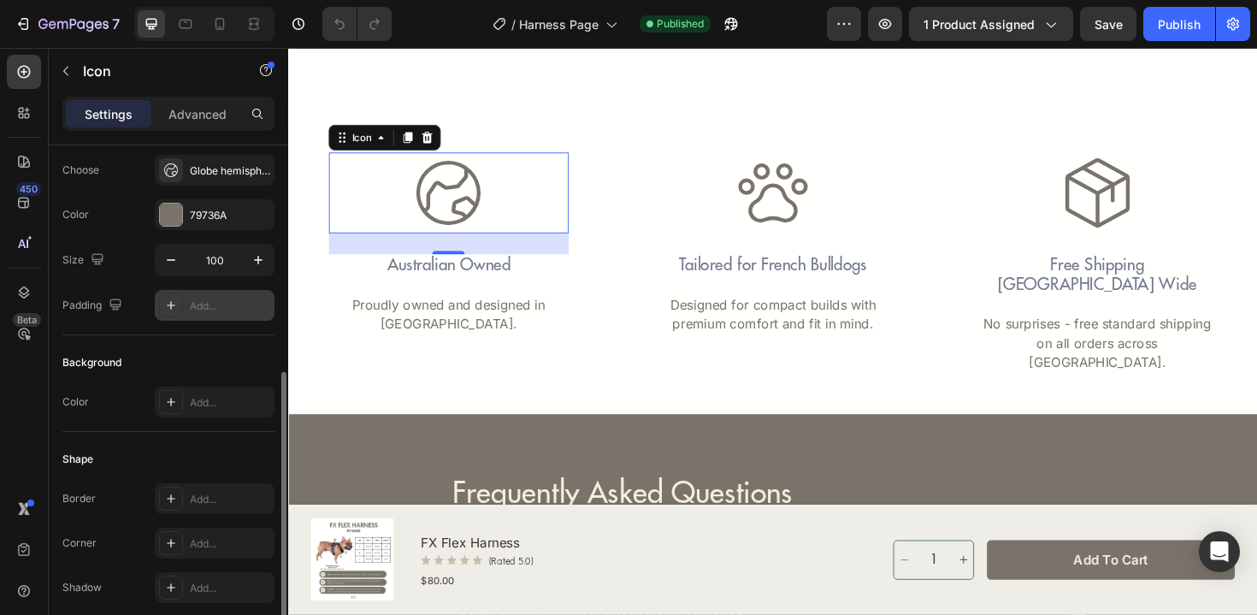
scroll to position [0, 0]
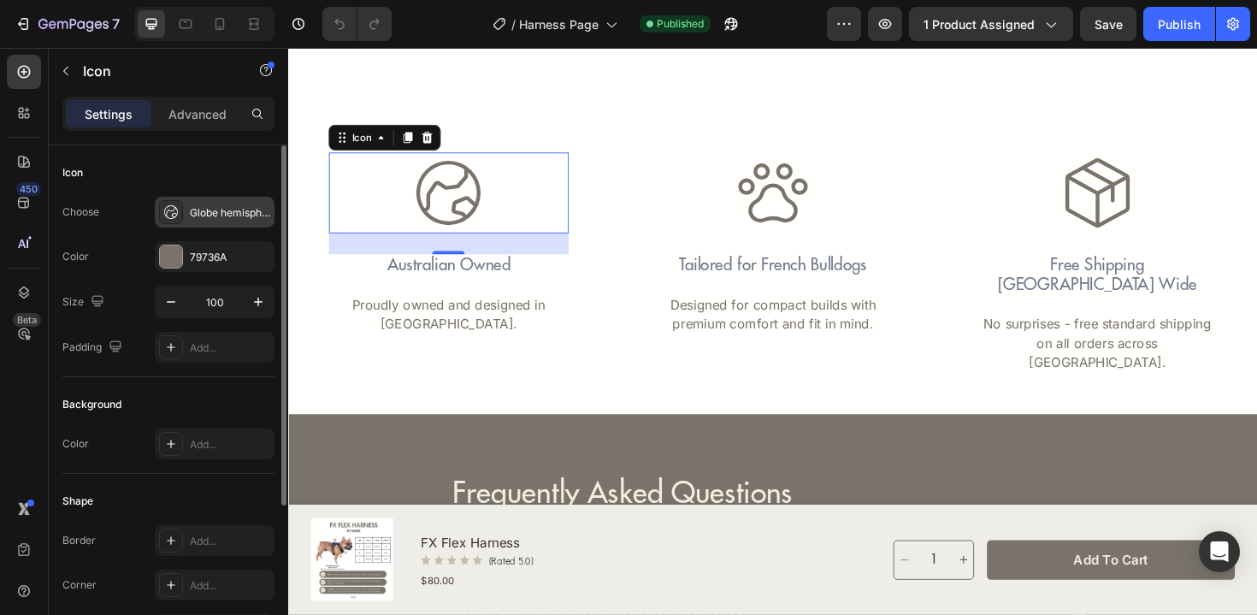
click at [233, 220] on div "Globe hemisphere east light" at bounding box center [215, 212] width 120 height 31
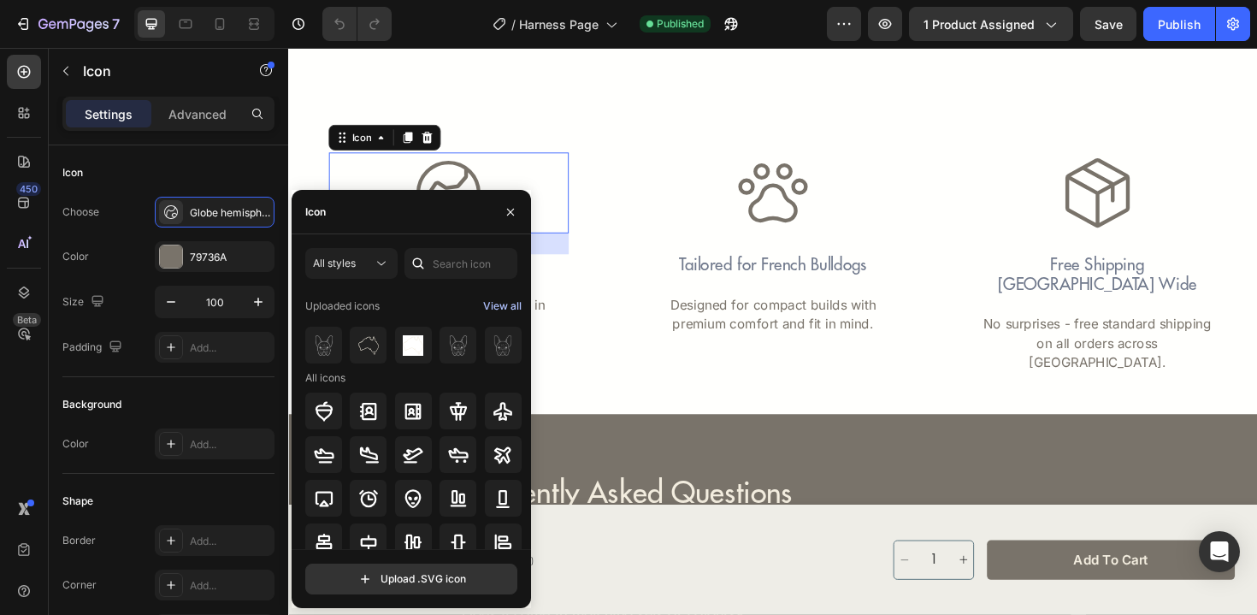
click at [504, 306] on div "View all" at bounding box center [502, 306] width 38 height 21
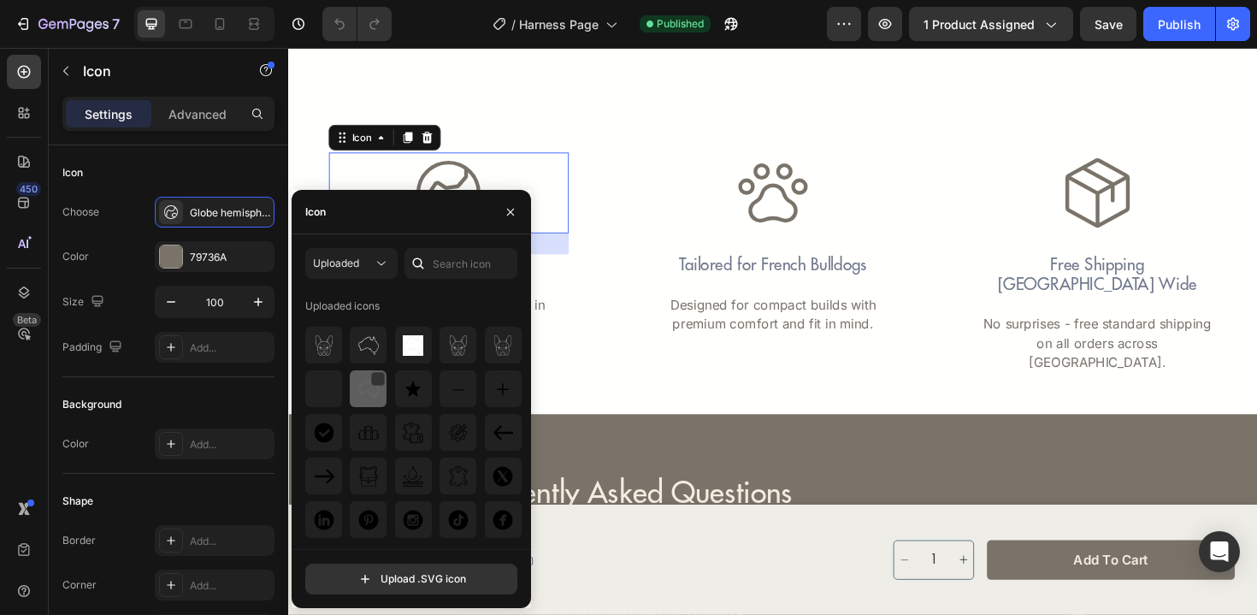
click at [360, 397] on img at bounding box center [368, 389] width 21 height 21
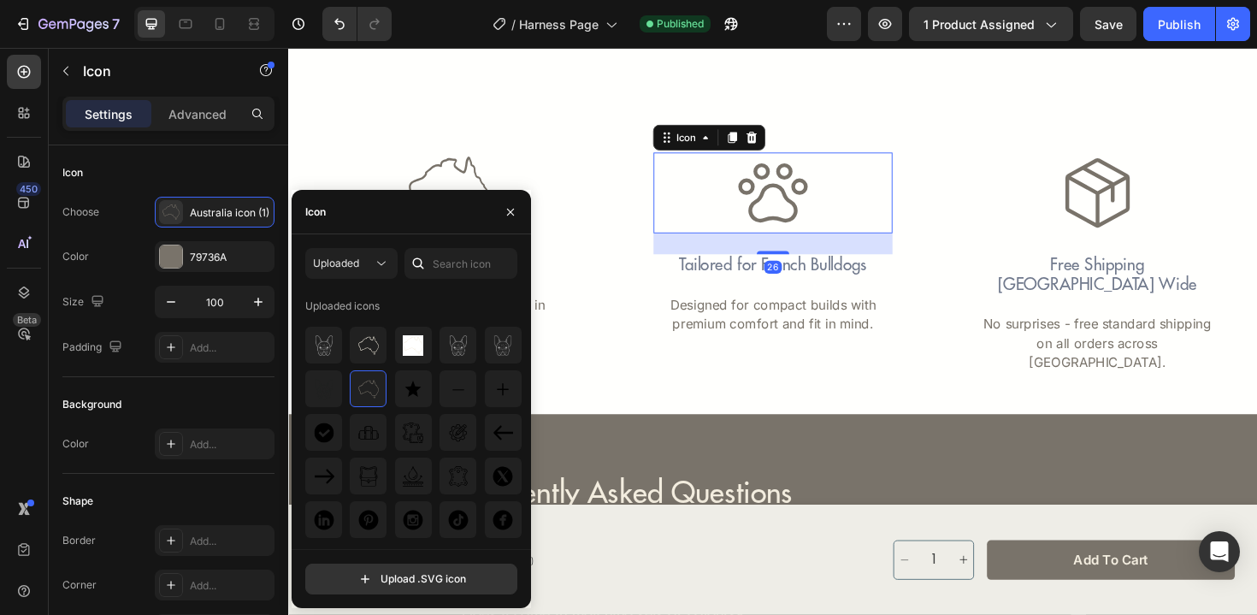
click at [750, 203] on div "Icon 26" at bounding box center [802, 202] width 254 height 86
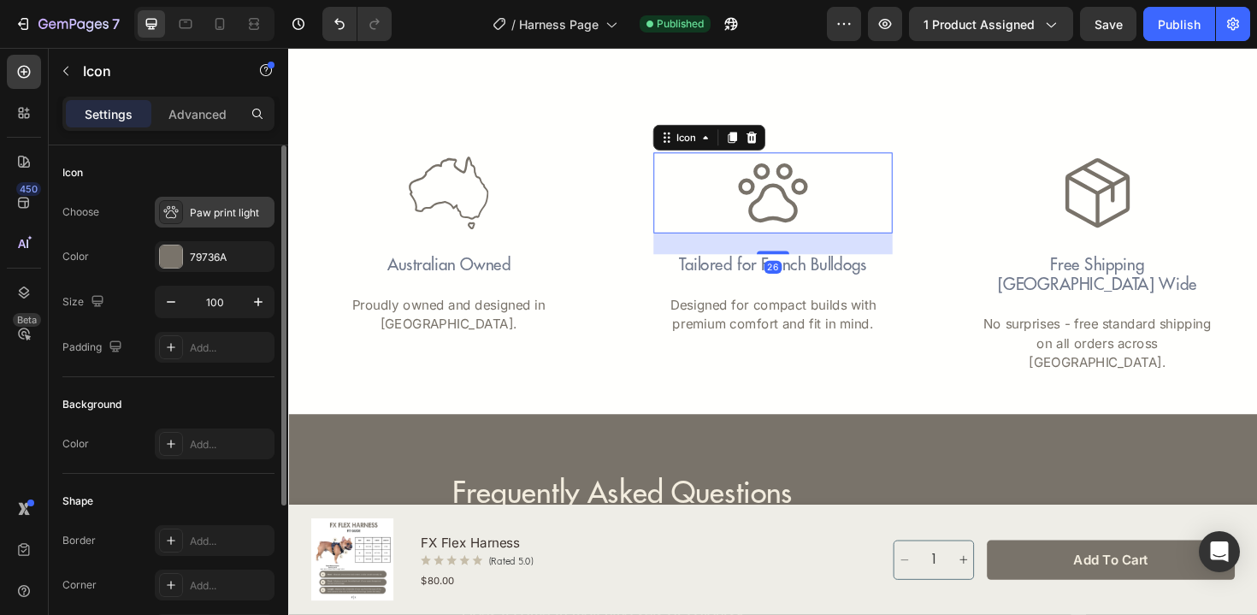
click at [233, 209] on div "Paw print light" at bounding box center [230, 212] width 80 height 15
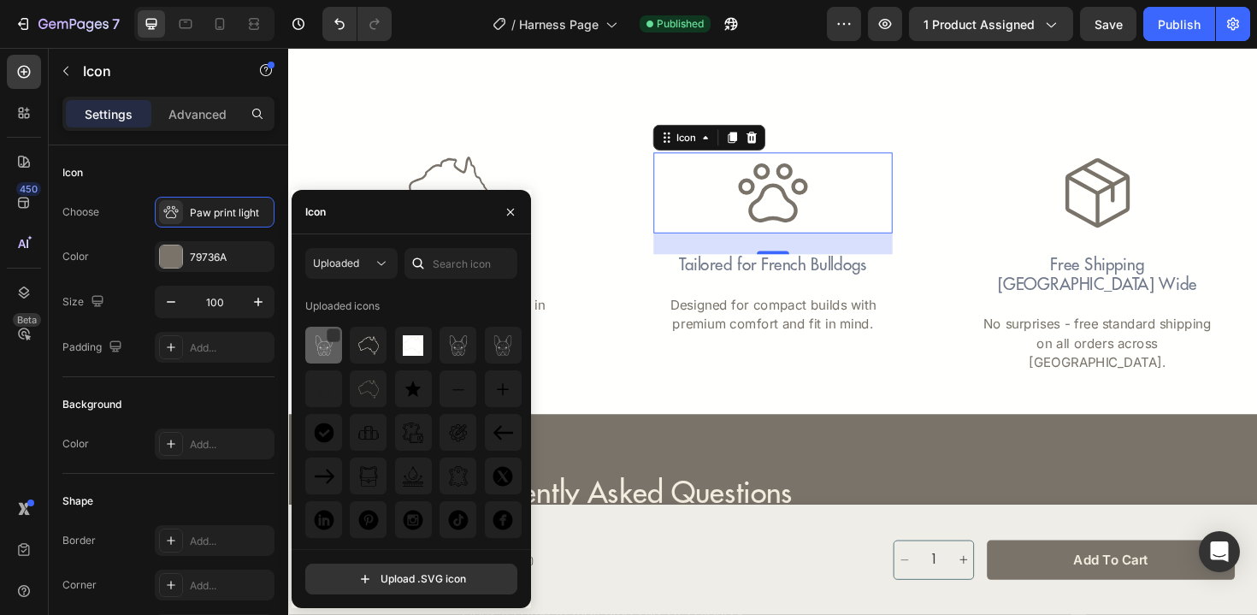
click at [321, 347] on img at bounding box center [324, 345] width 21 height 21
click at [329, 395] on img at bounding box center [324, 389] width 21 height 21
click at [1146, 43] on div "7 Version history / Harness Page Published Preview 1 product assigned Save Publ…" at bounding box center [628, 24] width 1257 height 49
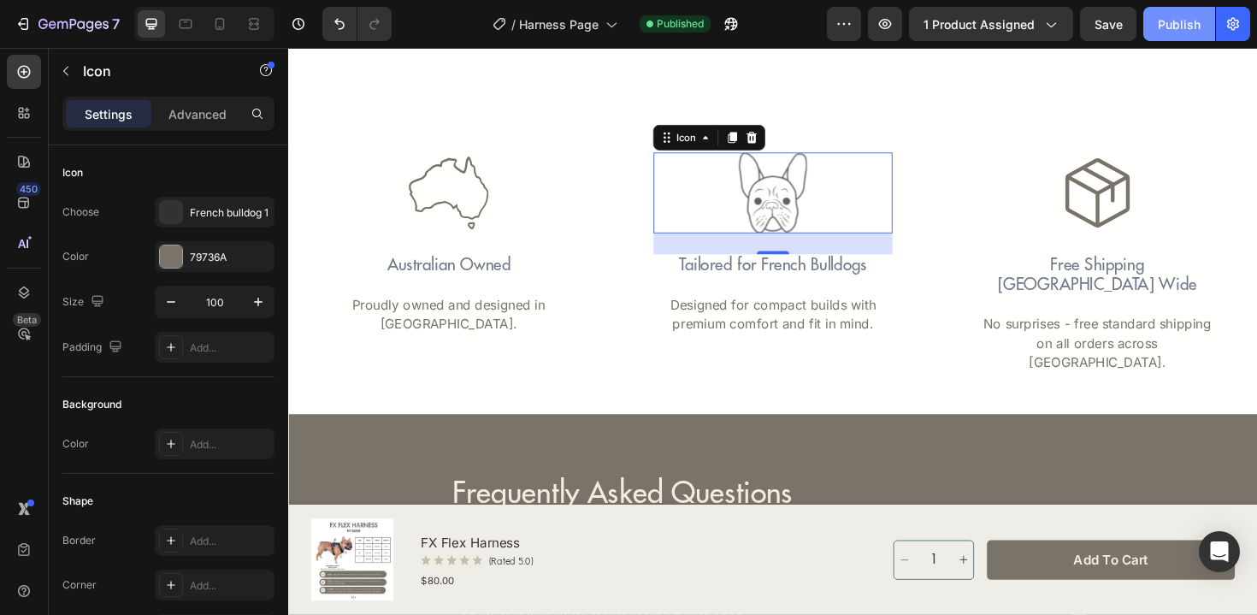
click at [1167, 30] on div "Publish" at bounding box center [1179, 24] width 43 height 18
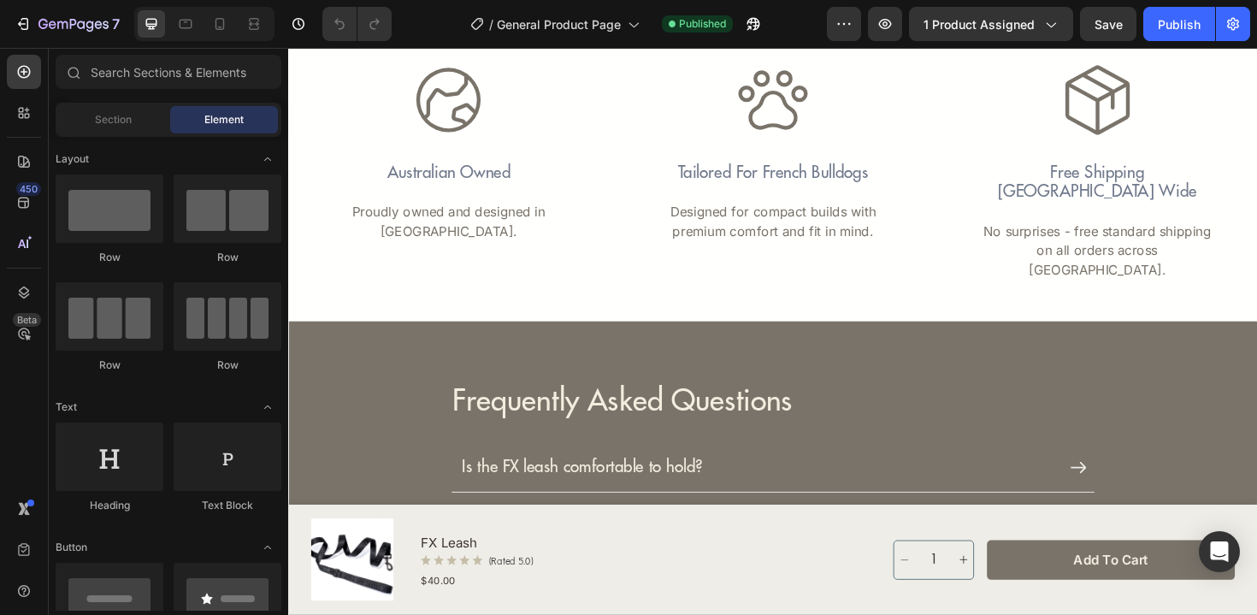
scroll to position [2596, 0]
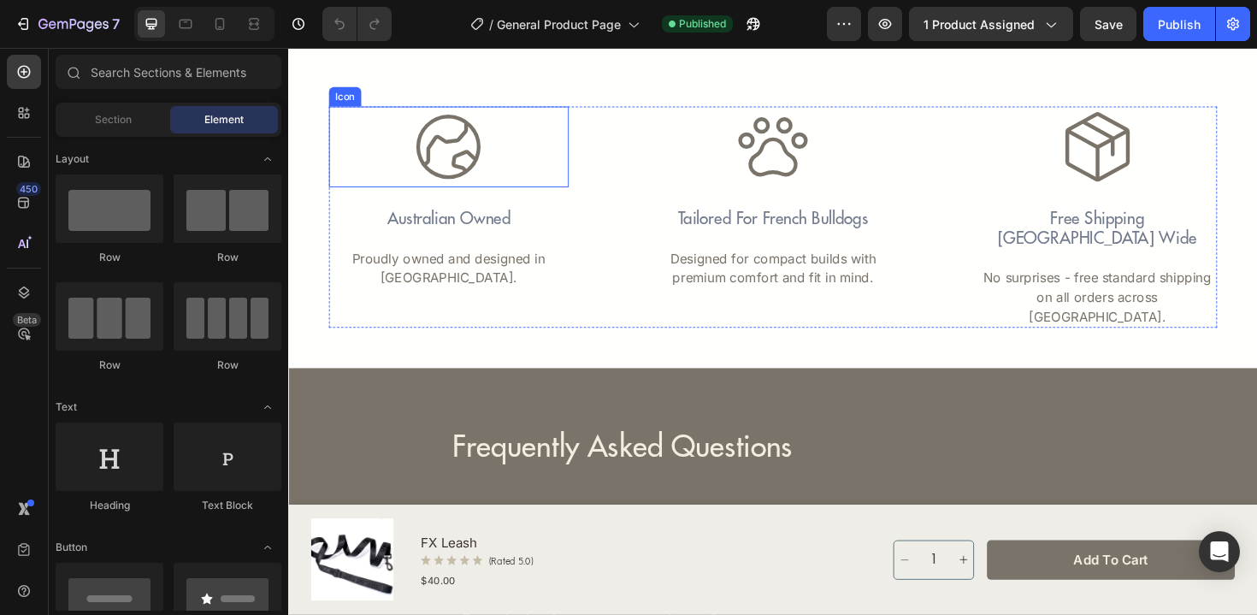
click at [472, 147] on icon at bounding box center [458, 153] width 86 height 86
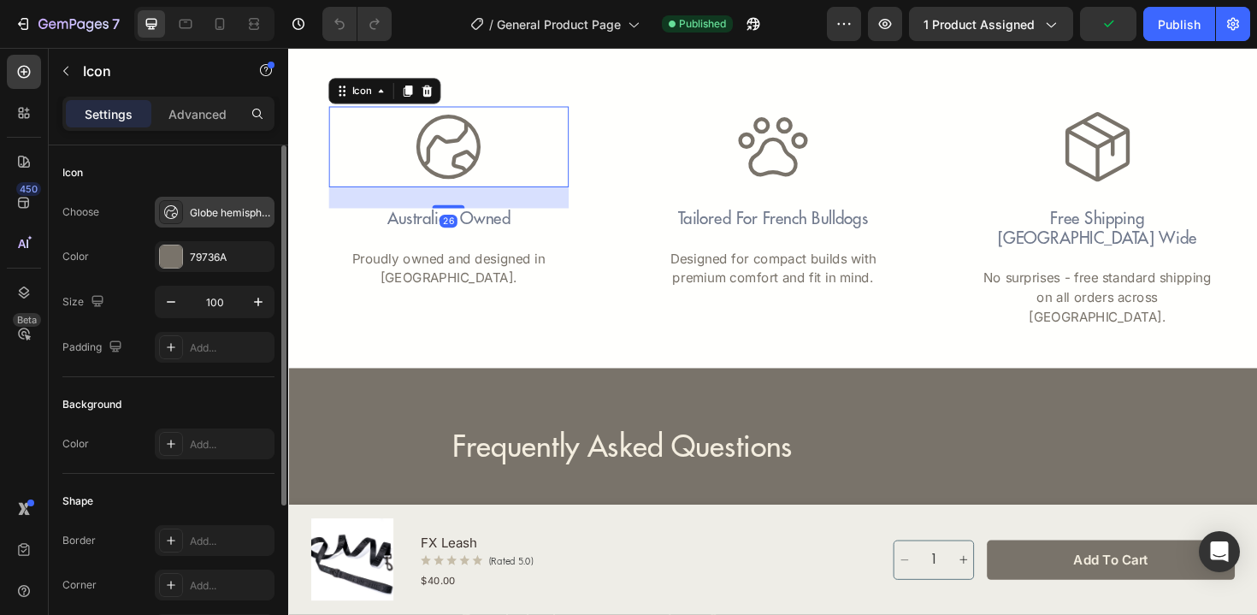
click at [207, 210] on div "Globe hemisphere east light" at bounding box center [230, 212] width 80 height 15
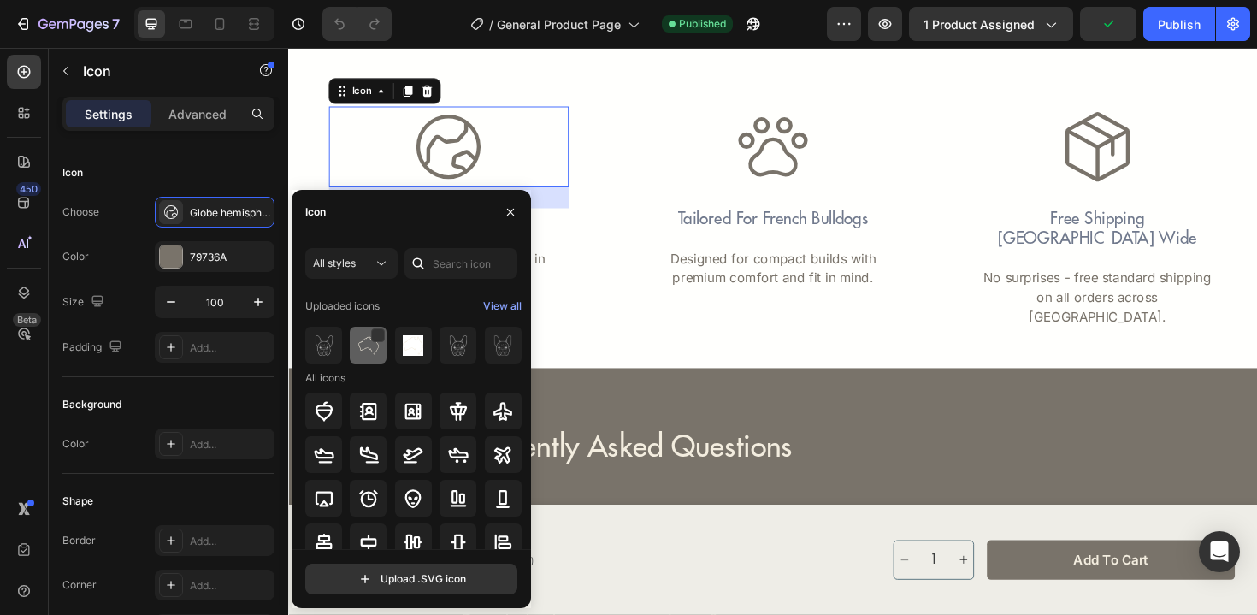
click at [359, 353] on img at bounding box center [368, 345] width 21 height 21
click at [503, 307] on div "View all" at bounding box center [502, 306] width 38 height 21
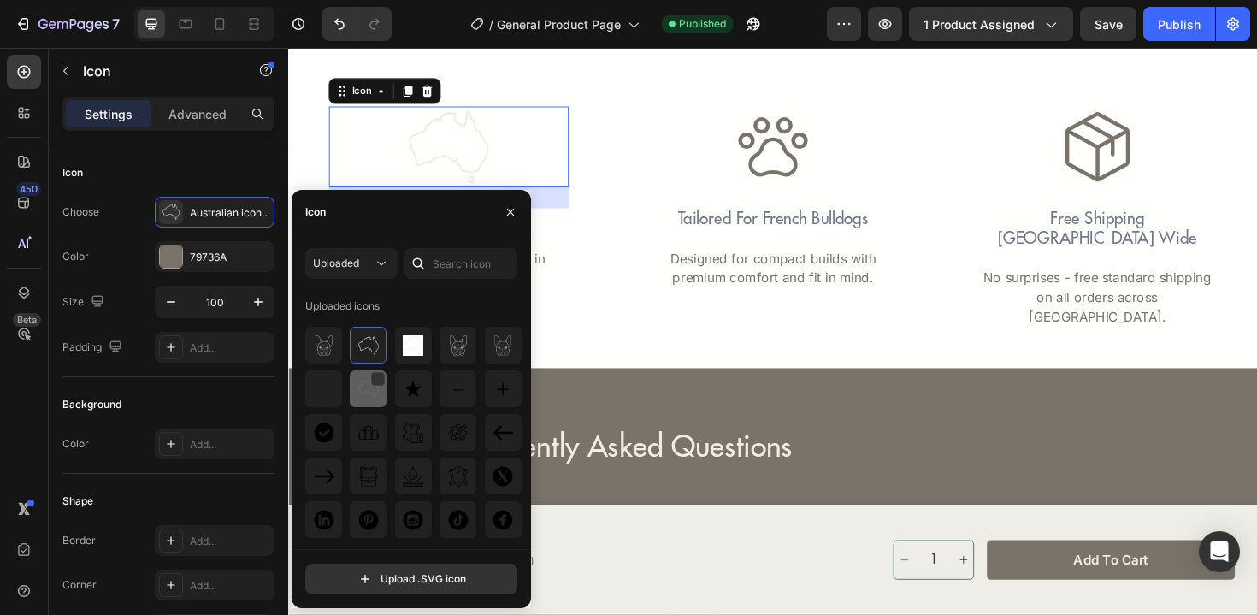
click at [363, 397] on img at bounding box center [368, 389] width 21 height 21
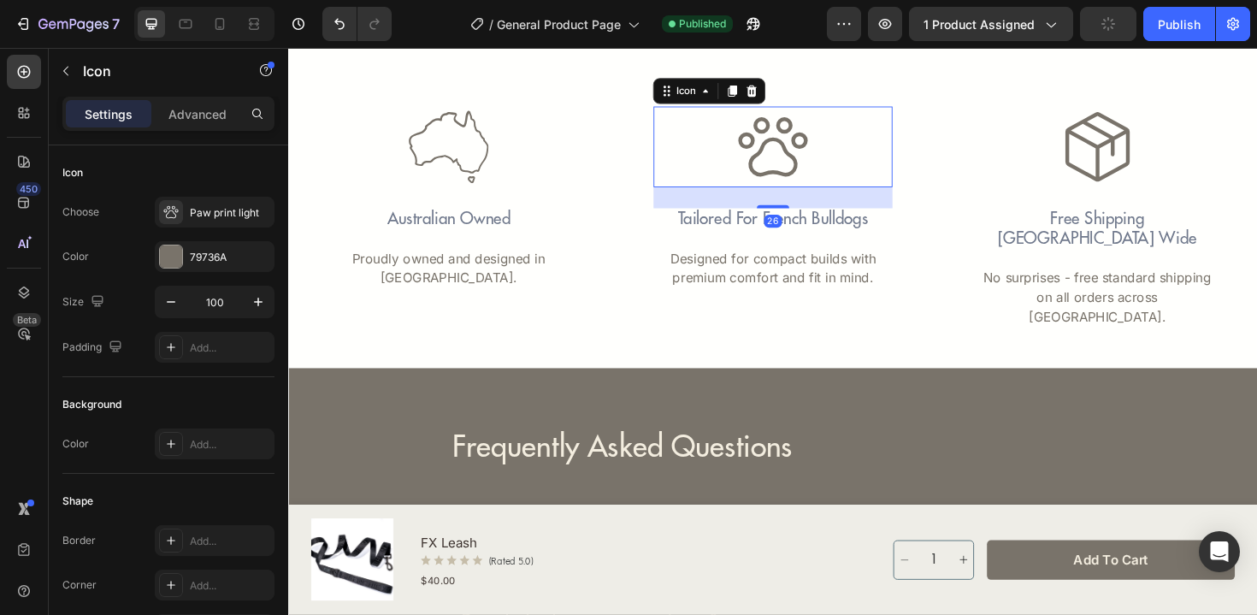
click at [755, 139] on div "Icon 26" at bounding box center [802, 153] width 254 height 86
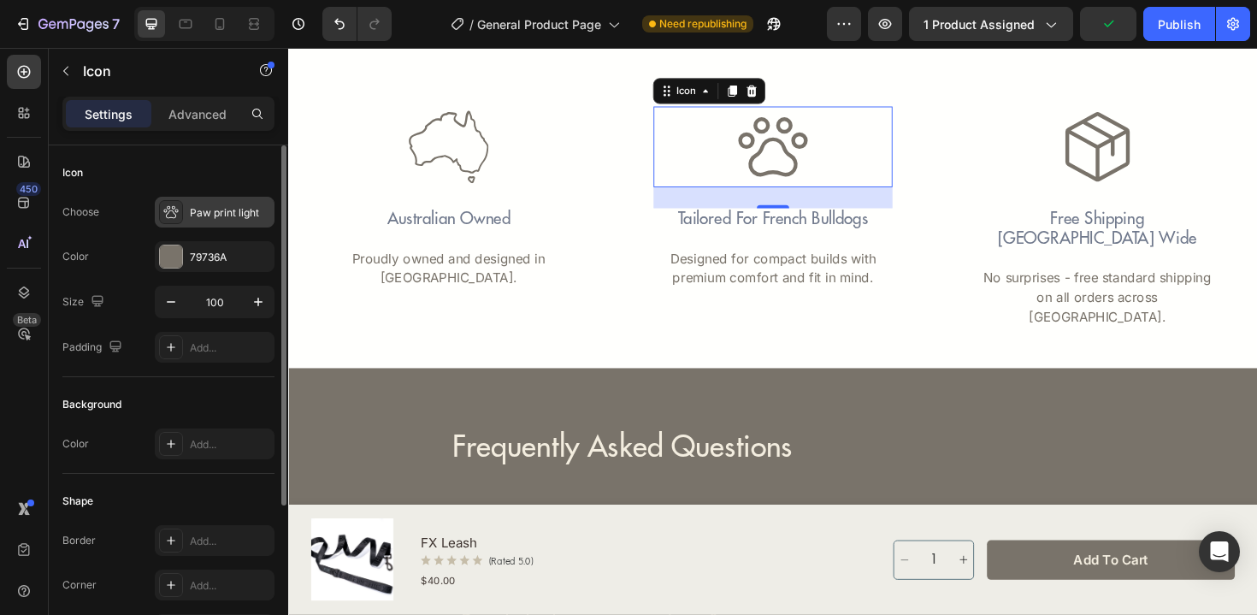
click at [193, 209] on div "Paw print light" at bounding box center [230, 212] width 80 height 15
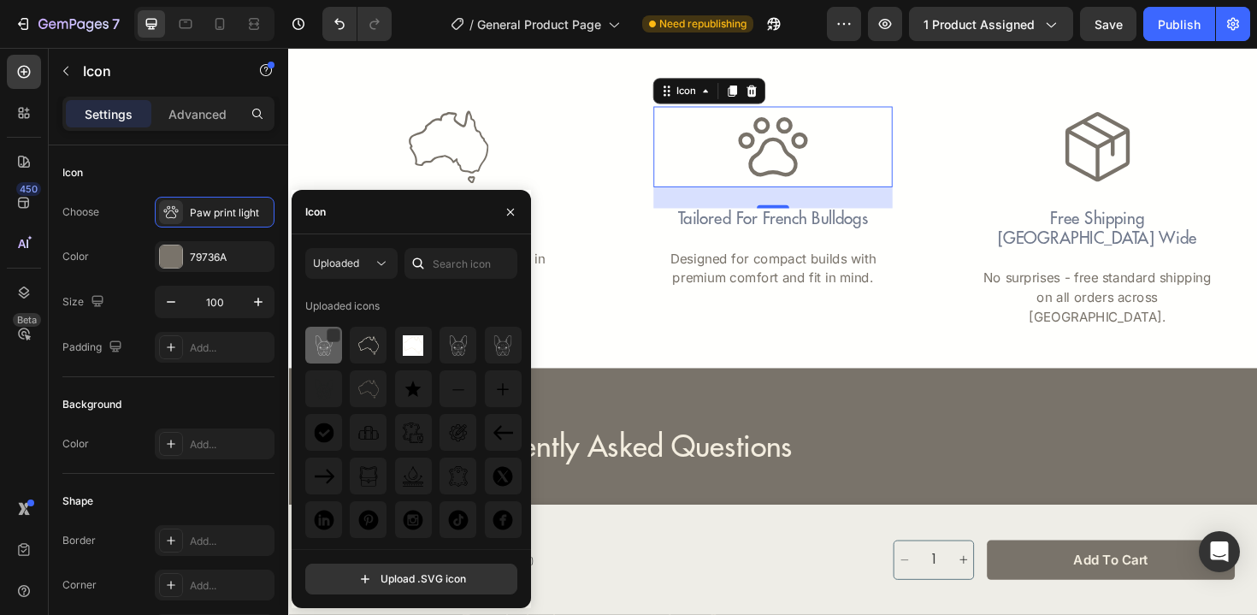
click at [323, 353] on img at bounding box center [324, 345] width 21 height 21
click at [453, 353] on img at bounding box center [458, 345] width 21 height 21
click at [505, 351] on img at bounding box center [503, 345] width 21 height 21
click at [323, 392] on img at bounding box center [324, 389] width 21 height 21
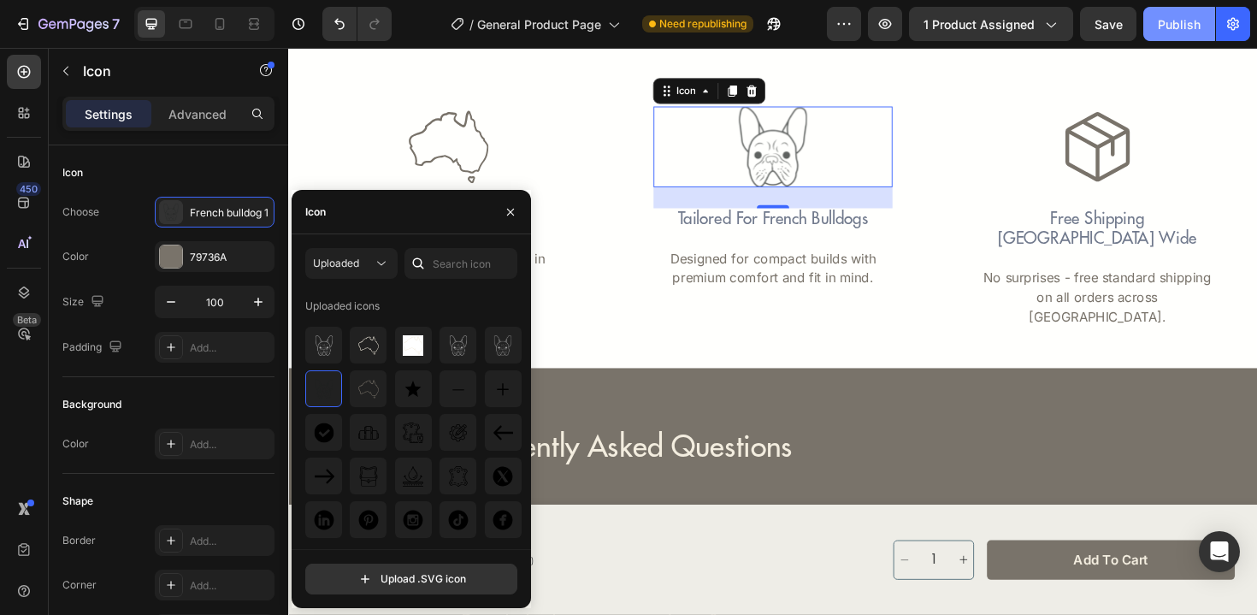
click at [1190, 21] on div "Publish" at bounding box center [1179, 24] width 43 height 18
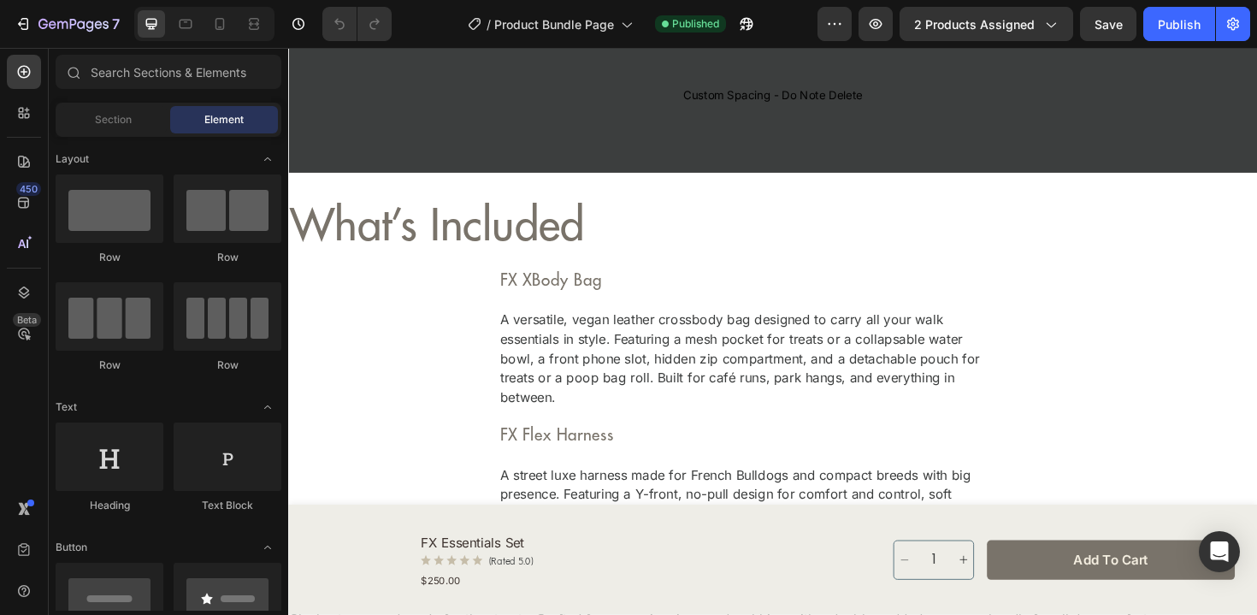
scroll to position [5494, 0]
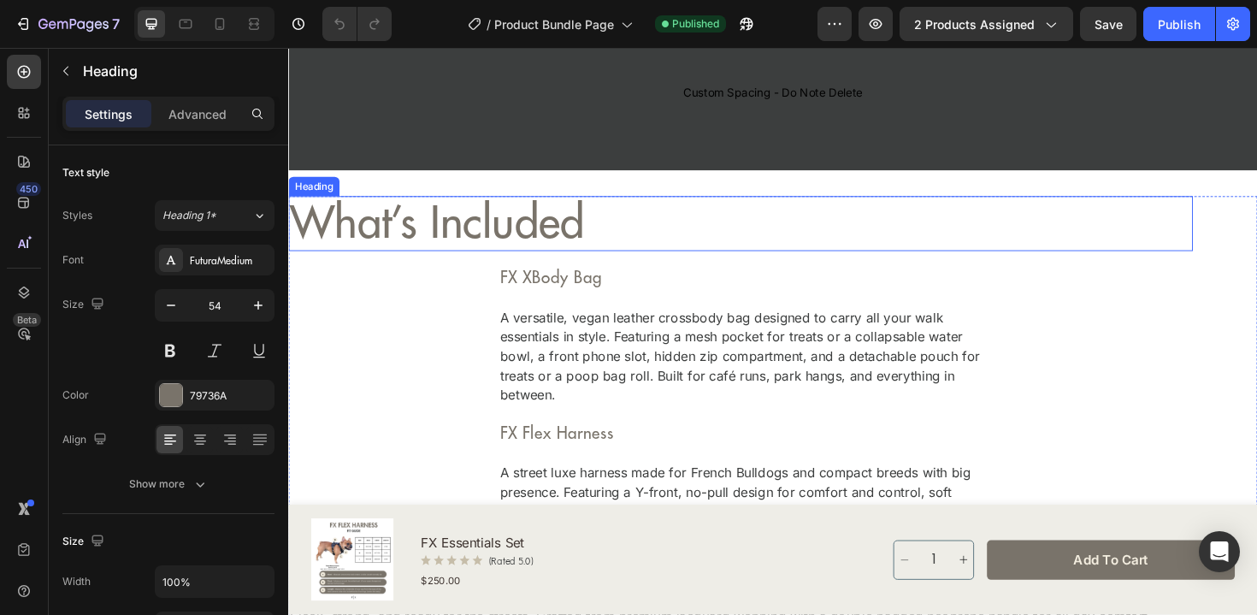
click at [714, 217] on h2 "what’s included" at bounding box center [767, 234] width 958 height 59
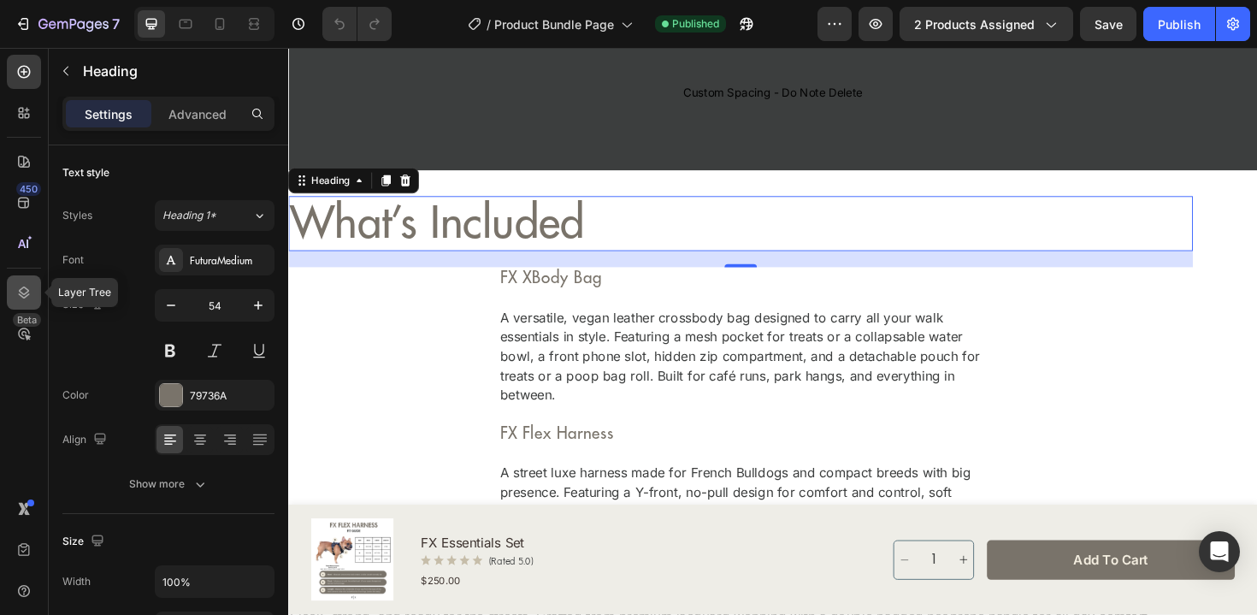
click at [23, 295] on icon at bounding box center [23, 292] width 17 height 17
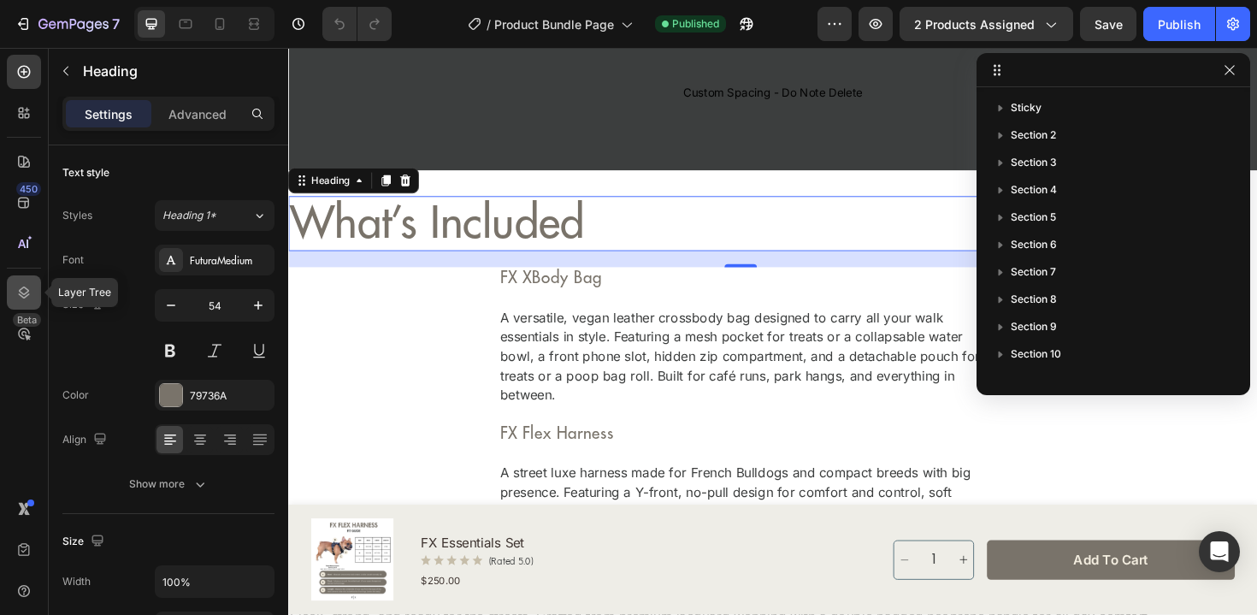
scroll to position [375, 0]
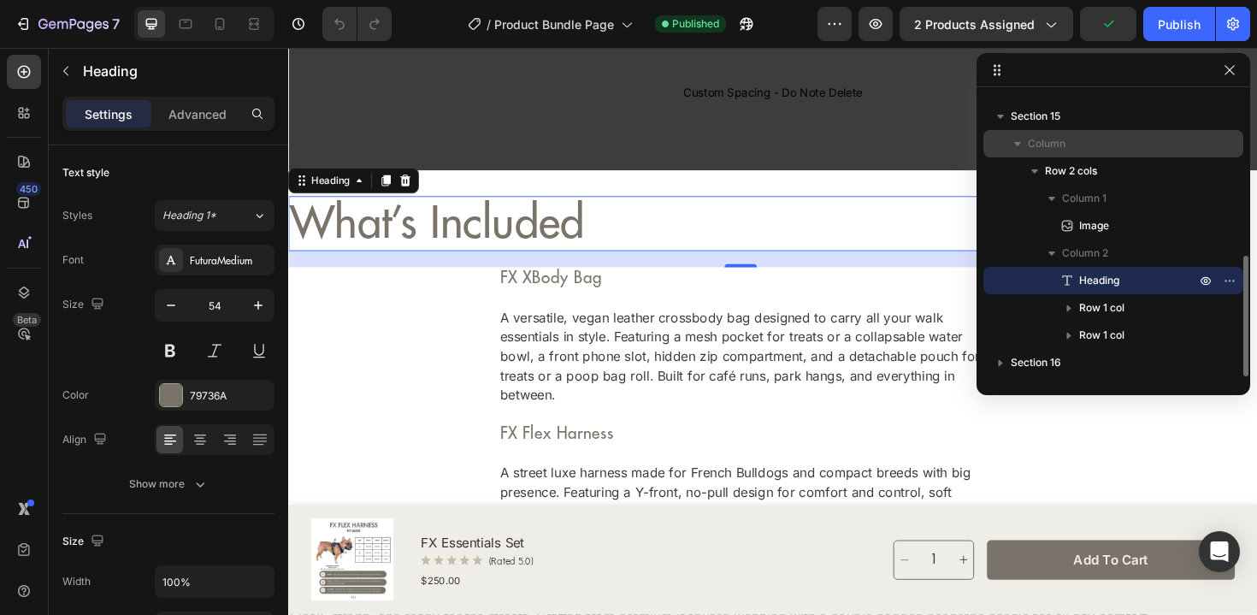
click at [1015, 145] on icon "button" at bounding box center [1017, 143] width 17 height 17
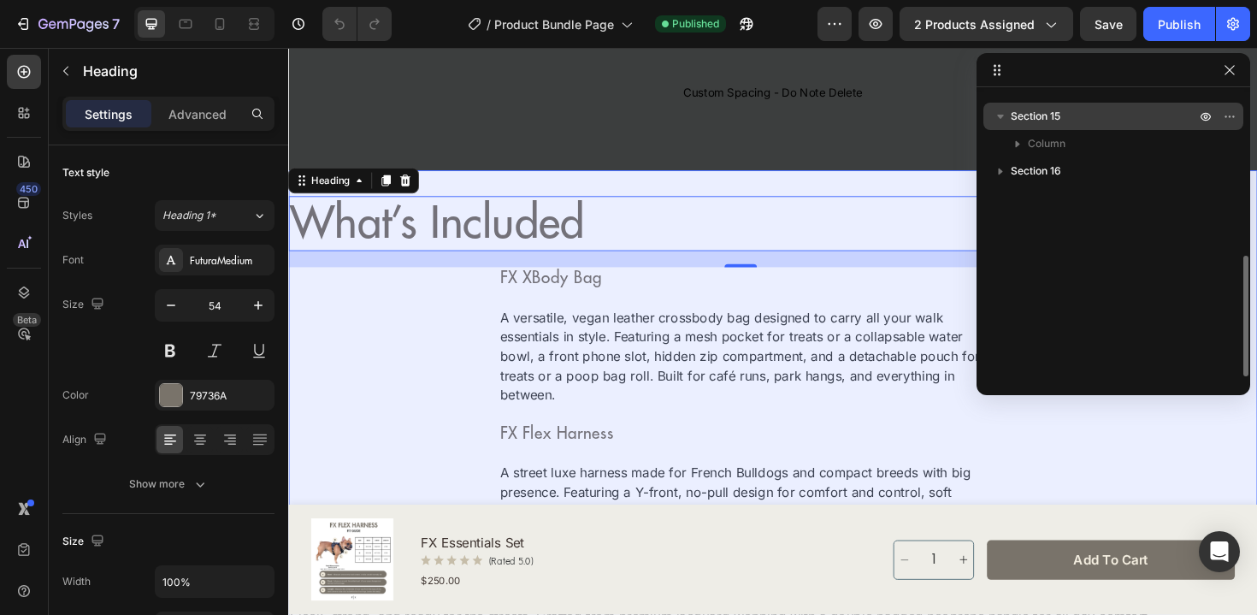
click at [1009, 122] on button "button" at bounding box center [1000, 116] width 21 height 21
click at [1058, 117] on span "Section 15" at bounding box center [1036, 116] width 50 height 17
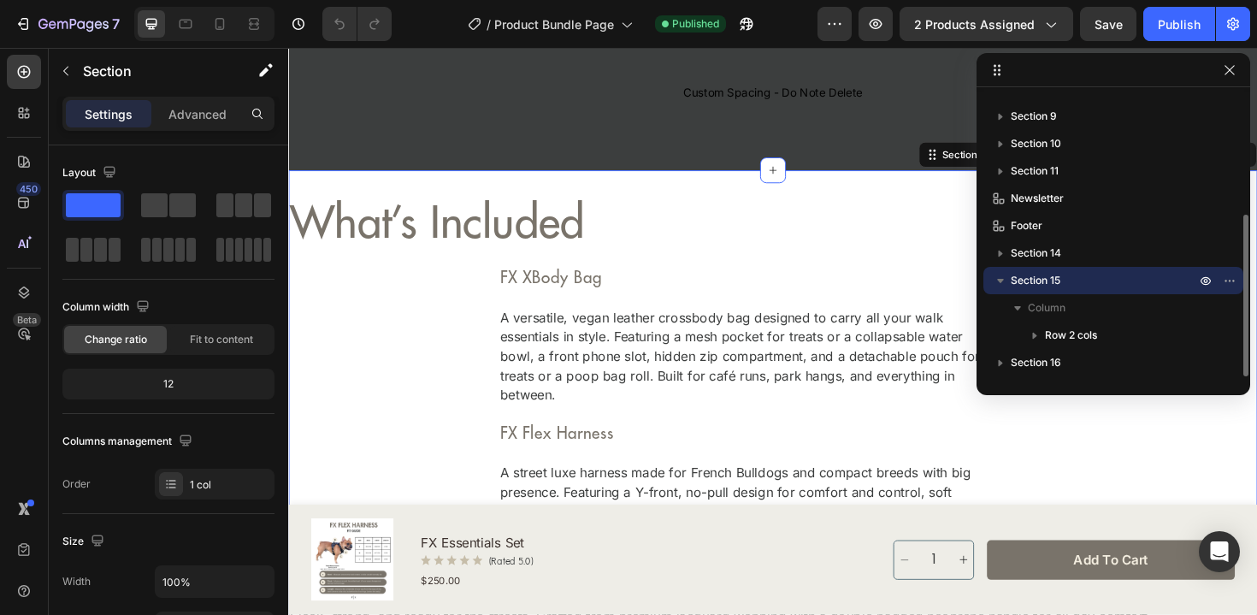
scroll to position [5563, 0]
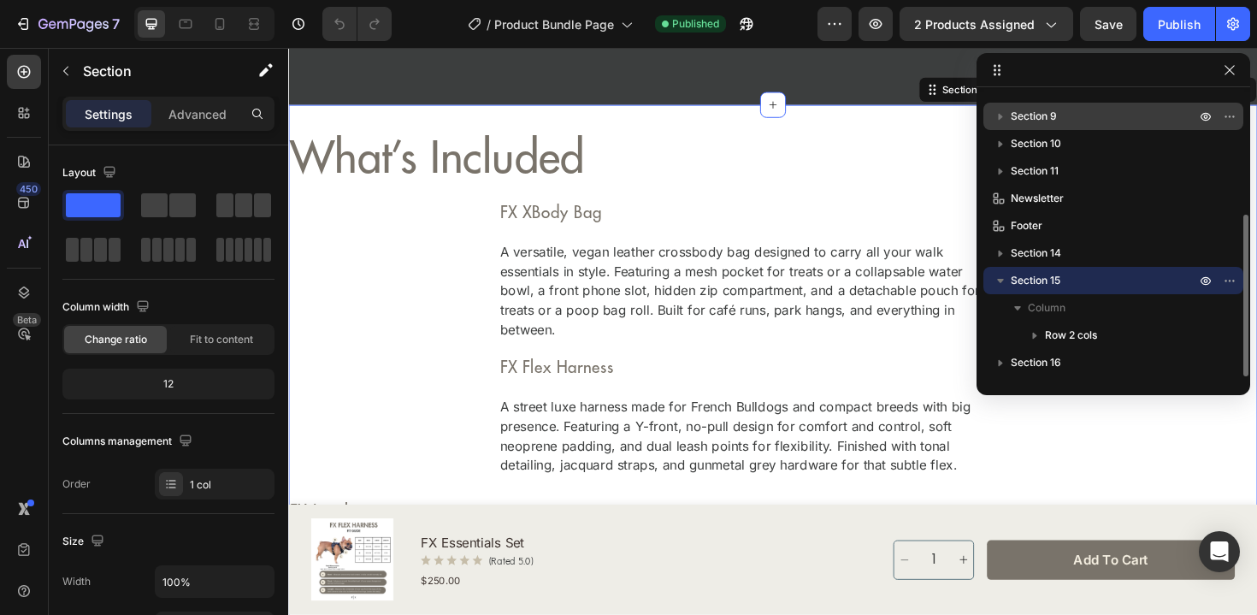
click at [1155, 120] on p "Section 9" at bounding box center [1105, 116] width 188 height 17
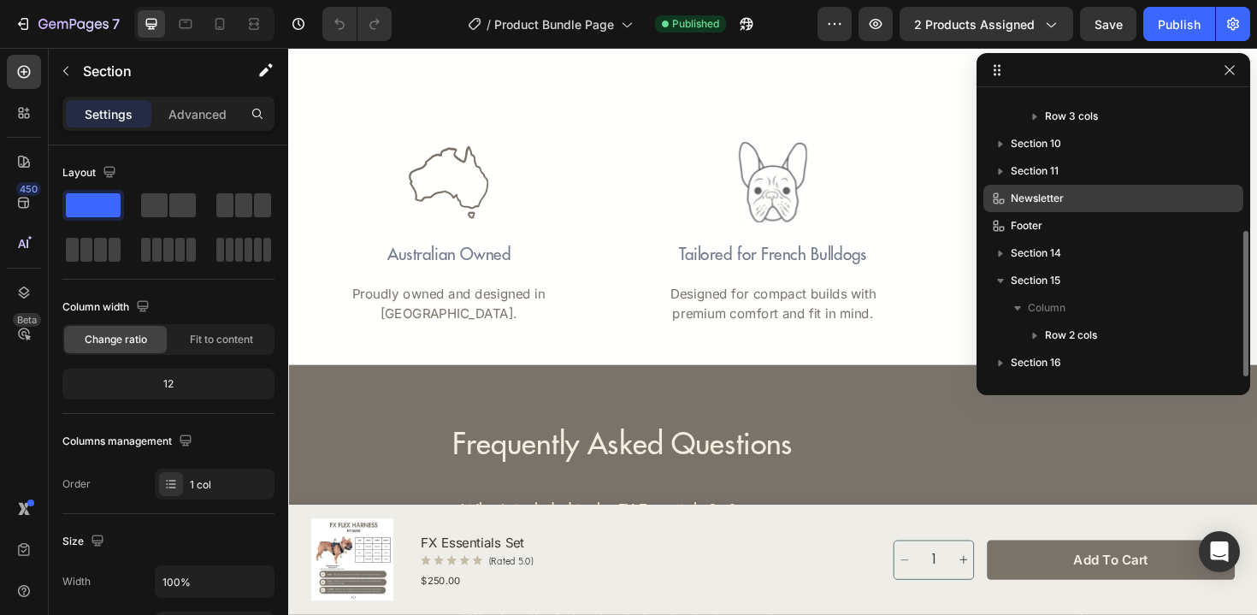
scroll to position [3811, 0]
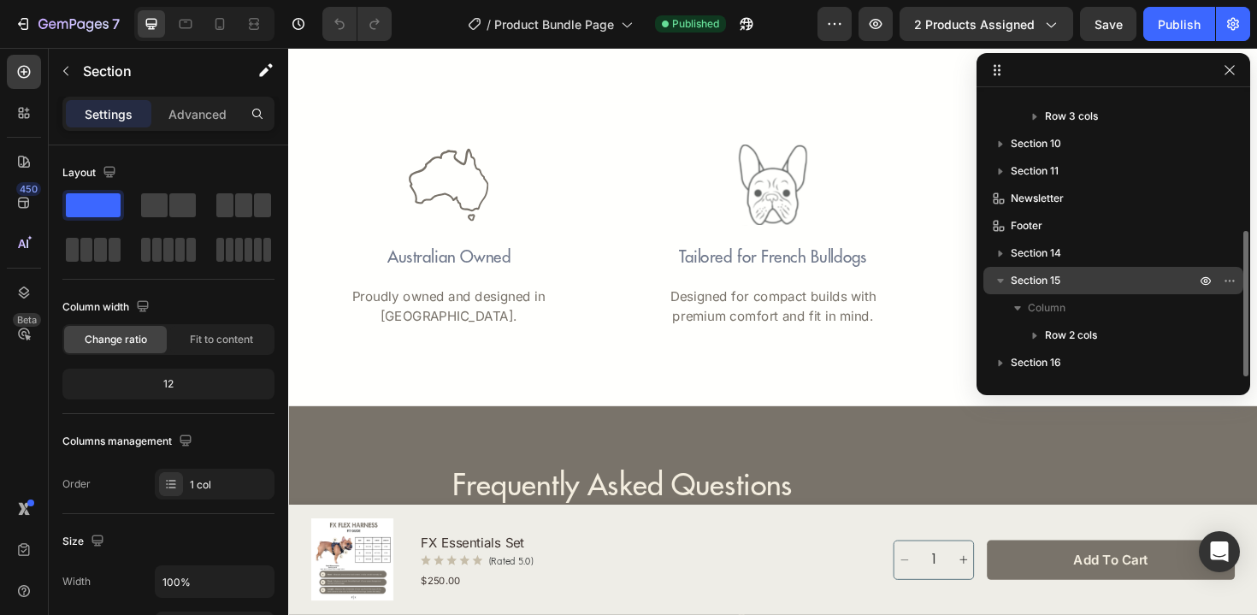
click at [1082, 281] on p "Section 15" at bounding box center [1105, 280] width 188 height 17
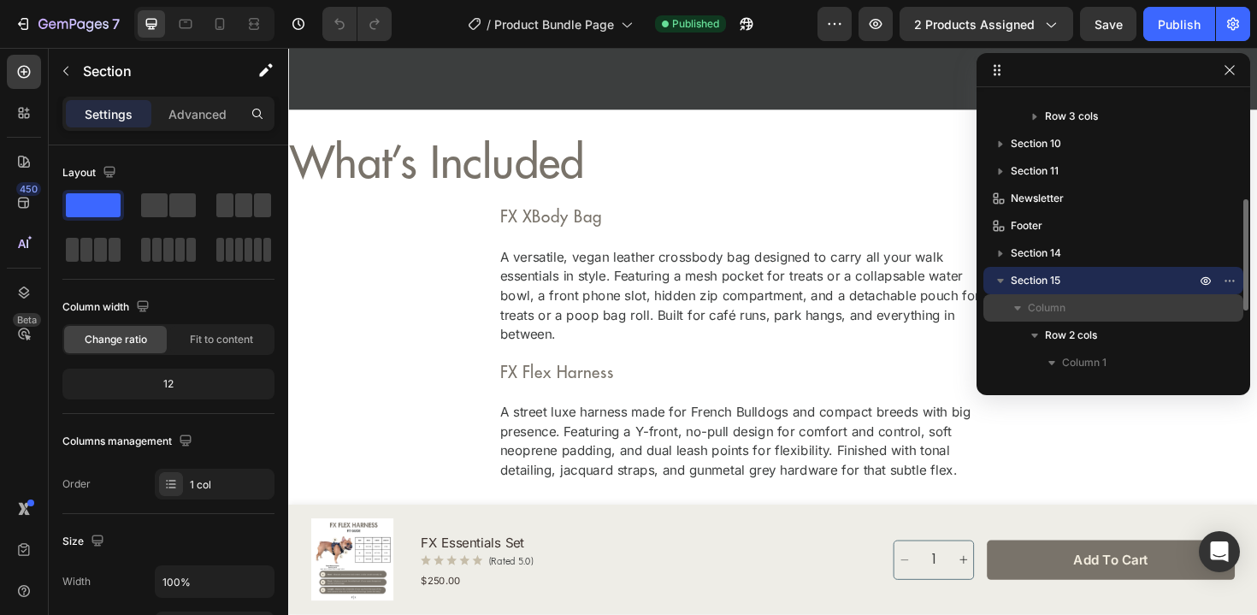
scroll to position [5563, 0]
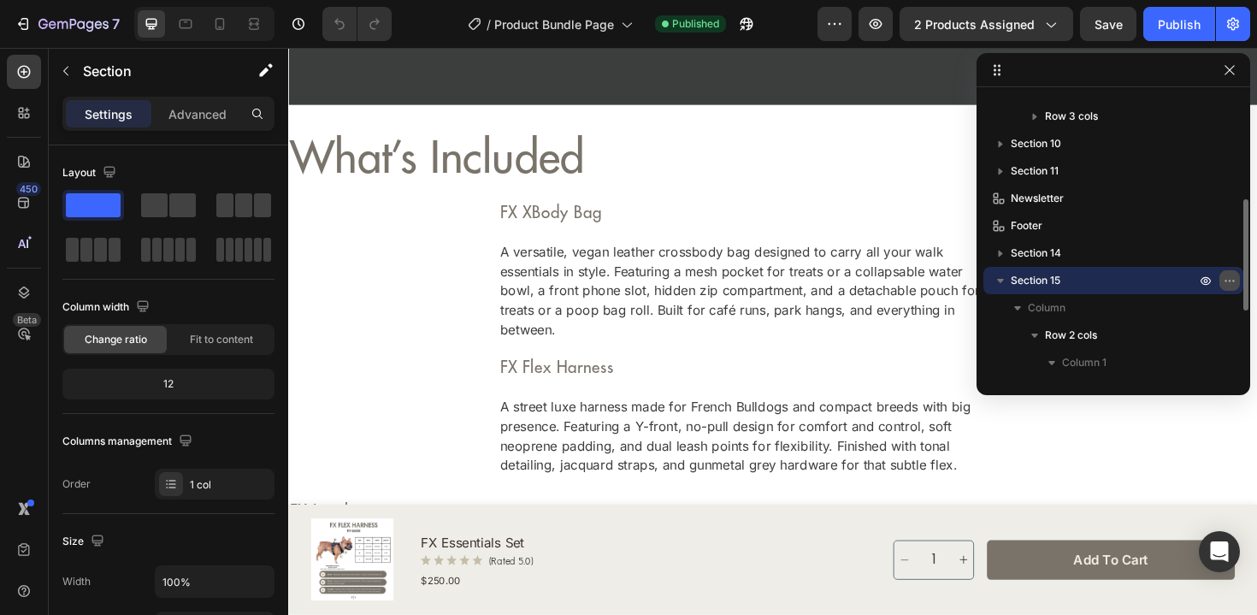
click at [1230, 280] on icon "button" at bounding box center [1230, 281] width 2 height 2
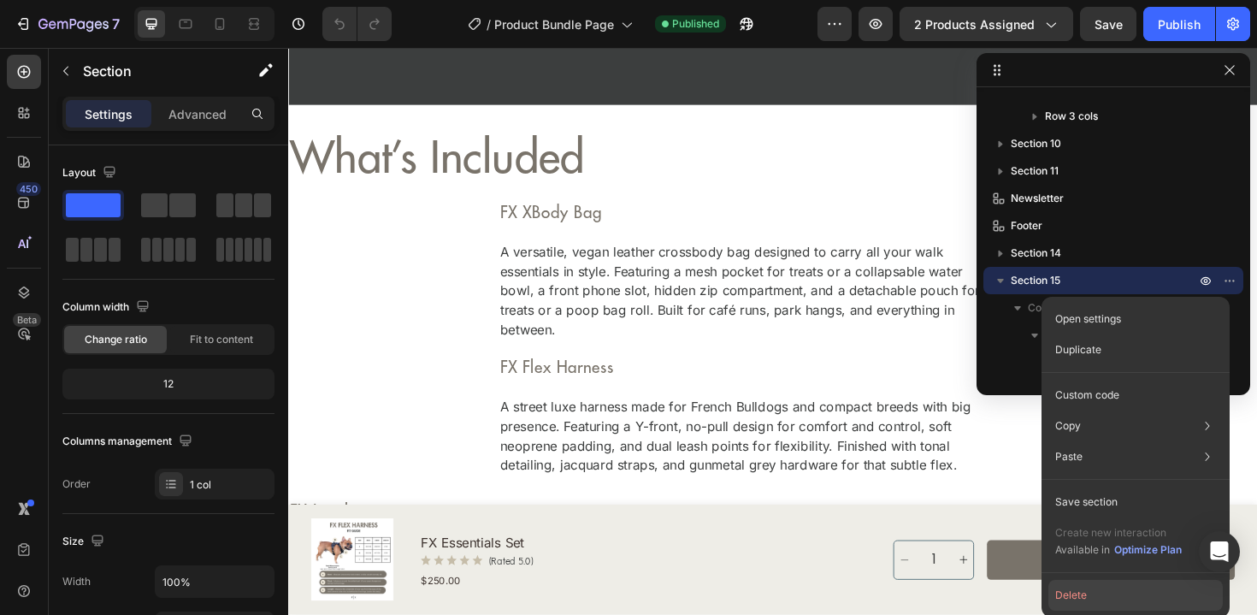
click at [1098, 594] on button "Delete" at bounding box center [1135, 595] width 174 height 31
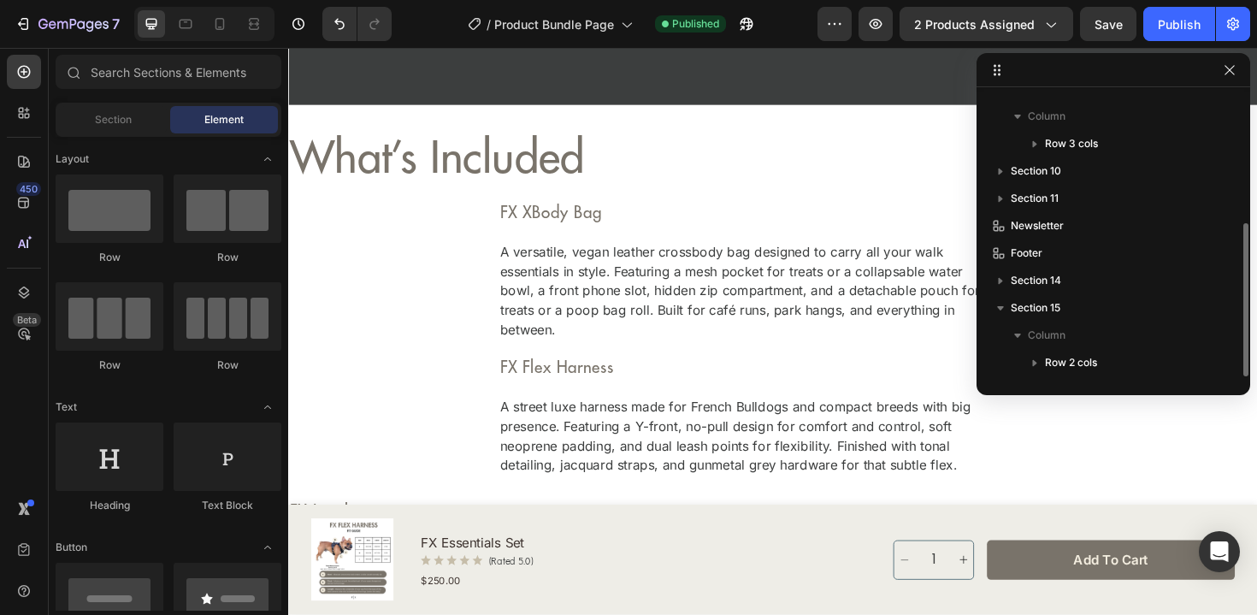
scroll to position [238, 0]
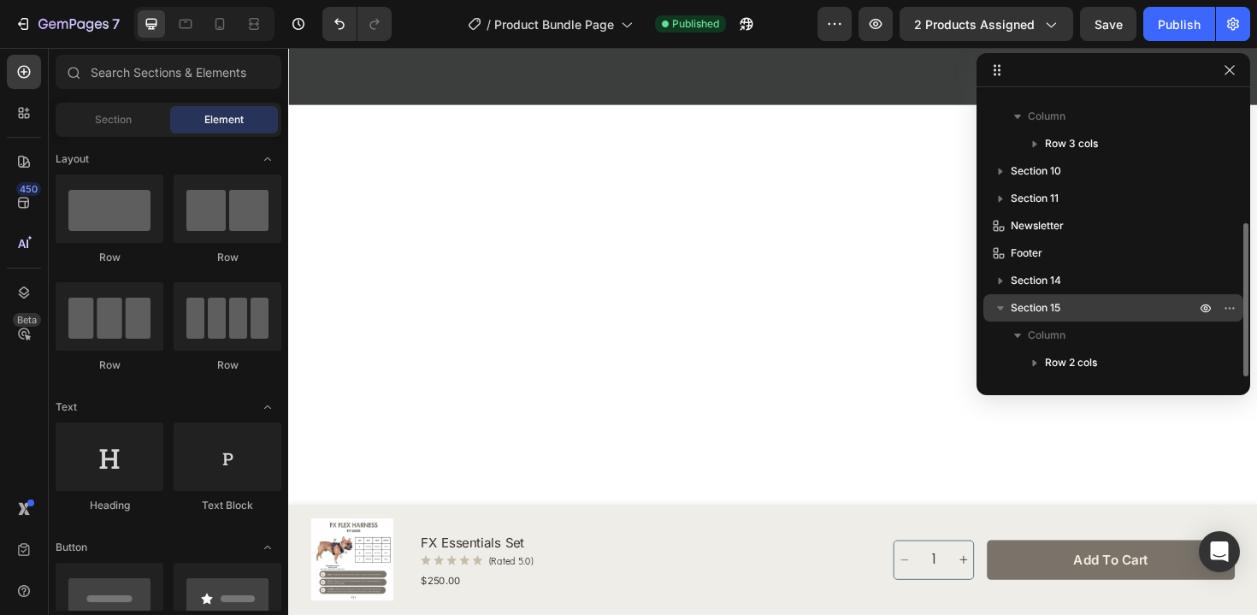
click at [1100, 304] on p "Section 15" at bounding box center [1105, 307] width 188 height 17
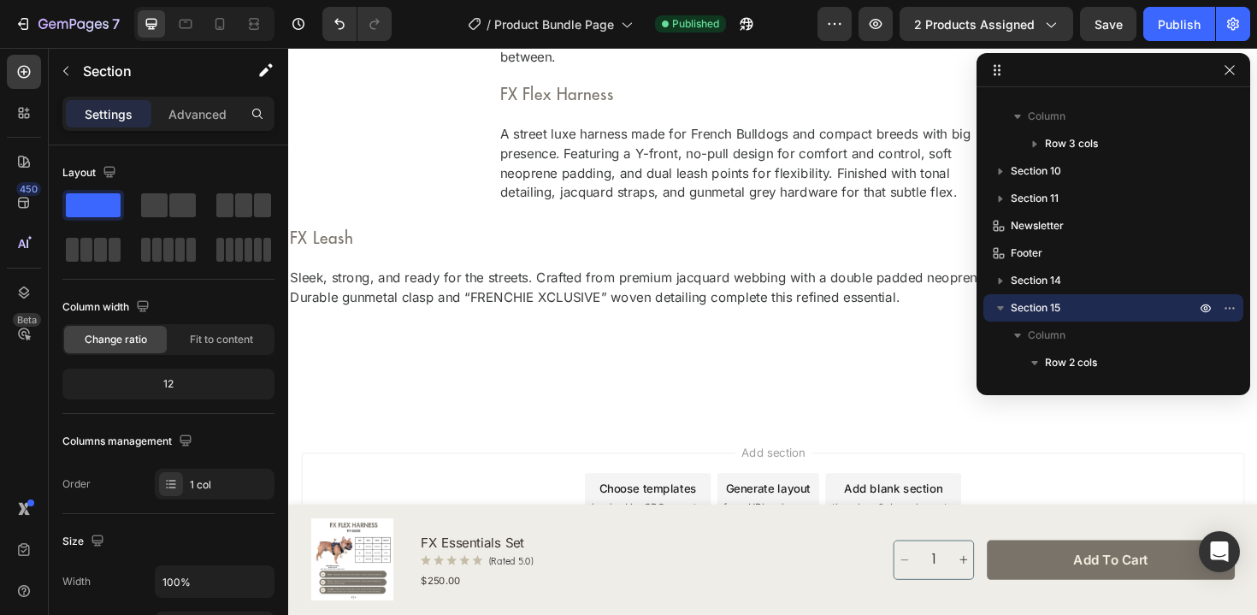
scroll to position [5903, 0]
click at [1225, 307] on icon "button" at bounding box center [1230, 308] width 14 height 14
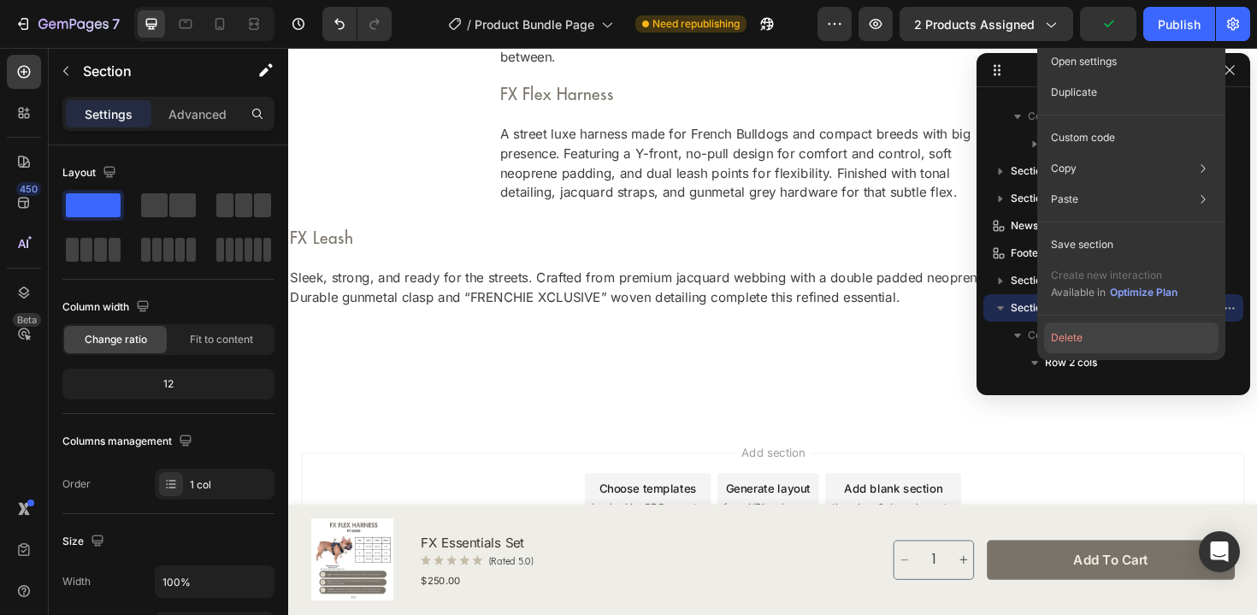
click at [1164, 339] on button "Delete" at bounding box center [1131, 337] width 174 height 31
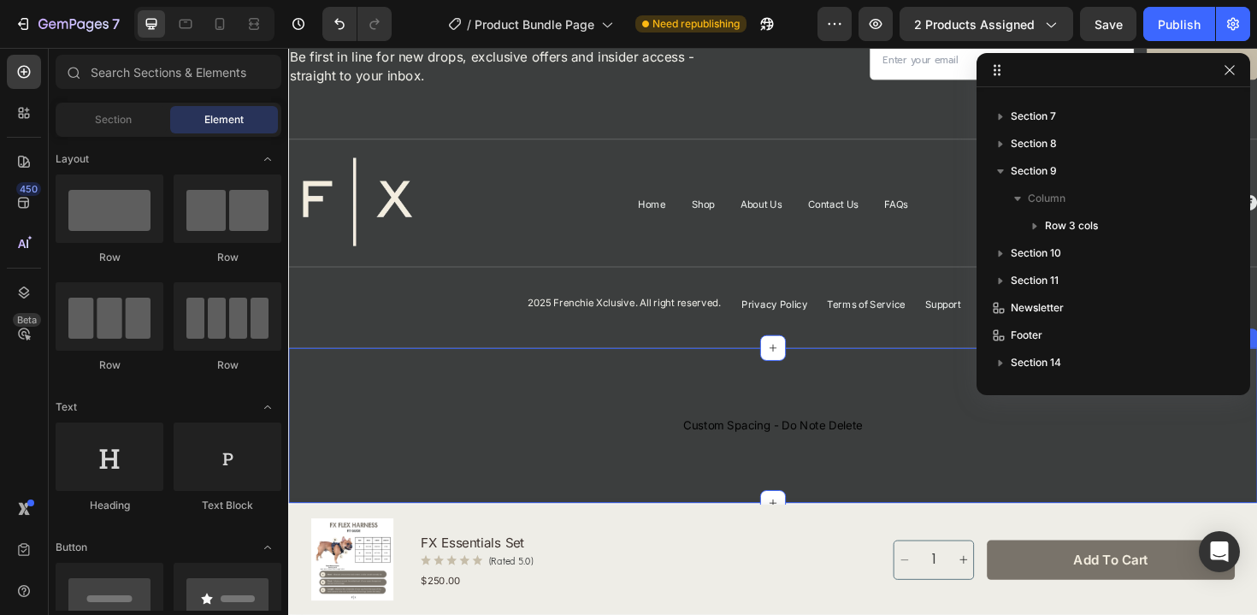
scroll to position [5314, 0]
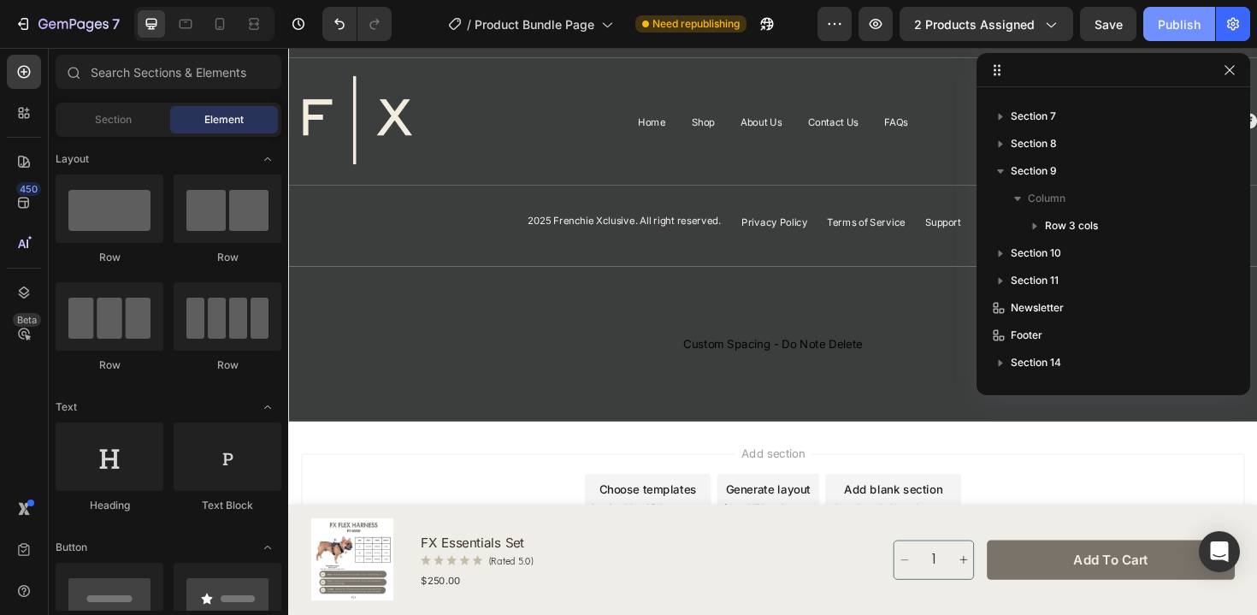
click at [1165, 27] on div "Publish" at bounding box center [1179, 24] width 43 height 18
